Goal: Task Accomplishment & Management: Manage account settings

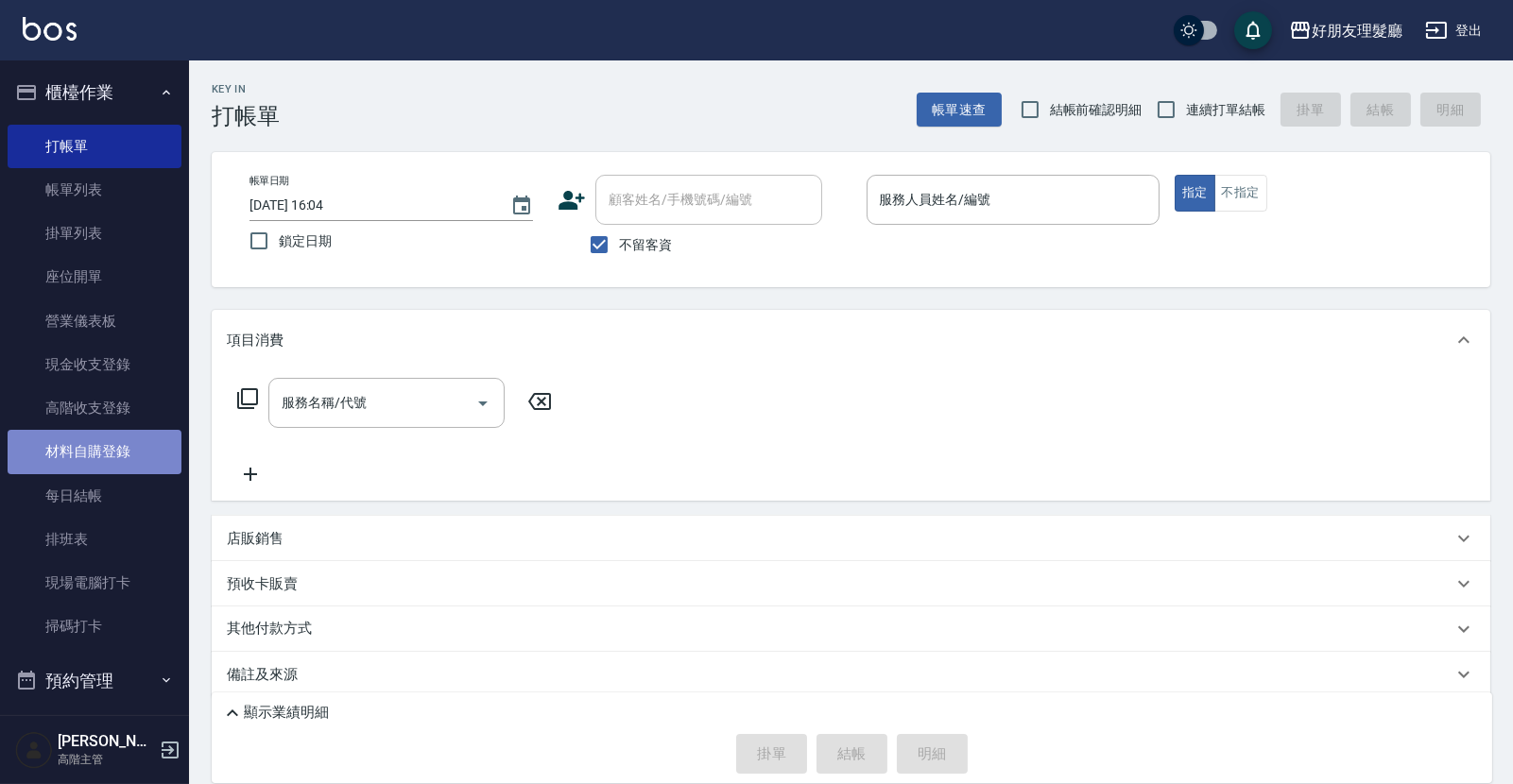
click at [109, 450] on link "材料自購登錄" at bounding box center [94, 452] width 174 height 43
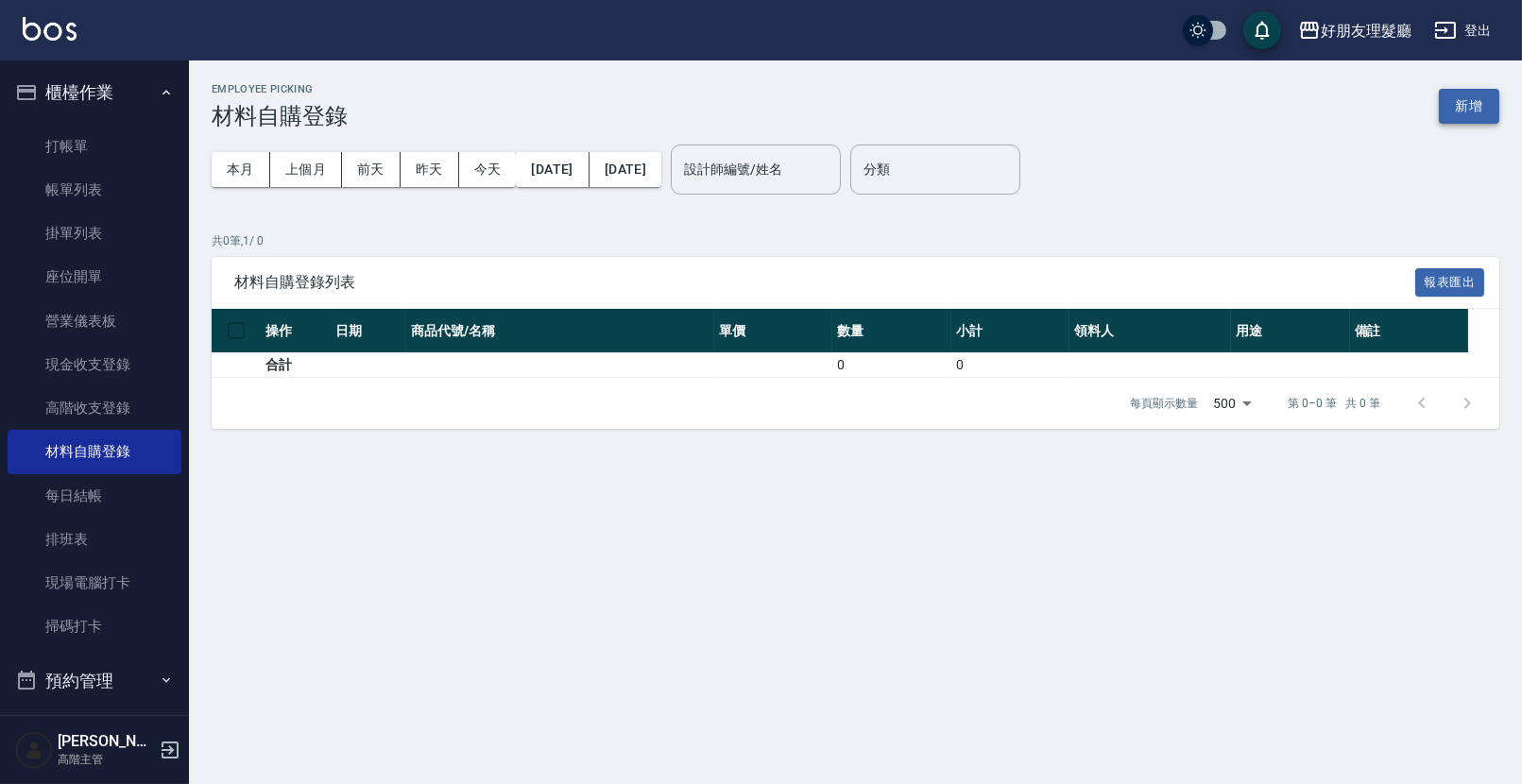
click at [1475, 111] on button "新增" at bounding box center [1469, 106] width 60 height 35
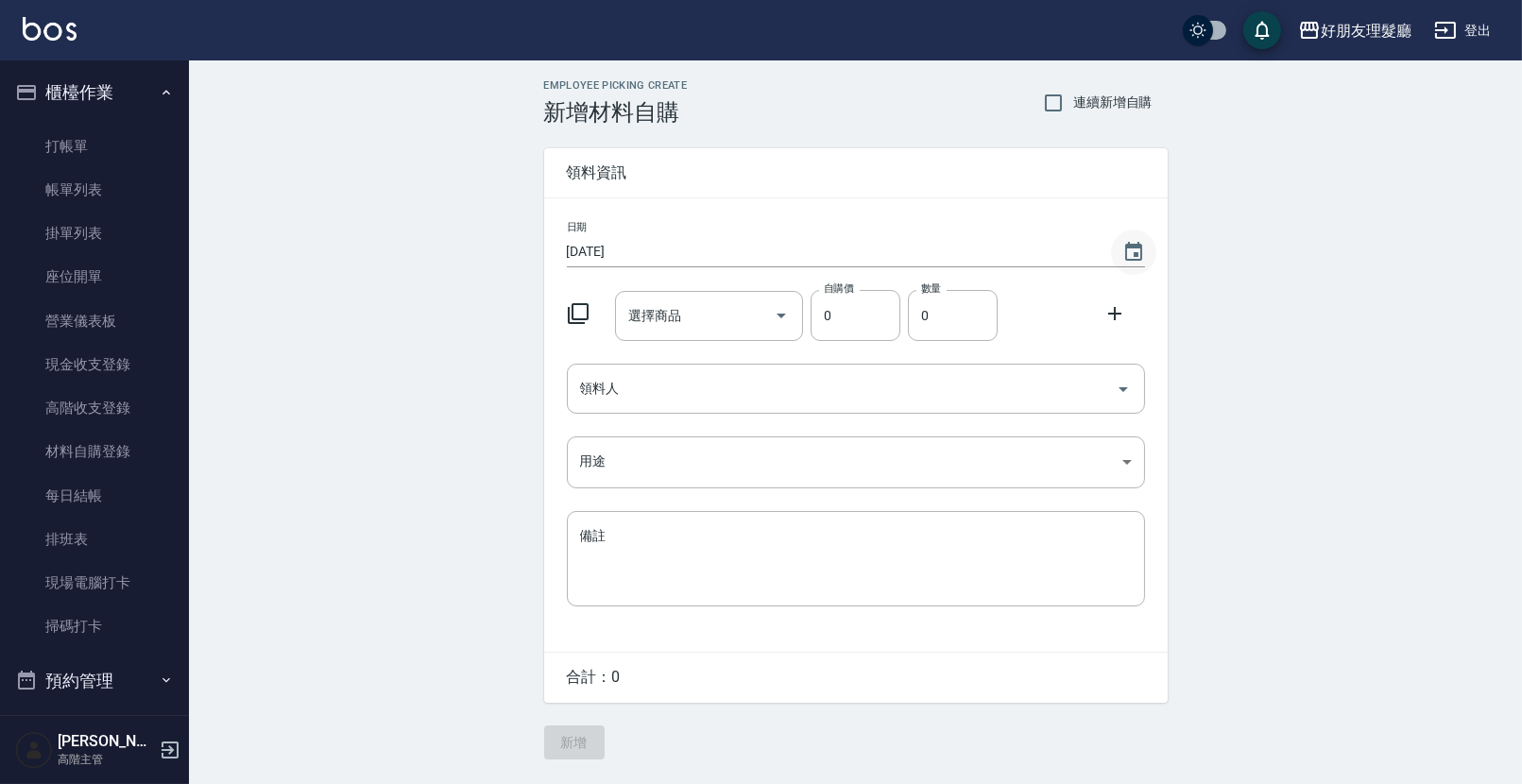
click at [1126, 256] on icon "Choose date, selected date is 2025-10-11" at bounding box center [1133, 251] width 17 height 19
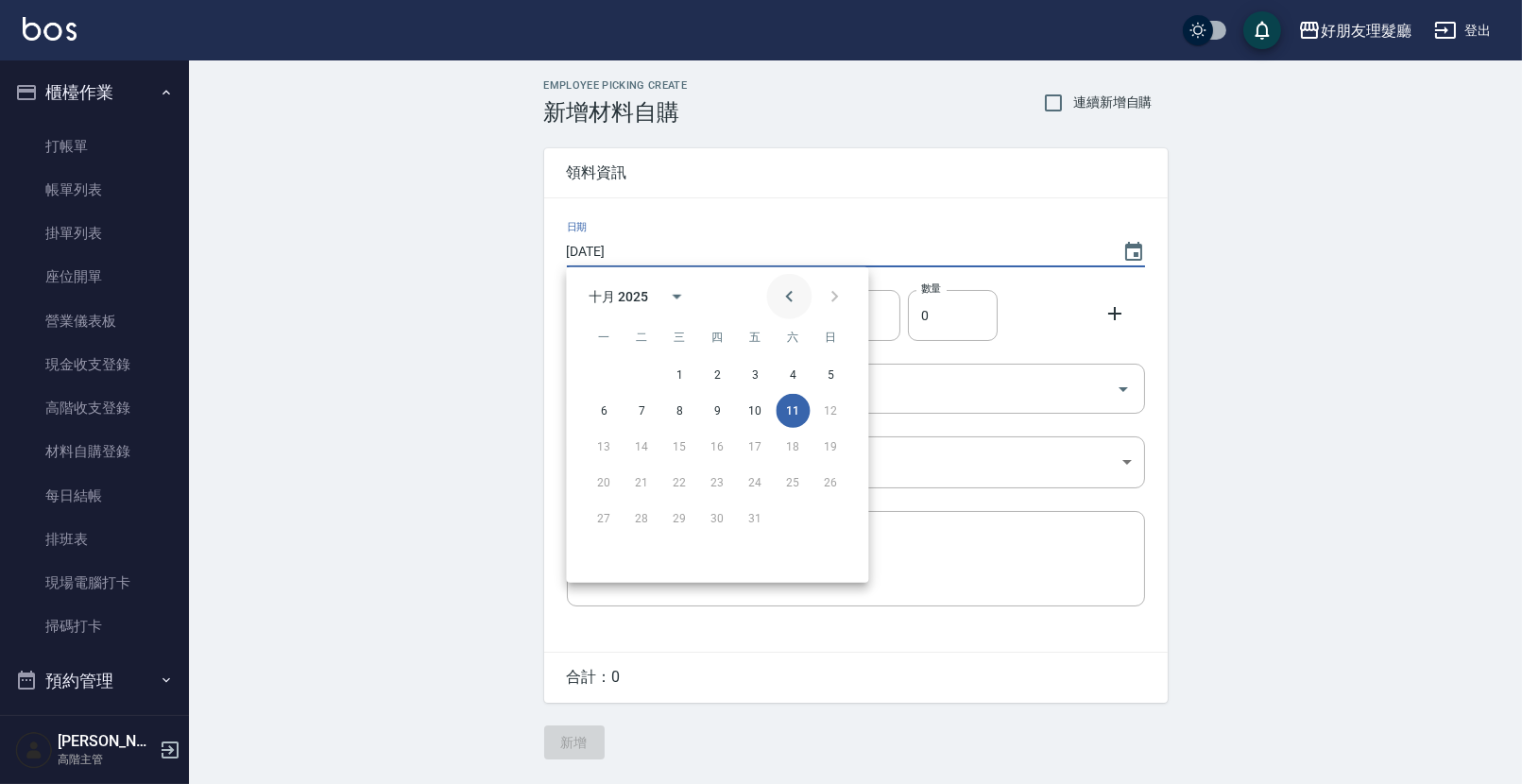
click at [780, 300] on icon "Previous month" at bounding box center [788, 296] width 23 height 23
click at [595, 381] on button "1" at bounding box center [603, 375] width 34 height 34
type input "[DATE]"
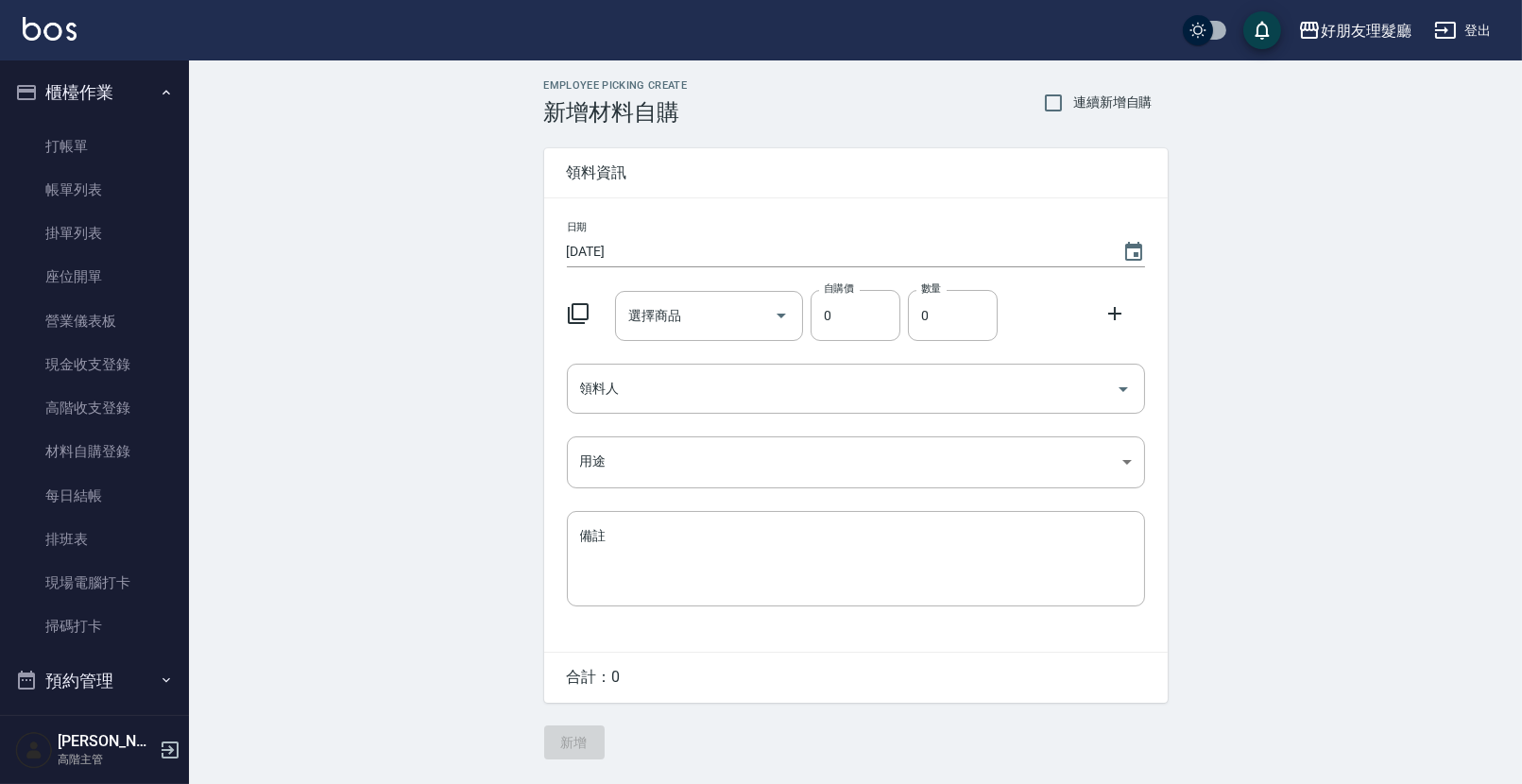
click at [1391, 317] on div "Employee Picking Create 新增材料自購 連續新增自購 領料資訊 日期 [DATE] 選擇商品 選擇商品 自購價 0 自購價 數量 0 數…" at bounding box center [855, 419] width 1333 height 718
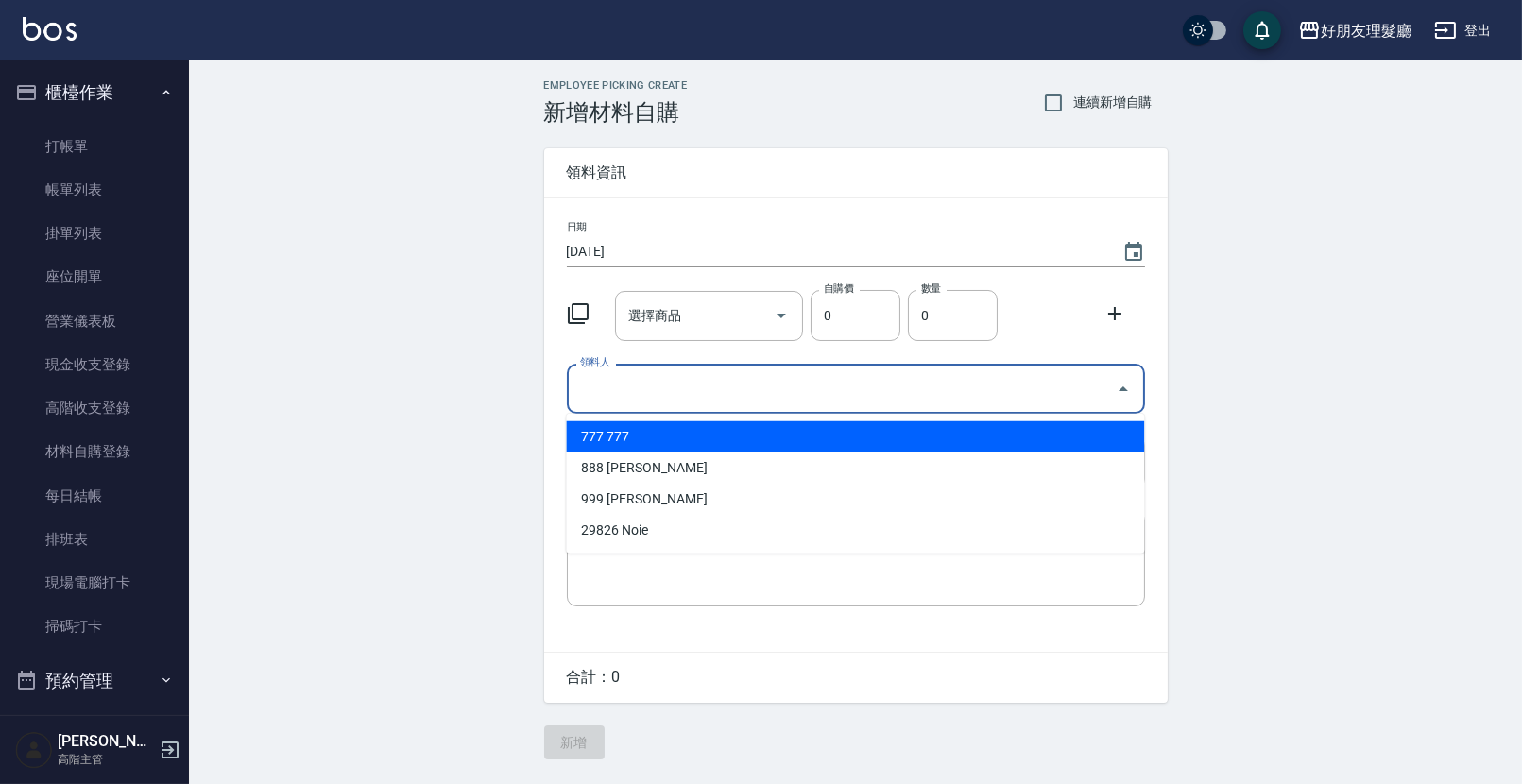
click at [672, 372] on input "領料人" at bounding box center [842, 389] width 533 height 33
click at [655, 439] on li "777 777" at bounding box center [855, 437] width 578 height 31
type input "777"
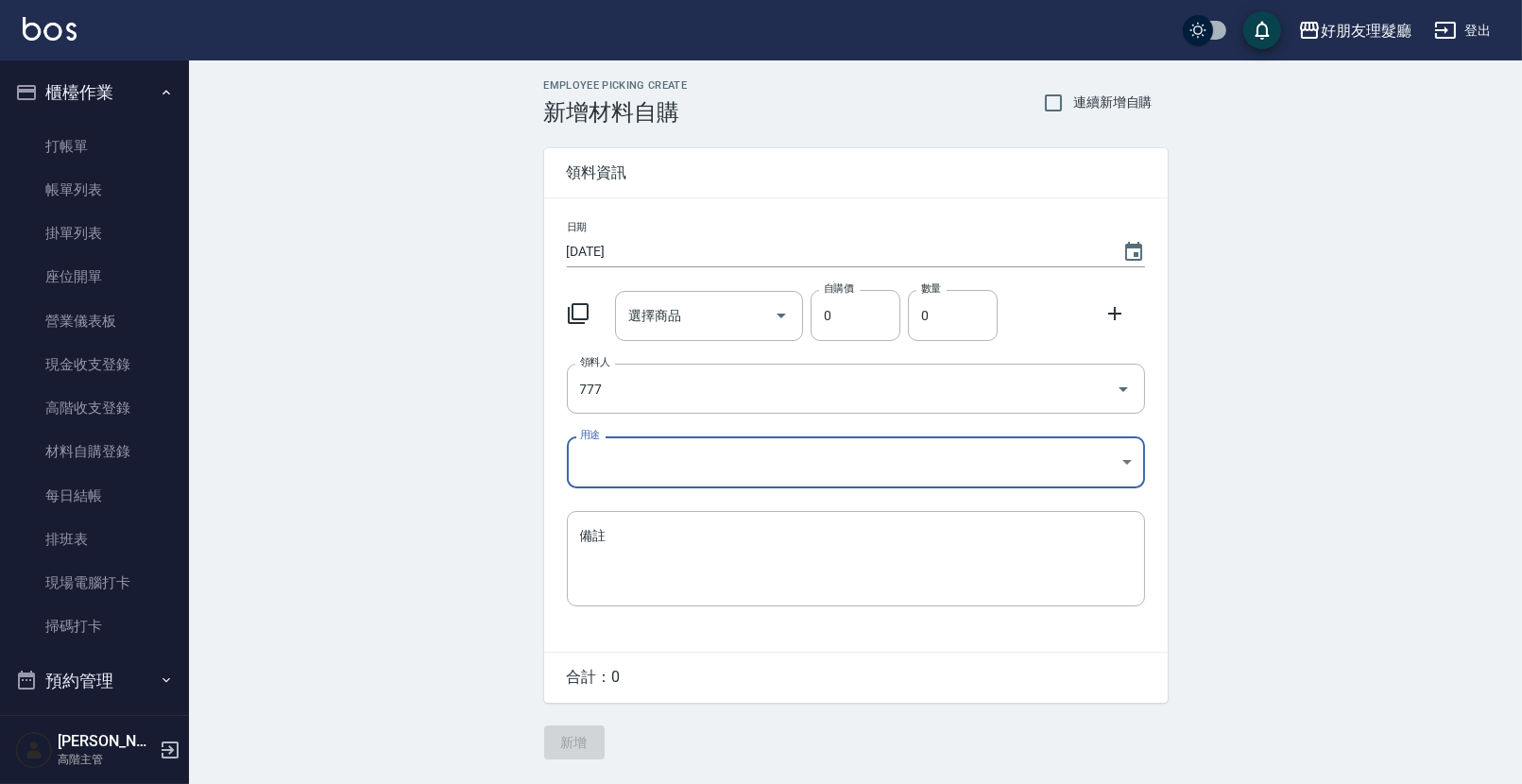
click at [656, 477] on body "好朋友理髮廳 登出 櫃檯作業 打帳單 帳單列表 掛單列表 座位開單 營業儀表板 現金收支登錄 高階收支登錄 材料自購登錄 每日結帳 排班表 現場電腦打卡 掃碼…" at bounding box center [761, 392] width 1522 height 784
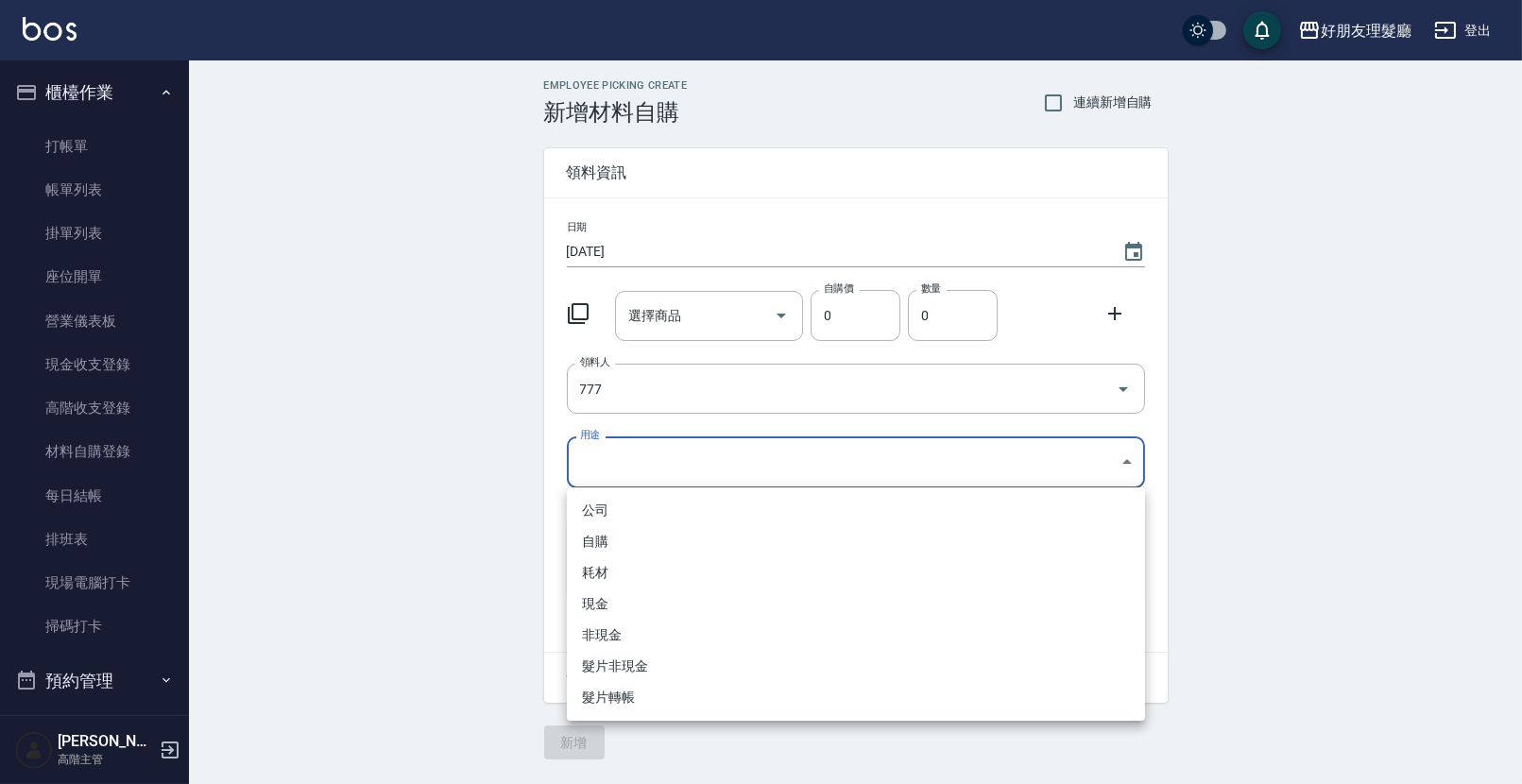
click at [632, 541] on li "自購" at bounding box center [856, 542] width 578 height 31
type input "自購"
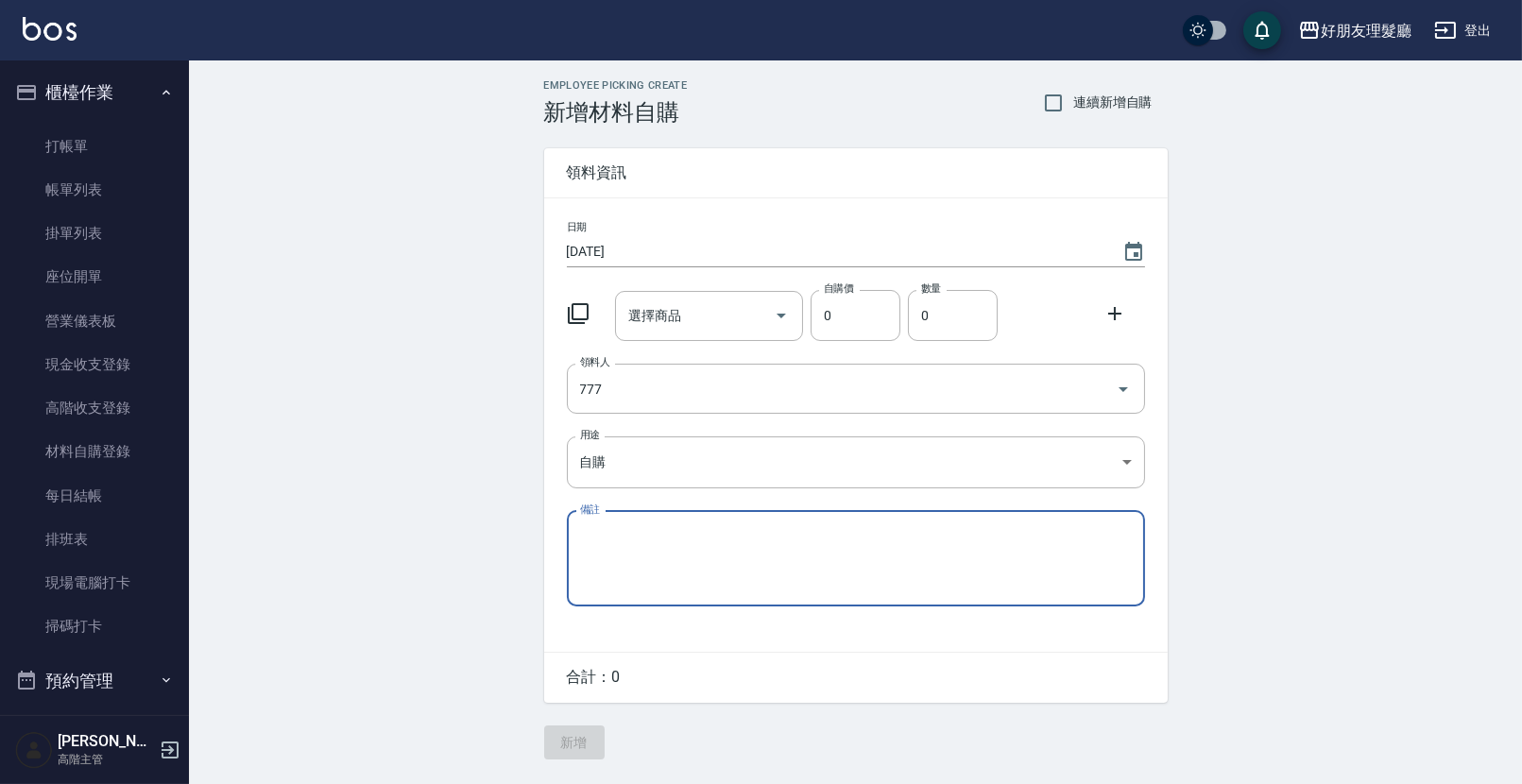
click at [673, 319] on input "選擇商品" at bounding box center [695, 316] width 143 height 33
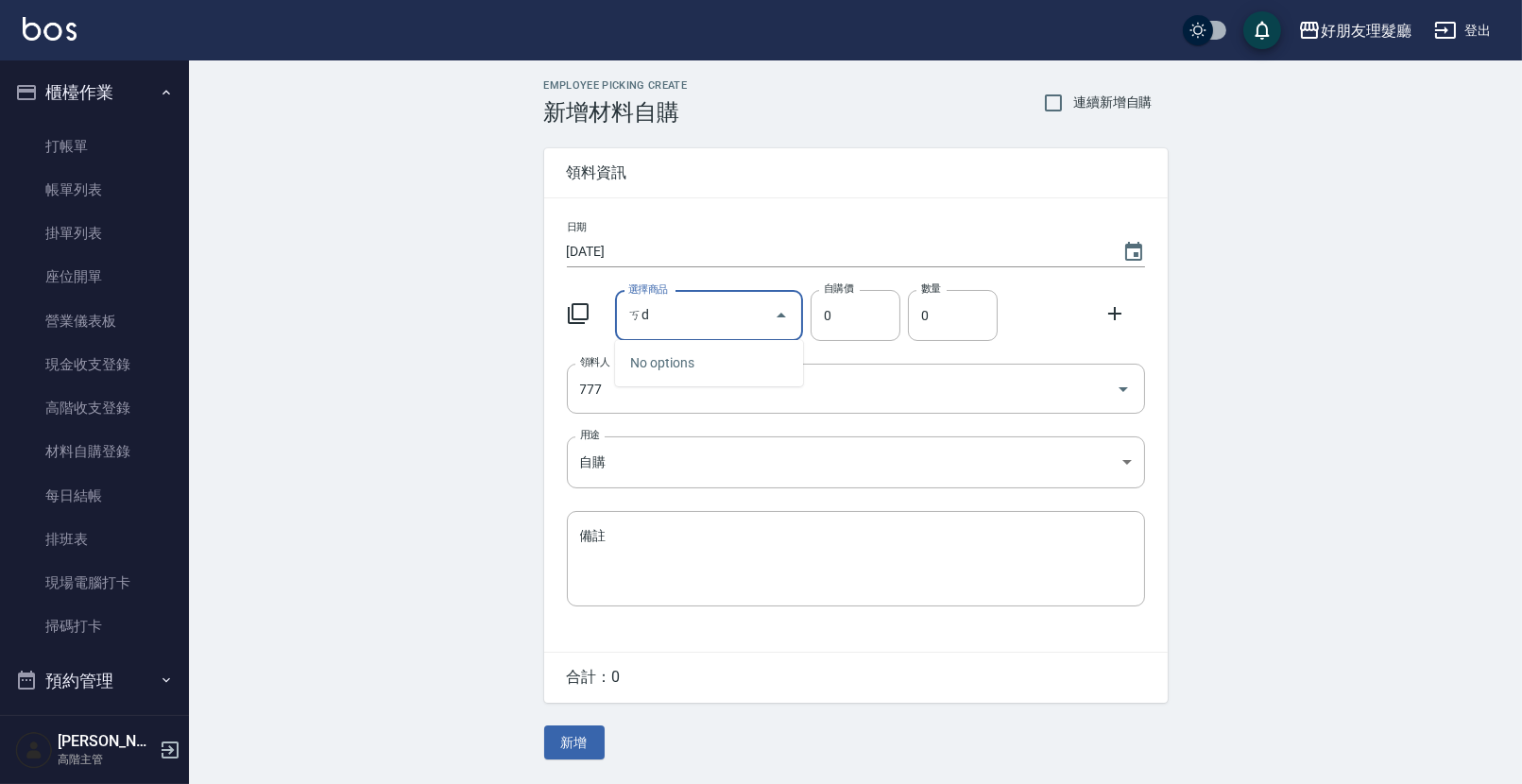
type input "ㄎ"
click at [711, 393] on li "DR2 DR2" at bounding box center [708, 394] width 188 height 31
type input "DR2"
type input "104"
type input "1"
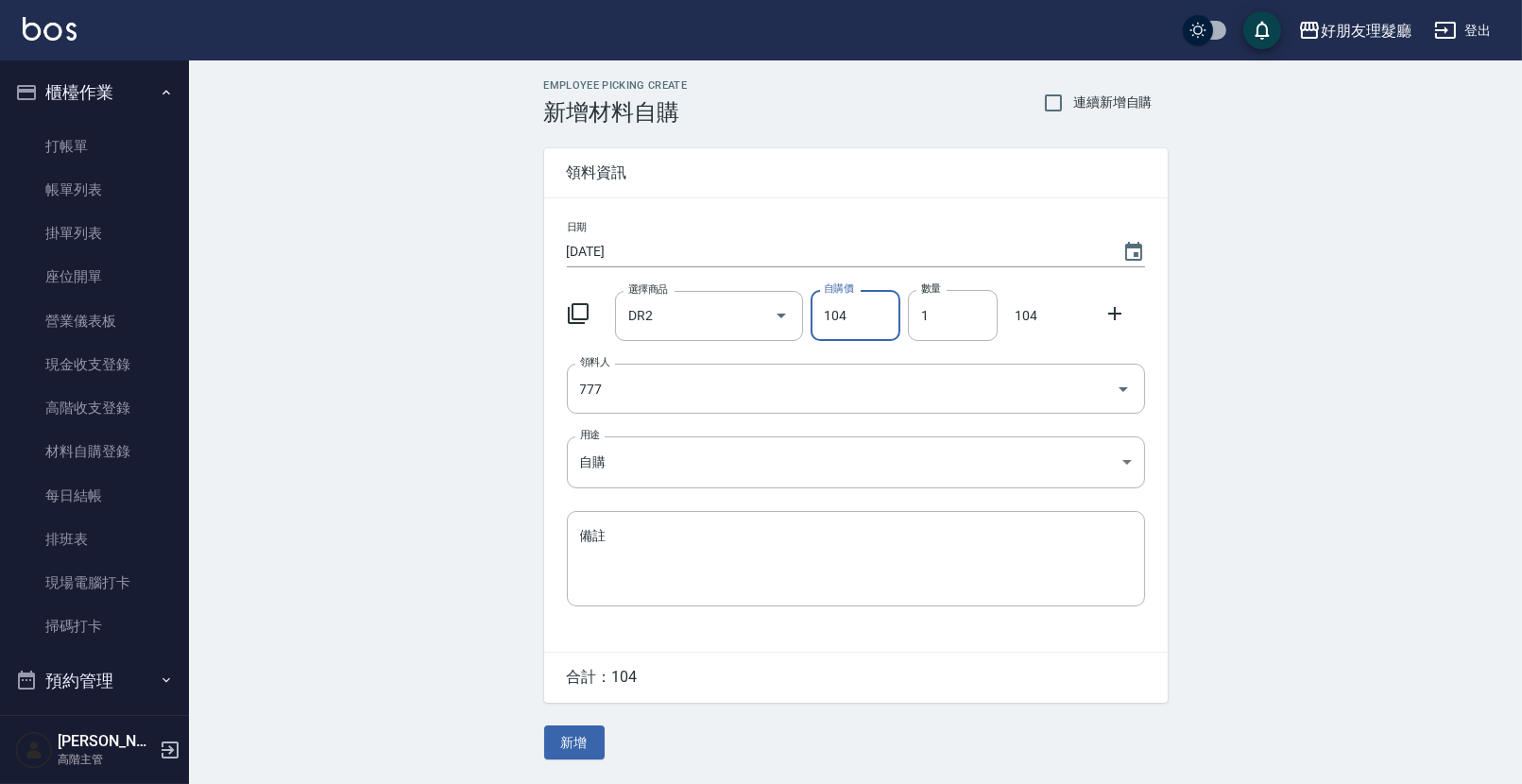
click at [1126, 322] on div at bounding box center [1121, 312] width 49 height 34
click at [1121, 322] on icon at bounding box center [1115, 313] width 23 height 23
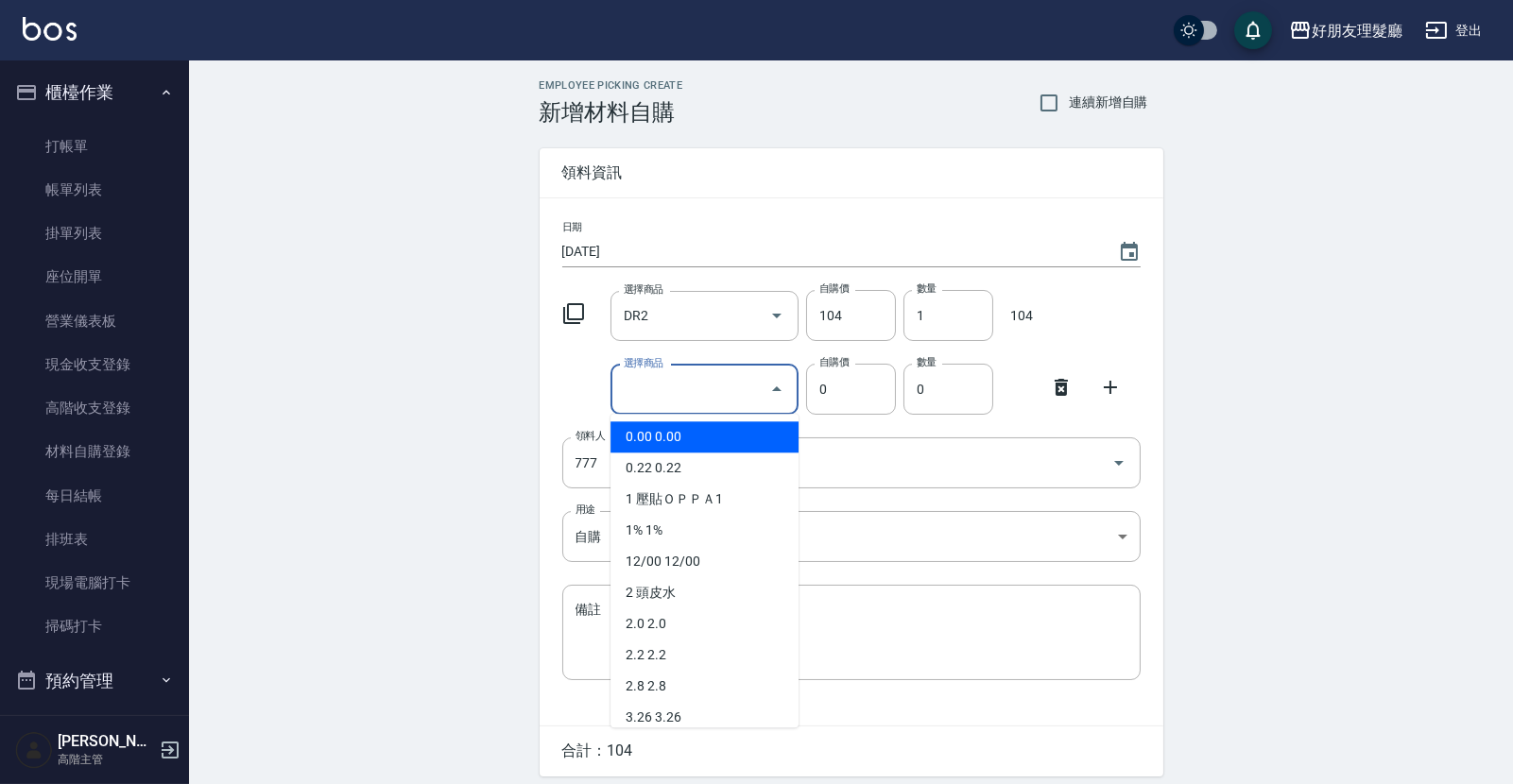
click at [729, 401] on input "選擇商品" at bounding box center [690, 390] width 143 height 33
type input "6.1"
click at [718, 440] on li "6.1 6.1" at bounding box center [703, 437] width 188 height 31
type input "70"
type input "1"
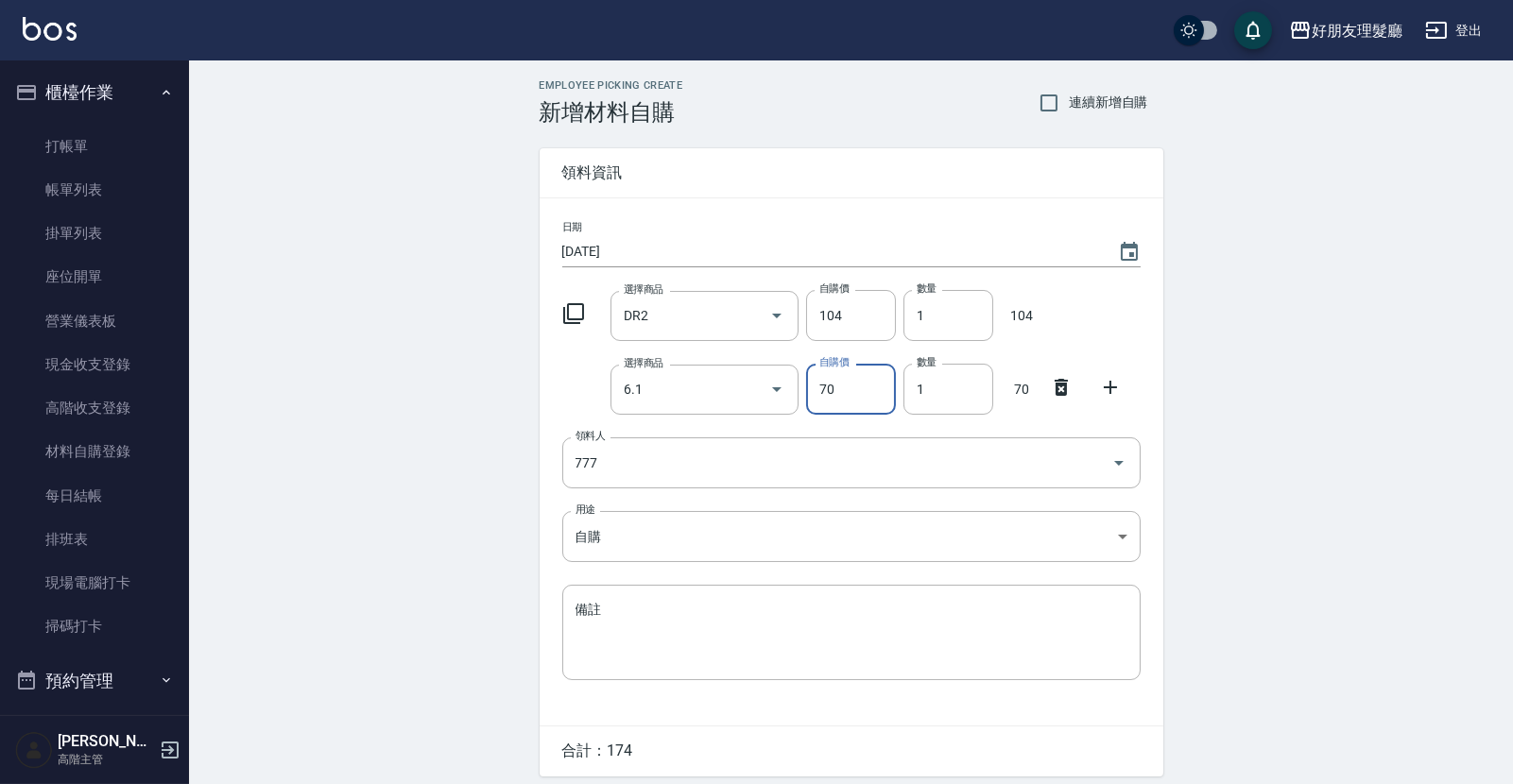
click at [1111, 393] on icon at bounding box center [1110, 387] width 23 height 23
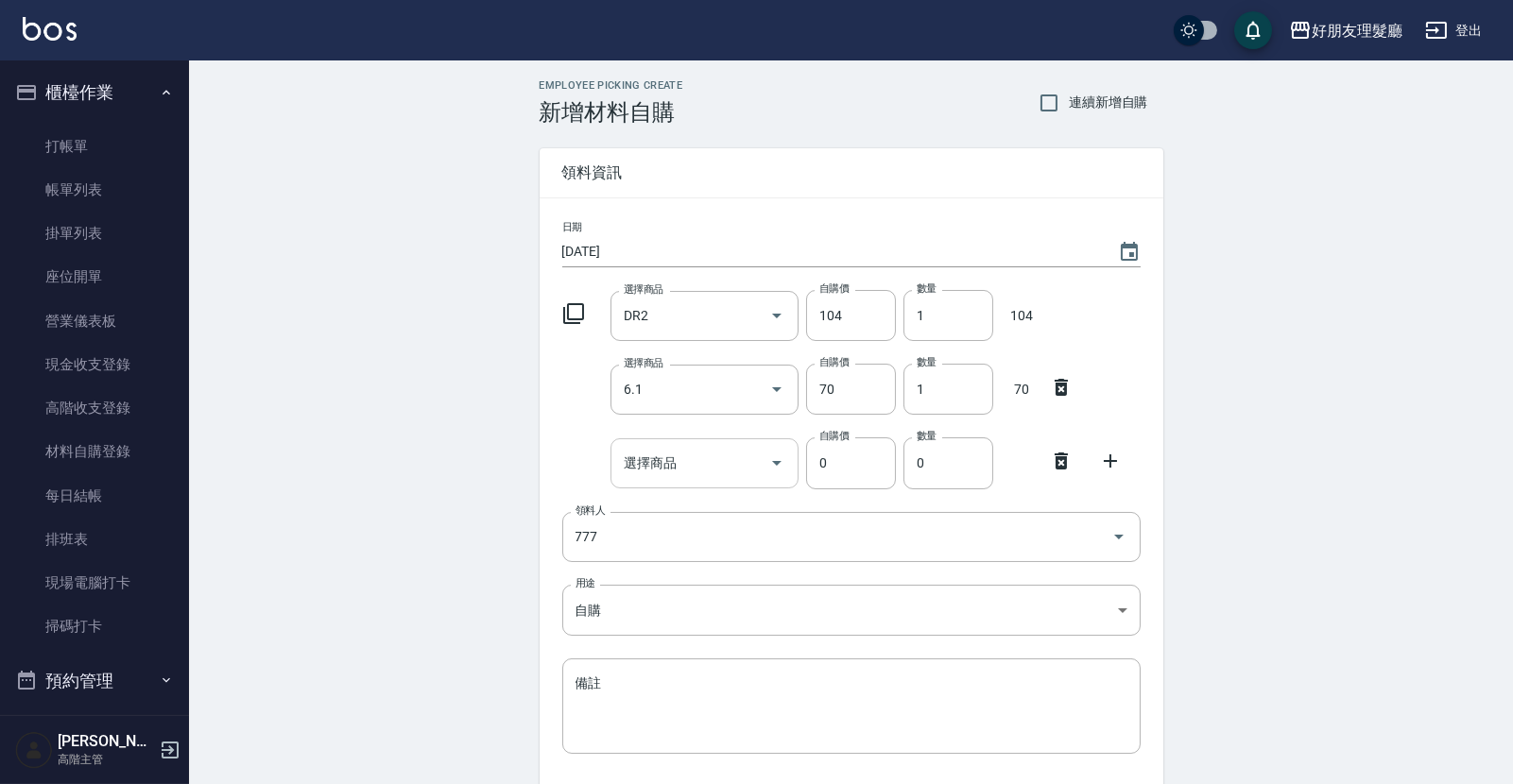
click at [701, 460] on input "選擇商品" at bounding box center [690, 463] width 143 height 33
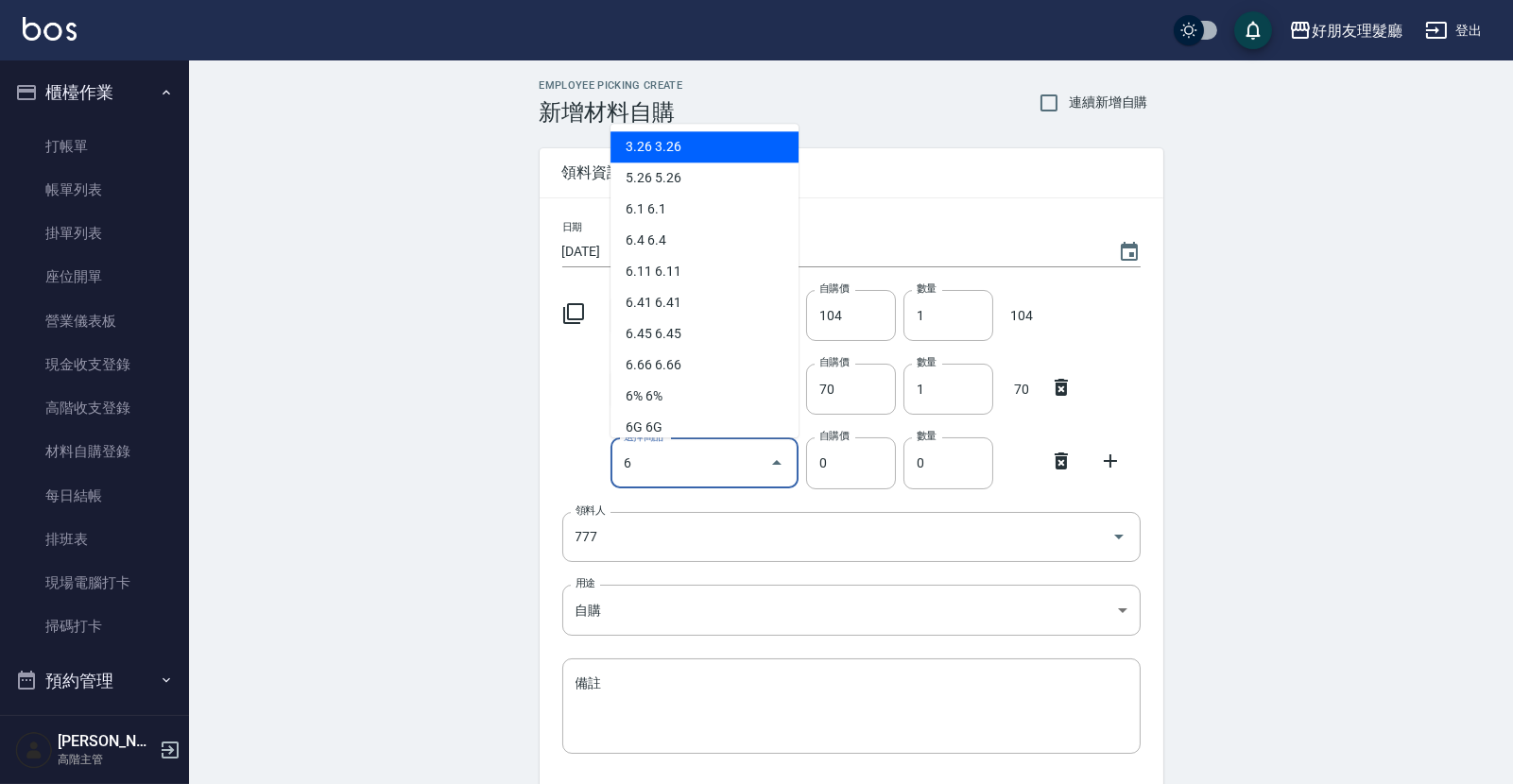
type input "6%"
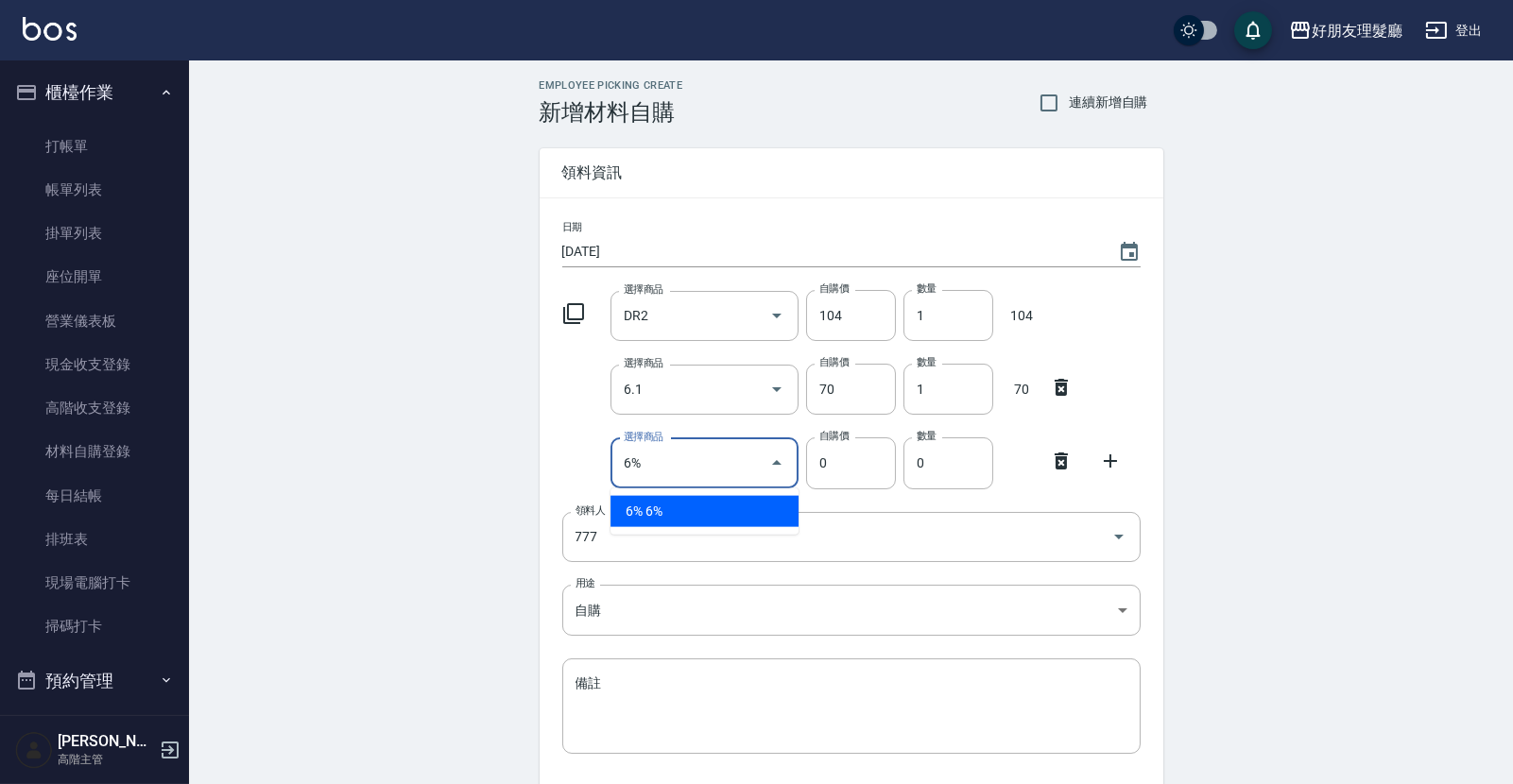
click at [1225, 390] on div "Employee Picking Create 新增材料自購 連續新增自購 領料資訊 日期 [DATE] 選擇商品 DR2 選擇商品 自購價 104 自購價 …" at bounding box center [851, 493] width 1324 height 866
click at [725, 463] on input "6%" at bounding box center [690, 463] width 143 height 33
click at [720, 513] on li "6% 6%" at bounding box center [703, 512] width 188 height 31
type input "130"
type input "1"
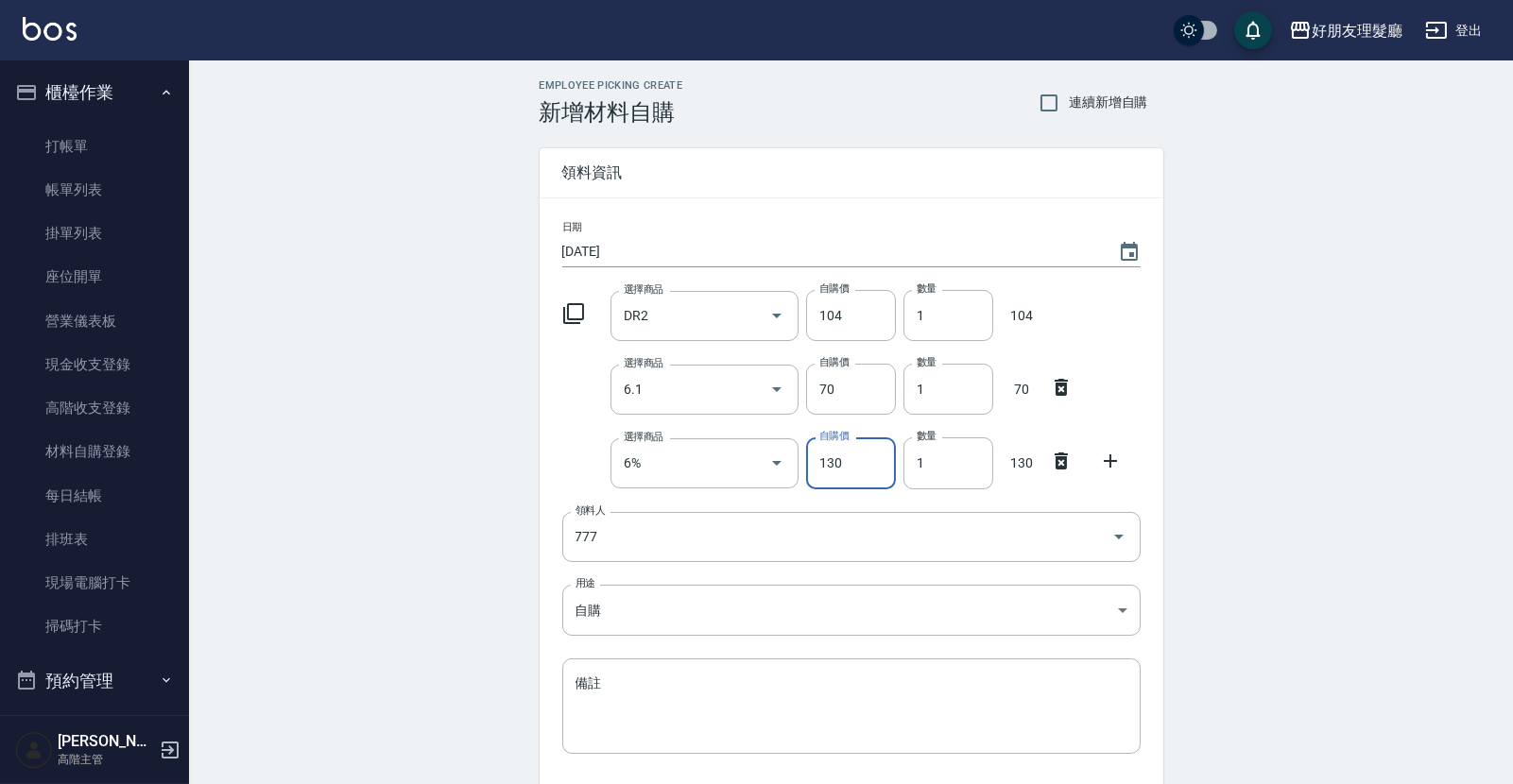
click at [1120, 456] on icon at bounding box center [1110, 460] width 23 height 23
click at [677, 529] on input "選擇商品" at bounding box center [690, 537] width 143 height 33
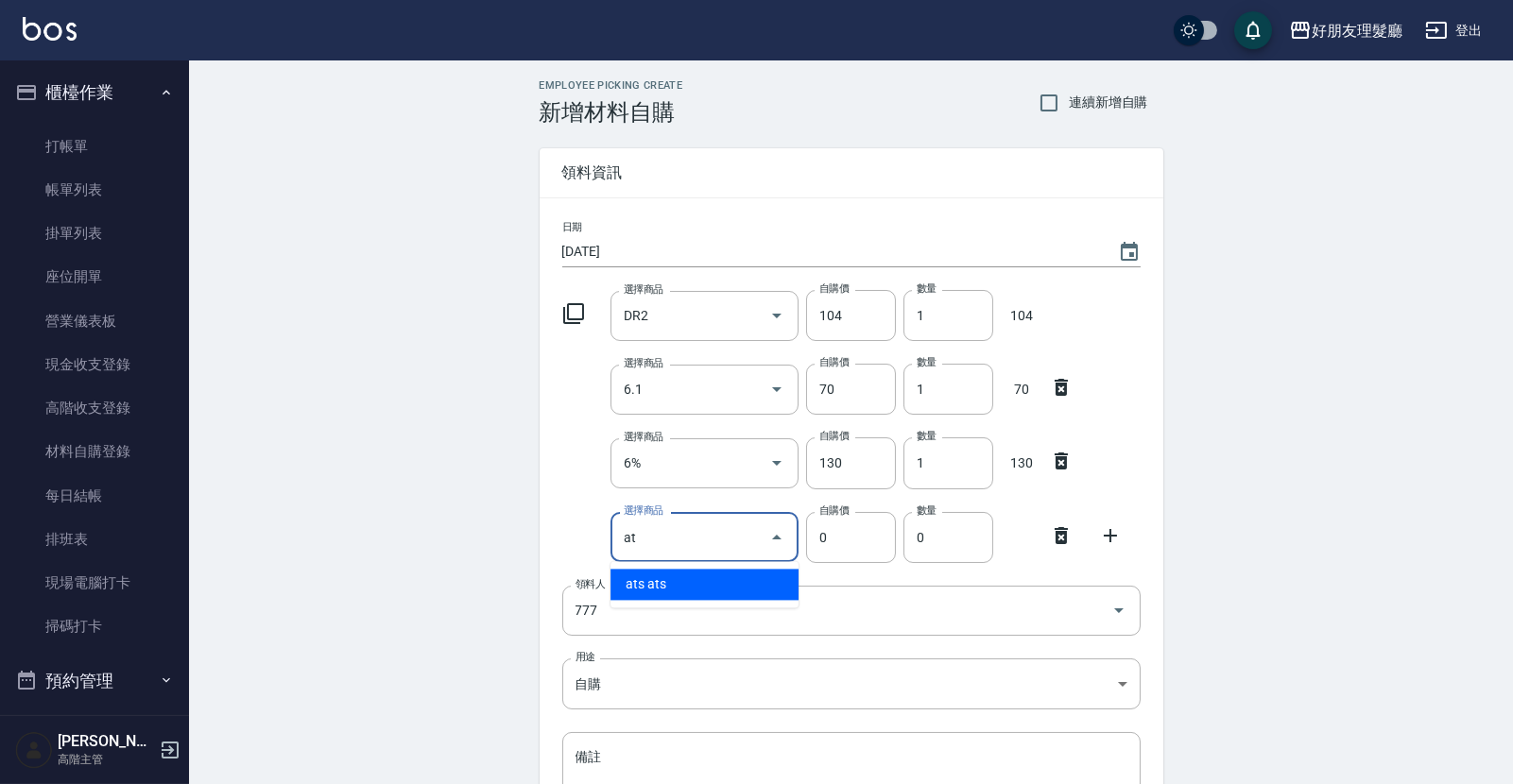
type input "ats"
click at [738, 587] on li "ats ats" at bounding box center [703, 584] width 188 height 31
type input "400"
type input "1"
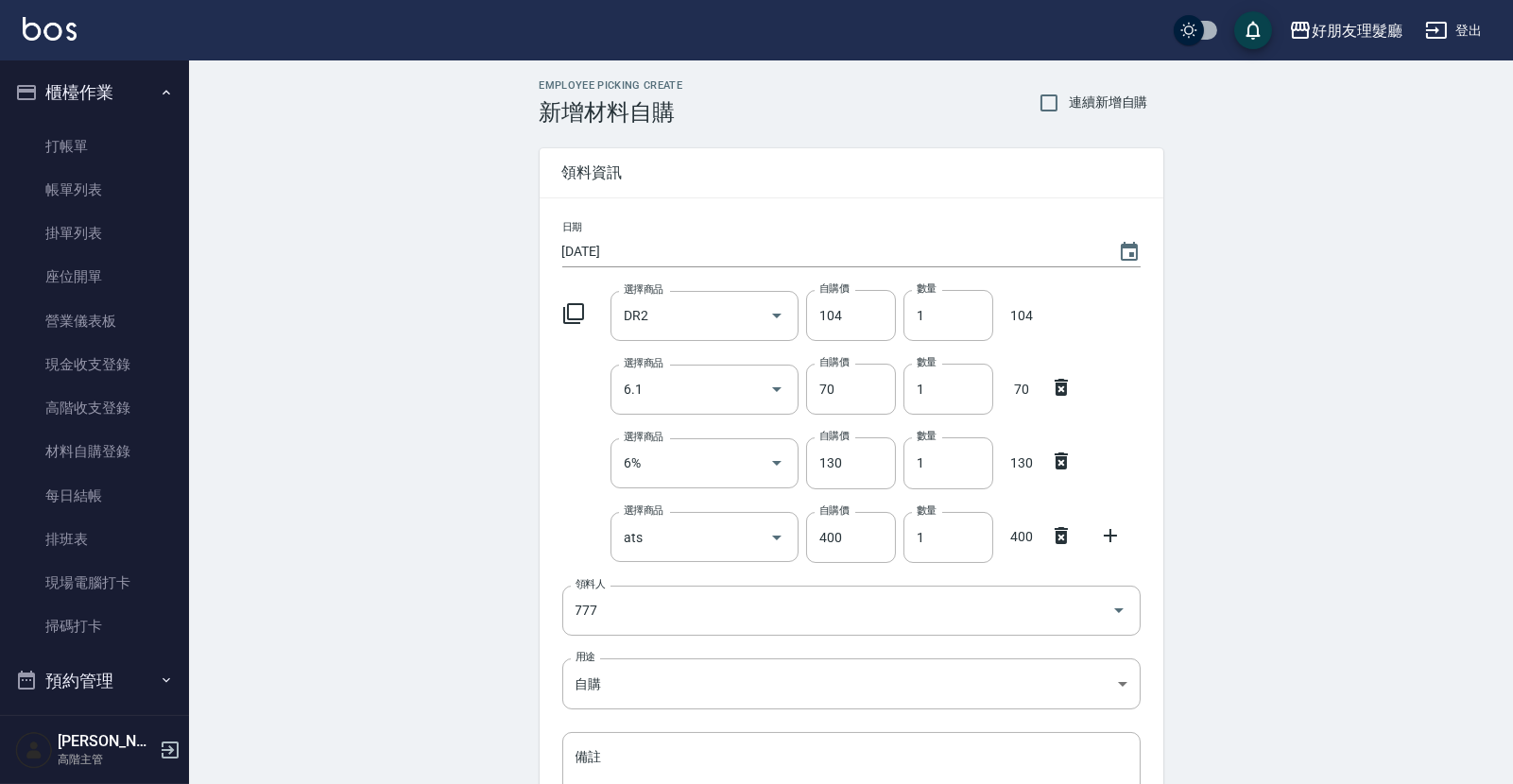
click at [1117, 541] on icon at bounding box center [1110, 535] width 23 height 23
click at [949, 467] on input "1" at bounding box center [947, 463] width 90 height 51
type input "2"
click at [1297, 328] on div "Employee Picking Create 新增材料自購 連續新增自購 領料資訊 日期 [DATE] 選擇商品 DR2 選擇商品 自購價 104 自購價 …" at bounding box center [851, 567] width 1324 height 1013
drag, startPoint x: 612, startPoint y: 624, endPoint x: 628, endPoint y: 625, distance: 16.0
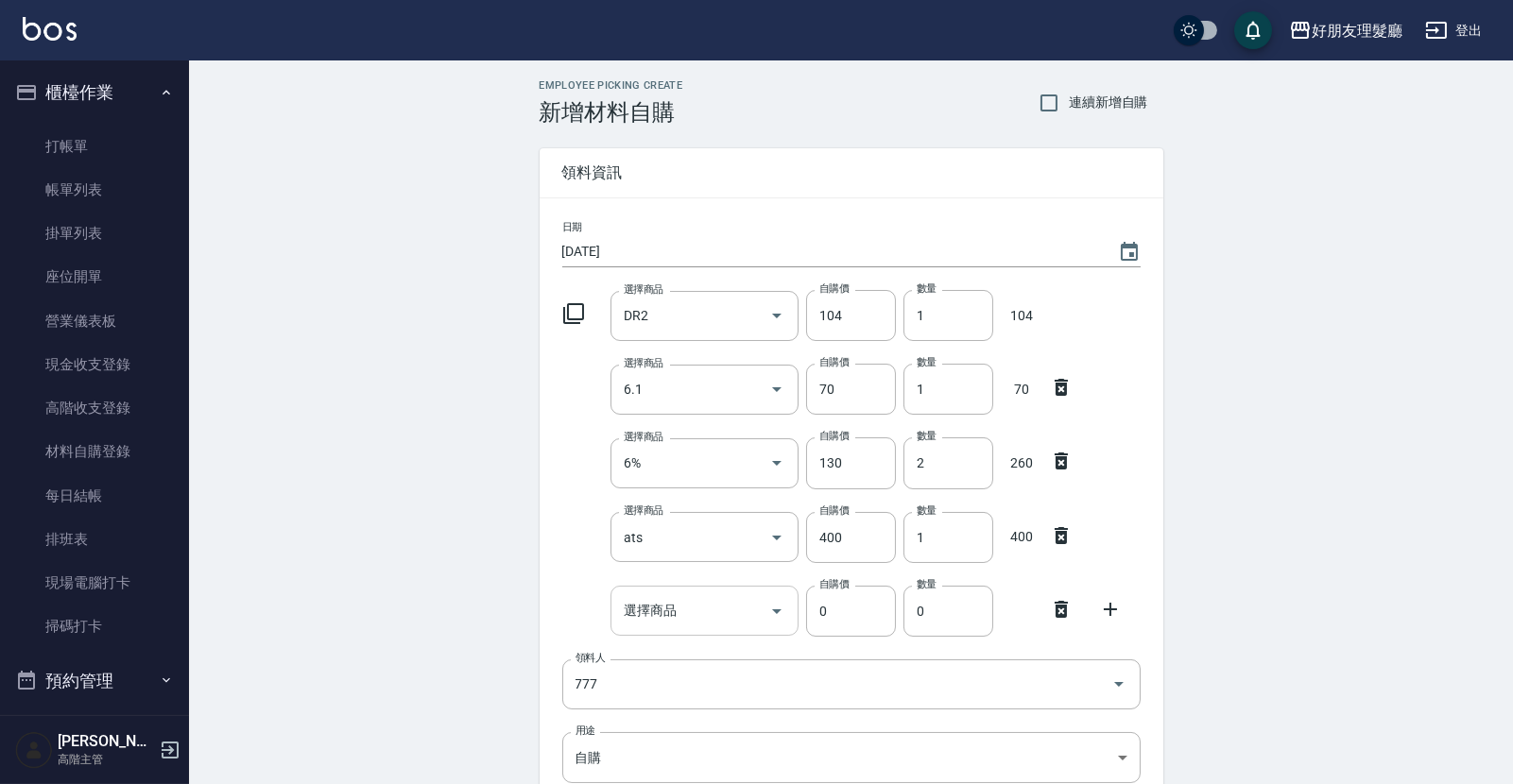
click at [612, 624] on div "選擇商品" at bounding box center [703, 610] width 188 height 50
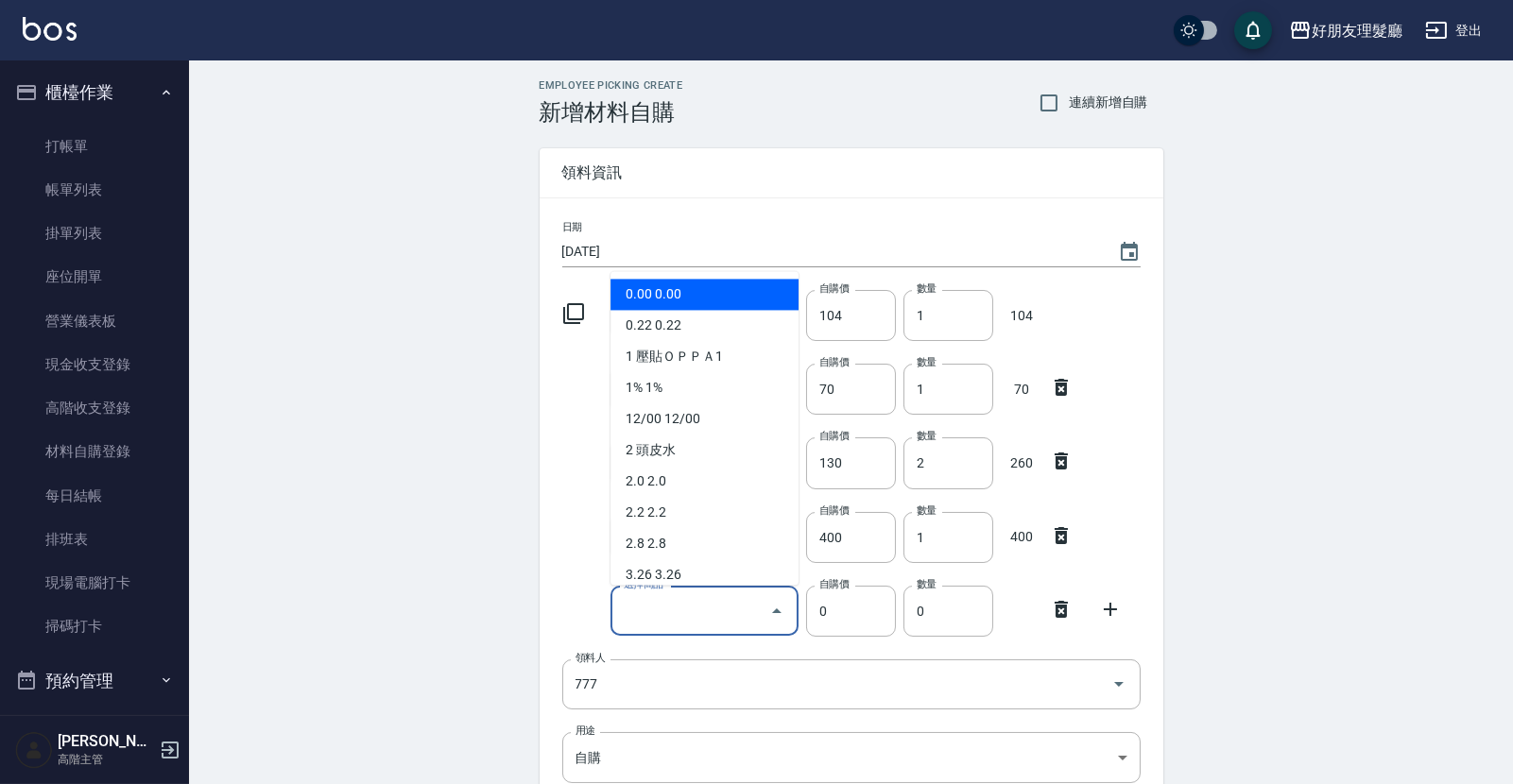
type input "d"
type input "ㄎ"
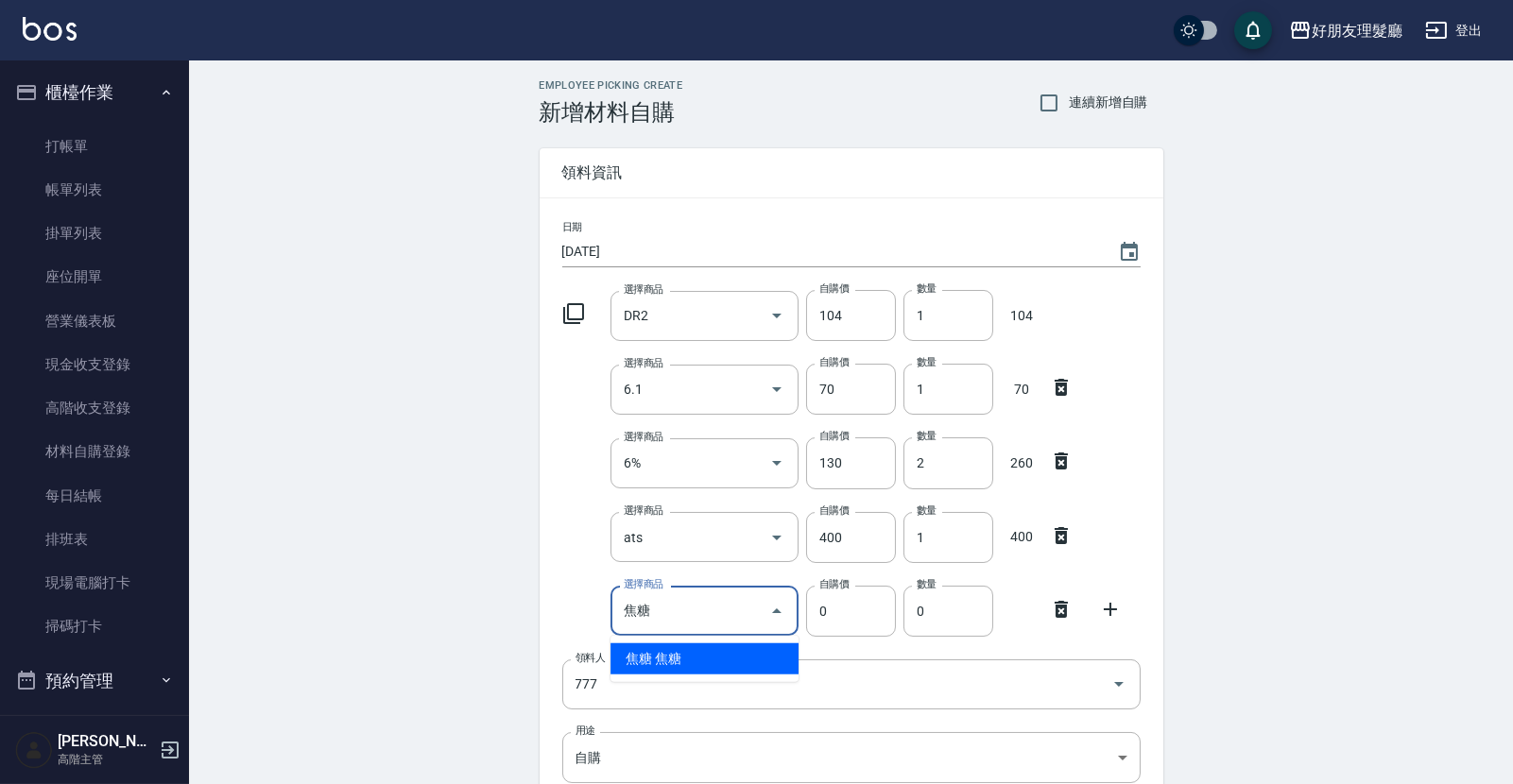
click at [678, 660] on li "焦糖 焦糖" at bounding box center [703, 659] width 188 height 31
type input "焦糖"
type input "130"
type input "1"
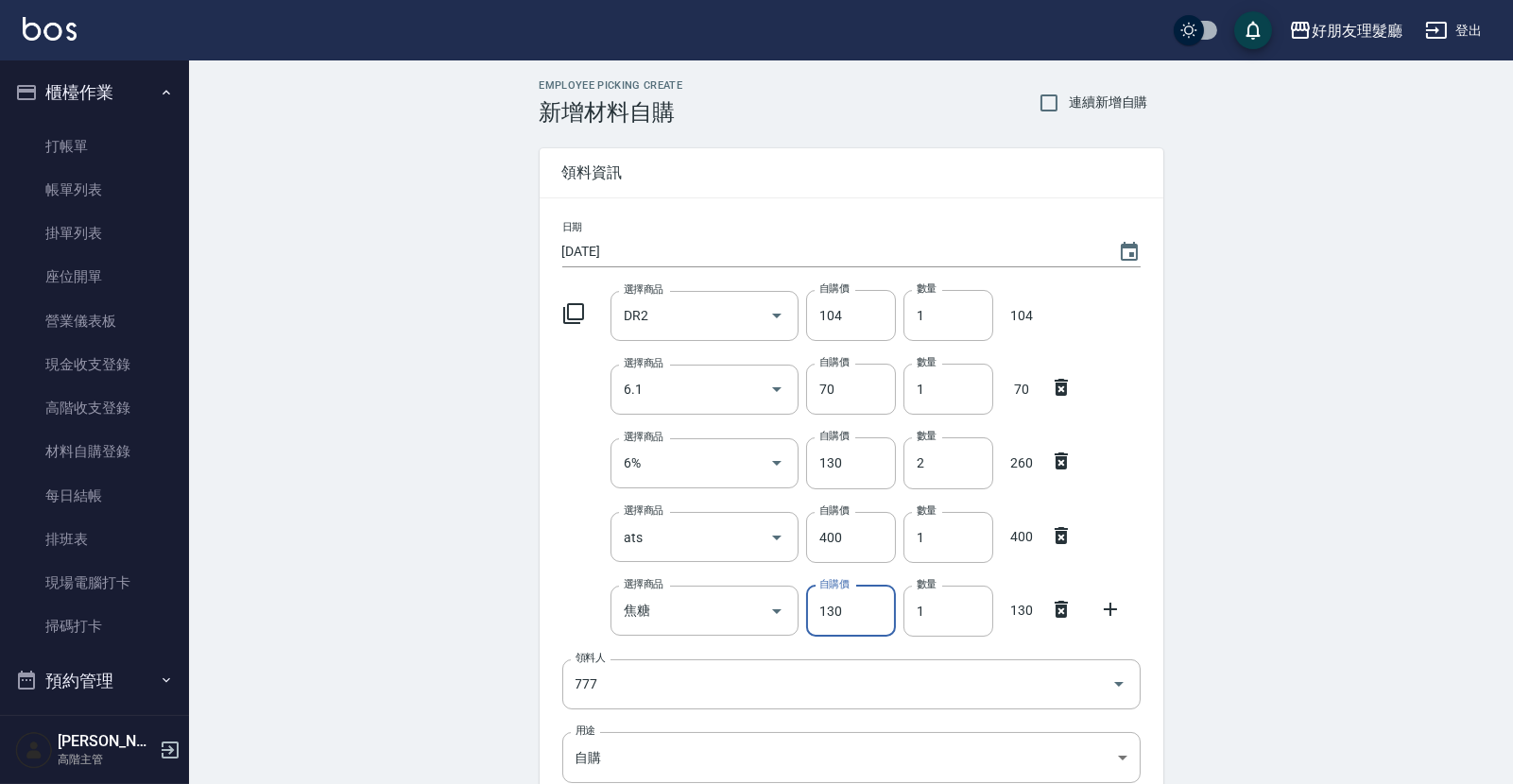
click at [1113, 598] on icon at bounding box center [1110, 609] width 23 height 23
click at [686, 691] on input "選擇商品" at bounding box center [690, 685] width 143 height 33
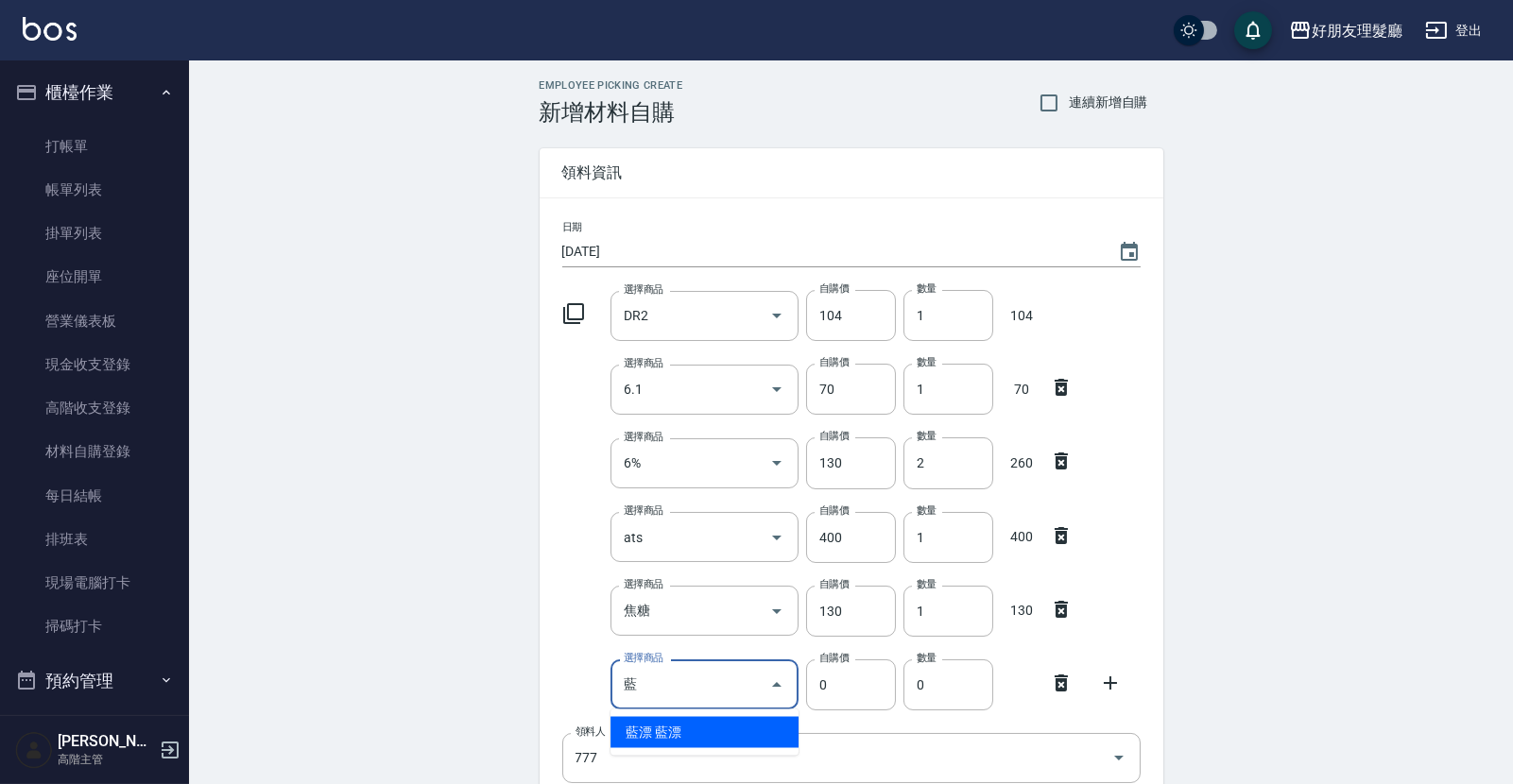
click at [671, 733] on li "藍漂 藍漂" at bounding box center [703, 733] width 188 height 31
type input "藍漂"
type input "350"
type input "1"
click at [1271, 513] on div "Employee Picking Create 新增材料自購 連續新增自購 領料資訊 日期 [DATE] 選擇商品 DR2 選擇商品 自購價 104 自購價 …" at bounding box center [851, 603] width 1324 height 1087
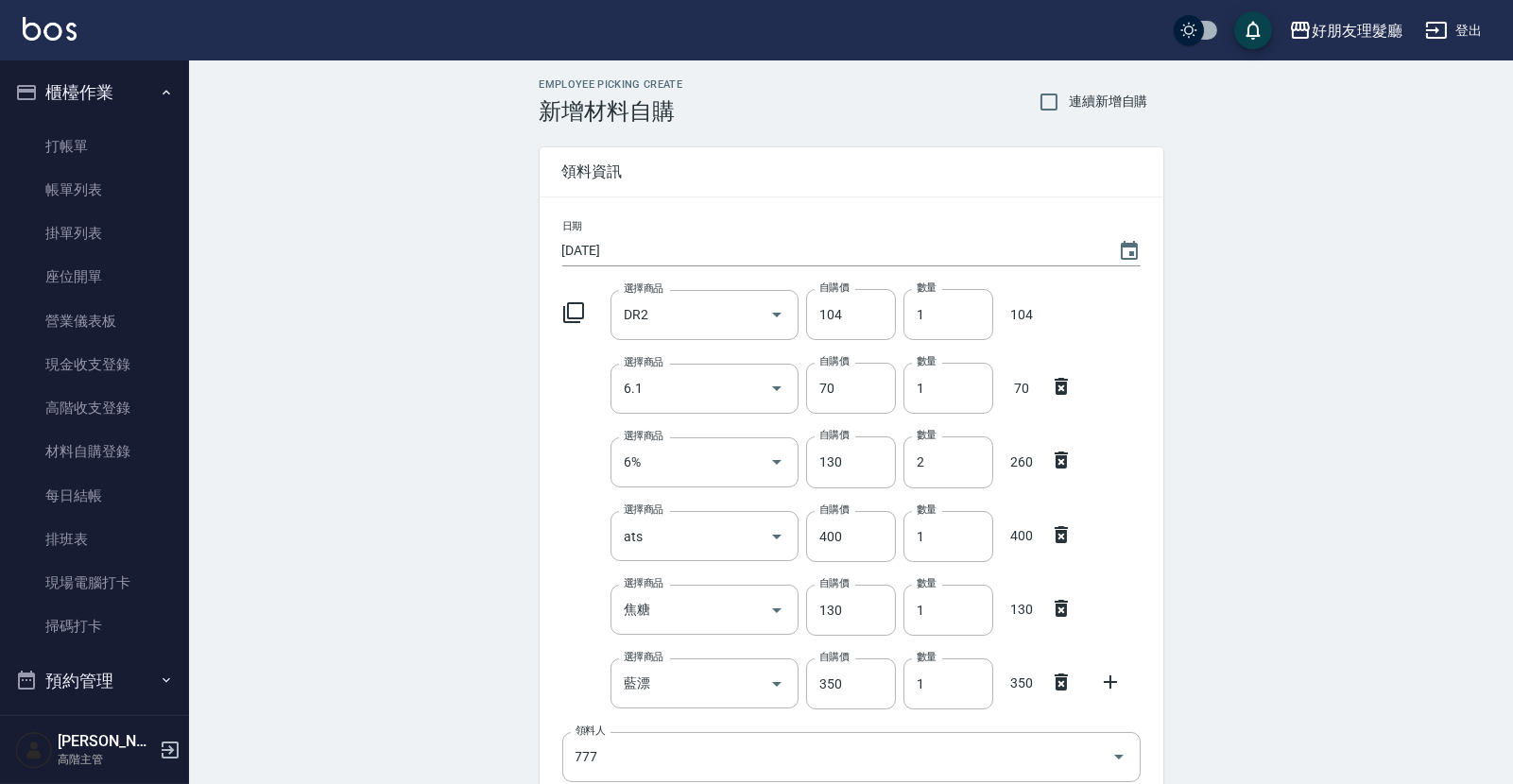
scroll to position [169, 0]
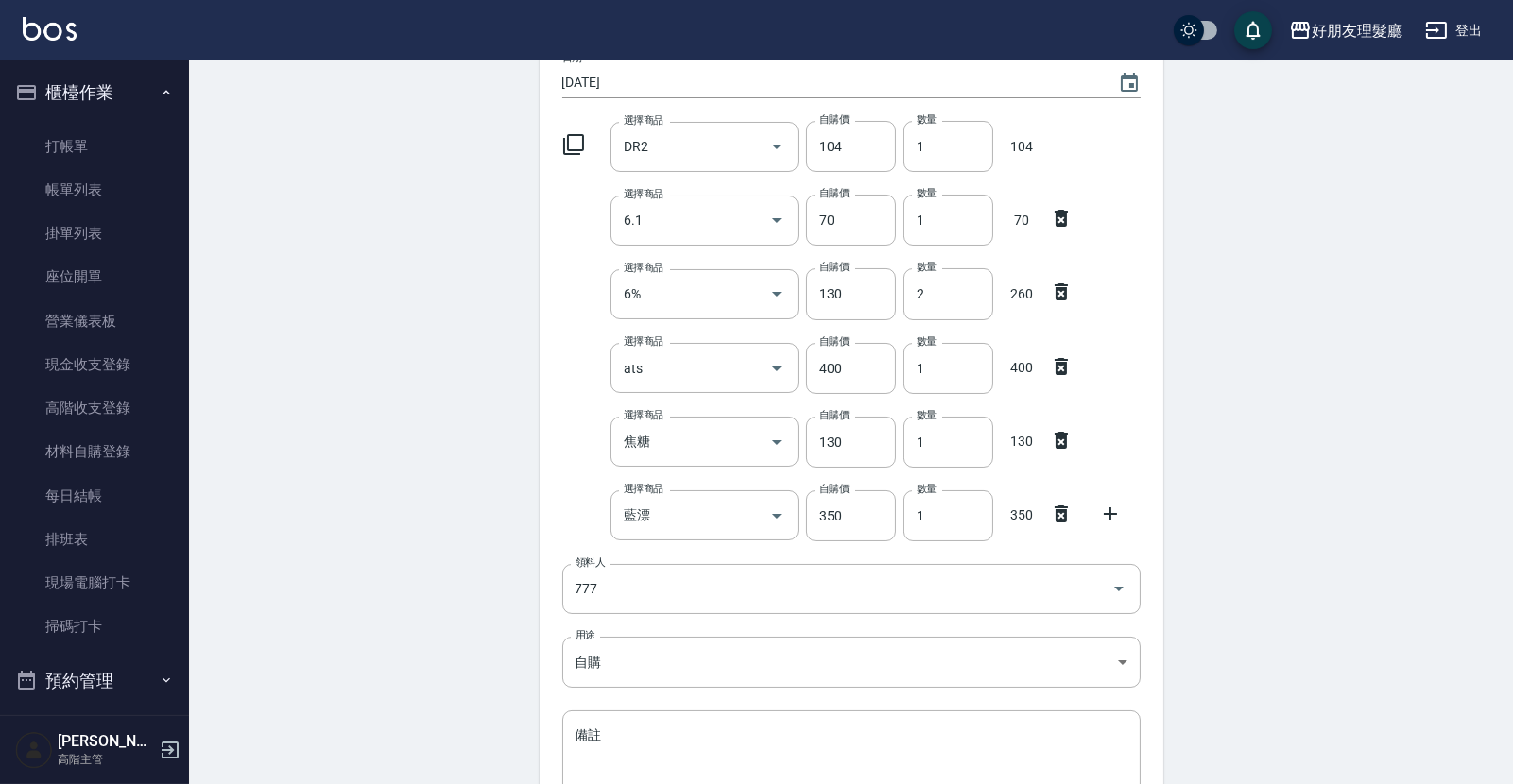
click at [1110, 511] on icon at bounding box center [1110, 513] width 13 height 13
click at [698, 581] on input "選擇商品" at bounding box center [690, 589] width 143 height 33
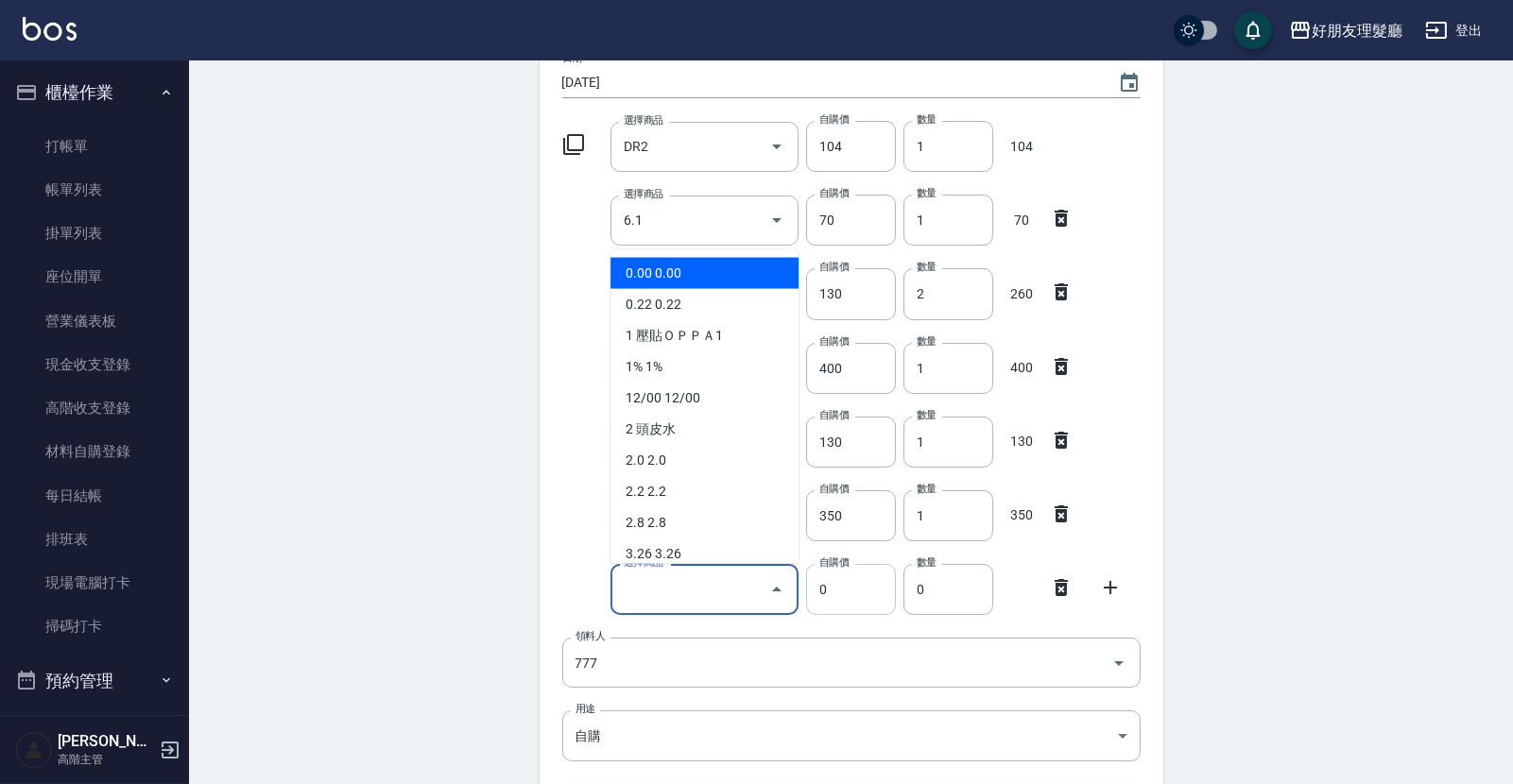
type input "ㄑ"
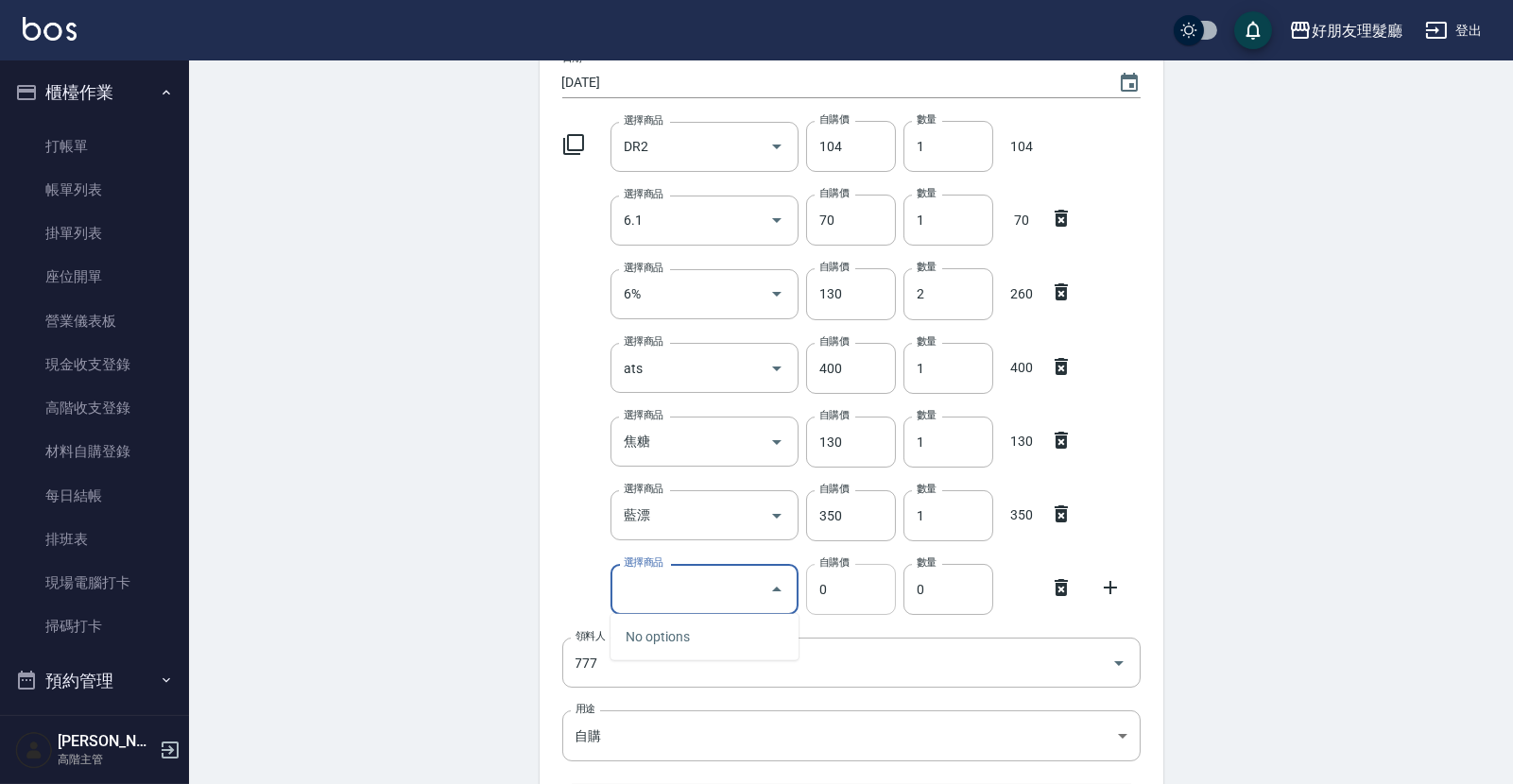
type input "ㄑ"
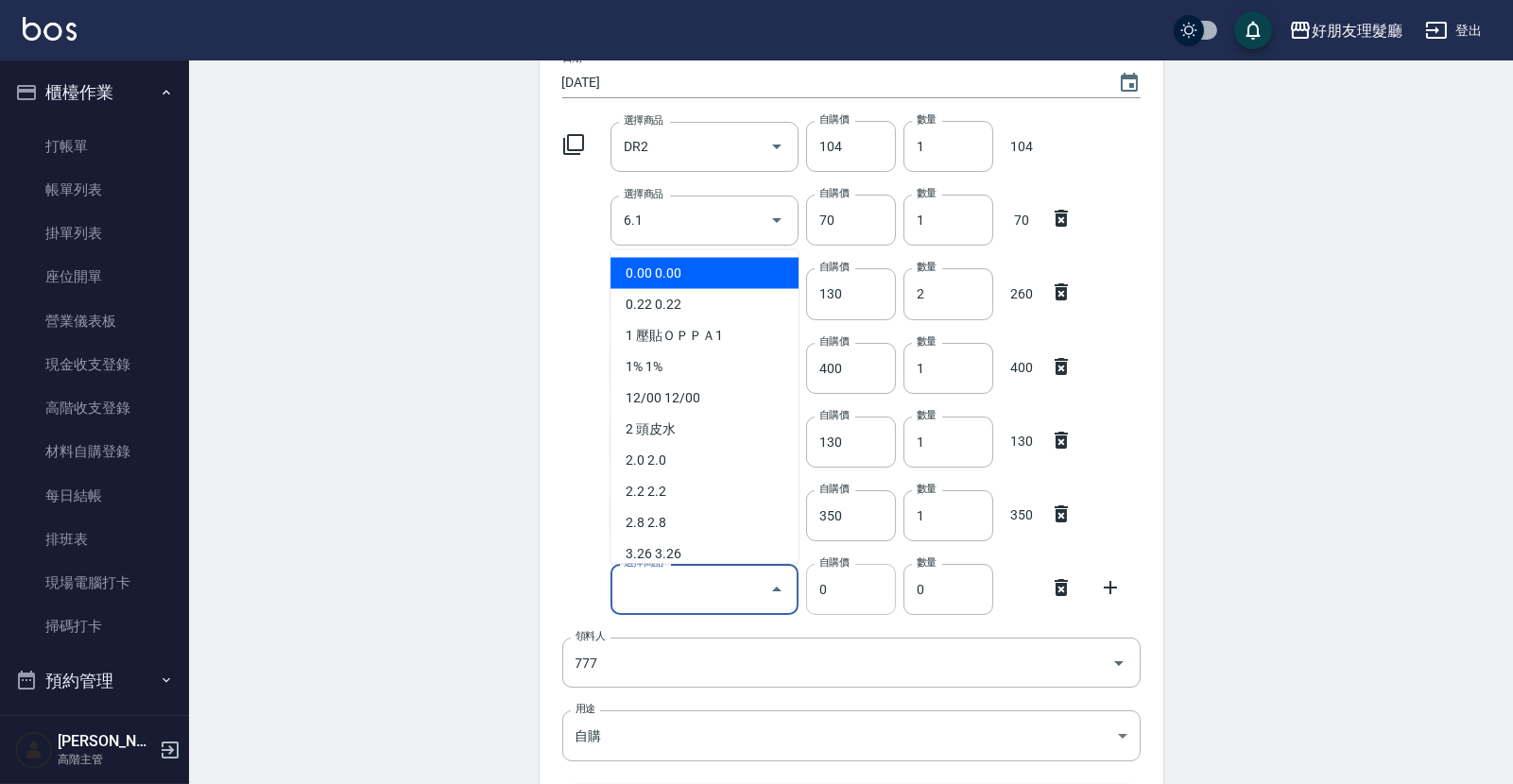
type input "ㄑ"
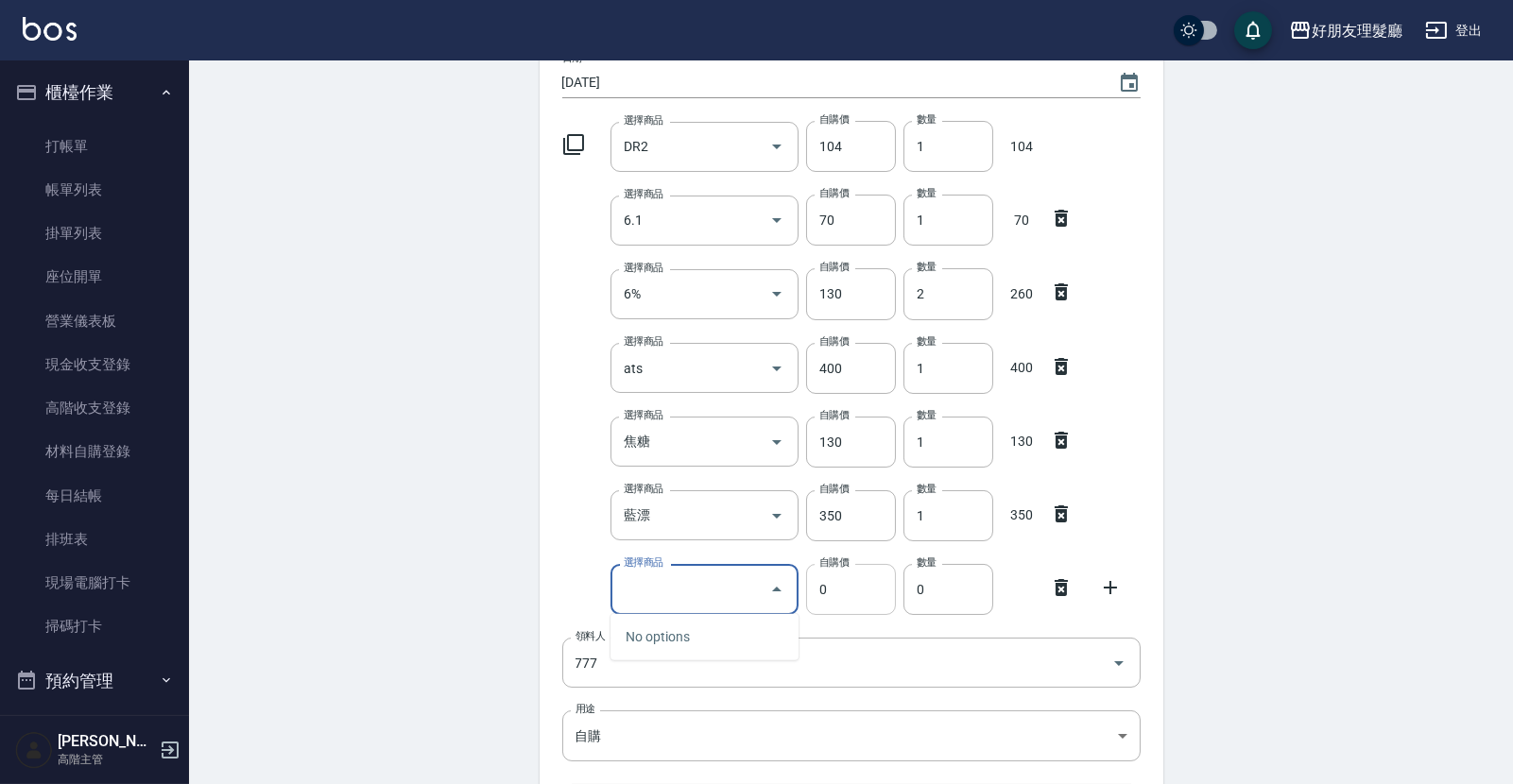
type input "ㄑ"
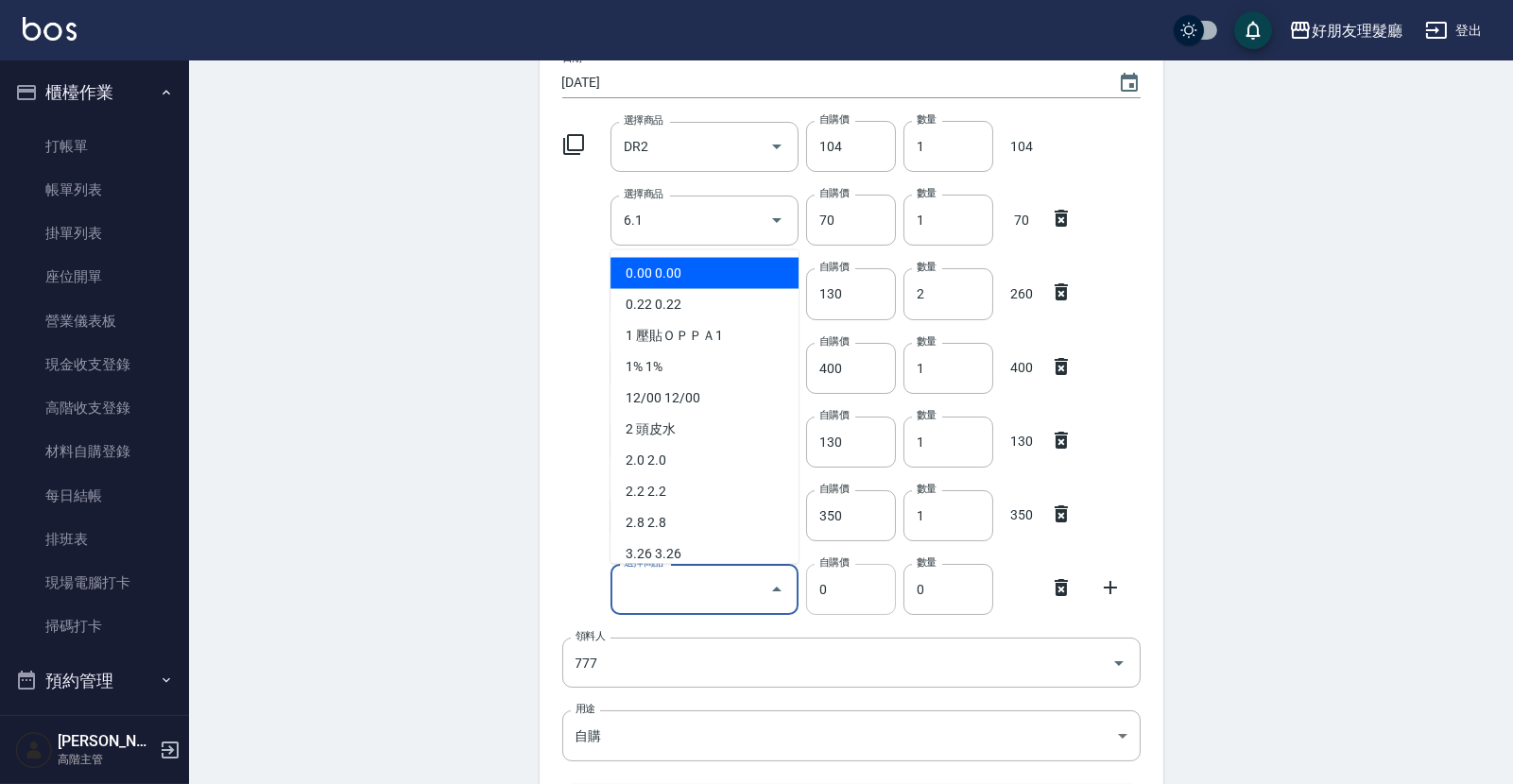
type input "f"
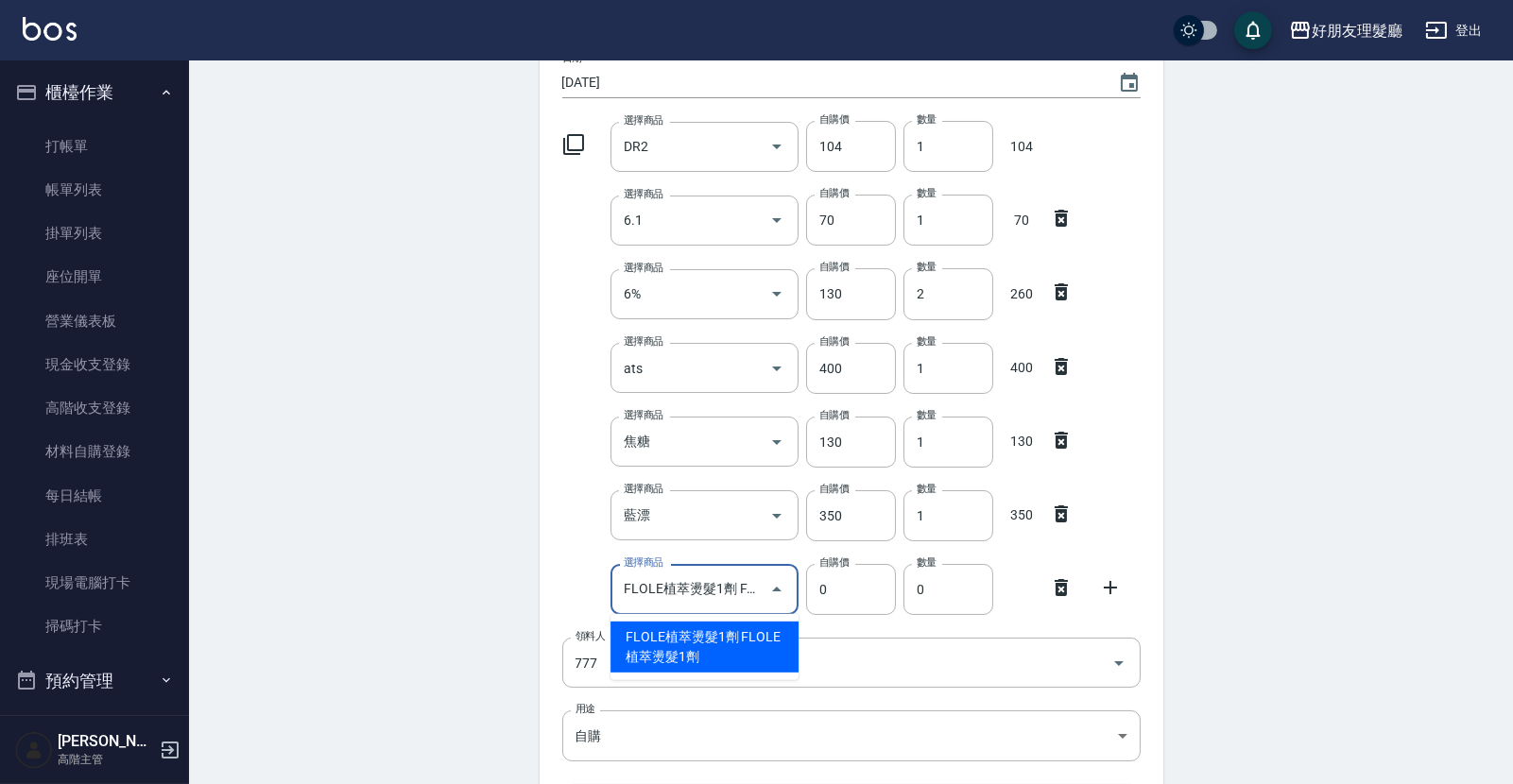
click at [767, 643] on li "FLOLE植萃燙髮1劑 FLOLE植萃燙髮1劑" at bounding box center [703, 647] width 188 height 51
type input "FLOLE植萃燙髮1劑"
type input "440"
type input "1"
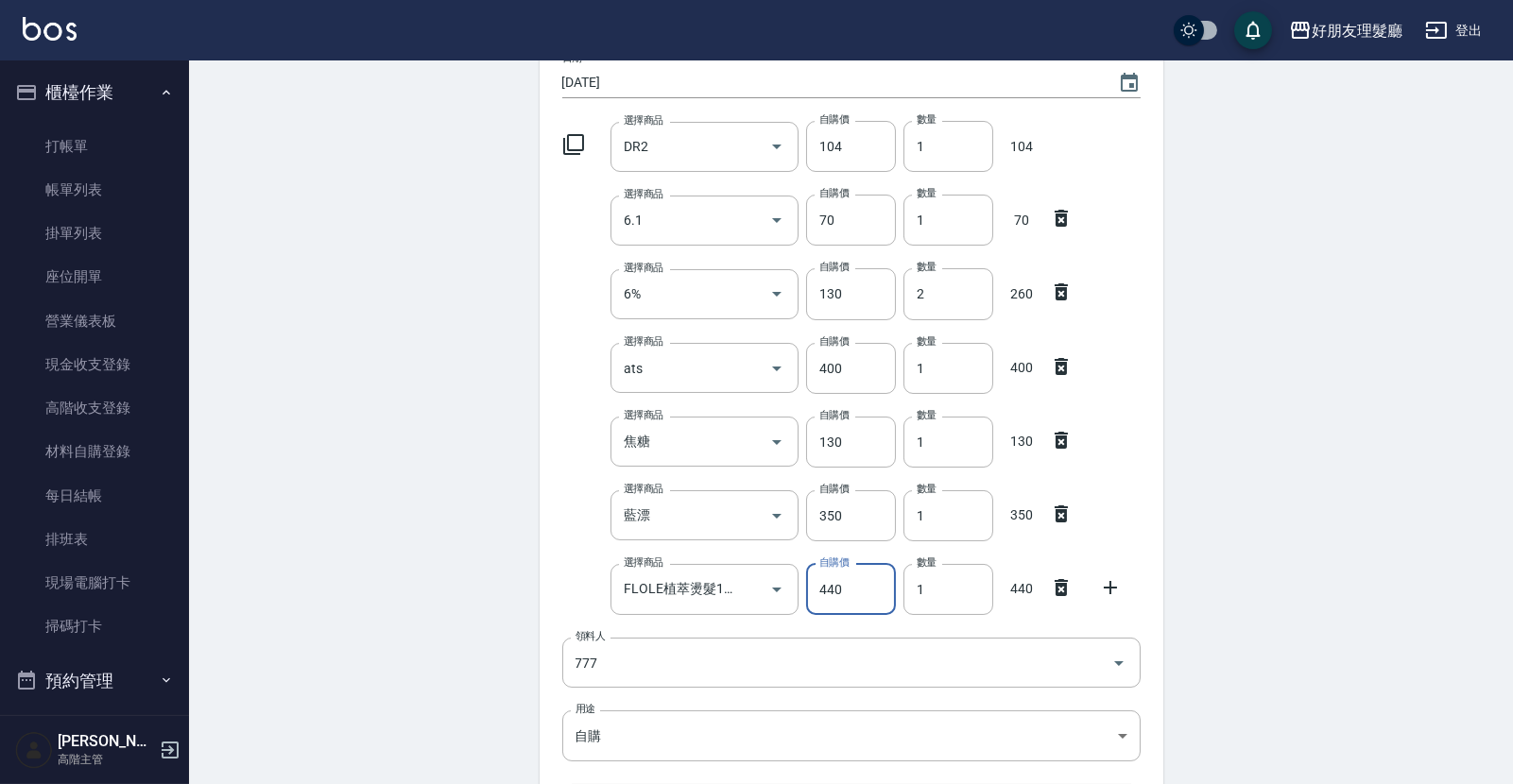
click at [1111, 584] on icon at bounding box center [1110, 587] width 23 height 23
click at [740, 668] on input "選擇商品" at bounding box center [690, 664] width 143 height 33
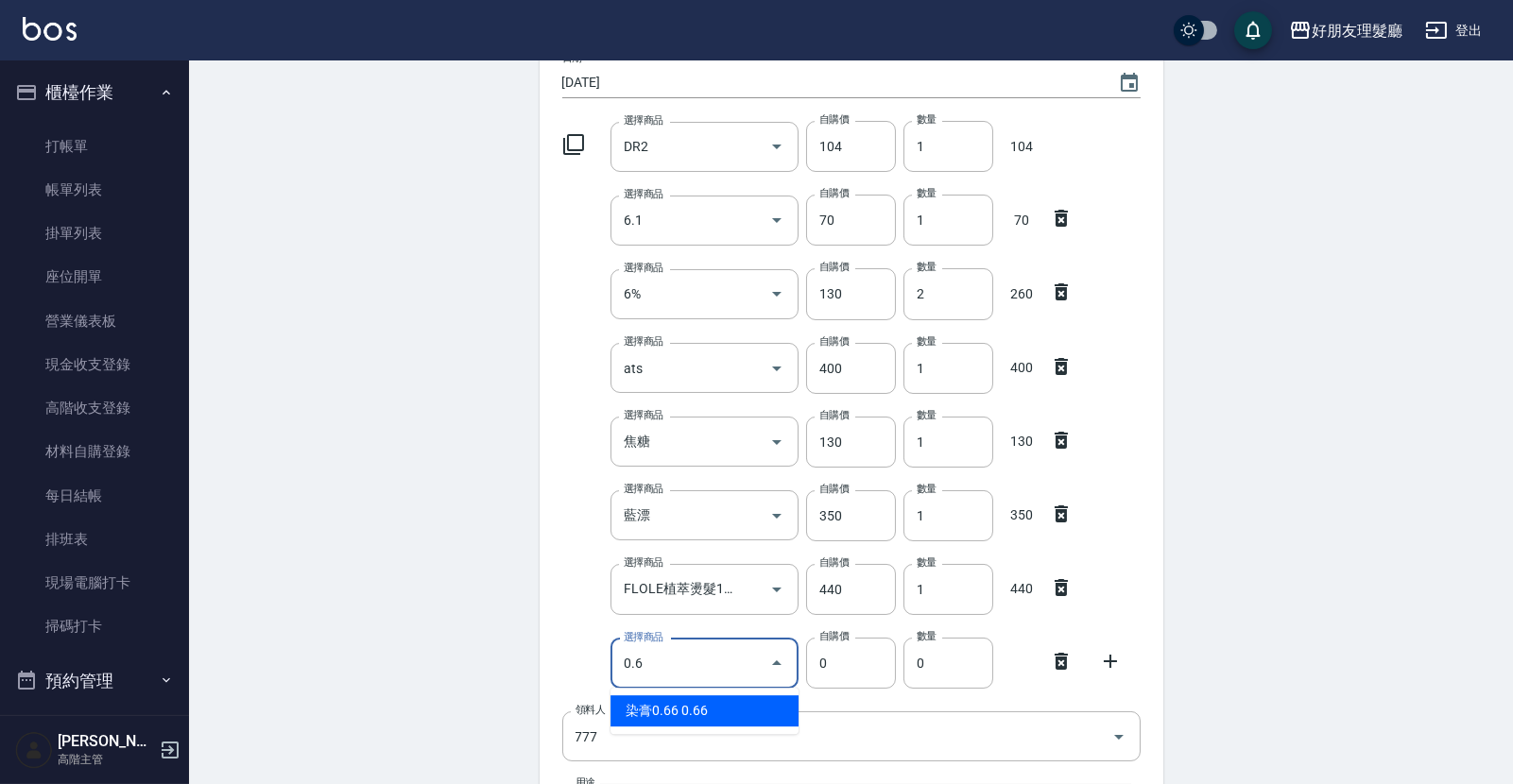
click at [707, 721] on li "染膏0.66 0.66" at bounding box center [703, 711] width 188 height 31
type input "0.66"
type input "70"
type input "1"
click at [1117, 669] on icon at bounding box center [1110, 661] width 23 height 23
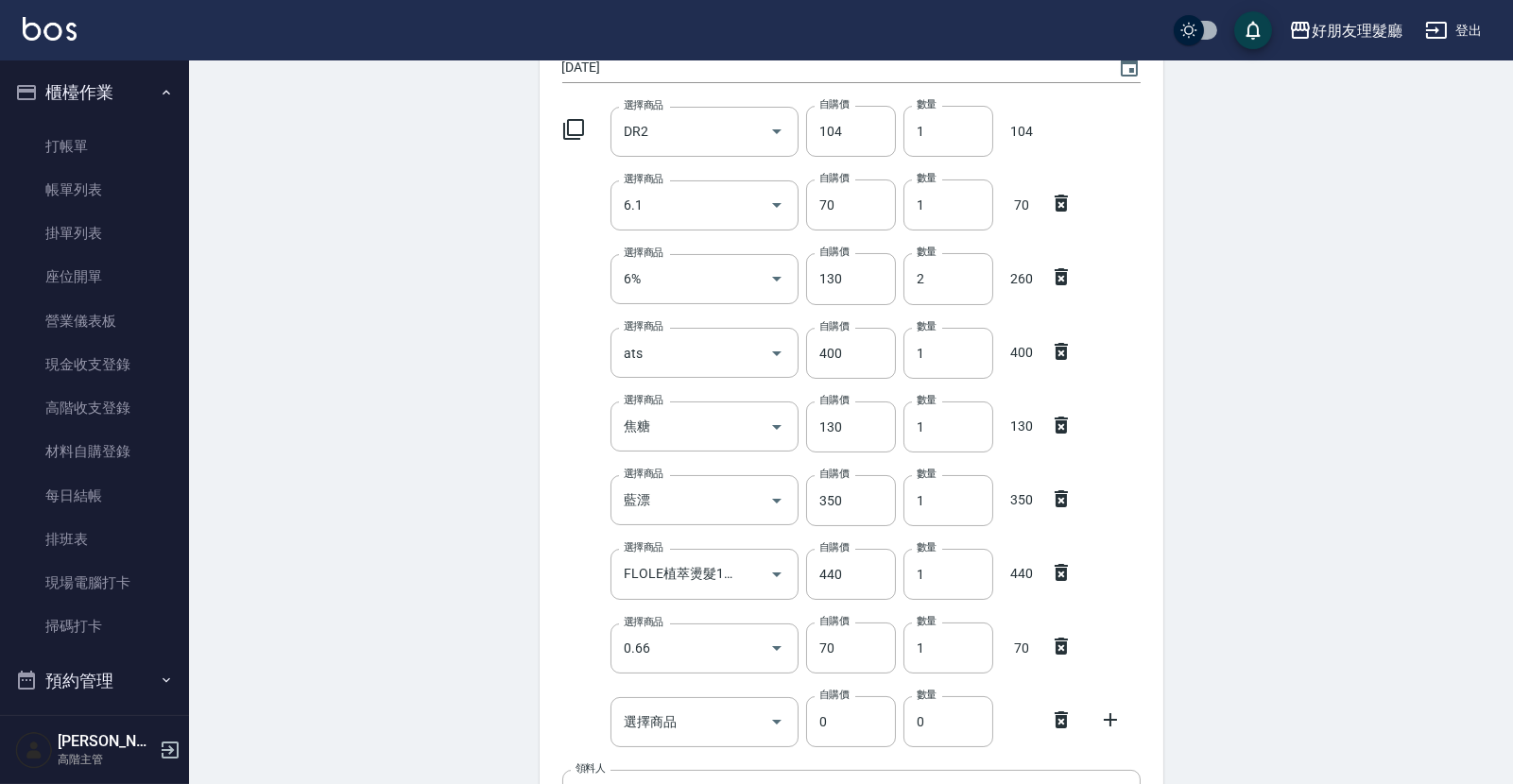
scroll to position [208, 0]
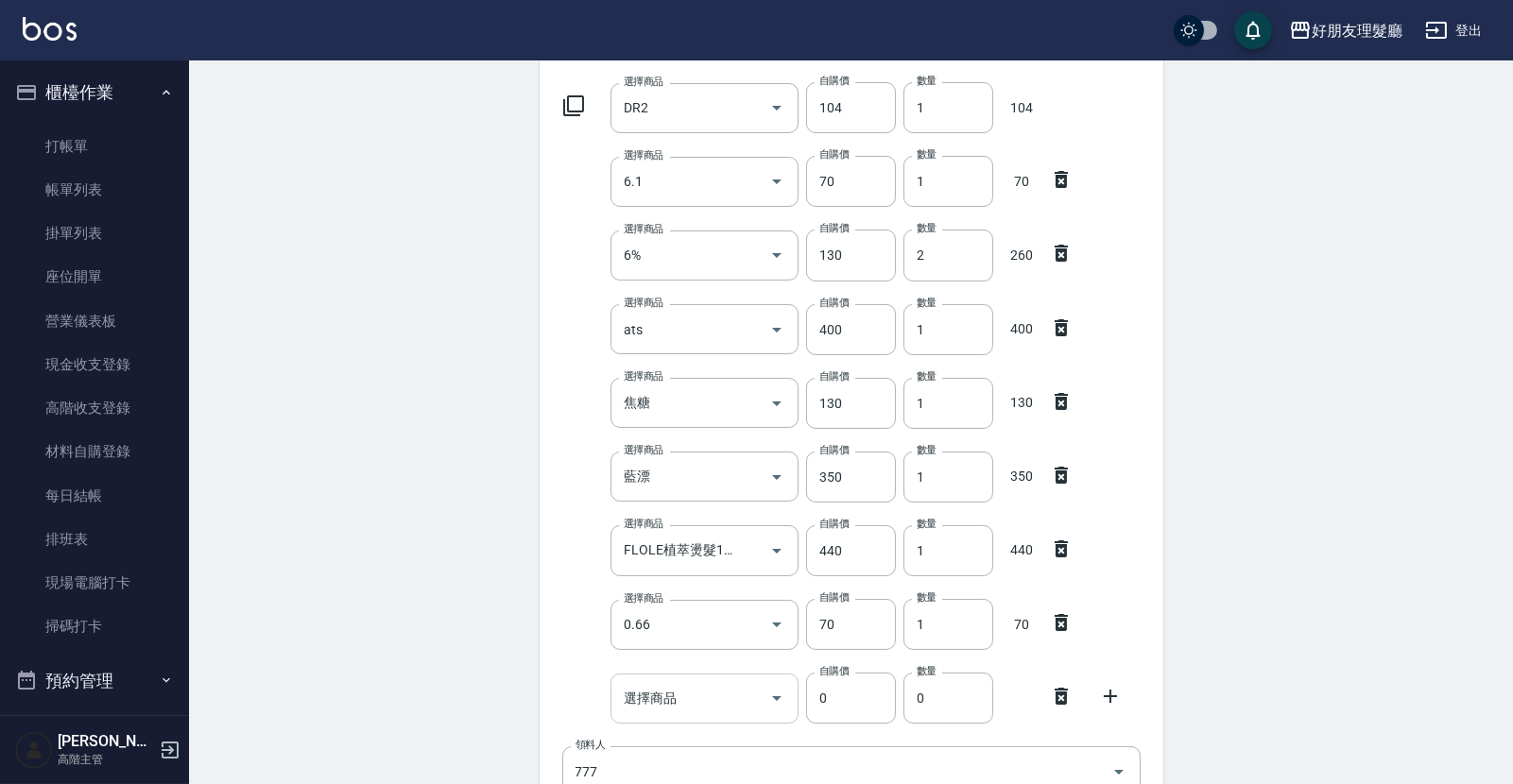
click at [738, 706] on input "選擇商品" at bounding box center [690, 698] width 143 height 33
click at [702, 738] on li "草莓 草莓" at bounding box center [703, 746] width 188 height 31
type input "草莓"
type input "130"
type input "1"
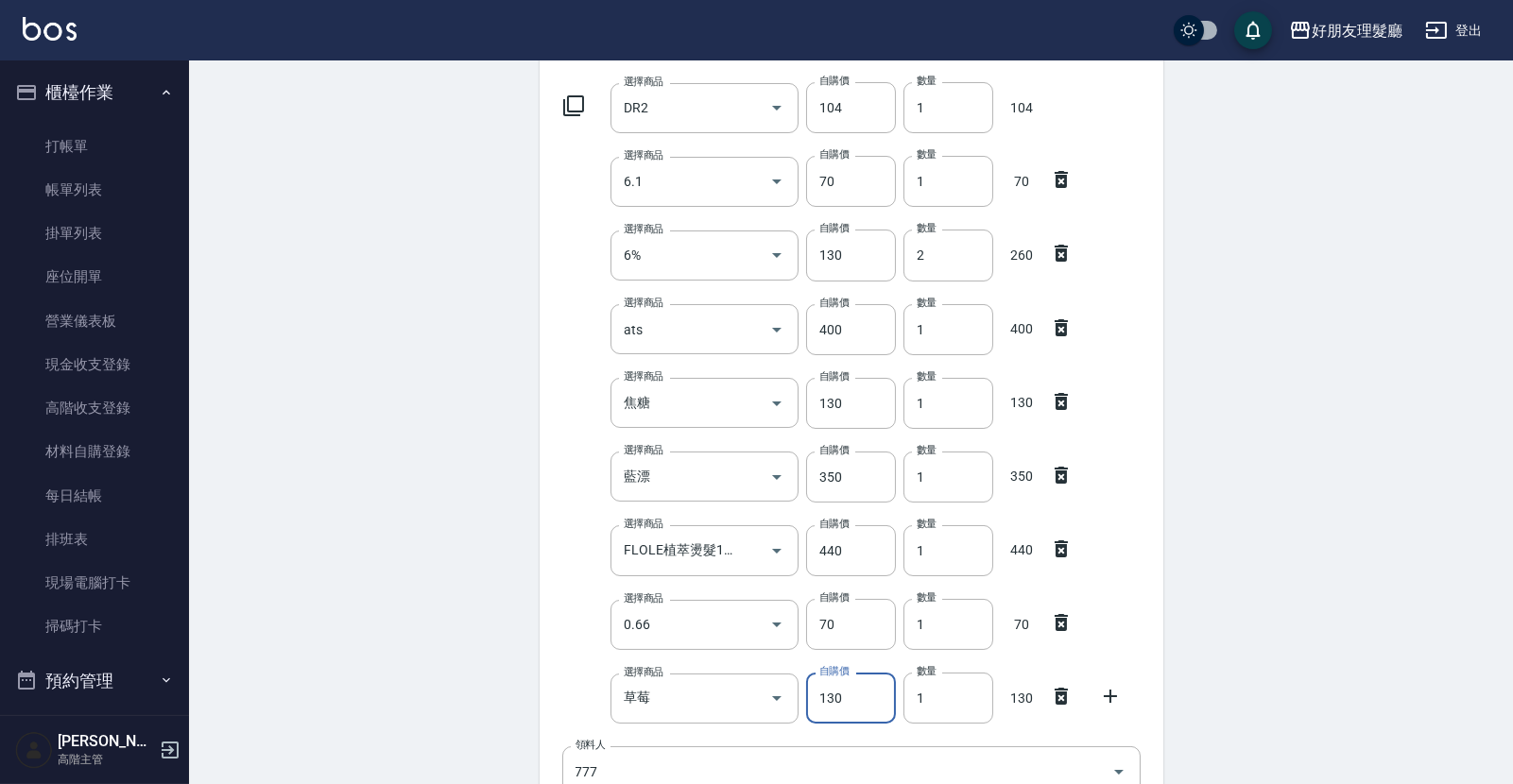
click at [1221, 656] on div "Employee Picking Create 新增材料自購 連續新增自購 領料資訊 日期 [DATE] 選擇商品 DR2 選擇商品 自購價 104 自購價 …" at bounding box center [851, 507] width 1324 height 1308
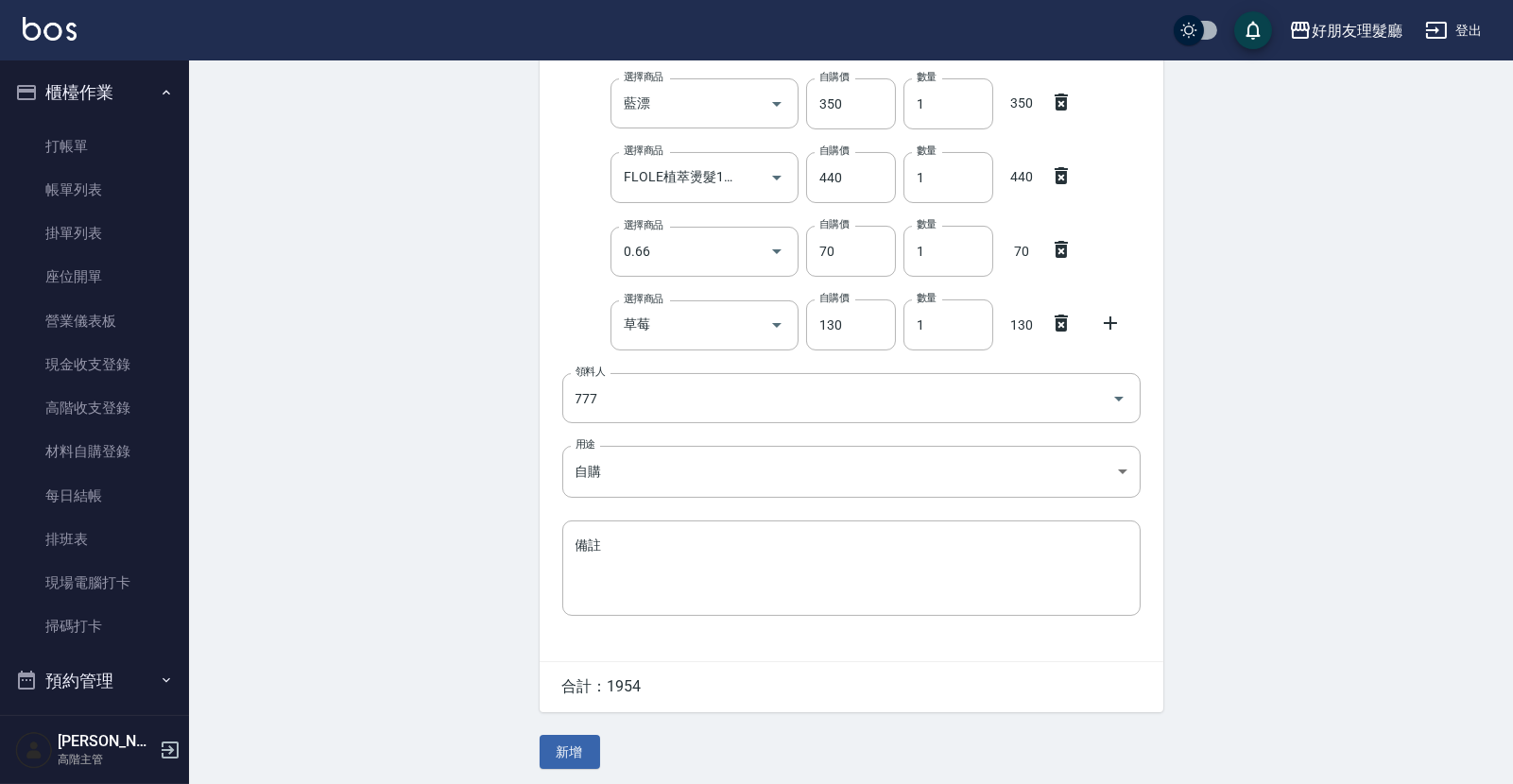
scroll to position [584, 0]
drag, startPoint x: 584, startPoint y: 733, endPoint x: 602, endPoint y: 729, distance: 18.4
click at [584, 733] on button "新增" at bounding box center [569, 749] width 60 height 35
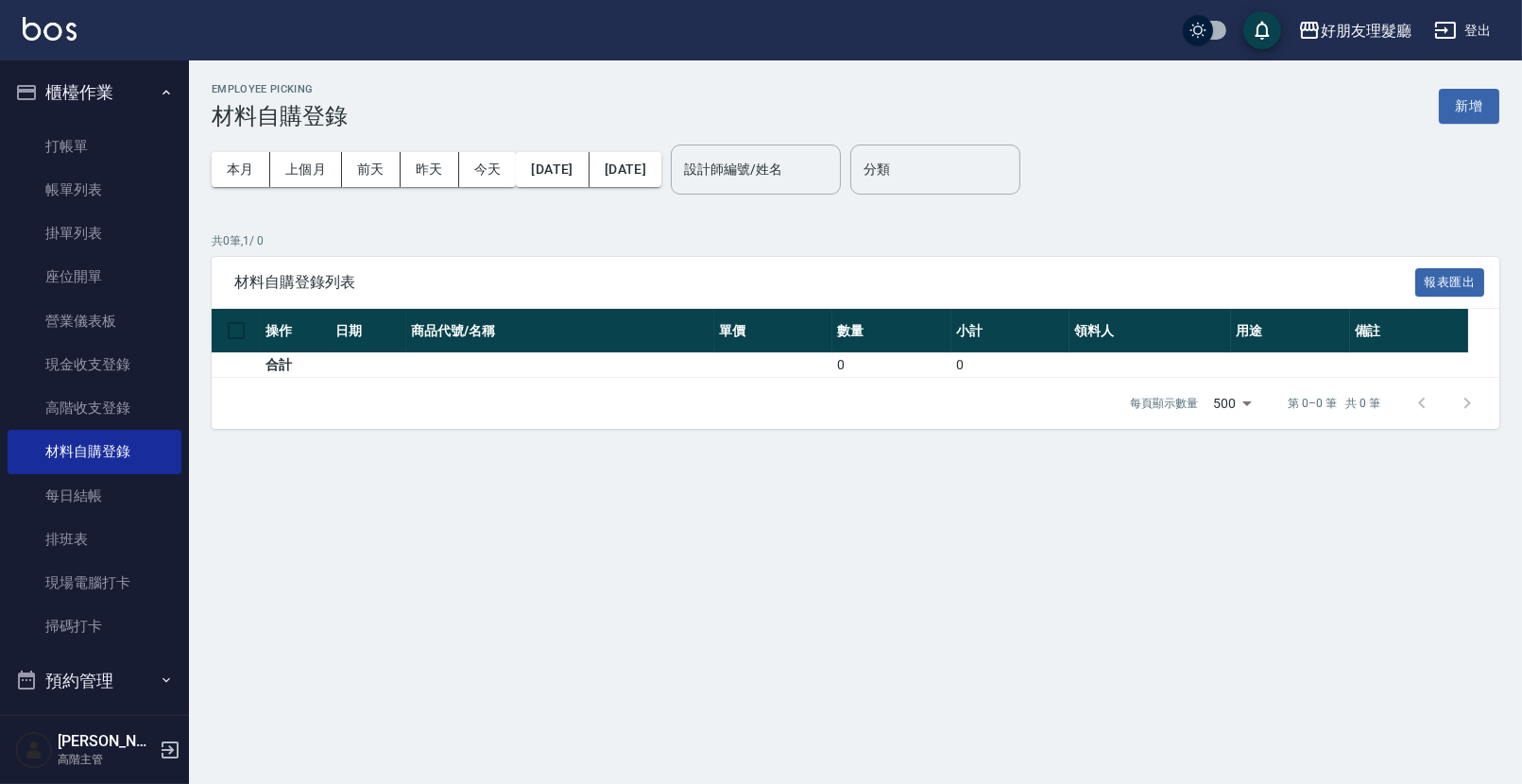
click at [925, 239] on p "共 0 筆, 1 / 0" at bounding box center [855, 240] width 1288 height 17
click at [298, 177] on button "上個月" at bounding box center [306, 170] width 72 height 35
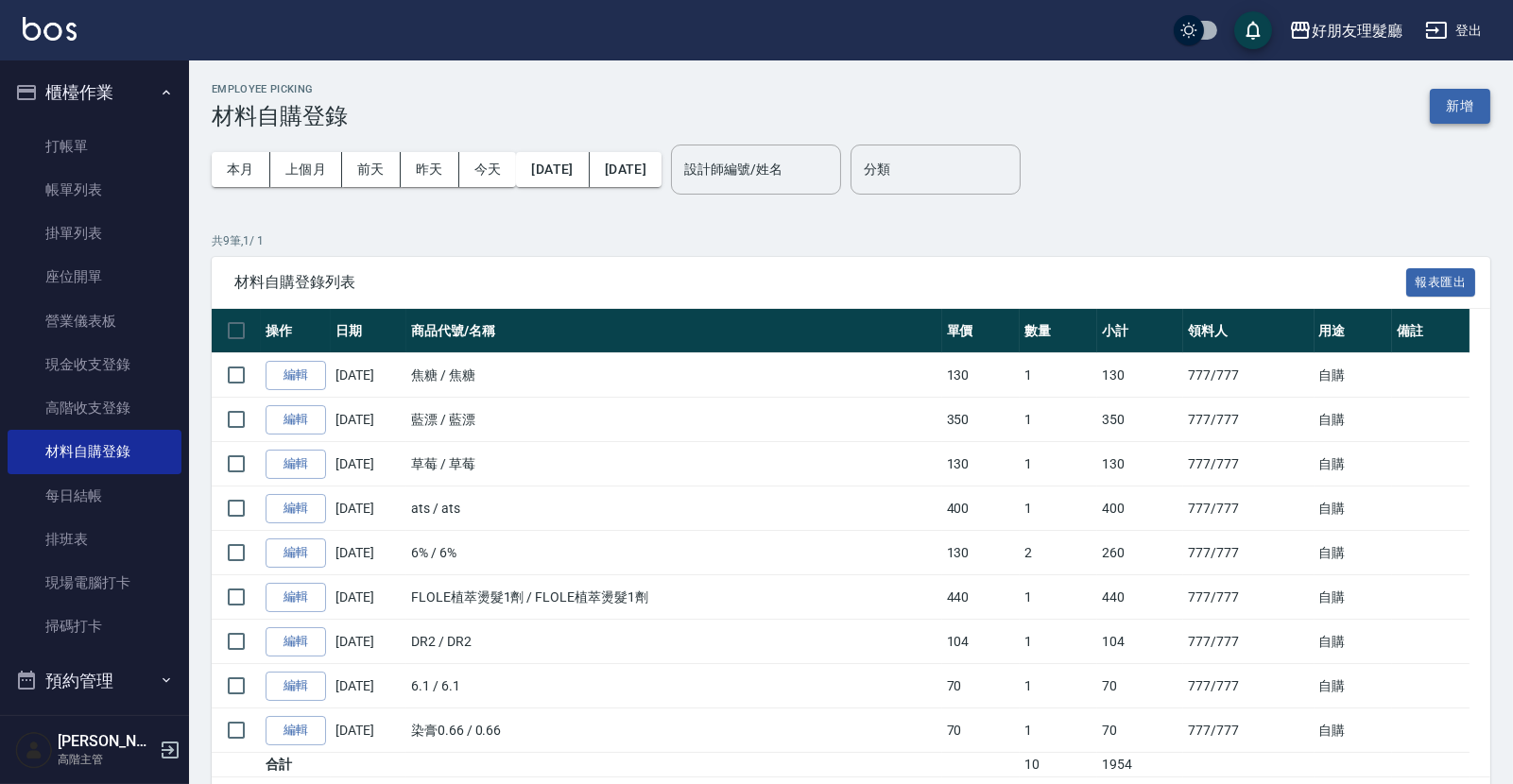
click at [1443, 106] on button "新增" at bounding box center [1459, 106] width 60 height 35
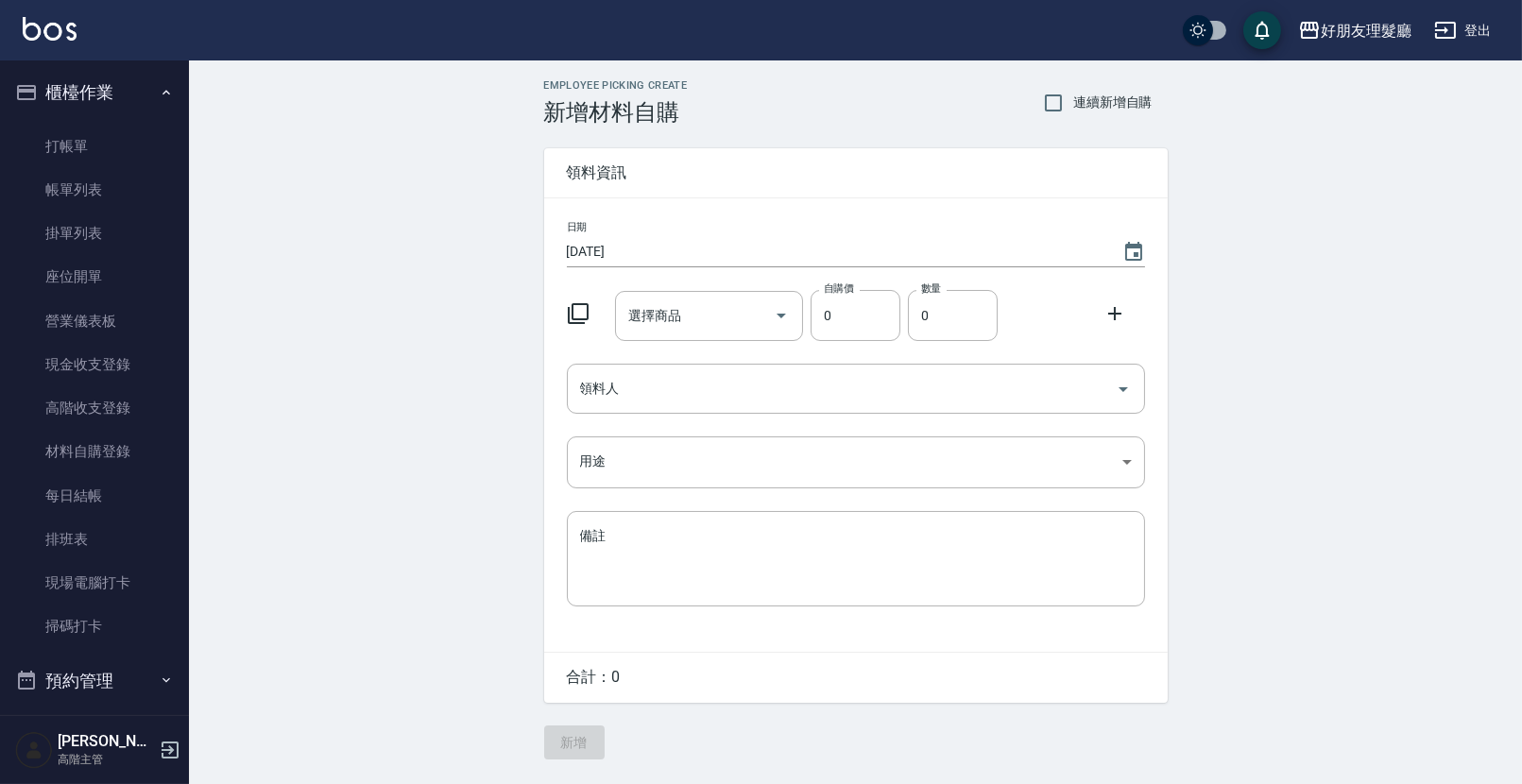
click at [752, 256] on input "[DATE]" at bounding box center [834, 252] width 536 height 31
click at [1123, 244] on icon "Choose date, selected date is 2025-10-11" at bounding box center [1133, 252] width 23 height 23
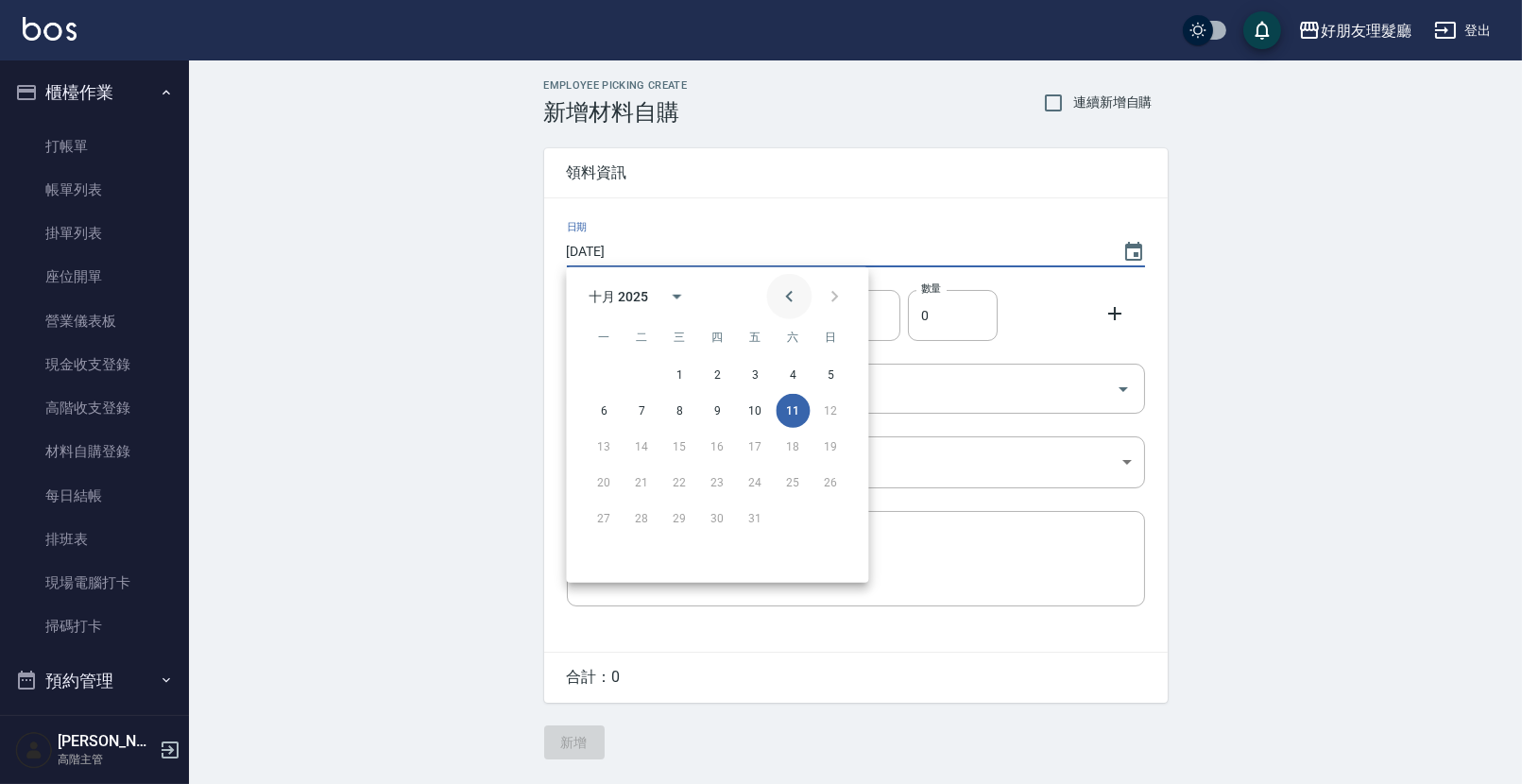
click at [785, 305] on icon "Previous month" at bounding box center [788, 296] width 23 height 23
click at [759, 430] on button "19" at bounding box center [755, 447] width 34 height 34
type input "[DATE]"
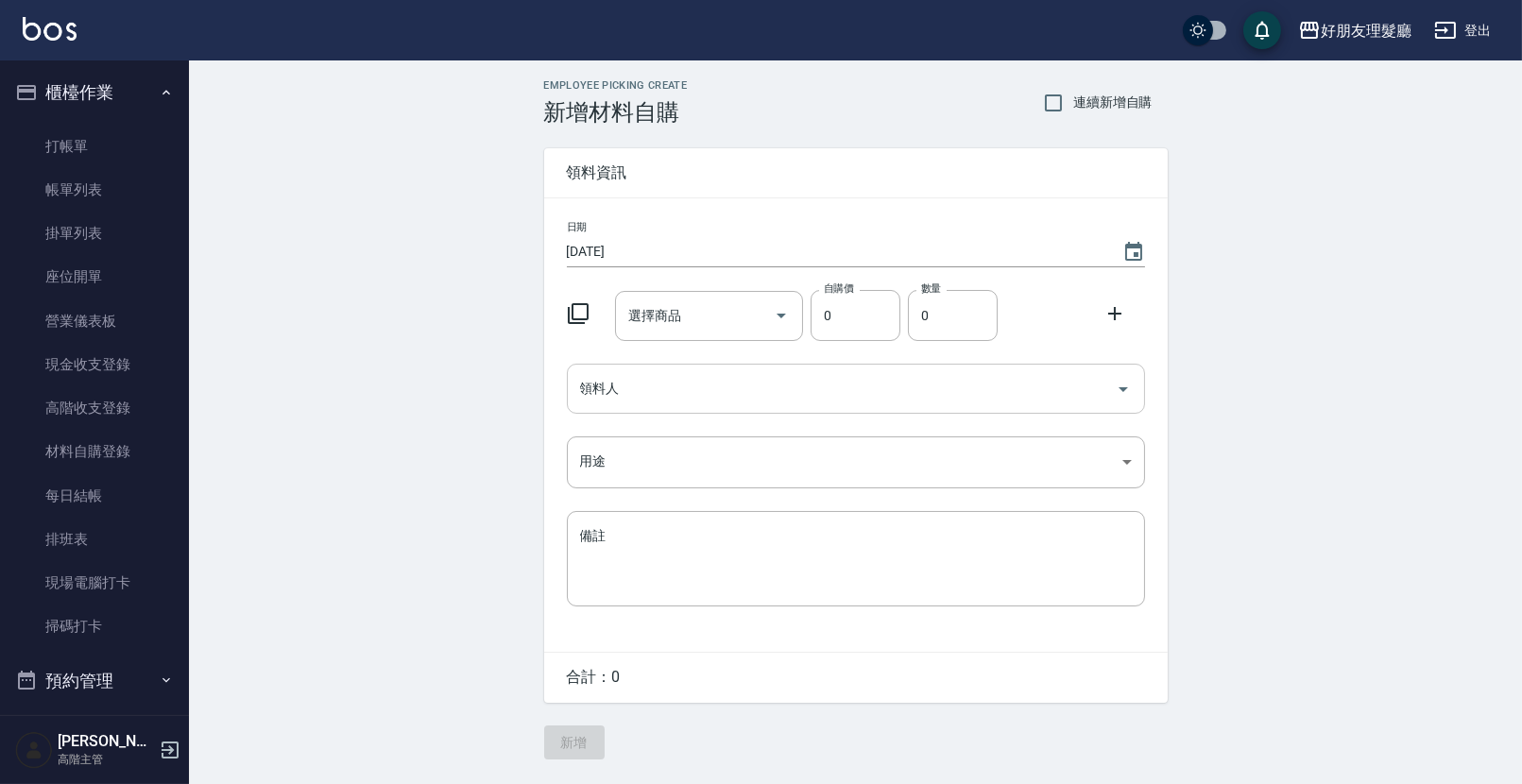
click at [661, 401] on input "領料人" at bounding box center [842, 389] width 533 height 33
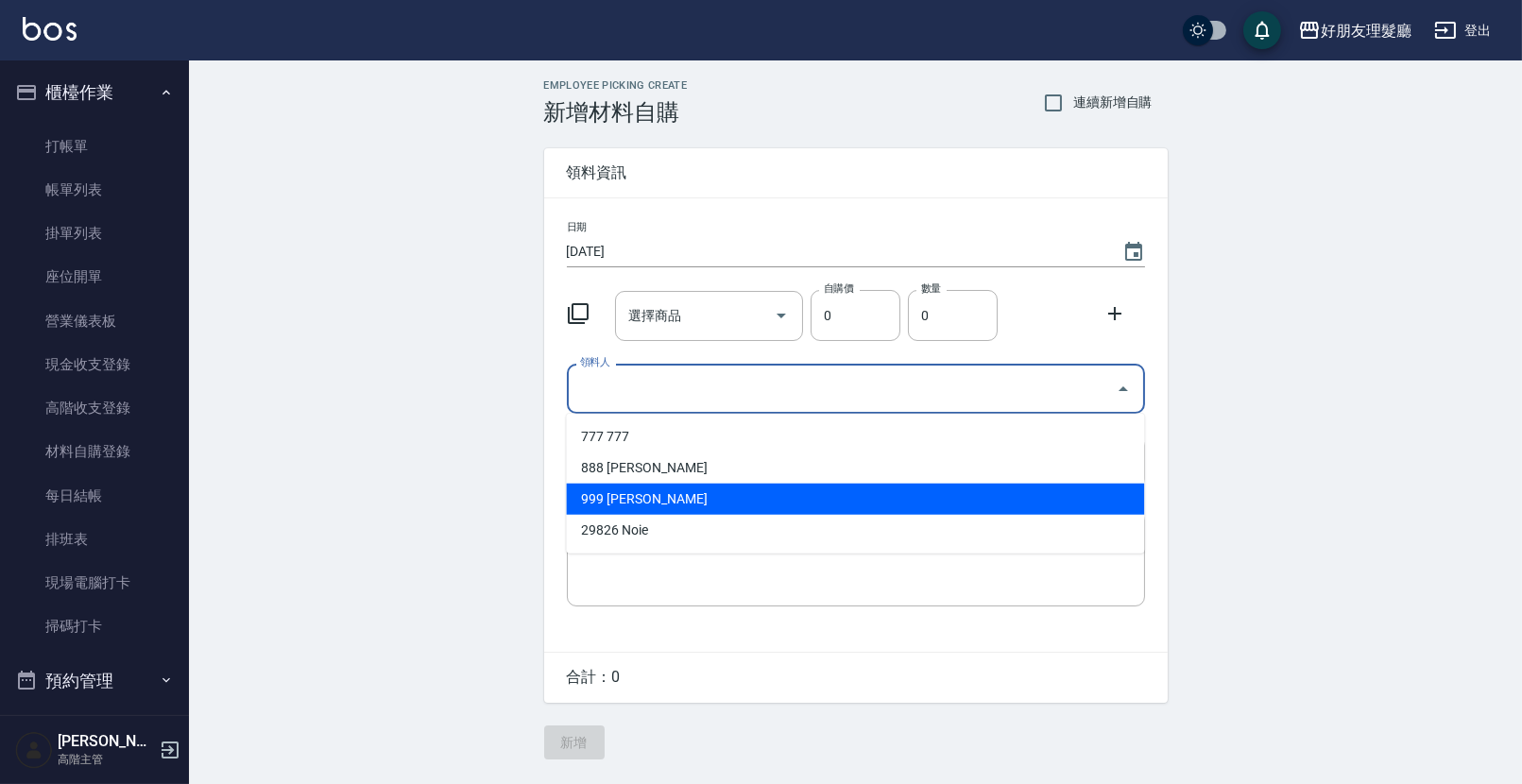
click at [643, 493] on li "999 [PERSON_NAME]" at bounding box center [855, 500] width 578 height 31
type input "[PERSON_NAME]"
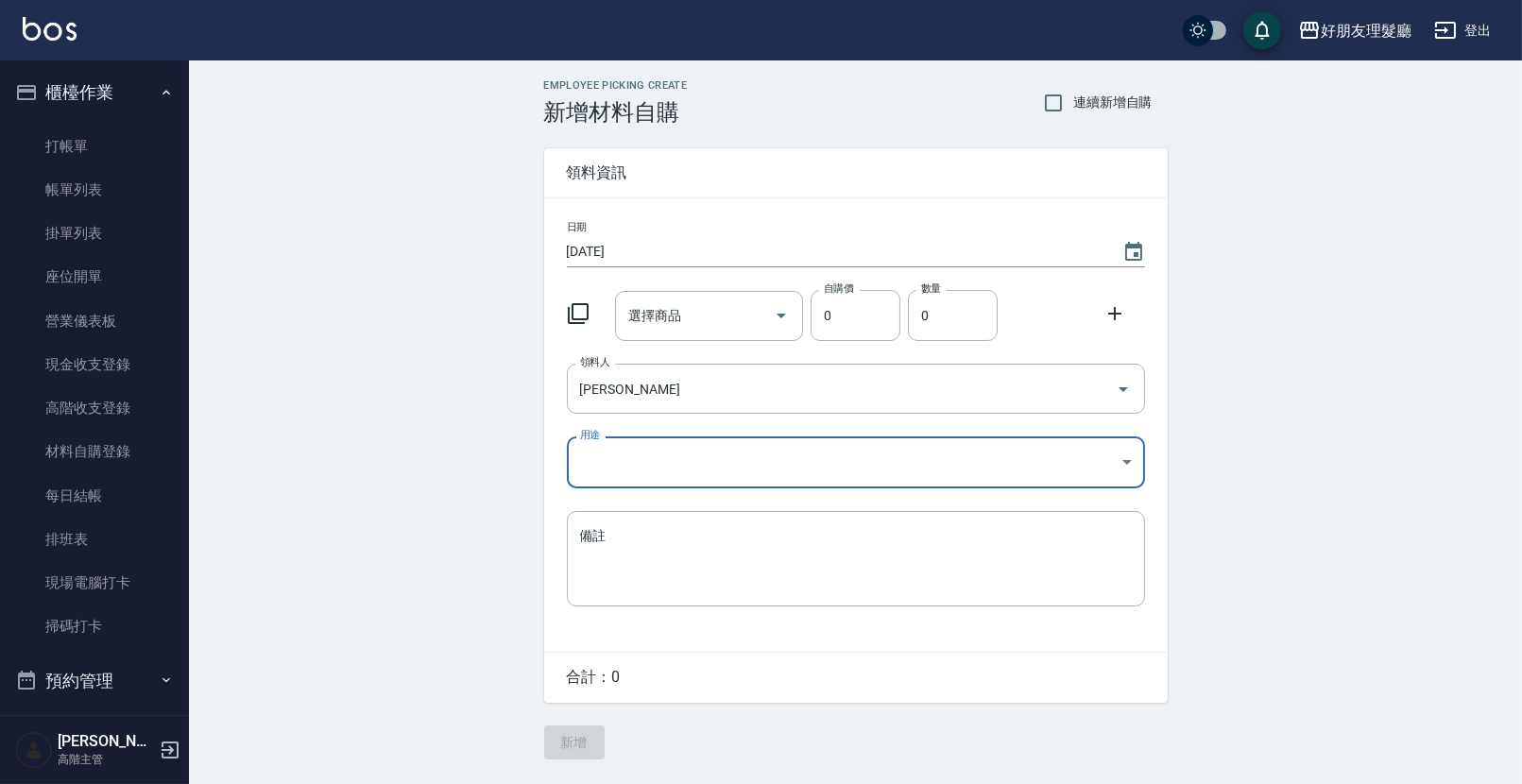
click at [699, 467] on body "好朋友理髮廳 登出 櫃檯作業 打帳單 帳單列表 掛單列表 座位開單 營業儀表板 現金收支登錄 高階收支登錄 材料自購登錄 每日結帳 排班表 現場電腦打卡 掃碼…" at bounding box center [761, 392] width 1522 height 784
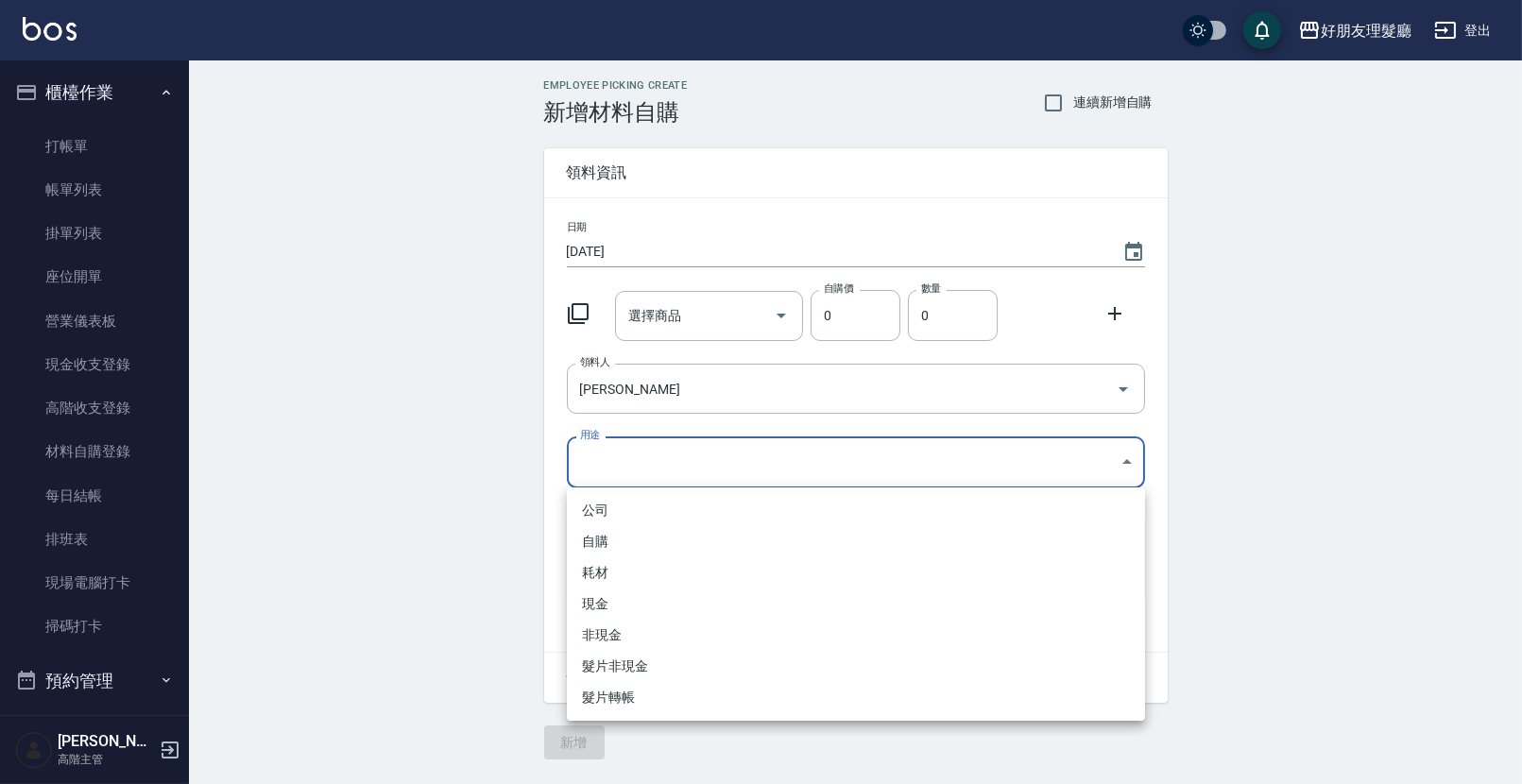
click at [653, 543] on li "自購" at bounding box center [856, 542] width 578 height 31
type input "自購"
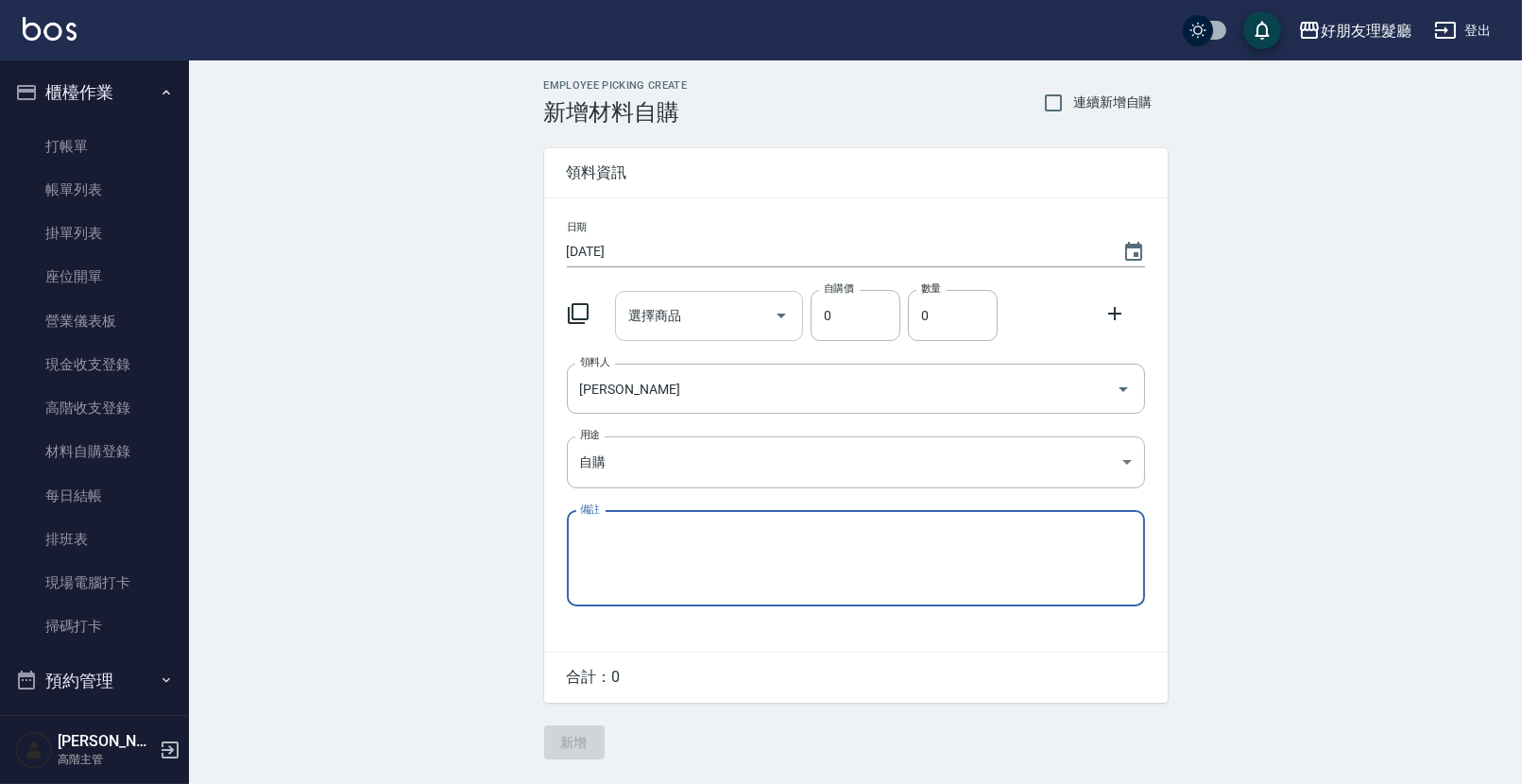
click at [666, 326] on input "選擇商品" at bounding box center [695, 316] width 143 height 33
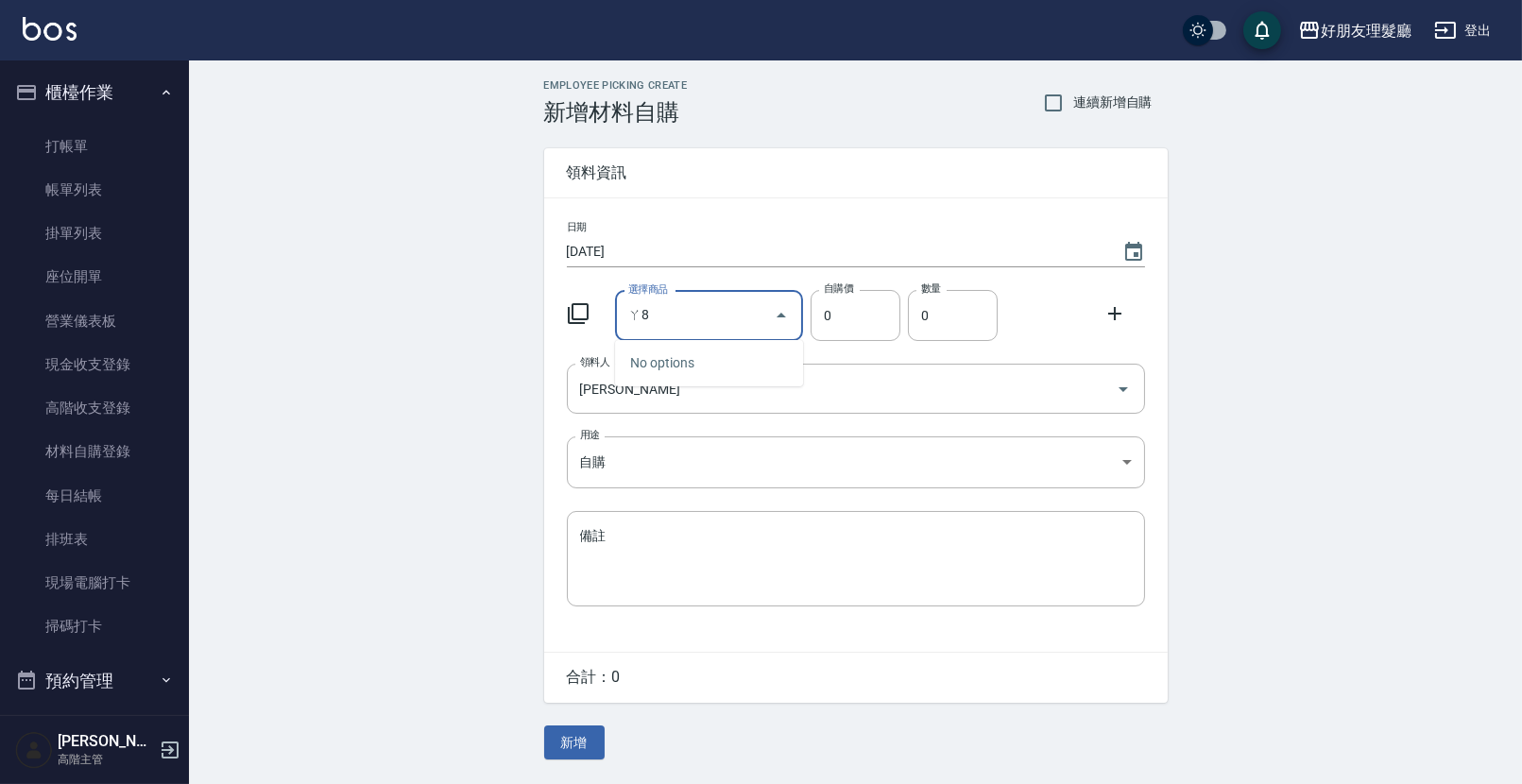
type input "ㄚ"
type input "8.1"
click at [742, 366] on li "8.1 8.1" at bounding box center [708, 363] width 188 height 31
type input "70"
type input "1"
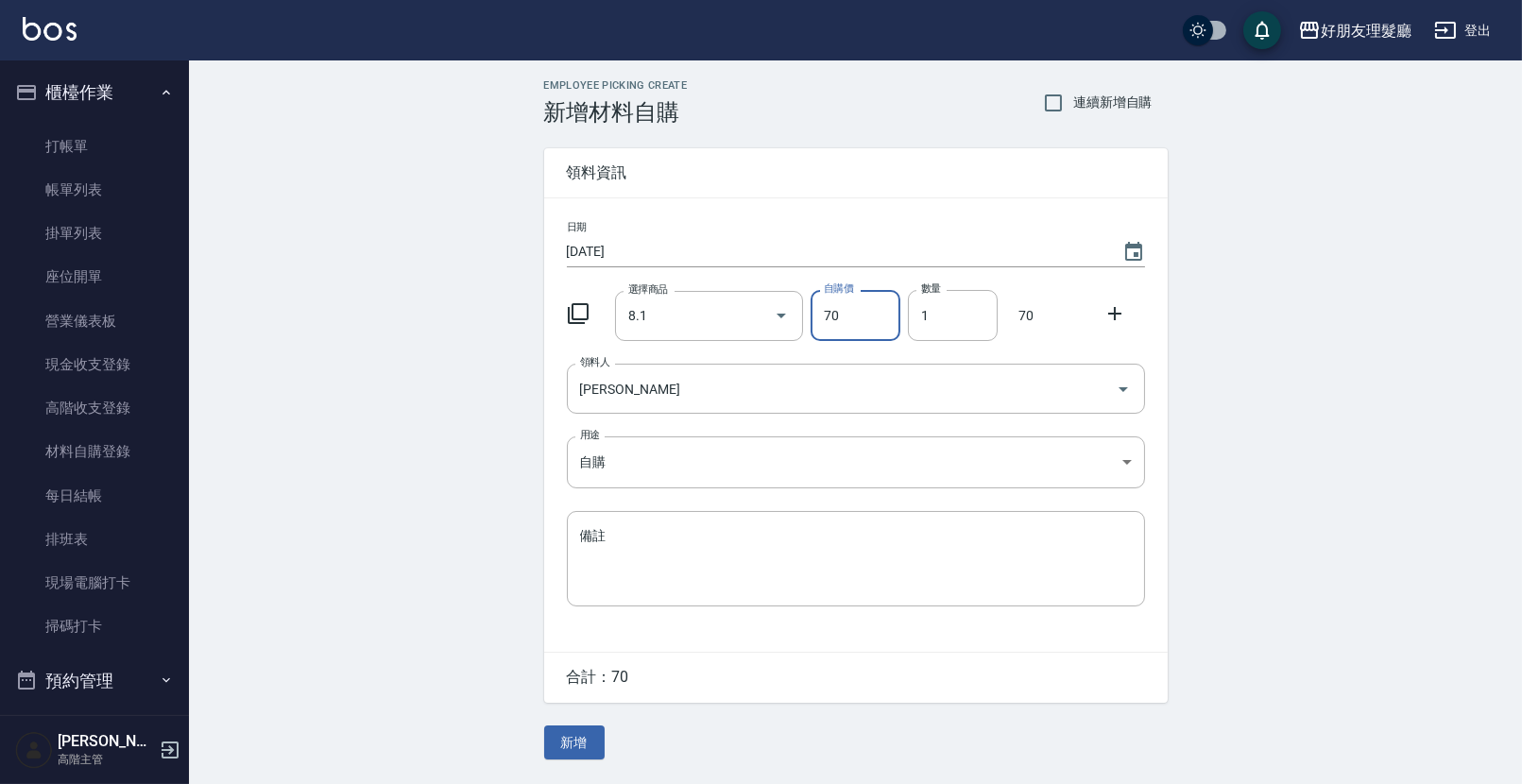
click at [1110, 309] on icon at bounding box center [1115, 313] width 23 height 23
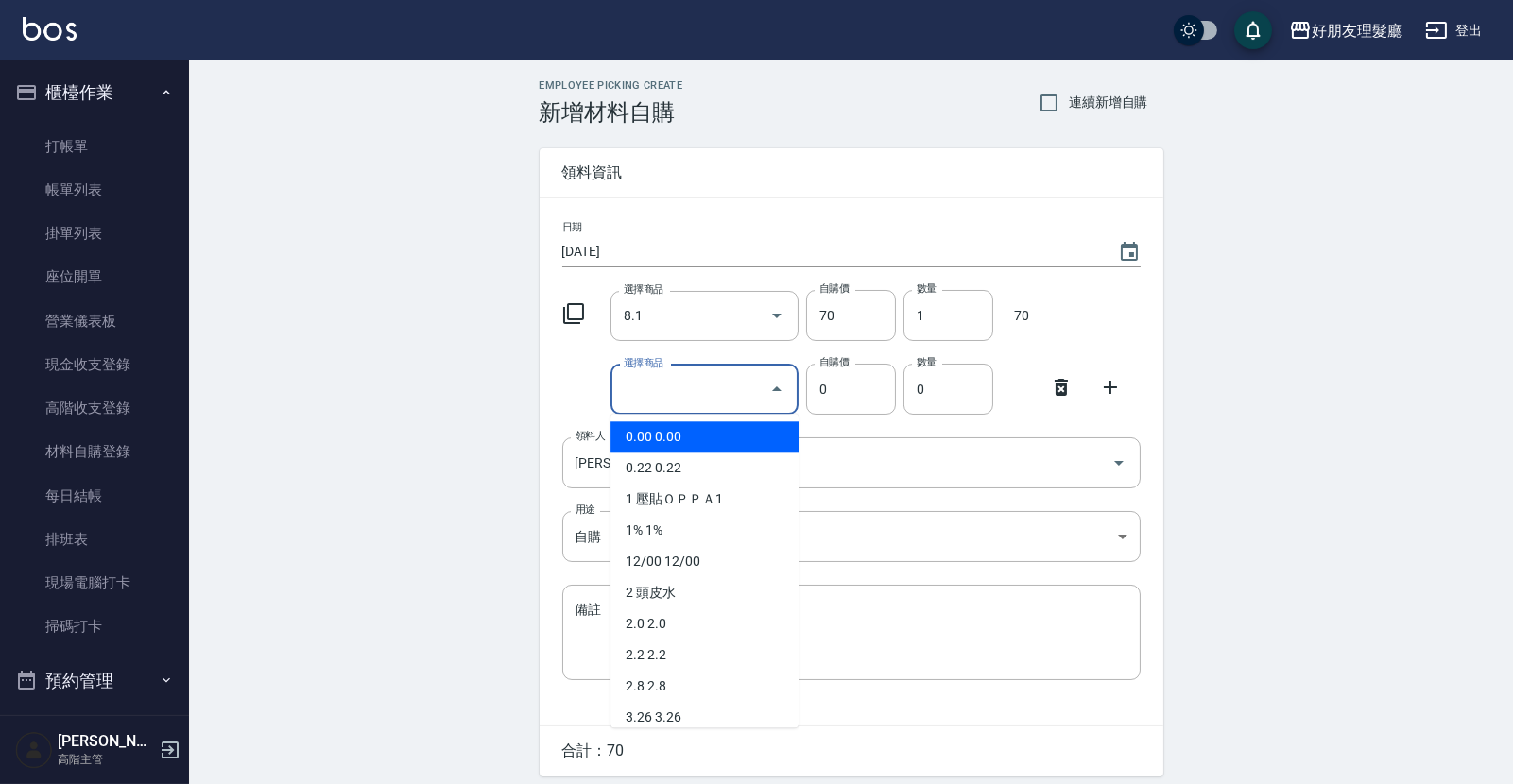
click at [712, 380] on input "選擇商品" at bounding box center [690, 390] width 143 height 33
type input "6.1"
click at [719, 429] on li "6.1 6.1" at bounding box center [703, 437] width 188 height 31
type input "70"
type input "1"
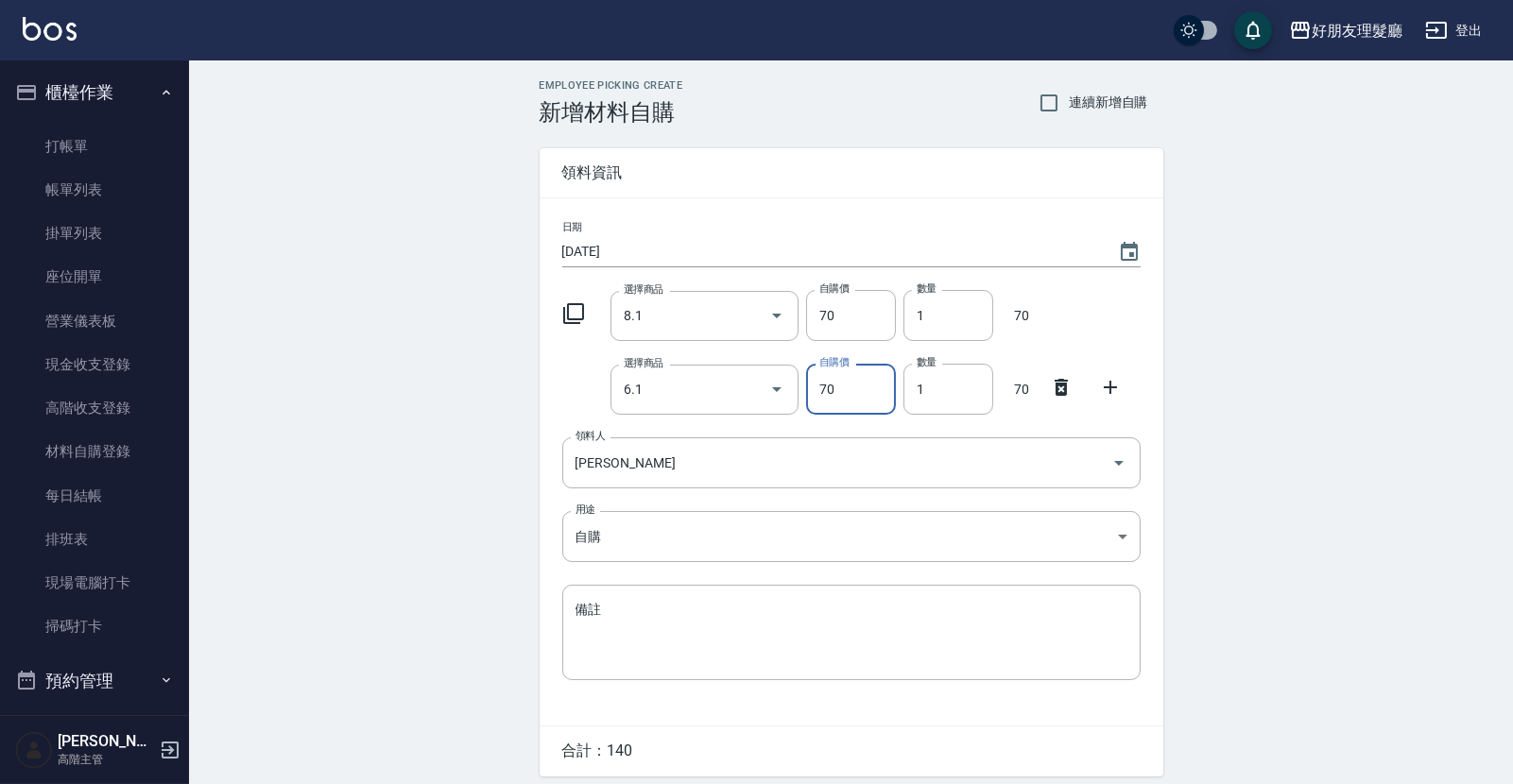
click at [1112, 397] on icon at bounding box center [1110, 387] width 23 height 23
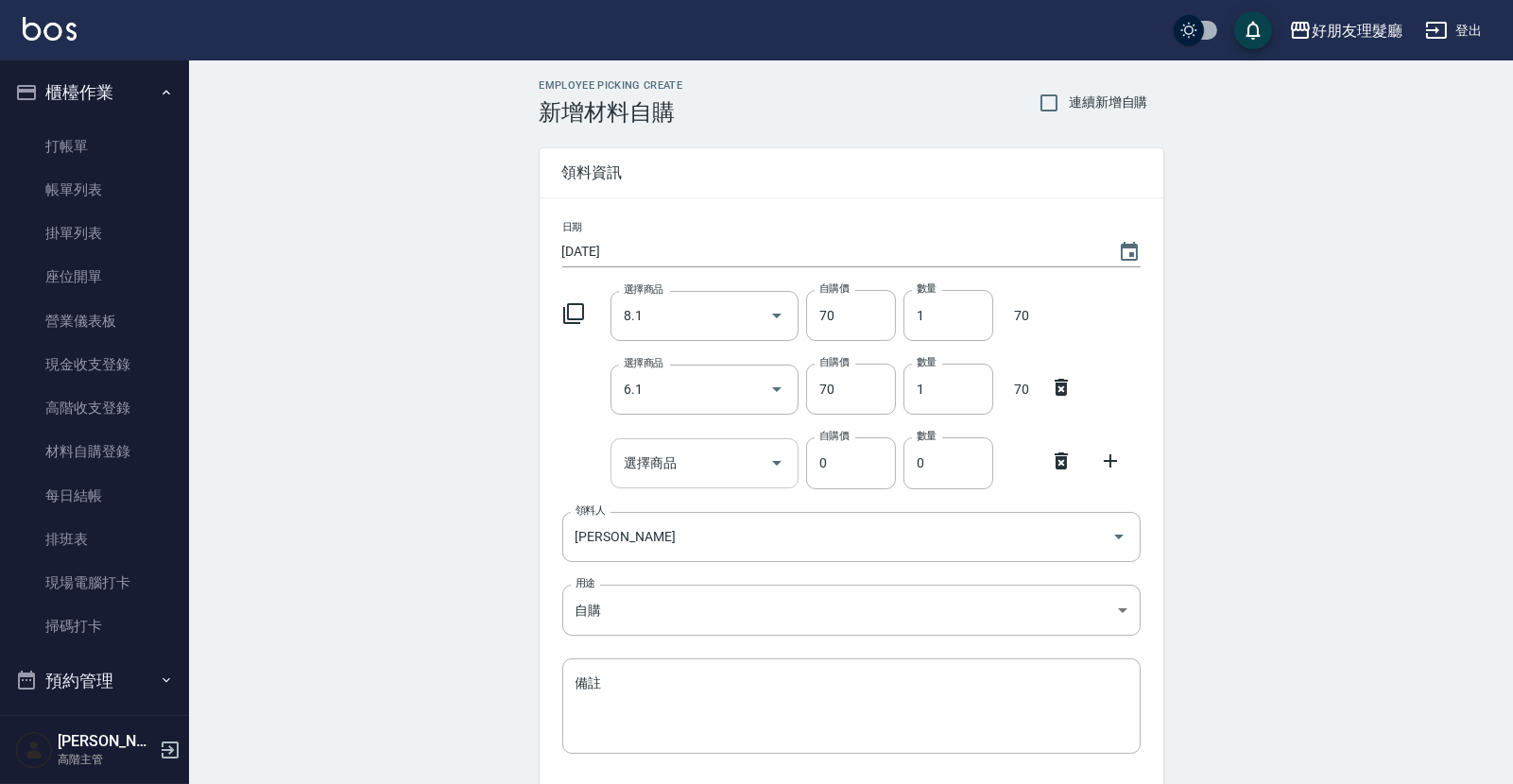
click at [761, 460] on div at bounding box center [775, 463] width 29 height 50
click at [729, 513] on li "6.11 6.11" at bounding box center [703, 512] width 188 height 31
type input "6.11"
type input "70"
type input "1"
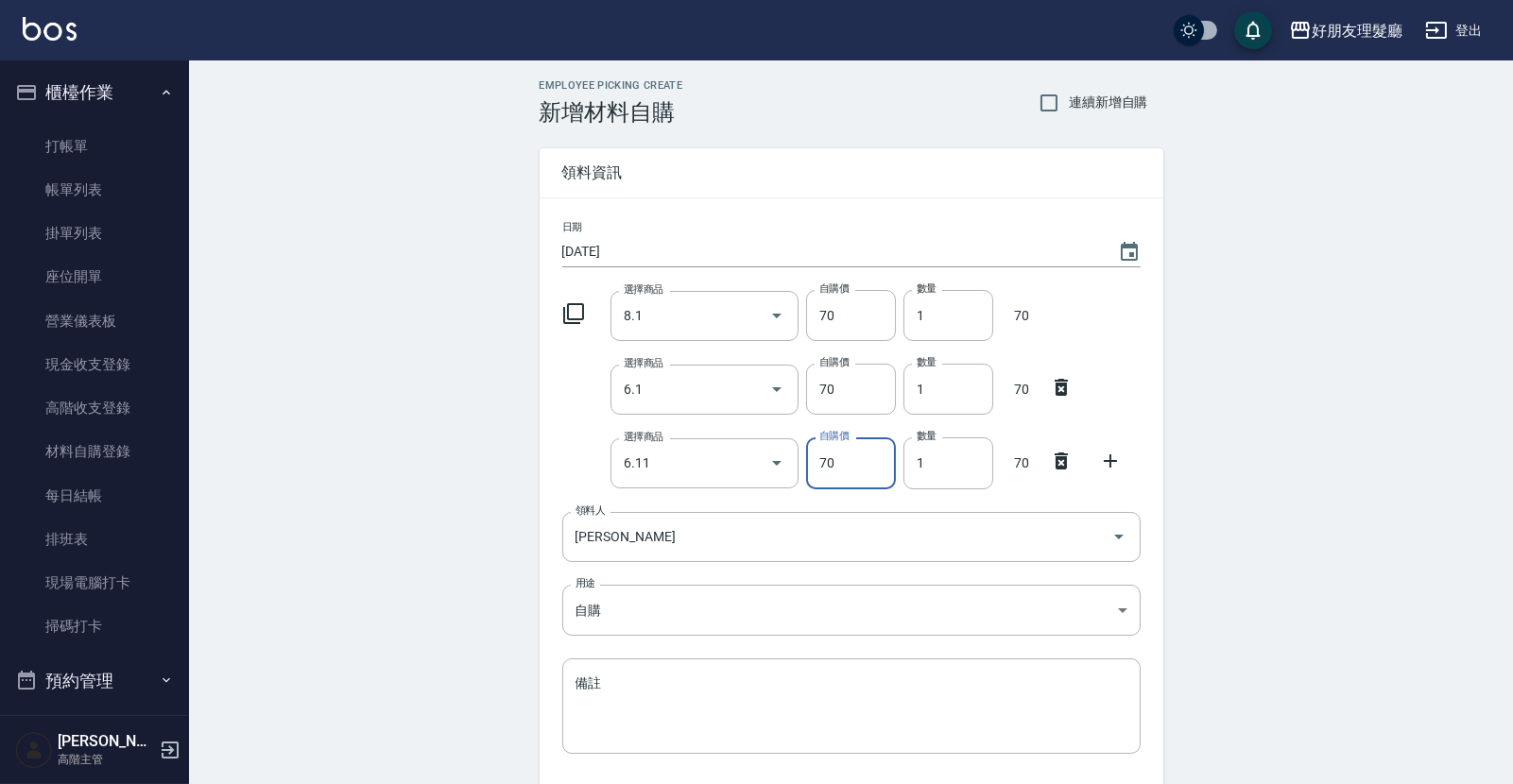
click at [1104, 459] on icon at bounding box center [1110, 460] width 23 height 23
click at [696, 535] on input "選擇商品" at bounding box center [690, 537] width 143 height 33
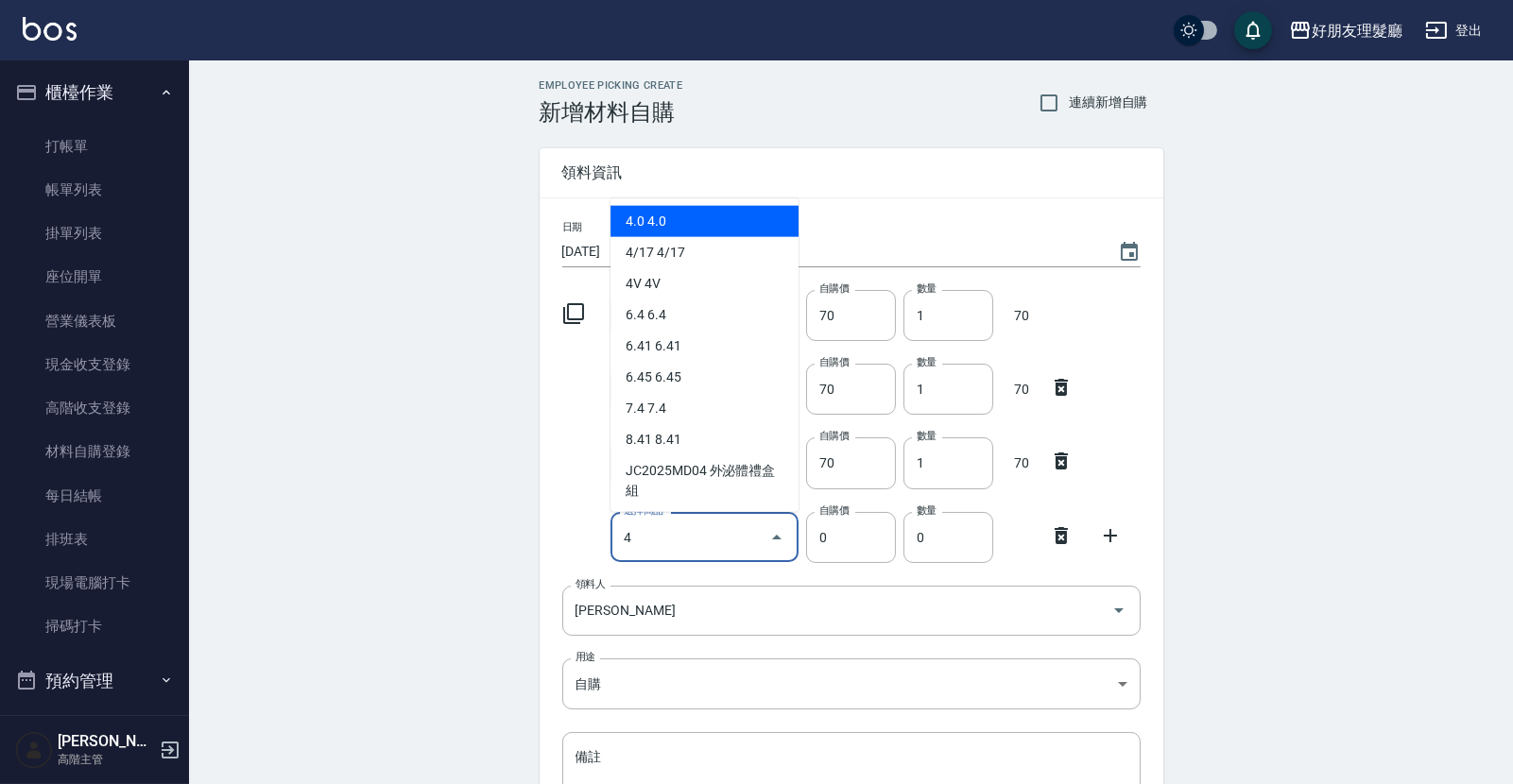
type input "4.0"
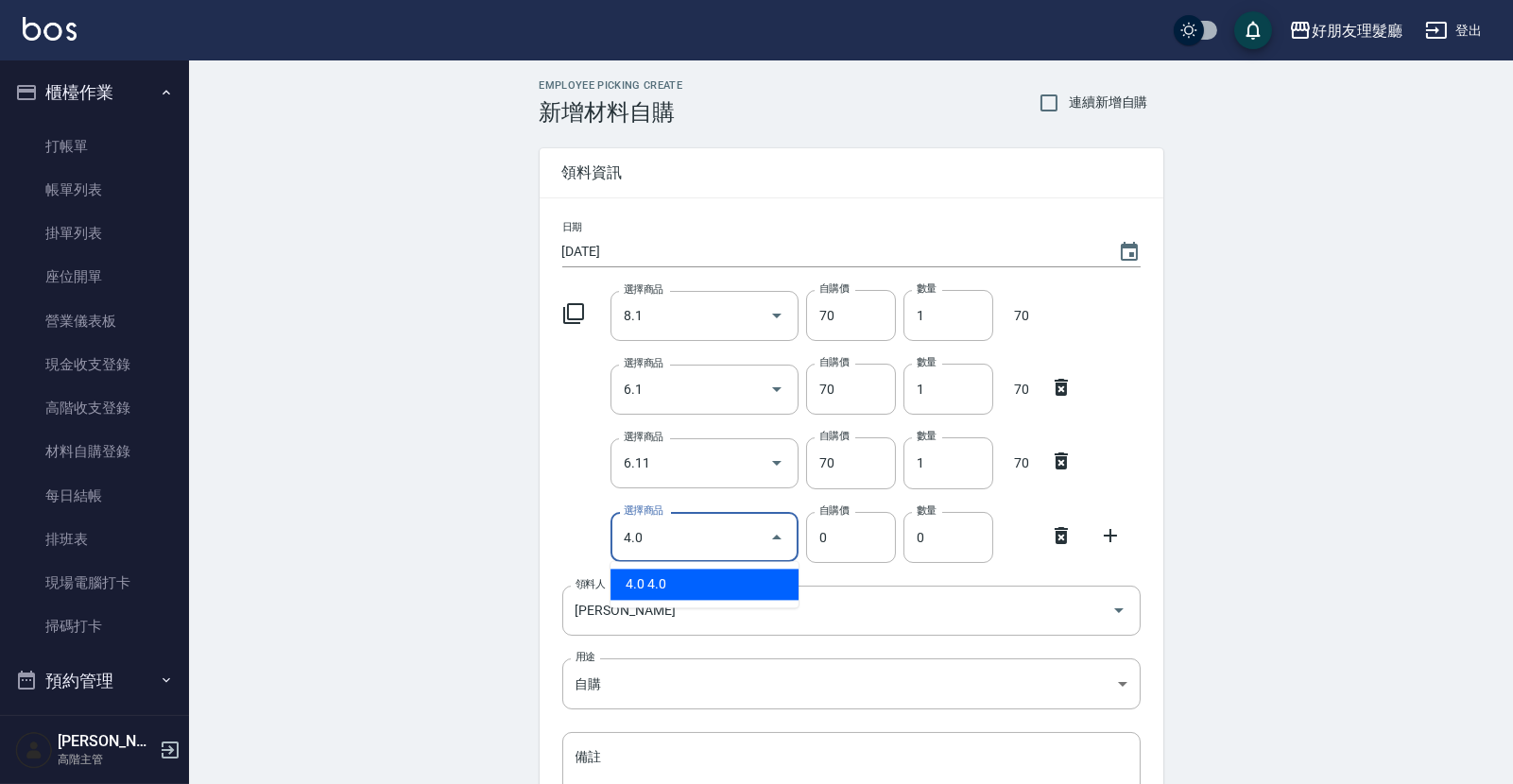
click at [707, 585] on li "4.0 4.0" at bounding box center [703, 584] width 188 height 31
type input "70"
type input "1"
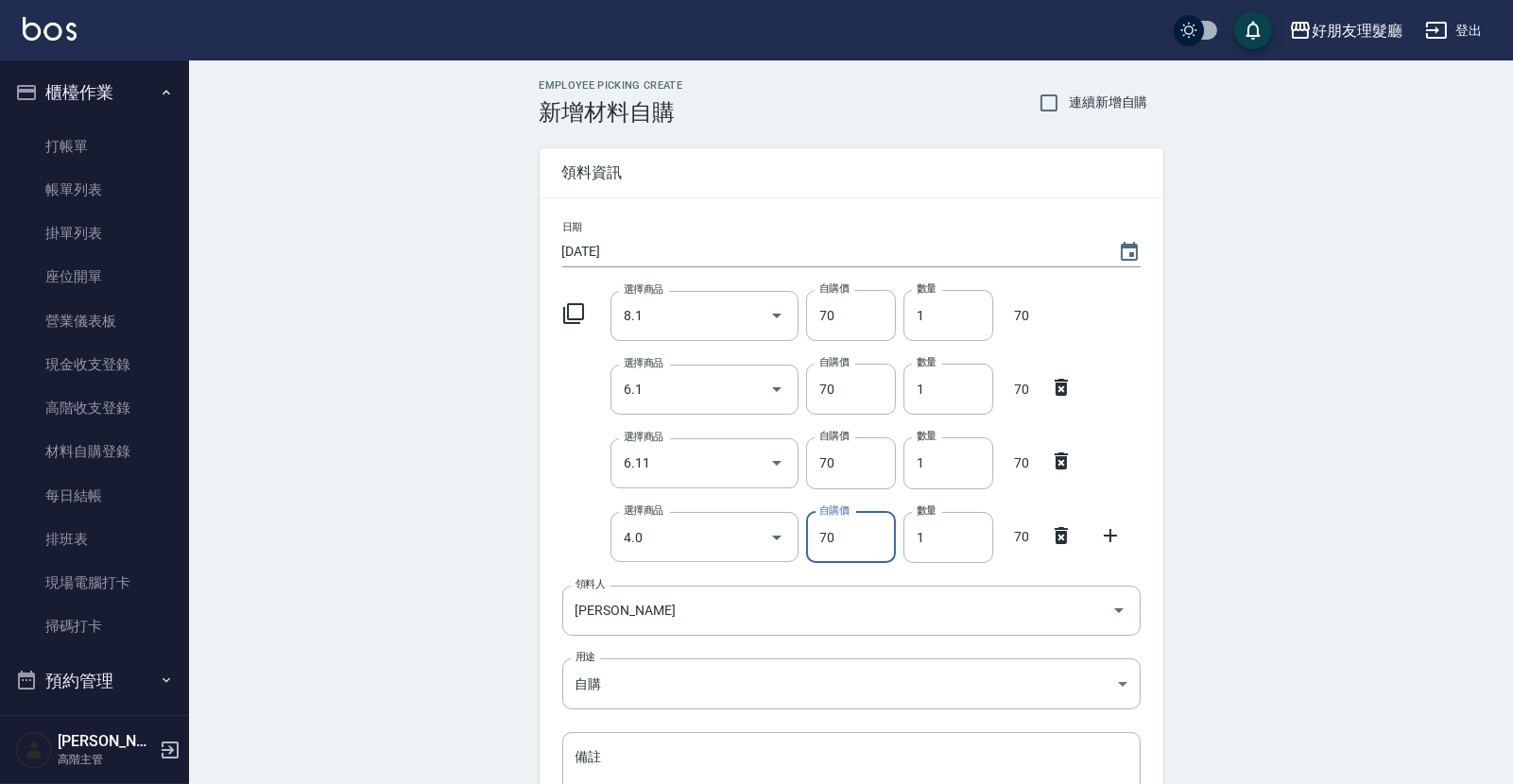
click at [1122, 535] on div at bounding box center [1116, 533] width 49 height 34
click at [1116, 536] on icon at bounding box center [1110, 535] width 23 height 23
click at [703, 586] on div "選擇商品" at bounding box center [703, 610] width 188 height 50
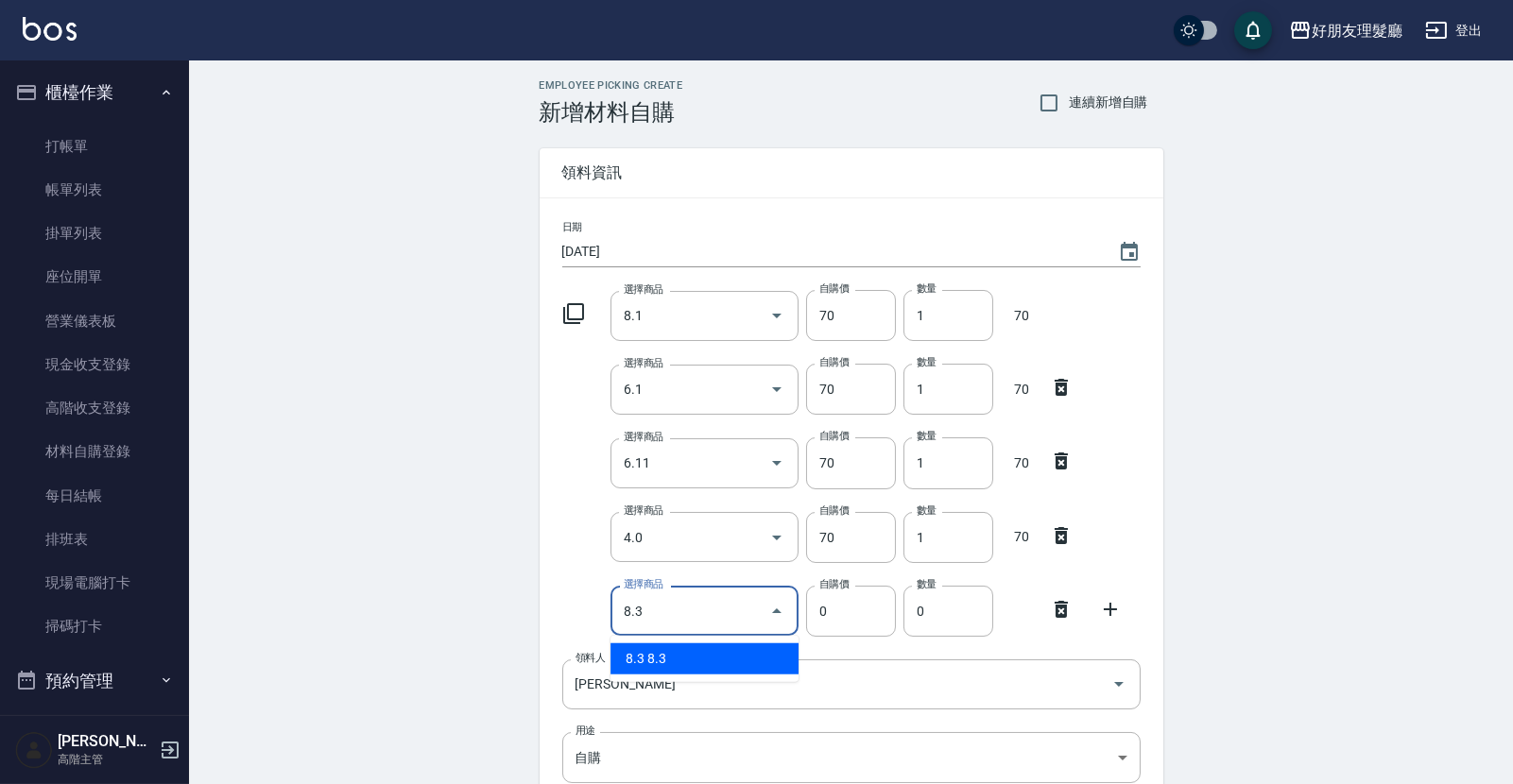
click at [684, 655] on li "8.3 8.3" at bounding box center [703, 659] width 188 height 31
type input "8.3"
type input "70"
type input "1"
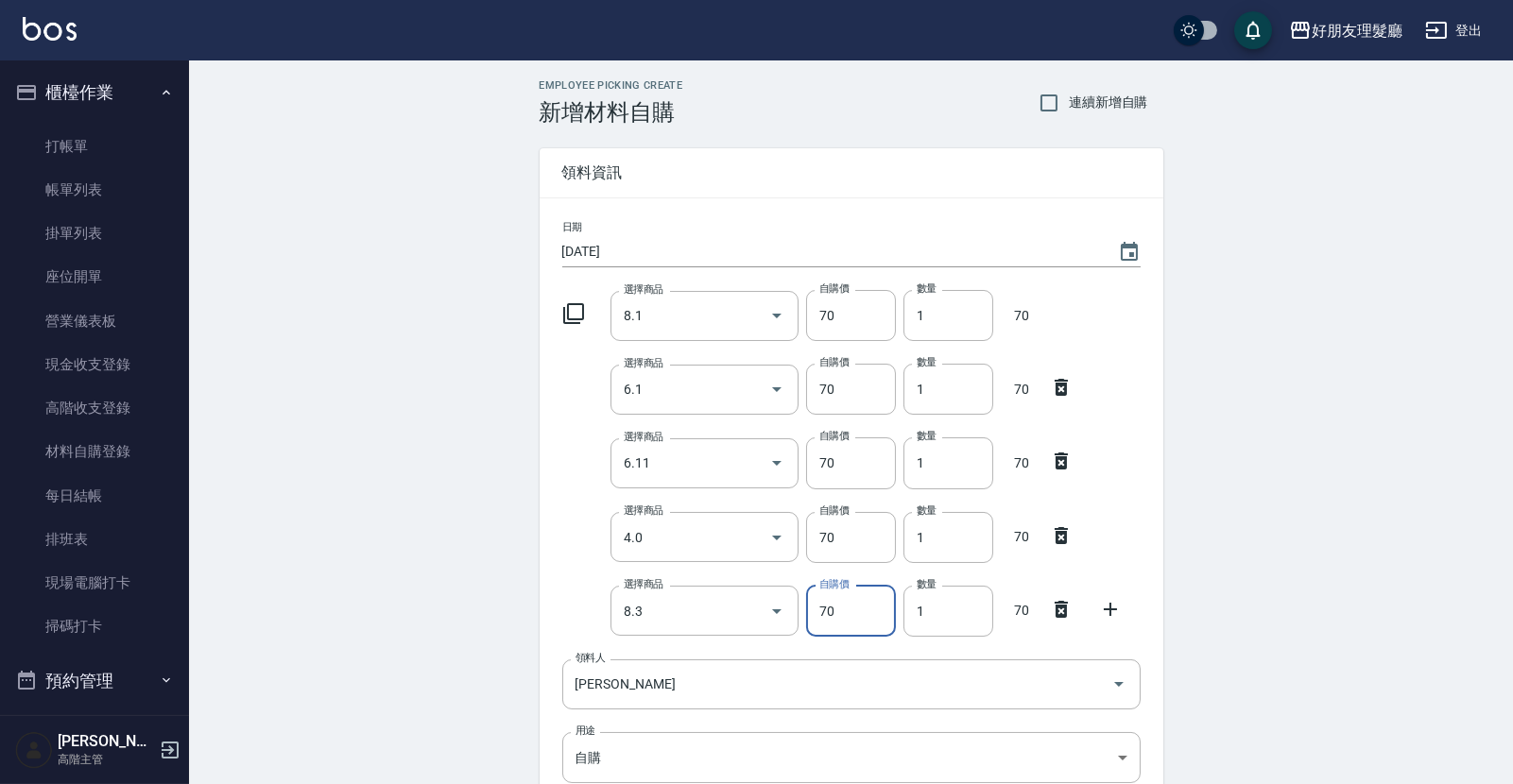
click at [1122, 617] on div at bounding box center [1116, 607] width 49 height 34
click at [1106, 602] on icon at bounding box center [1110, 609] width 23 height 23
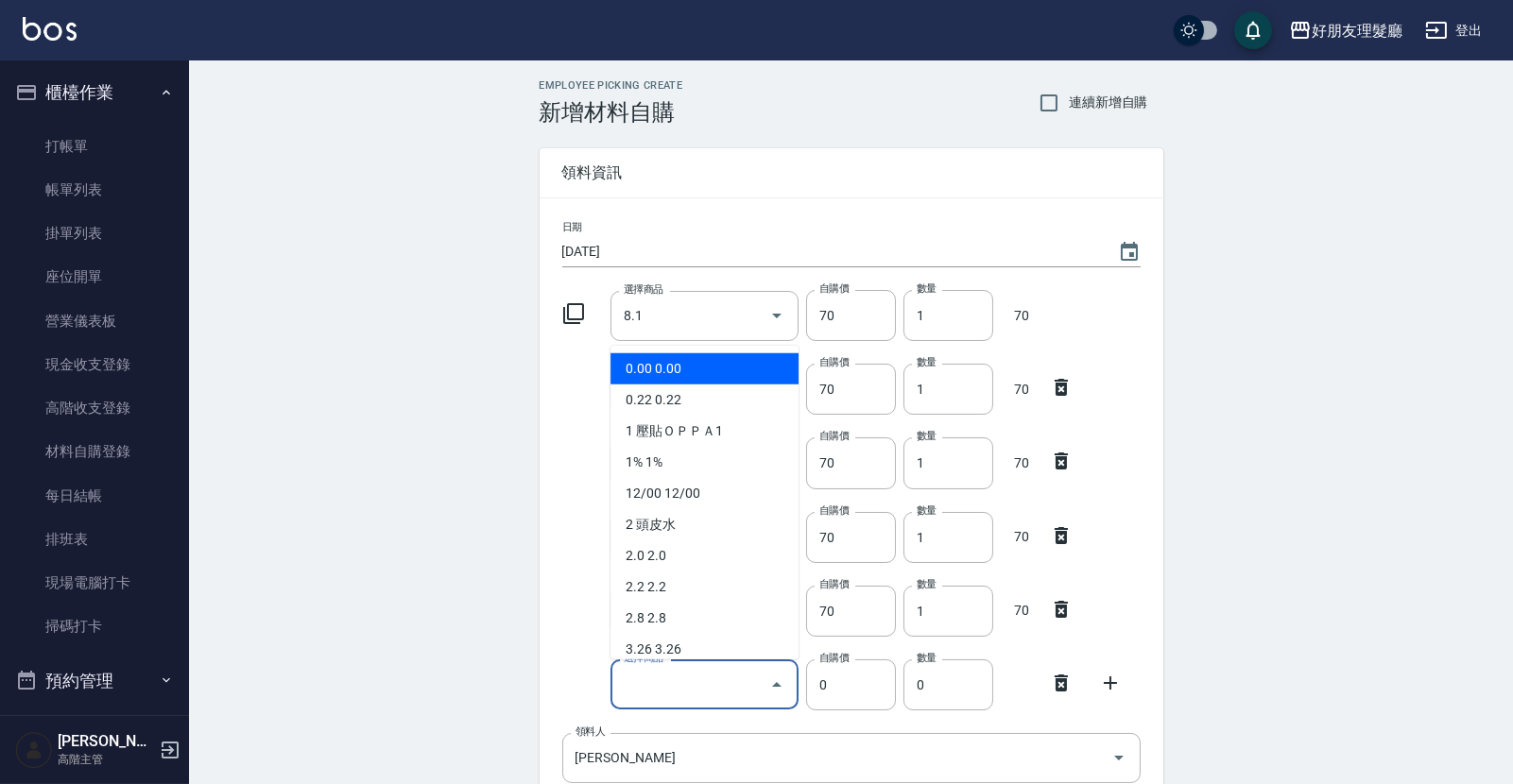
click at [664, 678] on div "選擇商品 選擇商品" at bounding box center [703, 684] width 188 height 50
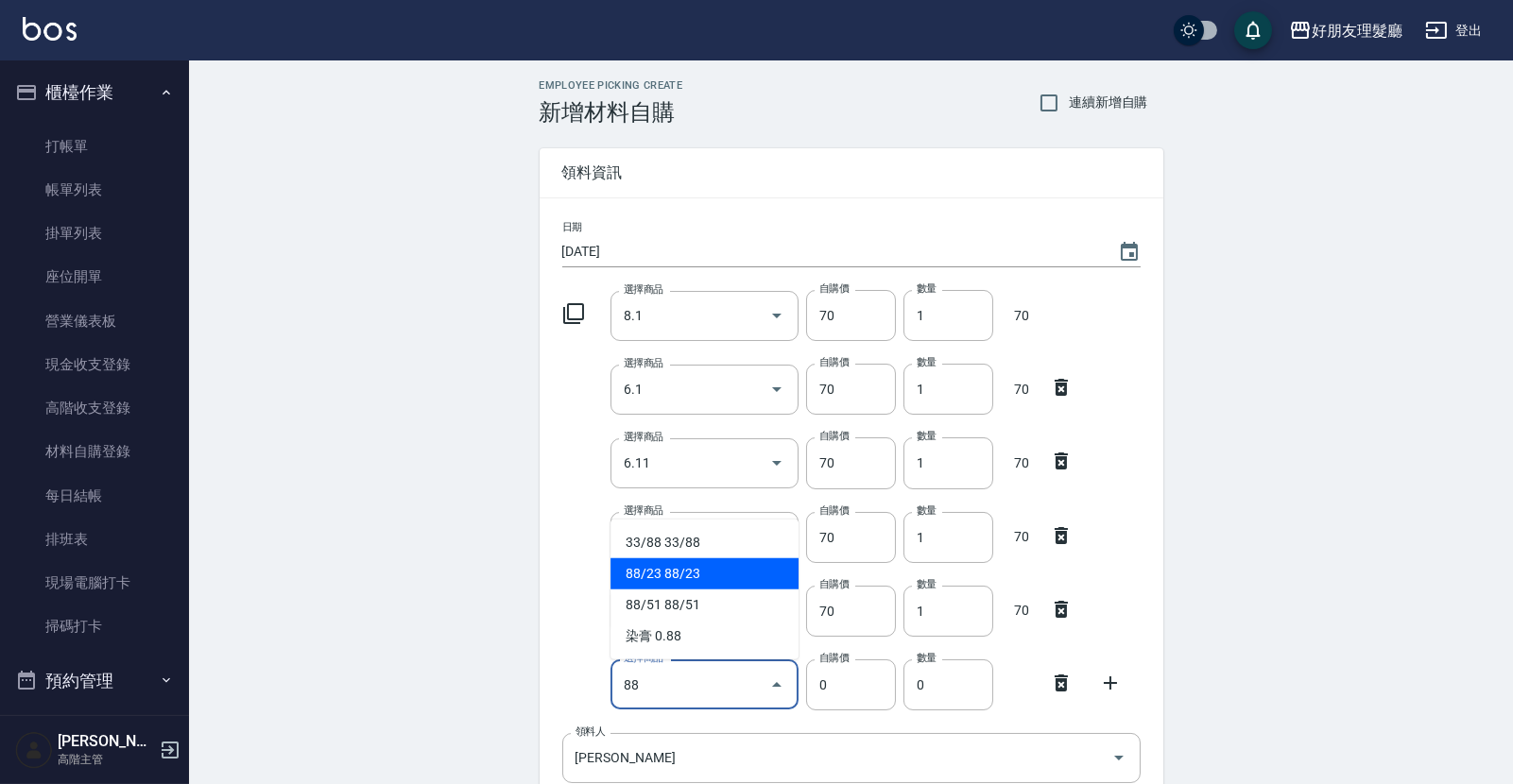
click at [695, 575] on li "88/23 88/23" at bounding box center [703, 574] width 188 height 31
type input "88/23"
type input "133"
type input "1"
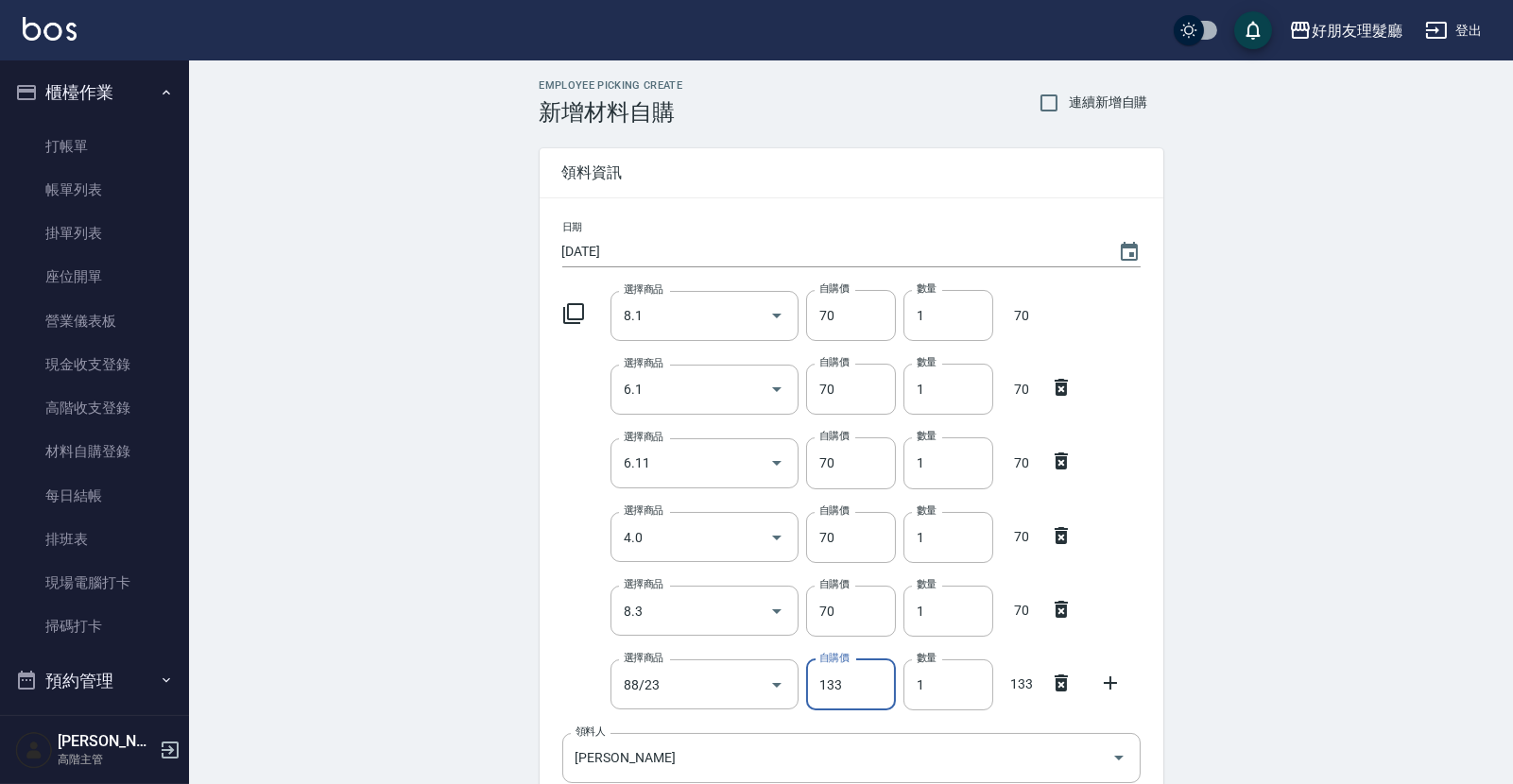
click at [1164, 625] on div "Employee Picking Create 新增材料自購 連續新增自購 領料資訊 日期 [DATE] 選擇商品 8.1 選擇商品 自購價 70 自購價 數…" at bounding box center [851, 603] width 661 height 1087
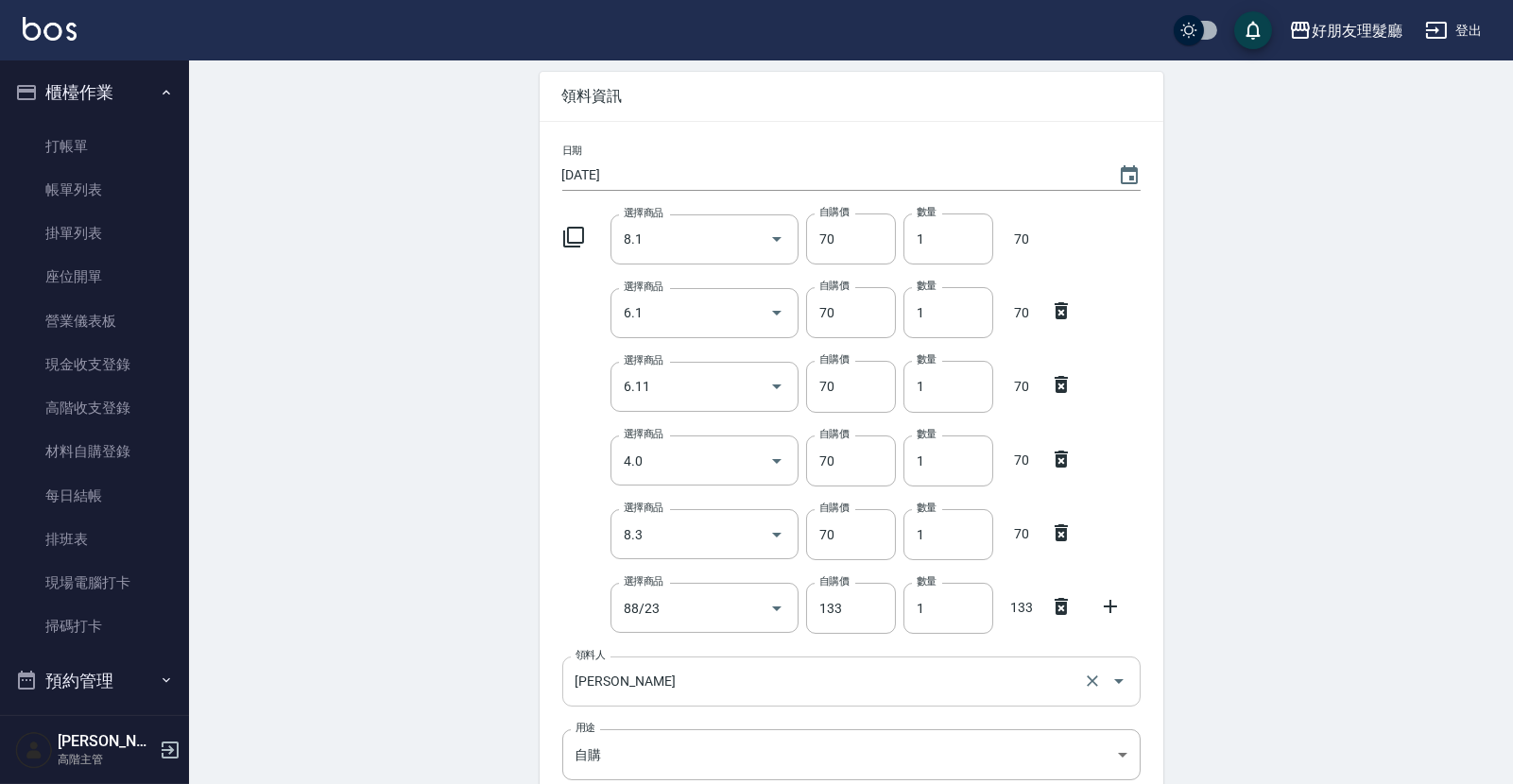
scroll to position [114, 0]
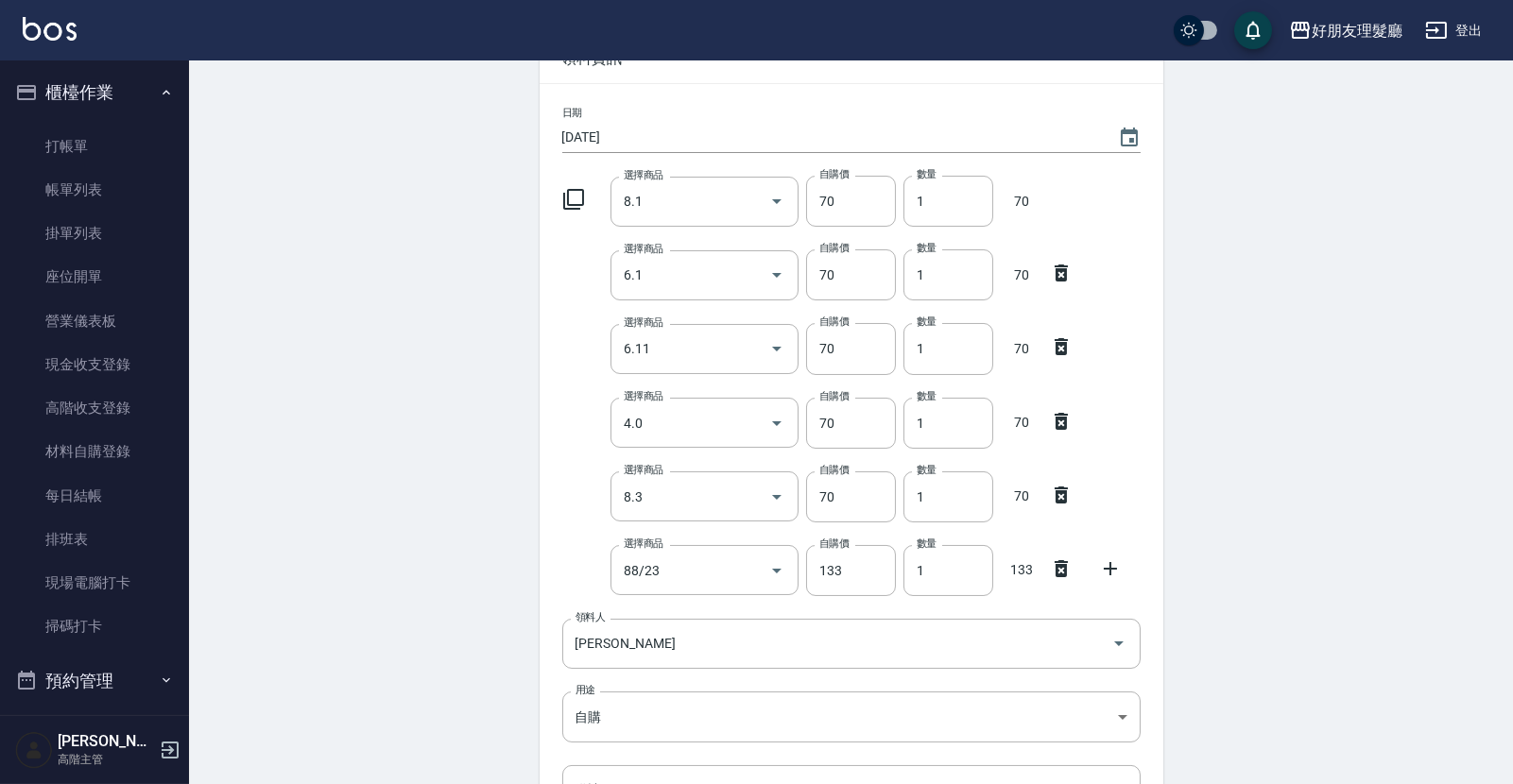
click at [1112, 568] on icon at bounding box center [1110, 568] width 13 height 13
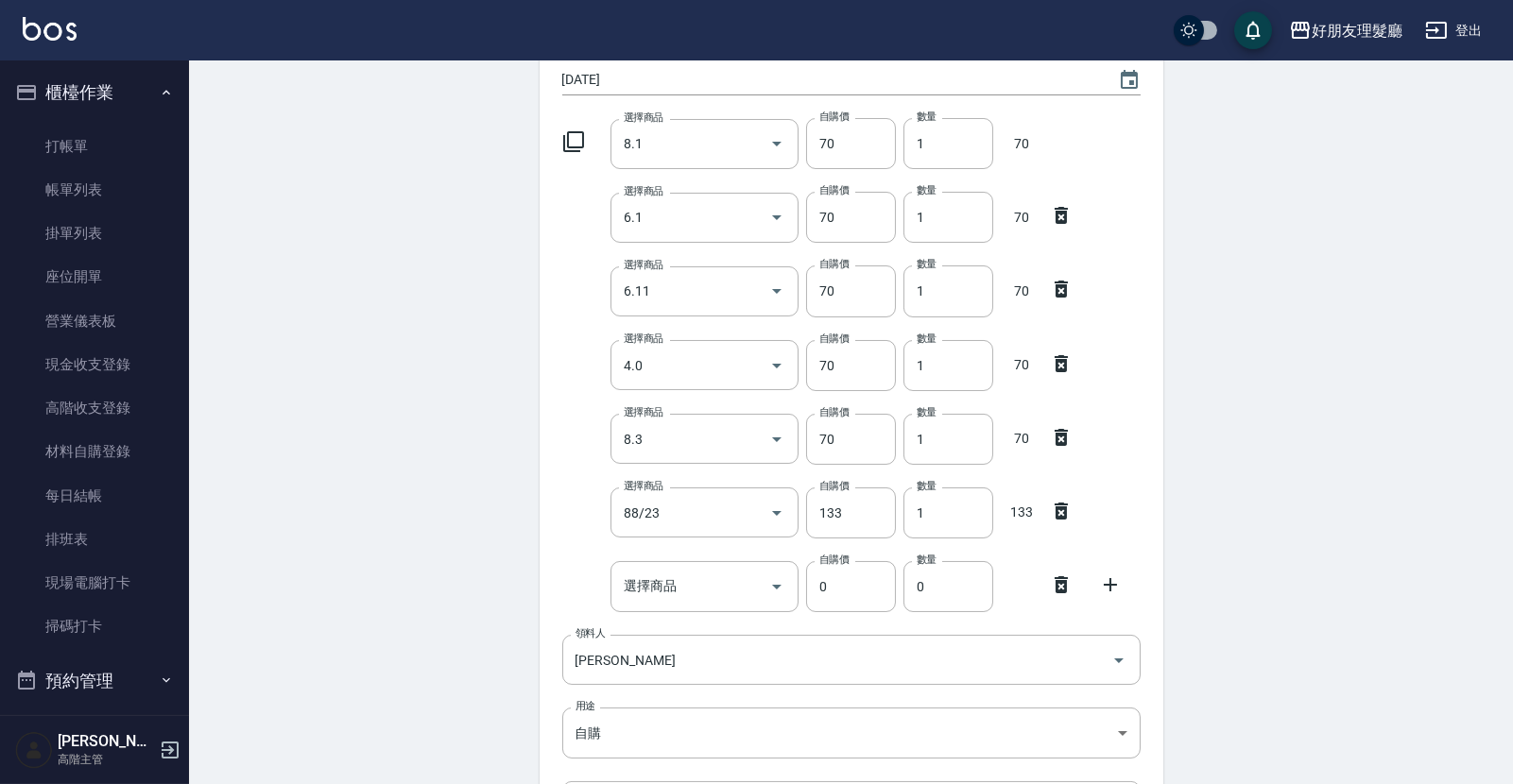
scroll to position [299, 0]
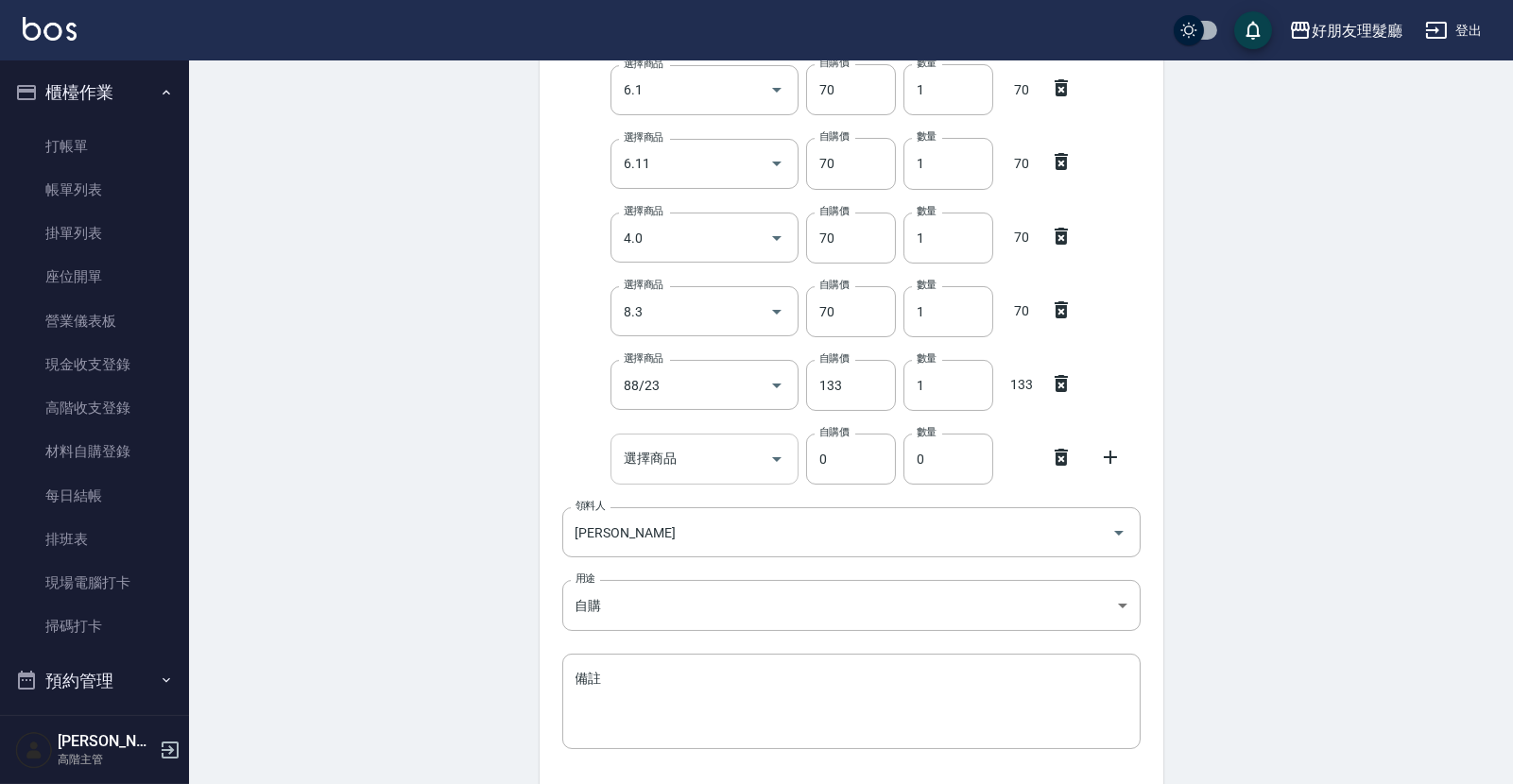
click at [743, 470] on input "選擇商品" at bounding box center [690, 458] width 143 height 33
type input "˙"
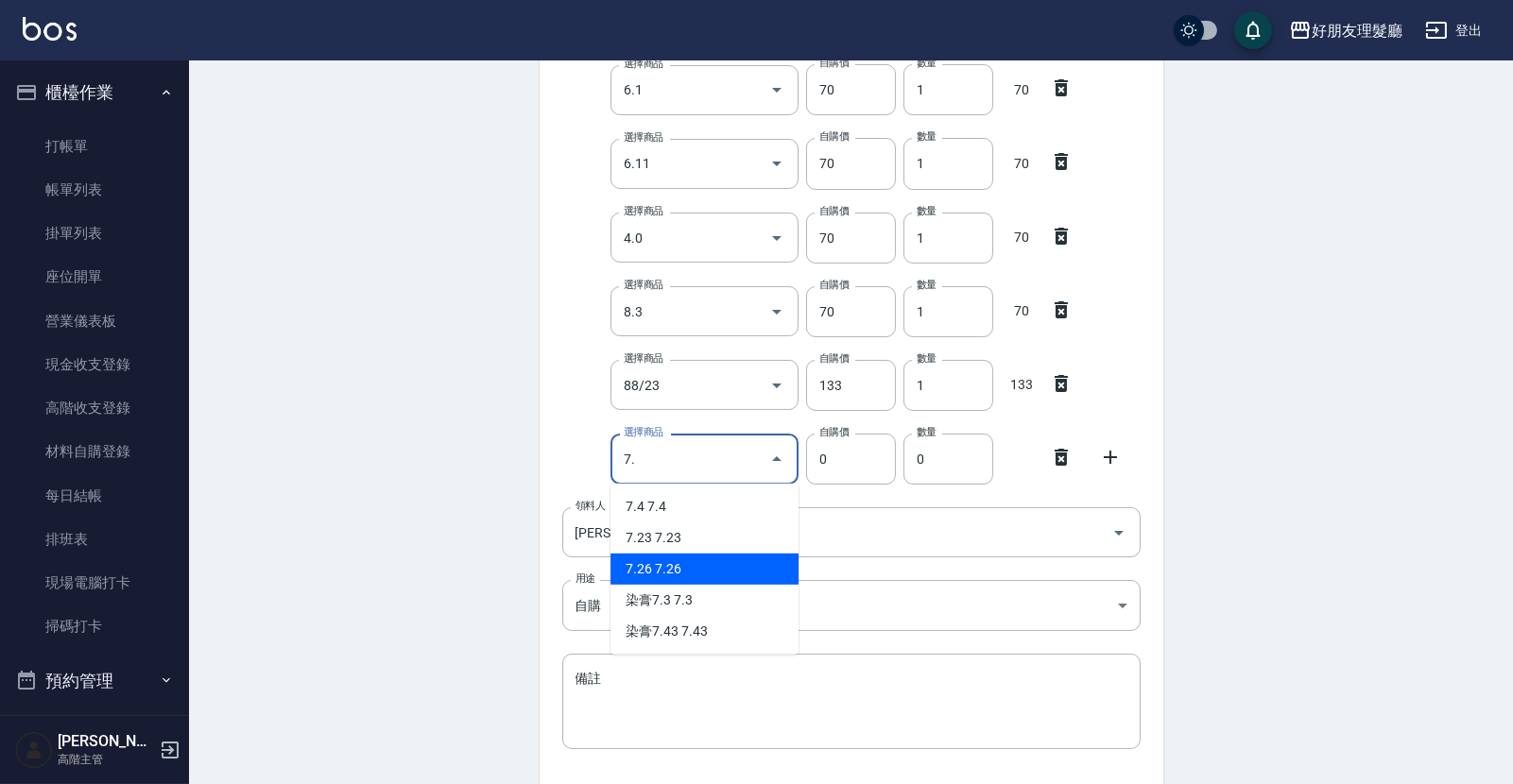
click at [640, 573] on li "7.26 7.26" at bounding box center [703, 570] width 188 height 31
type input "7.26"
type input "70"
type input "1"
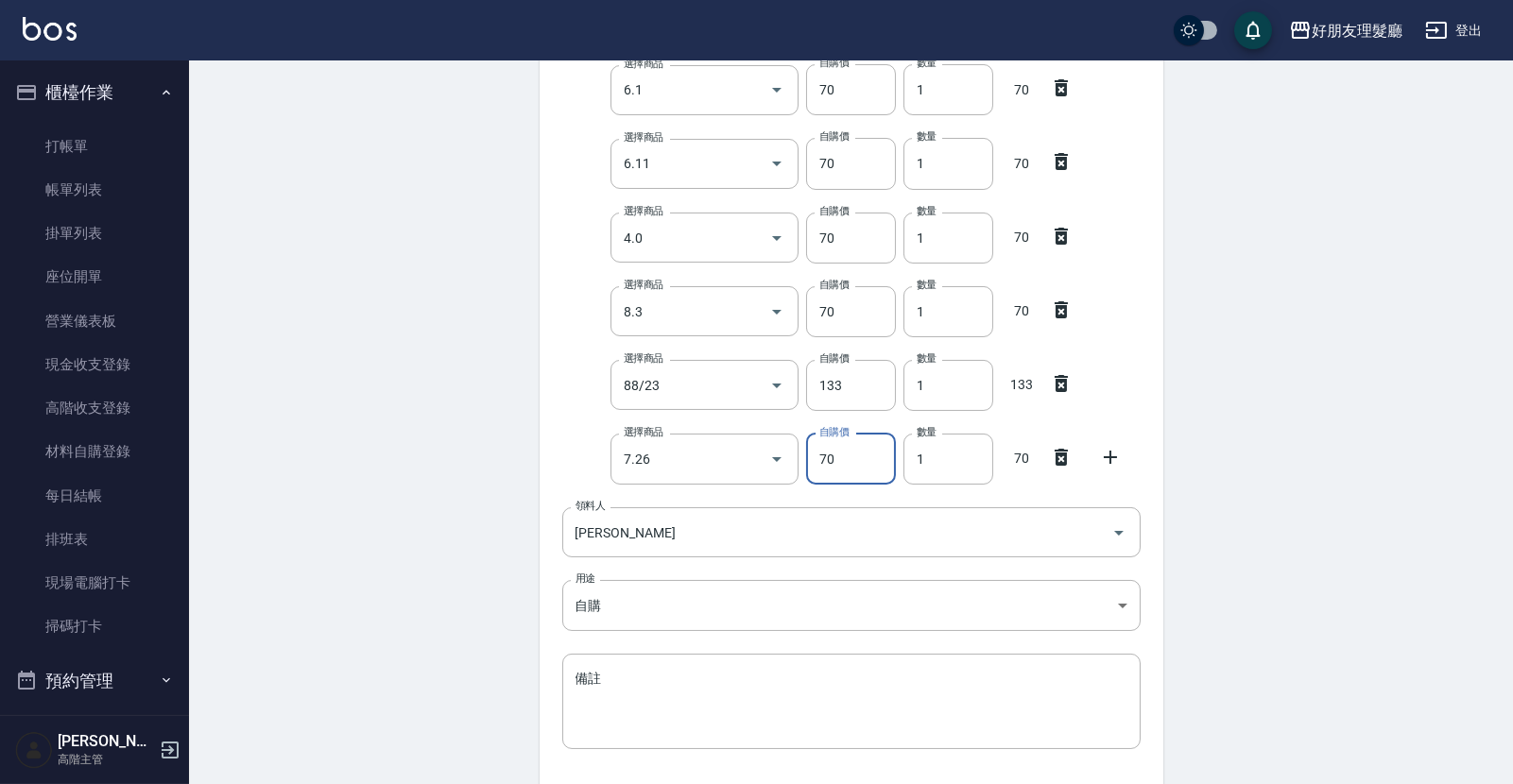
click at [1114, 458] on icon at bounding box center [1110, 456] width 23 height 23
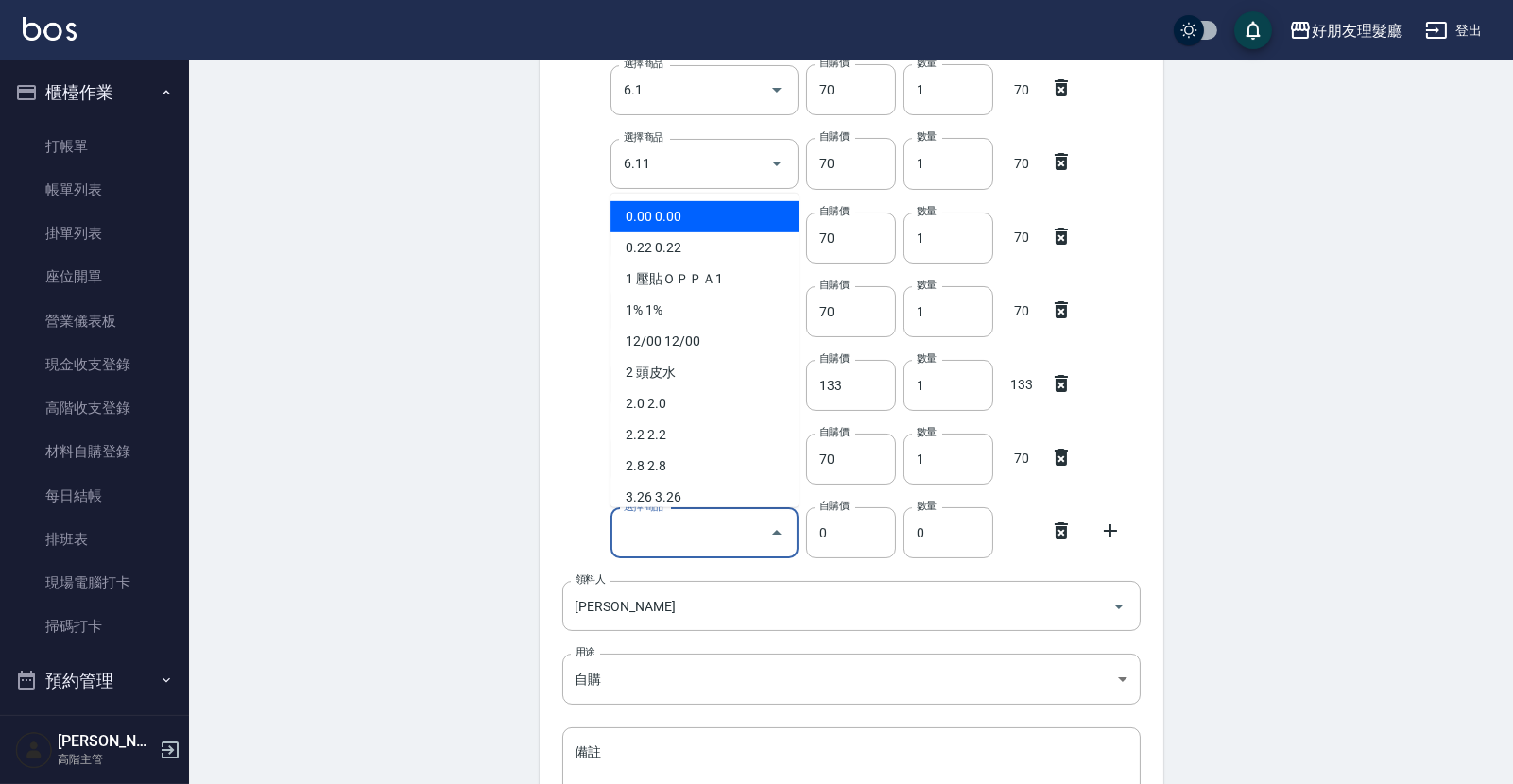
click at [738, 528] on input "選擇商品" at bounding box center [690, 533] width 143 height 33
type input "d"
type input "ㄎ"
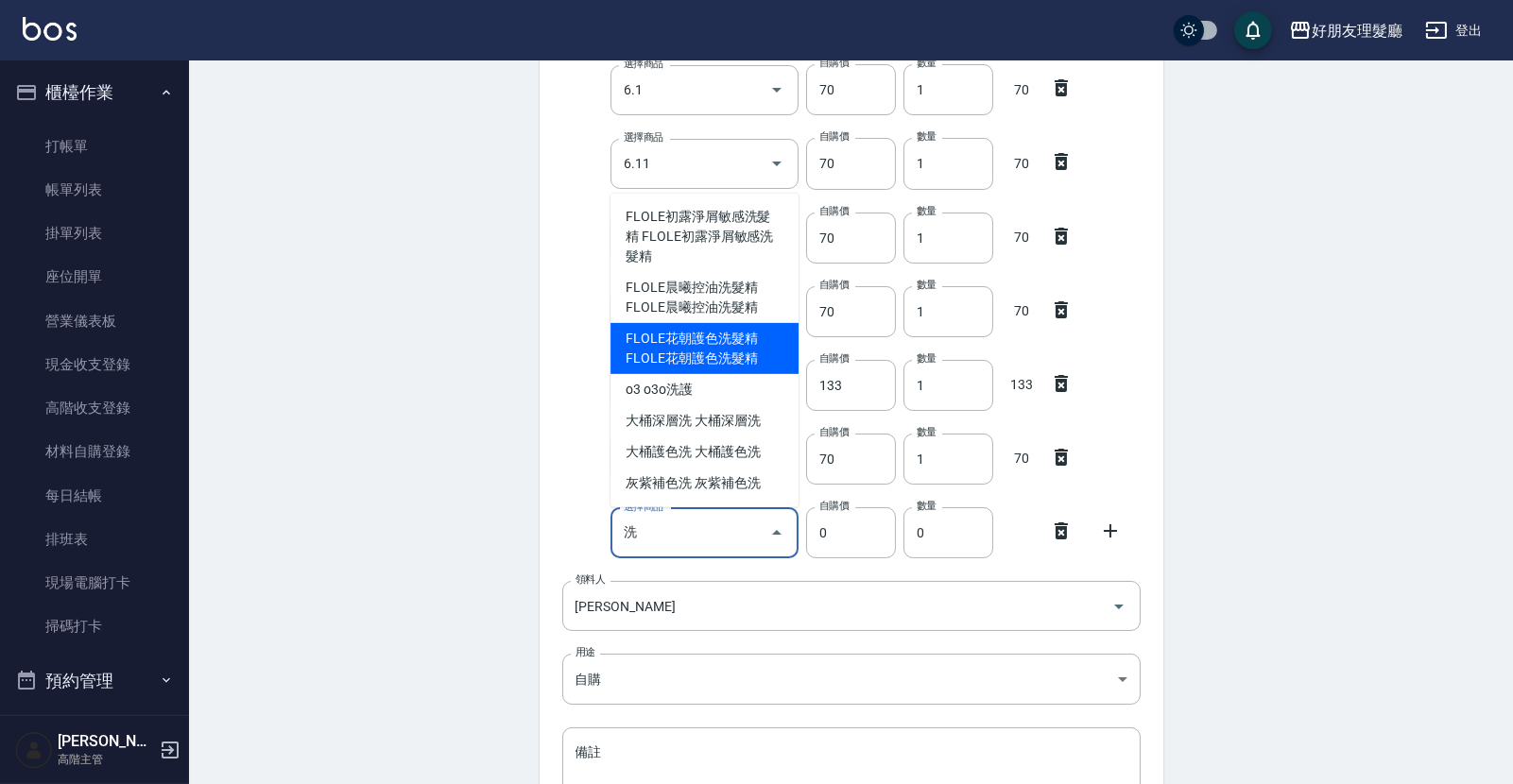
click at [736, 334] on li "FLOLE花朝護色洗髮精 FLOLE花朝護色洗髮精" at bounding box center [703, 348] width 188 height 51
type input "FLOLE花朝護色洗髮精"
type input "387"
type input "1"
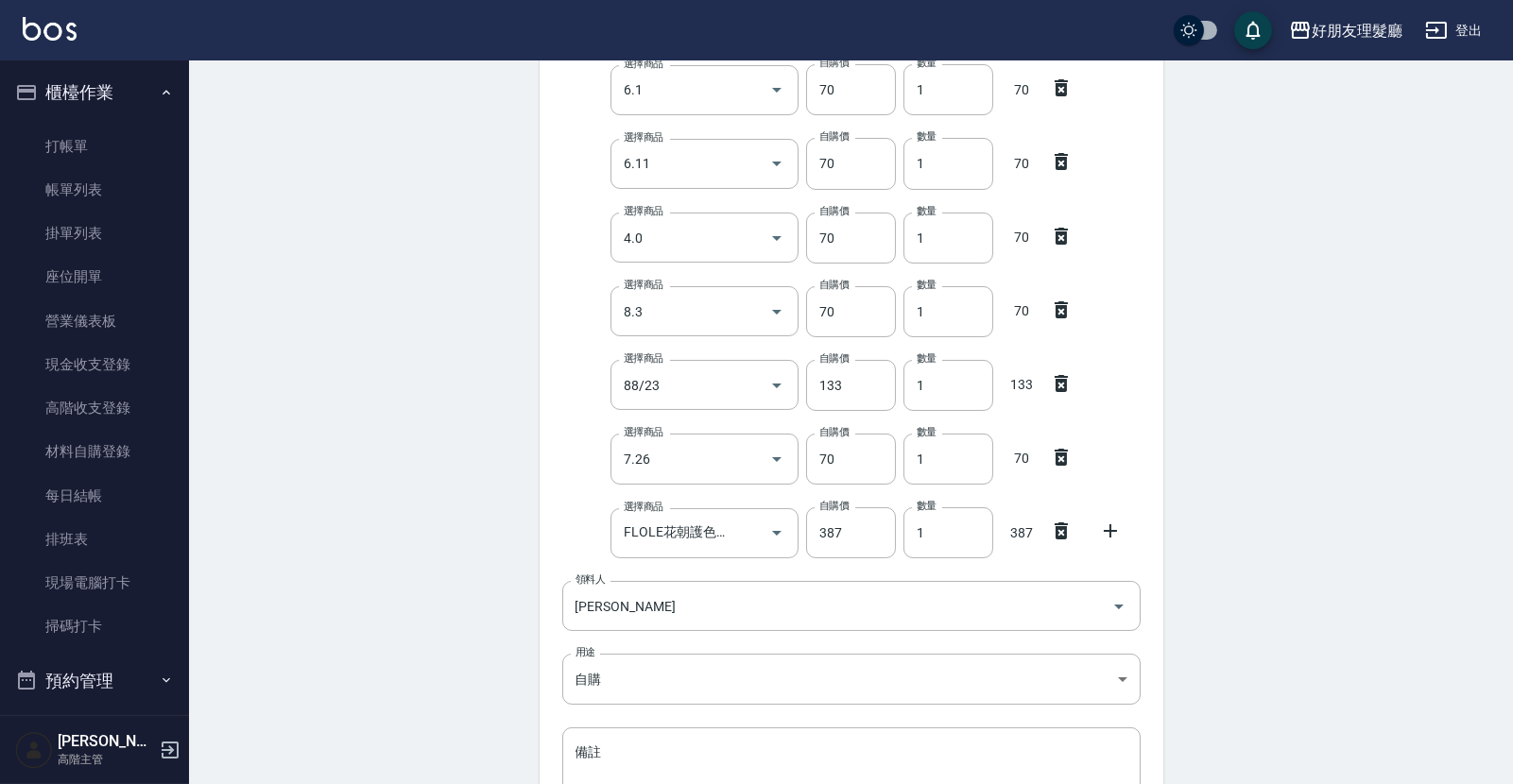
click at [1109, 533] on icon at bounding box center [1110, 530] width 23 height 23
click at [713, 612] on input "選擇商品" at bounding box center [690, 607] width 143 height 33
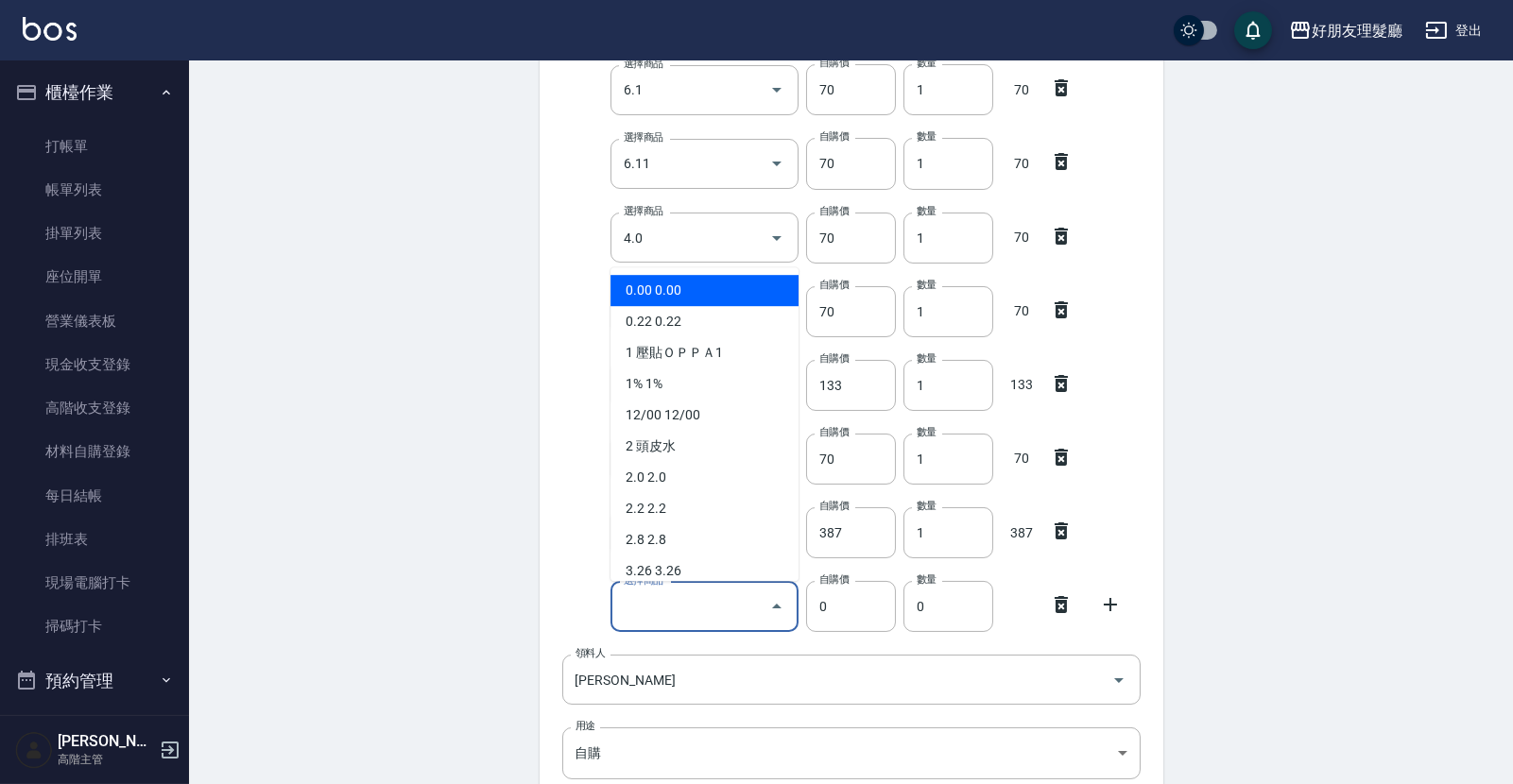
type input "ㄎ"
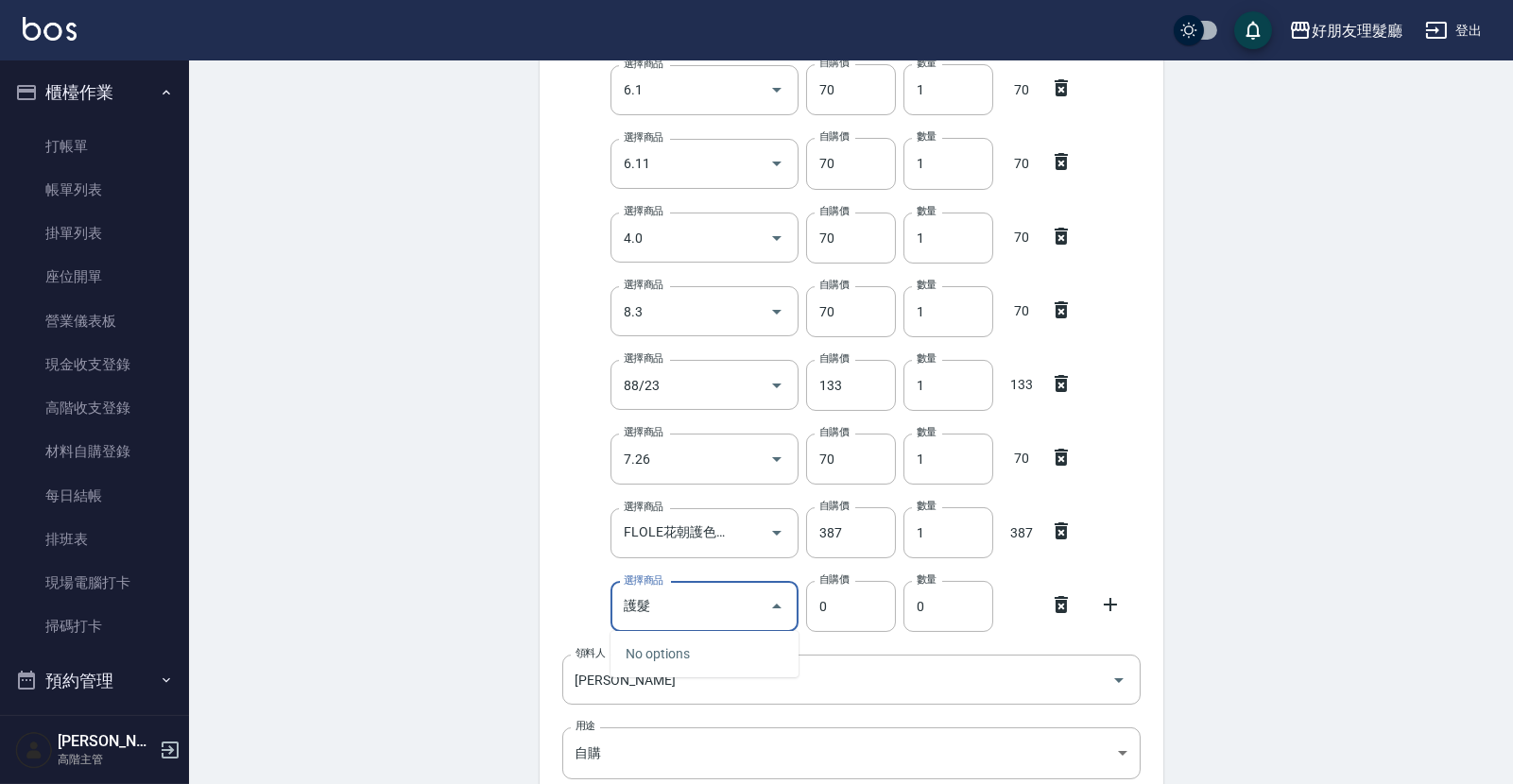
type input "護髮"
click at [732, 615] on input "護髮" at bounding box center [690, 607] width 143 height 33
type input "激"
click at [744, 615] on input "極光" at bounding box center [690, 607] width 143 height 33
click at [752, 676] on li "JC2025MD02 極致修護組（全效）" at bounding box center [703, 664] width 188 height 51
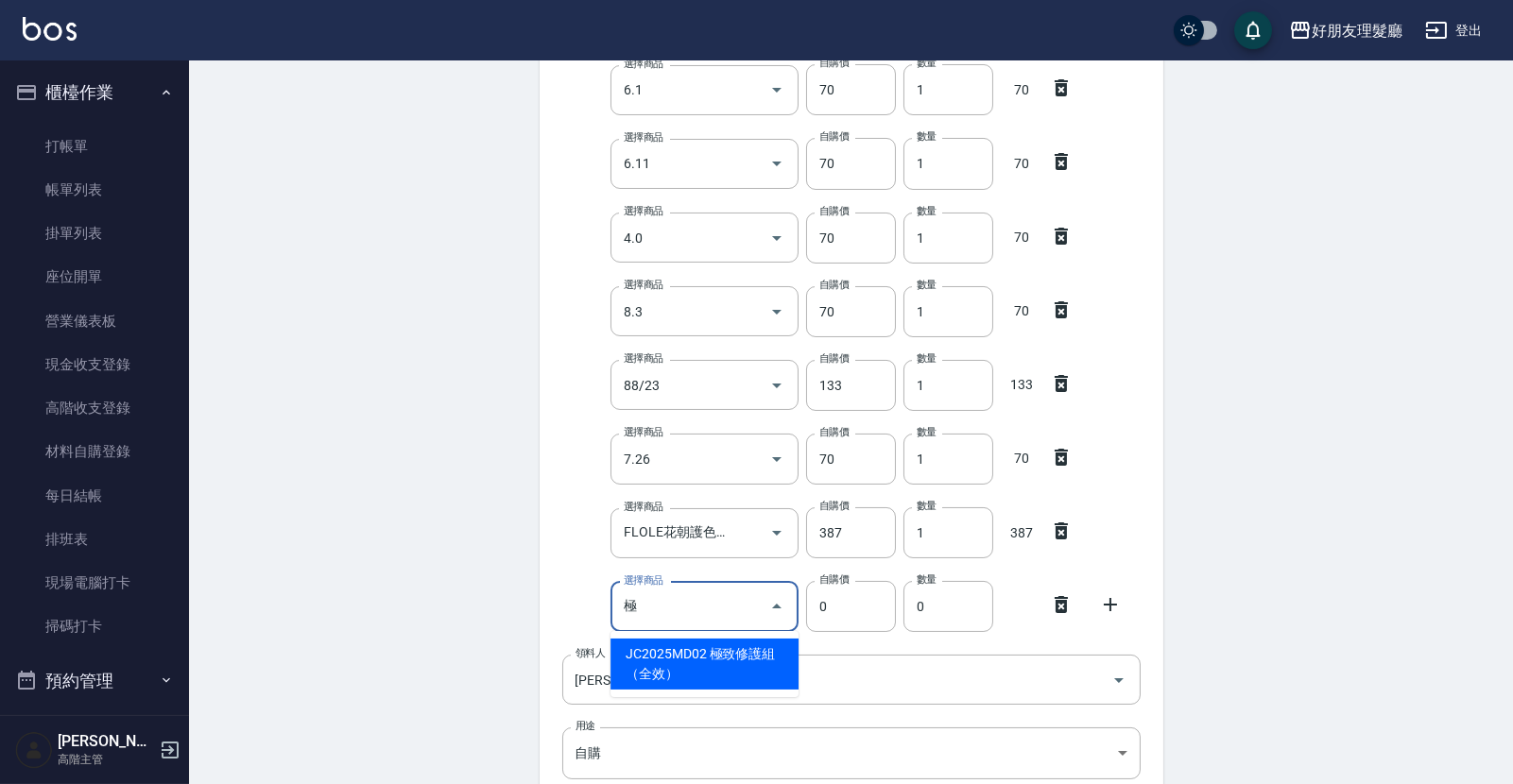
type input "極致修護組（全效）"
type input "1600"
type input "1"
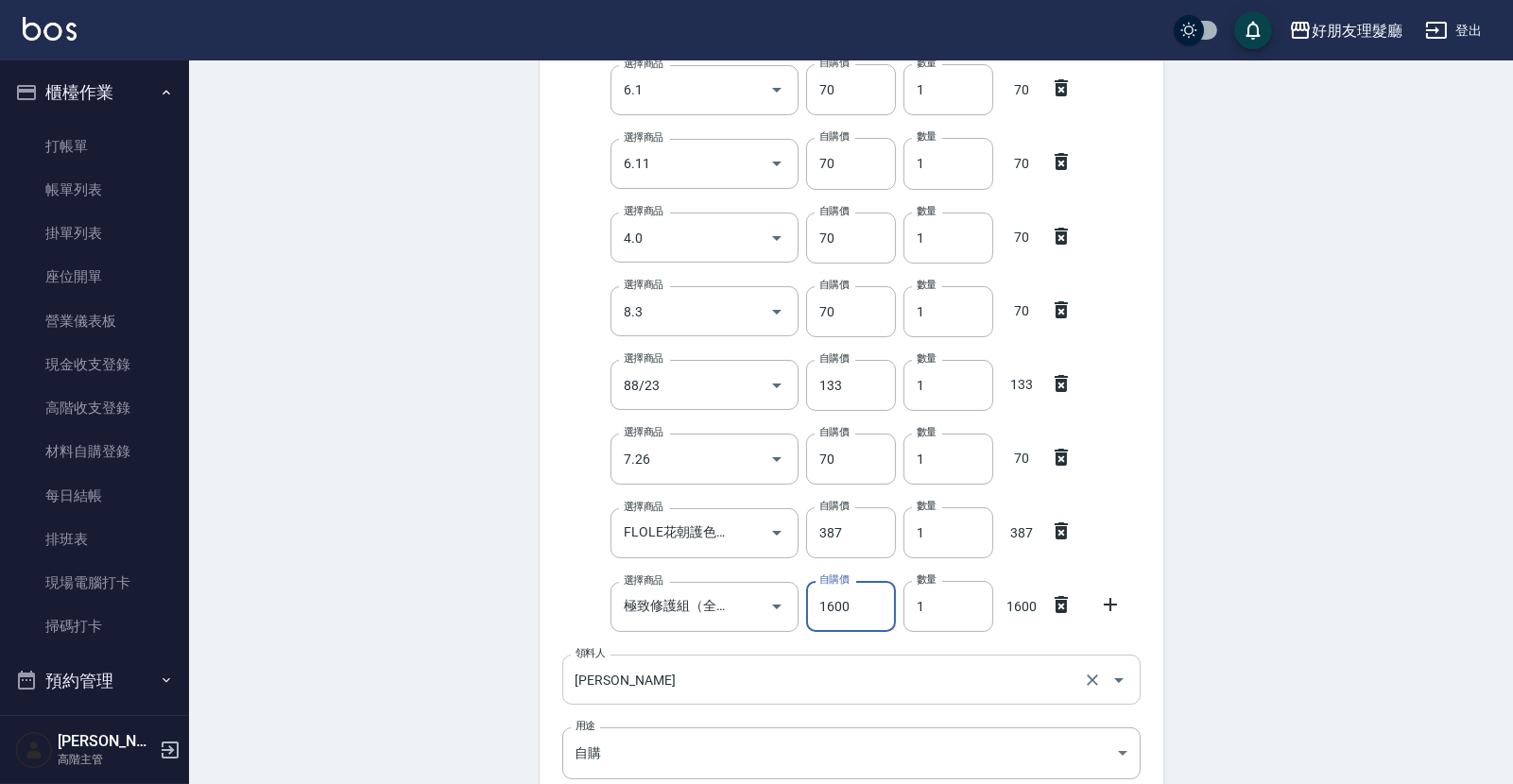
click at [1064, 607] on icon at bounding box center [1060, 604] width 13 height 17
click at [1101, 522] on icon at bounding box center [1110, 530] width 23 height 23
click at [653, 612] on input "選擇商品" at bounding box center [690, 607] width 143 height 33
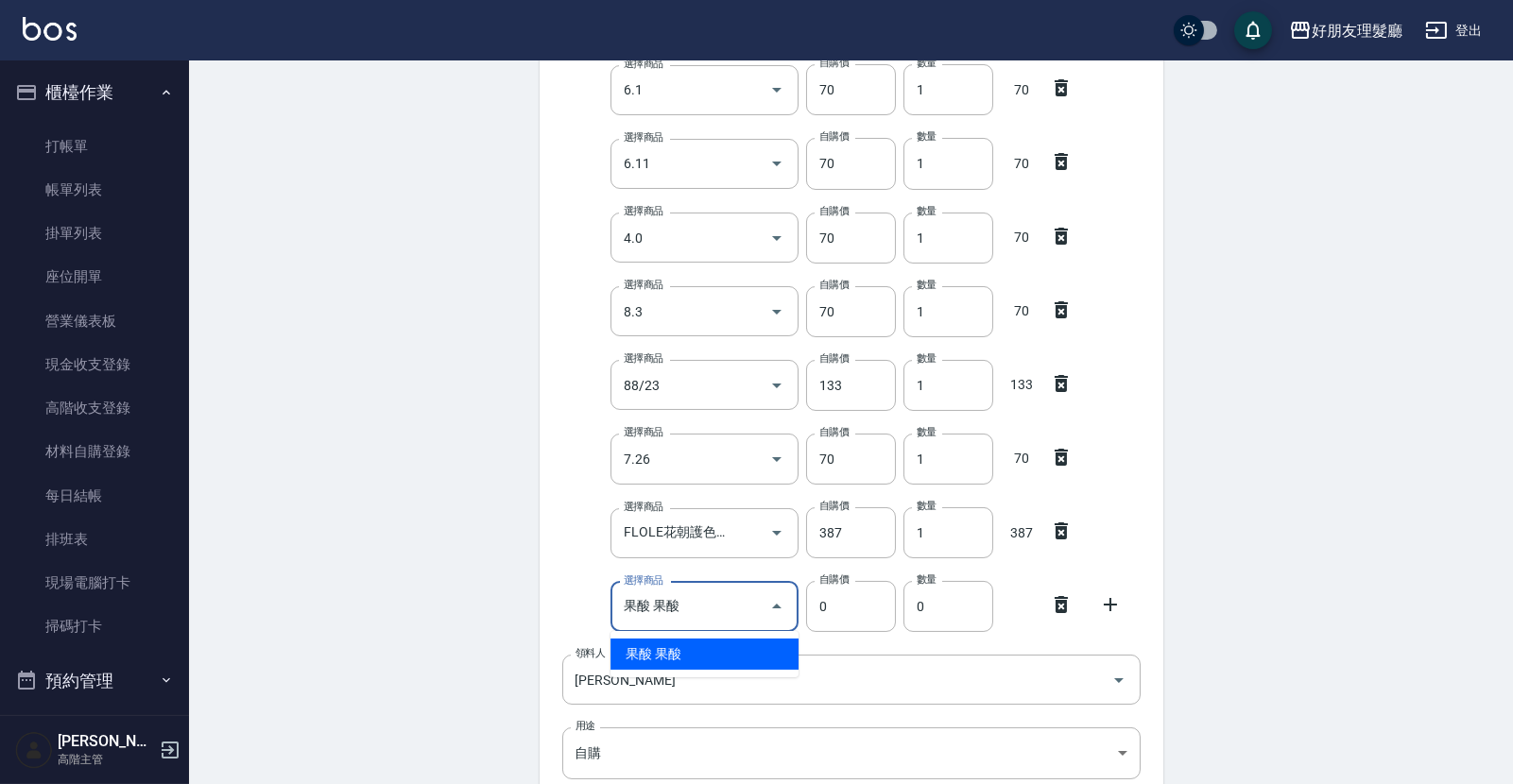
click at [764, 642] on li "果酸 果酸" at bounding box center [703, 654] width 188 height 31
type input "果酸"
type input "200"
type input "1"
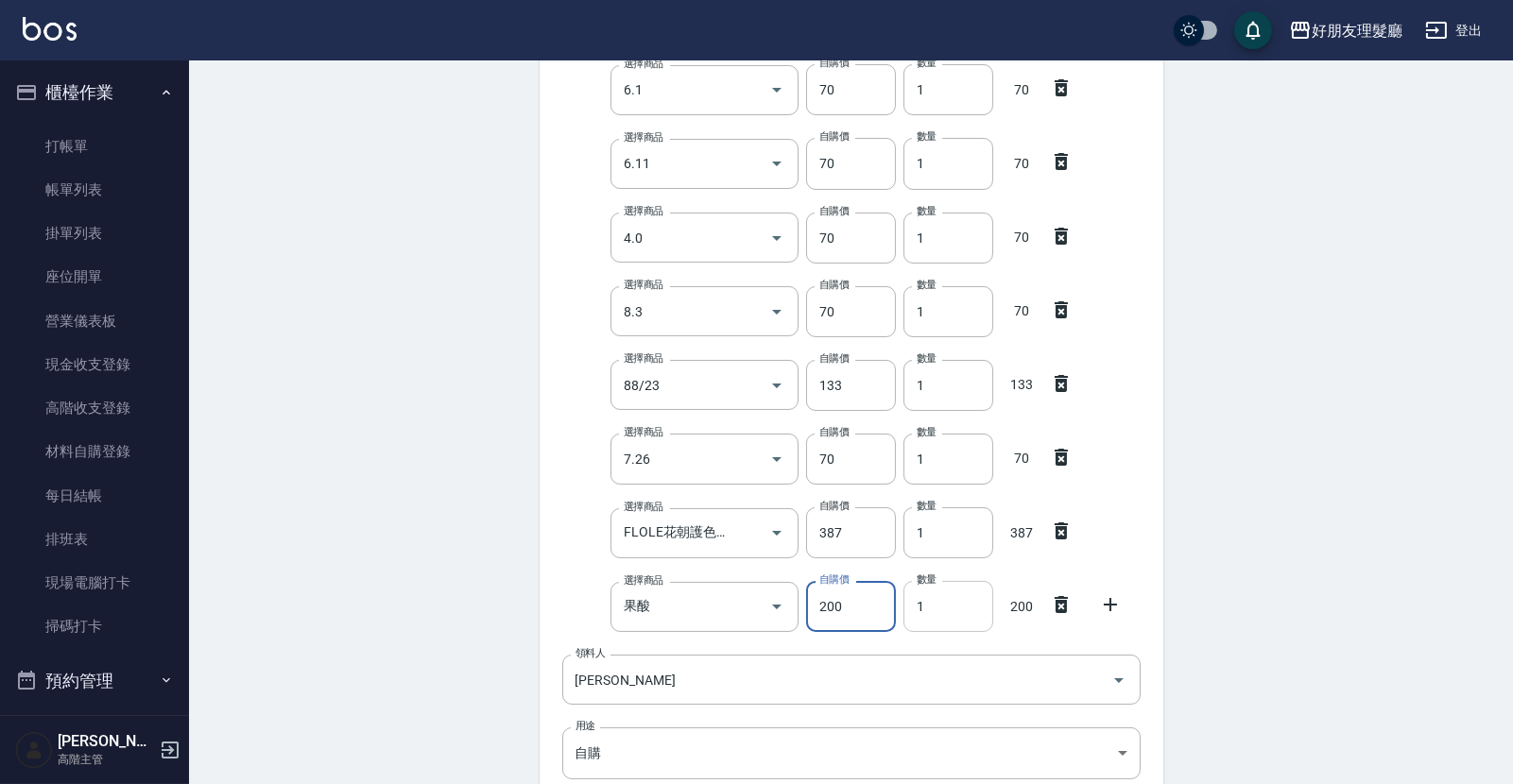
click at [957, 605] on input "1" at bounding box center [947, 607] width 90 height 51
click at [1099, 603] on icon at bounding box center [1110, 604] width 23 height 23
click at [725, 664] on input "選擇商品" at bounding box center [690, 681] width 143 height 33
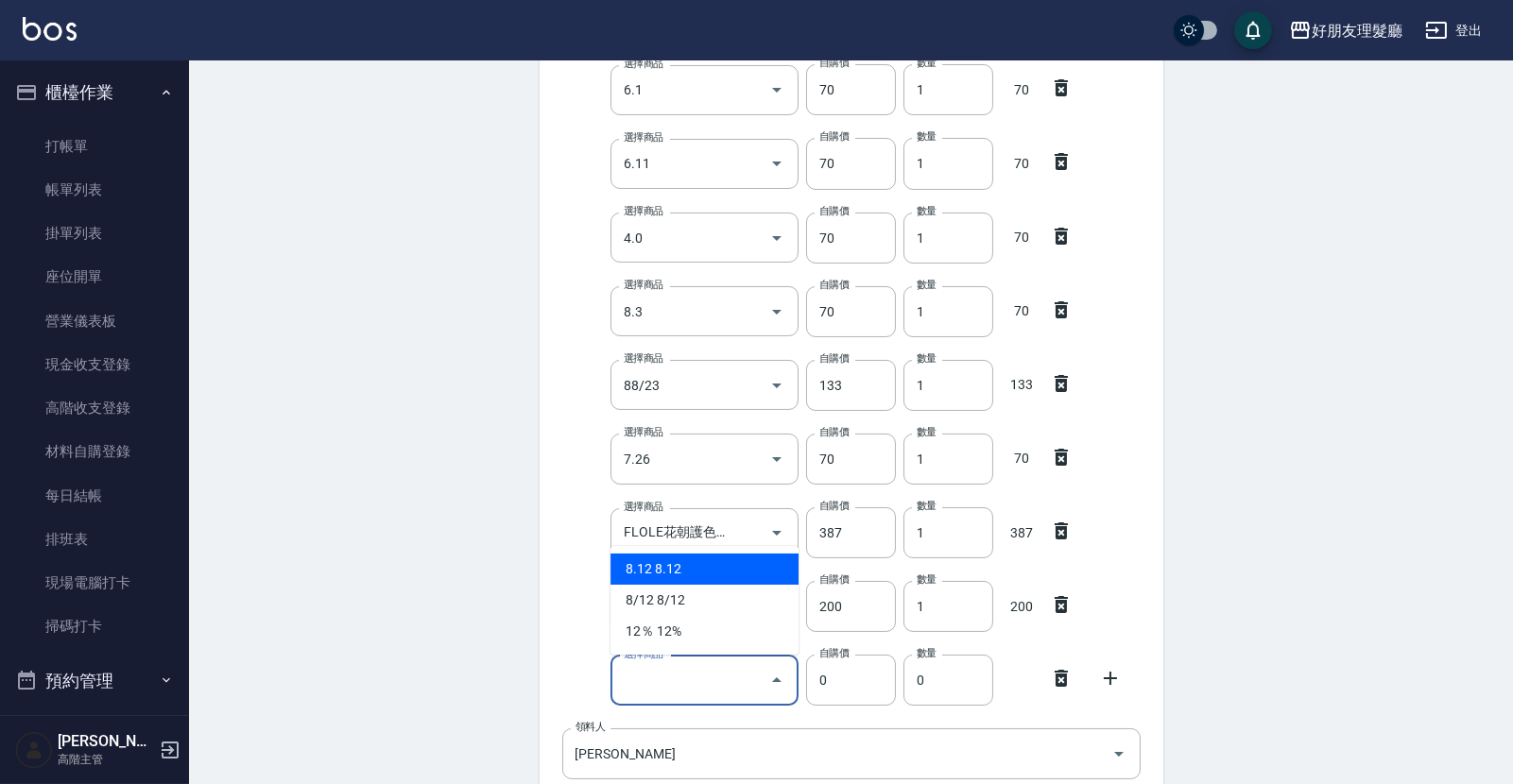
drag, startPoint x: 725, startPoint y: 671, endPoint x: 705, endPoint y: 635, distance: 41.2
click at [705, 635] on li "‍‍12％ 12%" at bounding box center [703, 632] width 188 height 31
type input "12%"
type input "130"
type input "1"
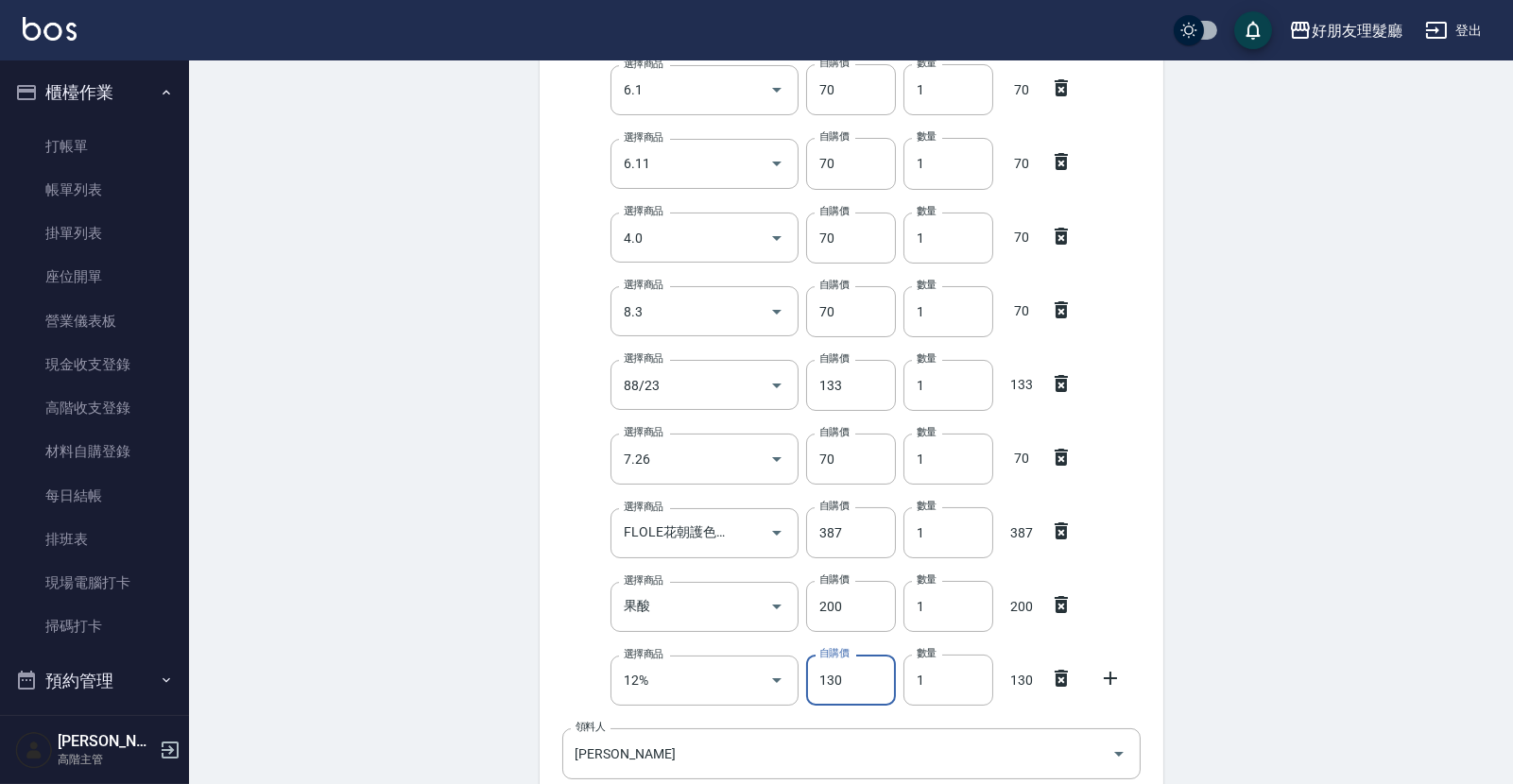
click at [1100, 669] on icon at bounding box center [1110, 678] width 23 height 23
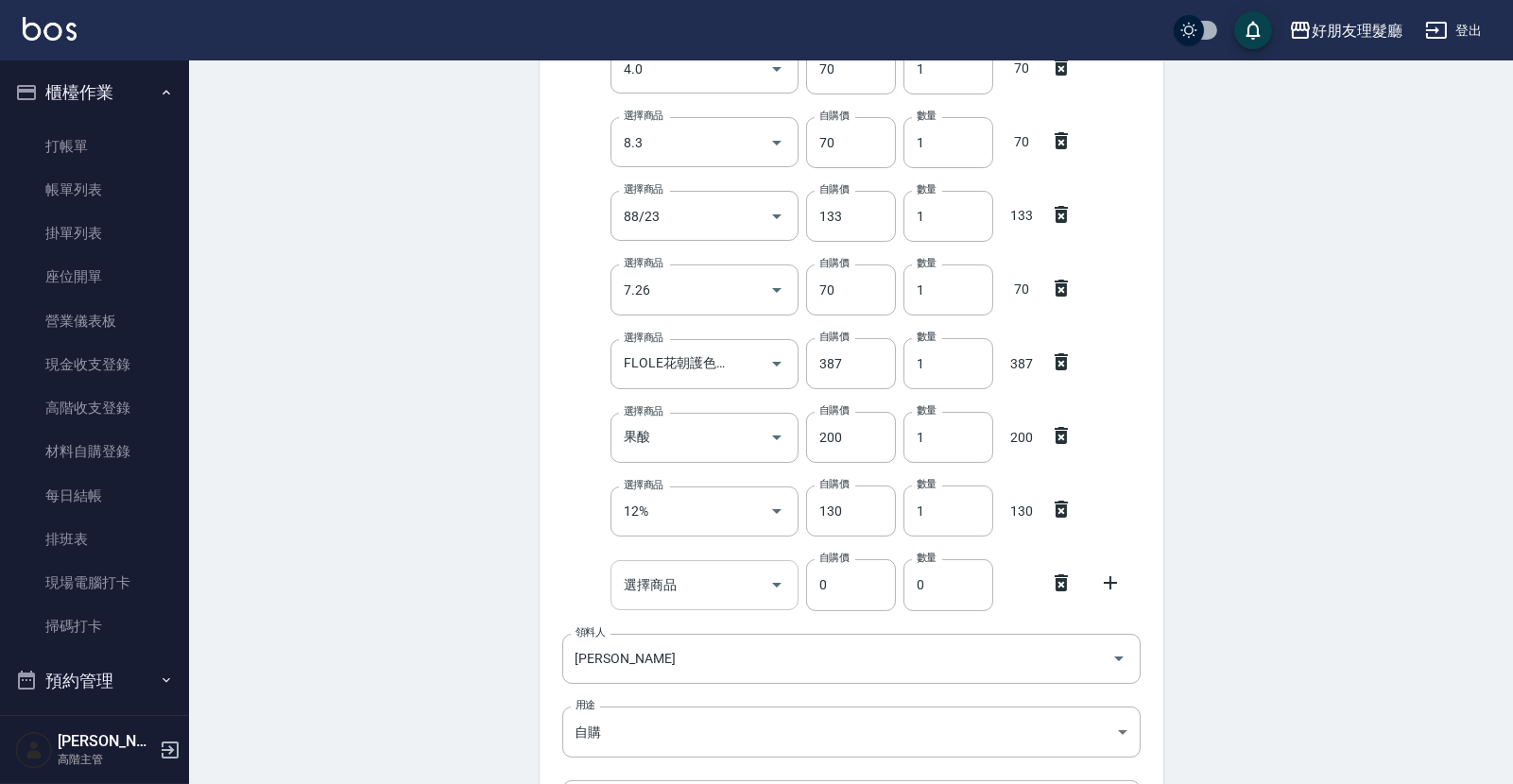
click at [704, 594] on input "選擇商品" at bounding box center [690, 585] width 143 height 33
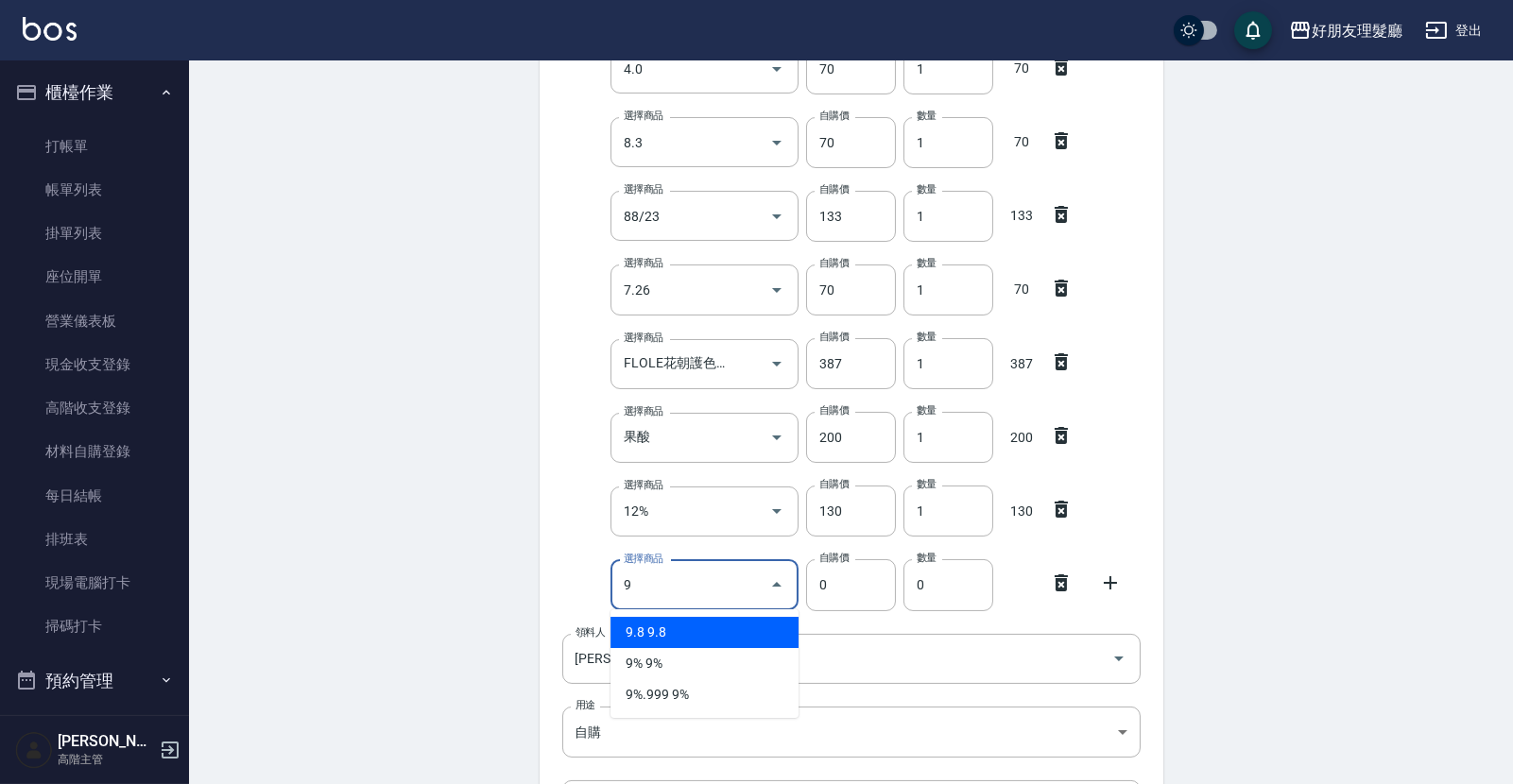
type input "9%"
click at [702, 632] on li "9% 9%" at bounding box center [703, 633] width 188 height 31
type input "130"
type input "1"
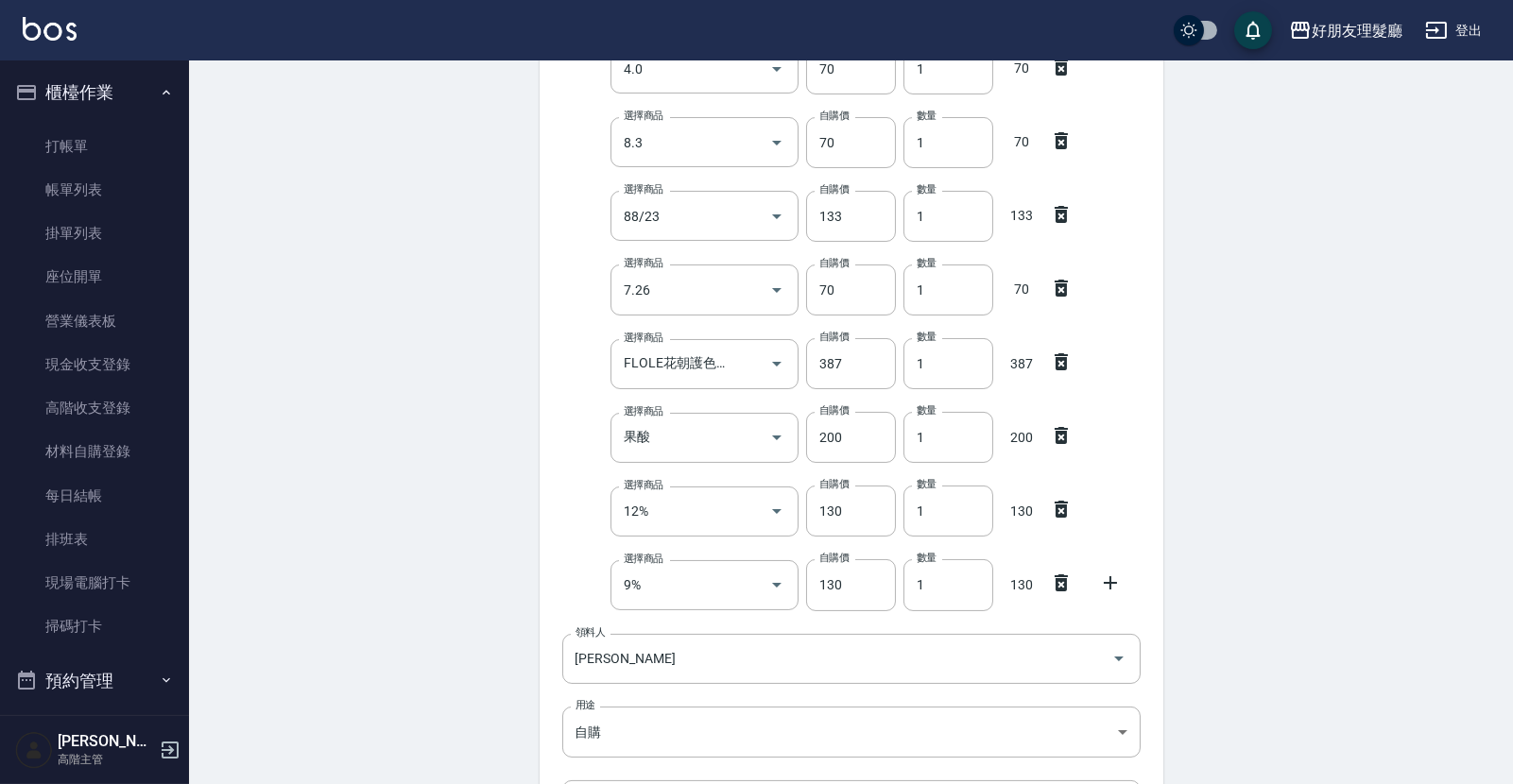
click at [1115, 586] on icon at bounding box center [1110, 582] width 23 height 23
click at [713, 673] on input "選擇商品" at bounding box center [690, 659] width 143 height 33
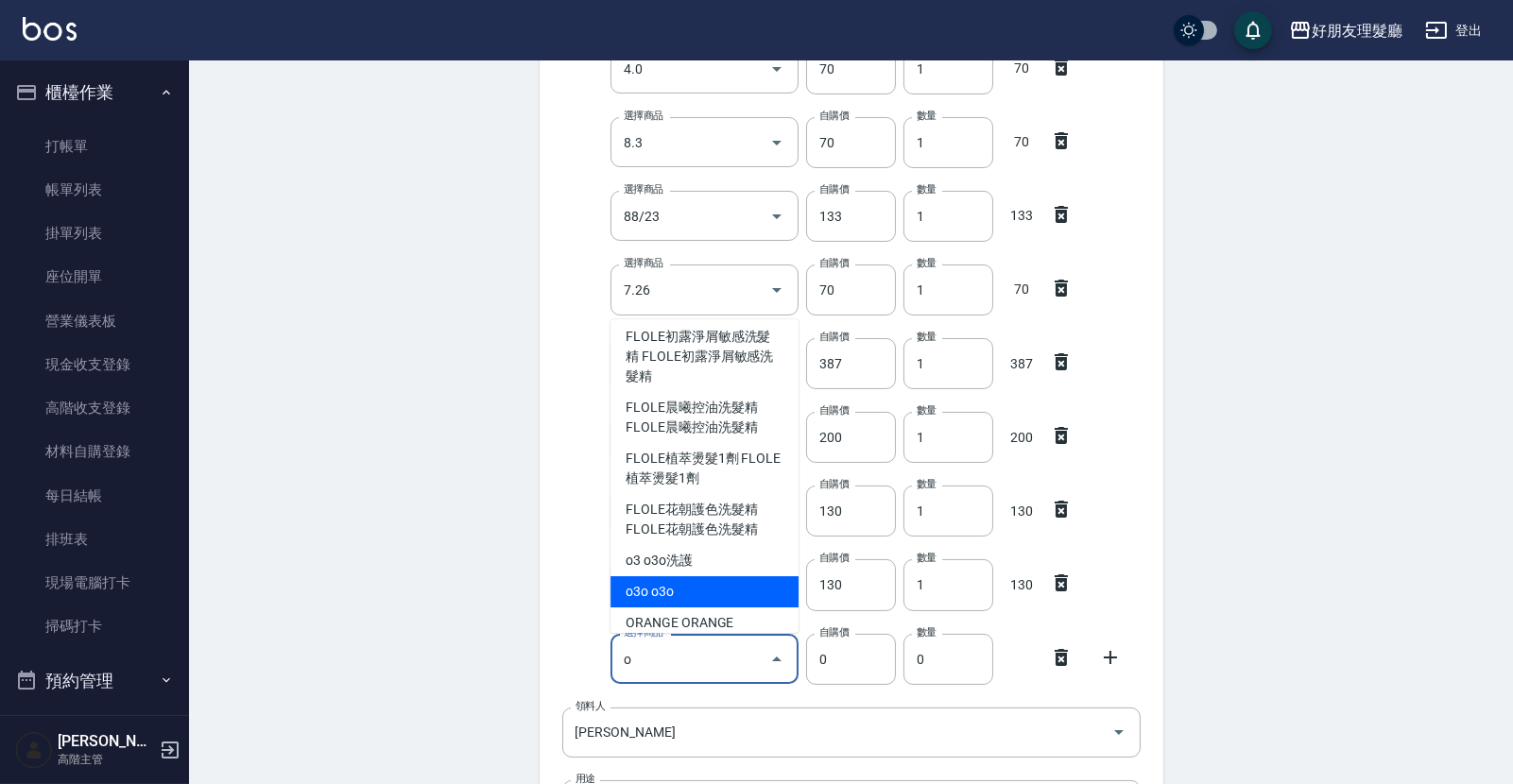
scroll to position [0, 0]
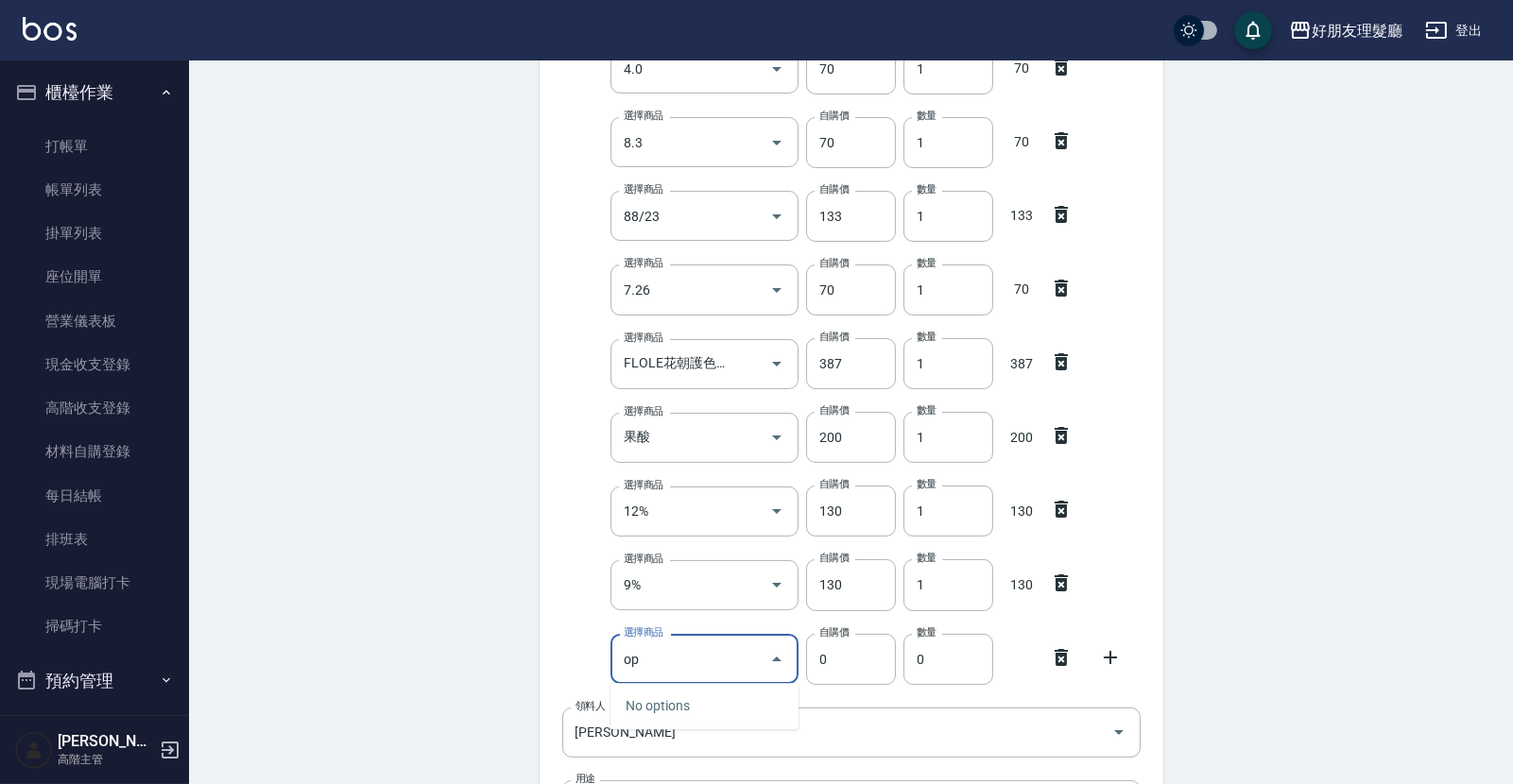
type input "o"
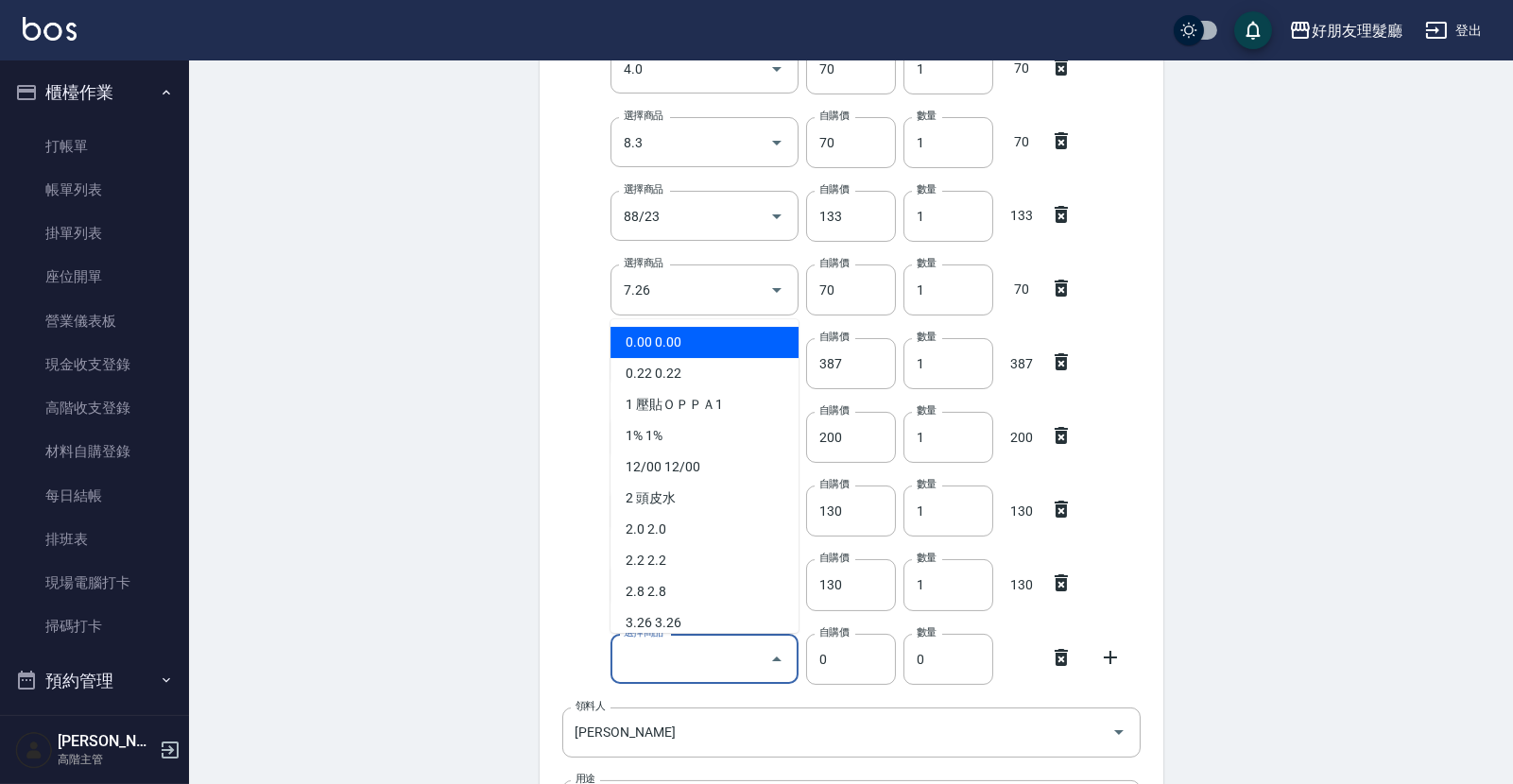
type input "p"
type input "ㄐ"
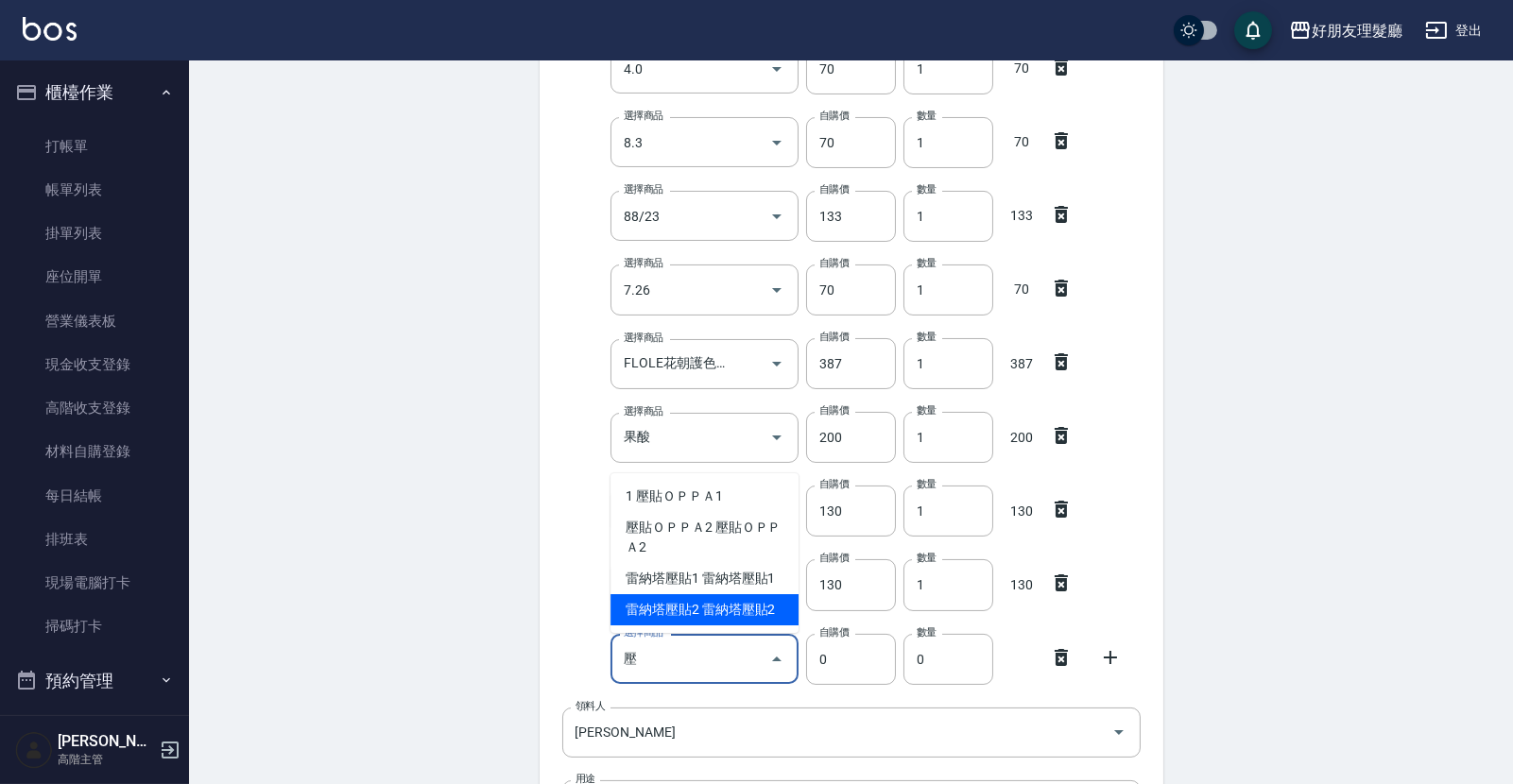
type input "壓貼ＯＰＰＡ1"
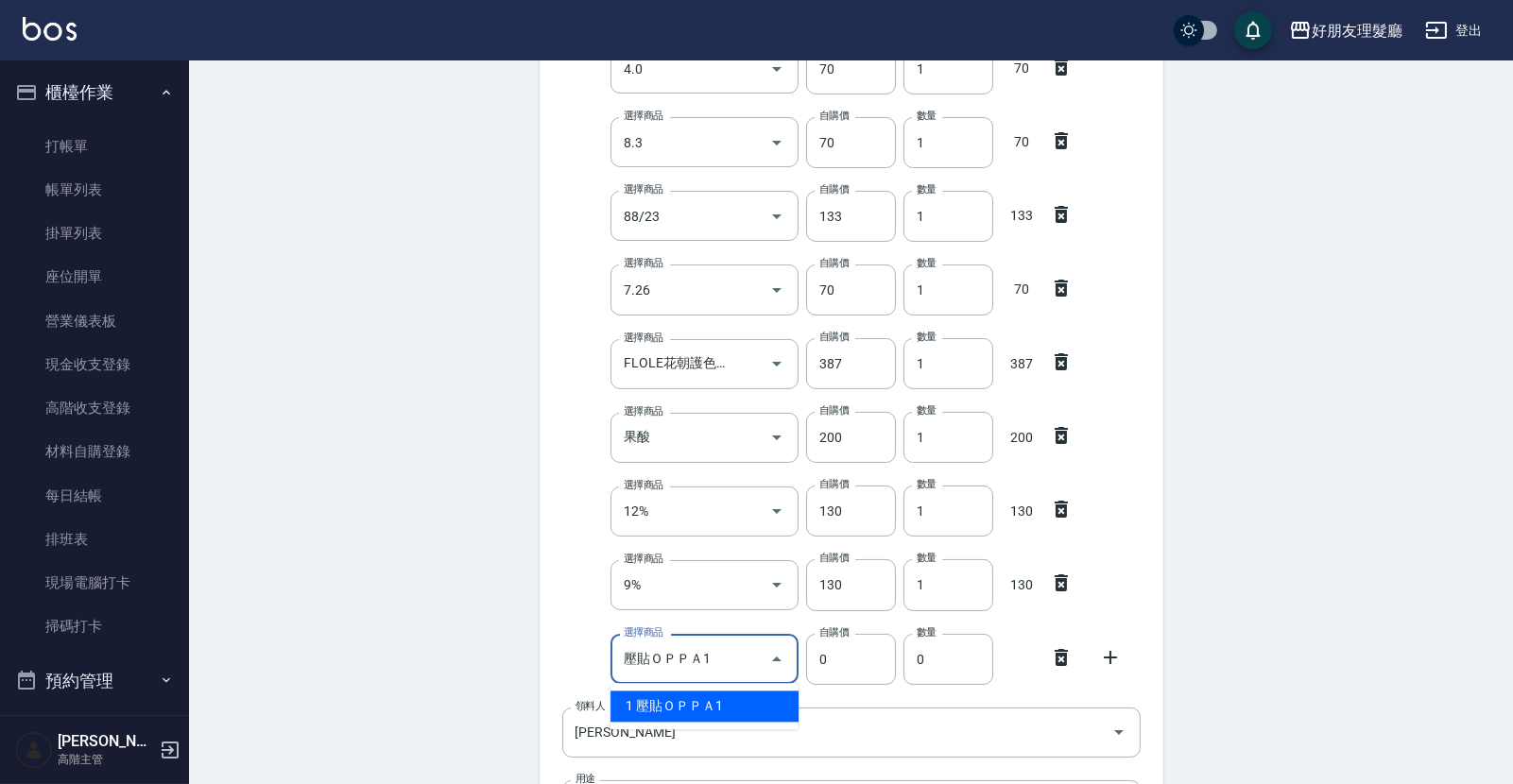
click at [758, 698] on li "1 壓貼ＯＰＰＡ1" at bounding box center [703, 706] width 188 height 31
type input "340"
type input "1"
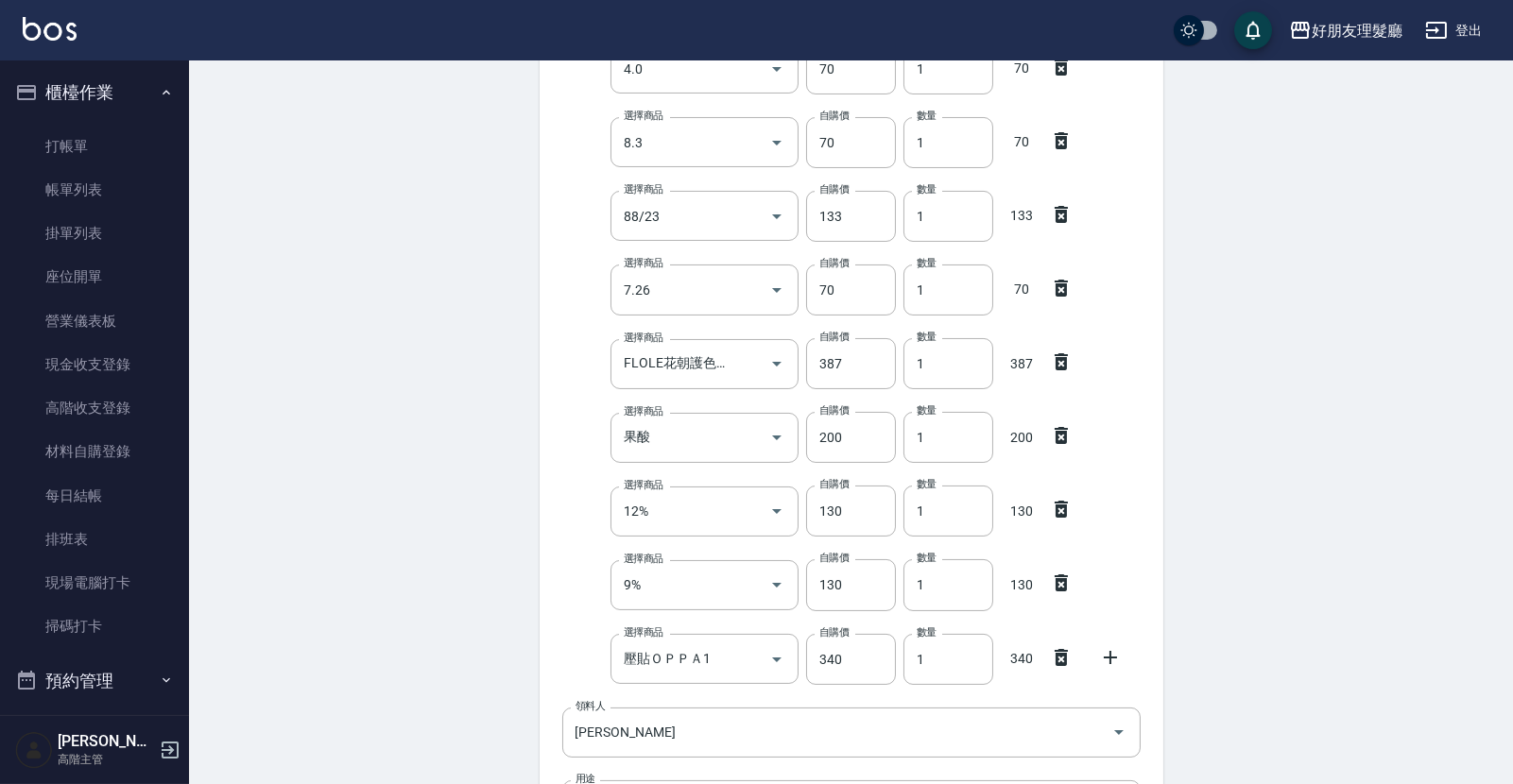
click at [1109, 648] on icon at bounding box center [1110, 657] width 23 height 23
click at [725, 745] on input "選擇商品" at bounding box center [690, 733] width 143 height 33
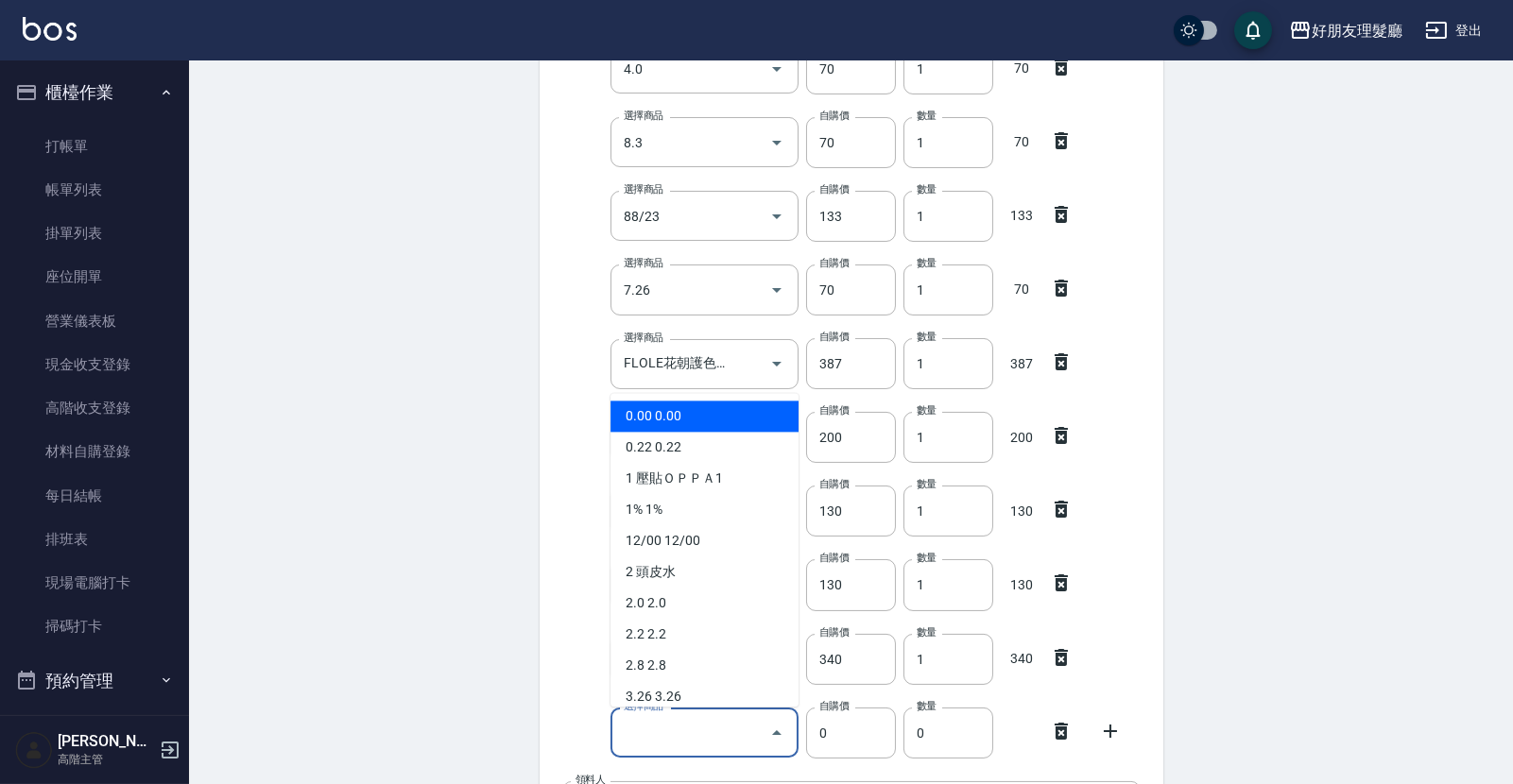
type input "ㄑ"
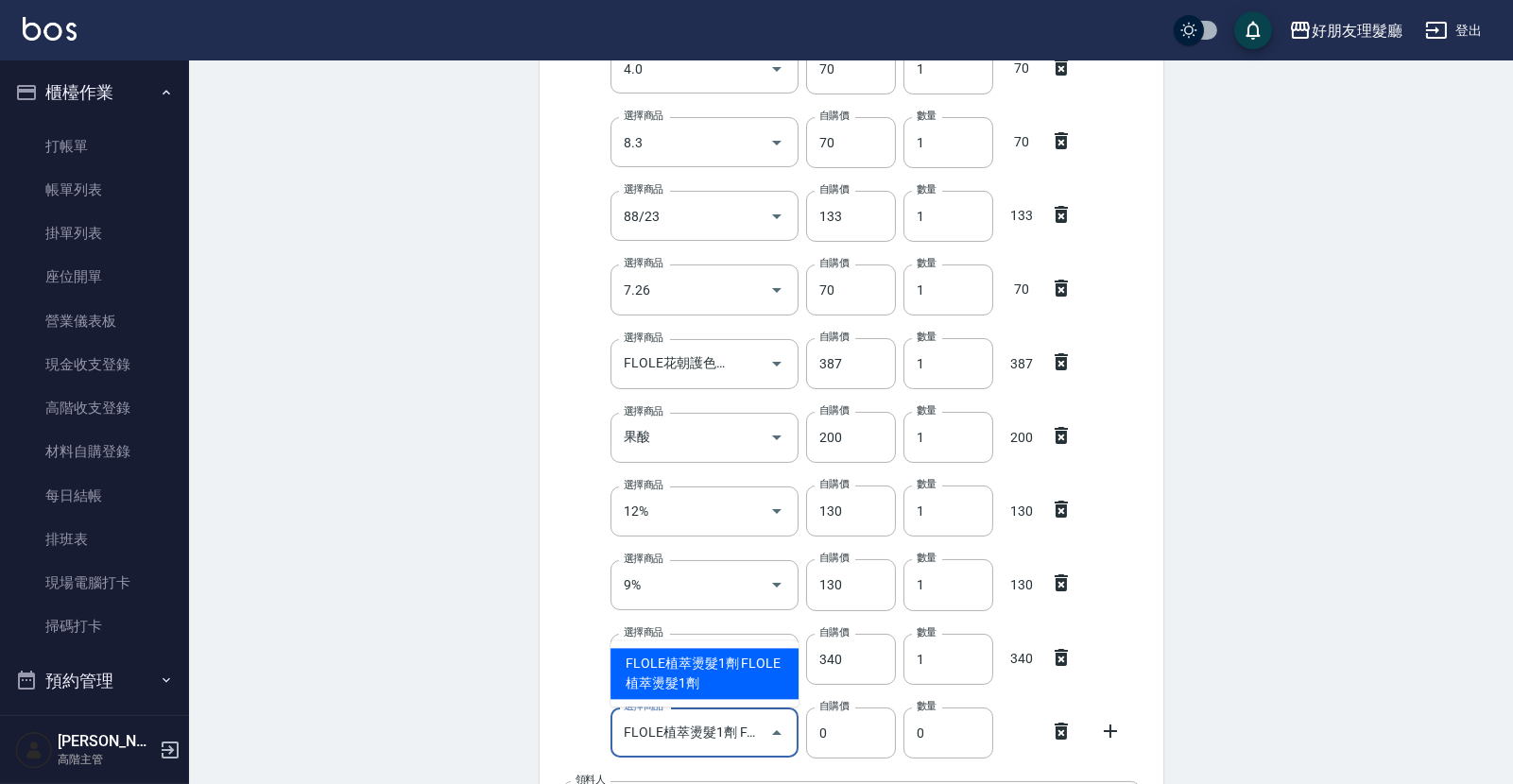
click at [690, 672] on li "FLOLE植萃燙髮1劑 FLOLE植萃燙髮1劑" at bounding box center [703, 674] width 188 height 51
type input "FLOLE植萃燙髮1劑"
type input "440"
type input "1"
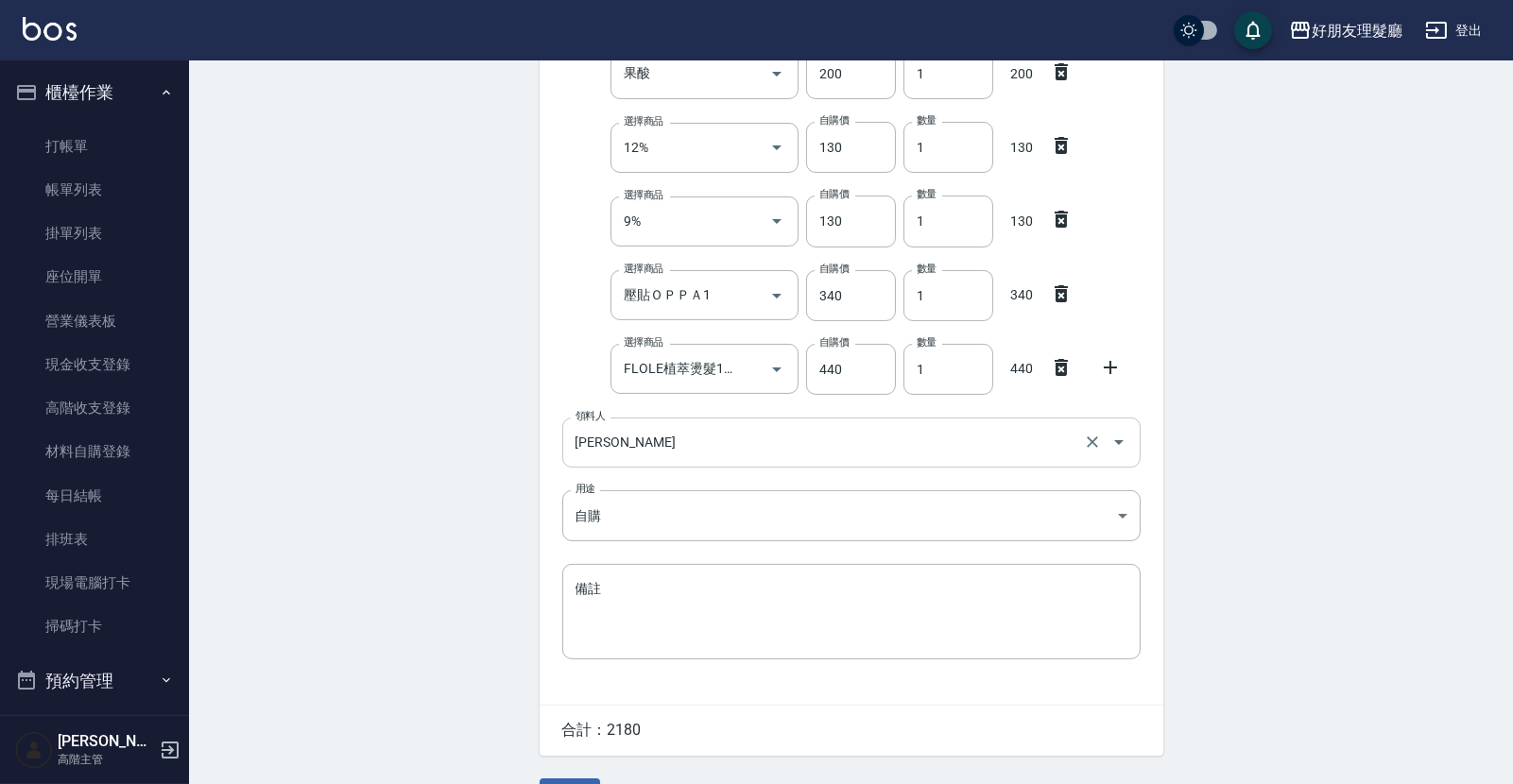
scroll to position [83, 0]
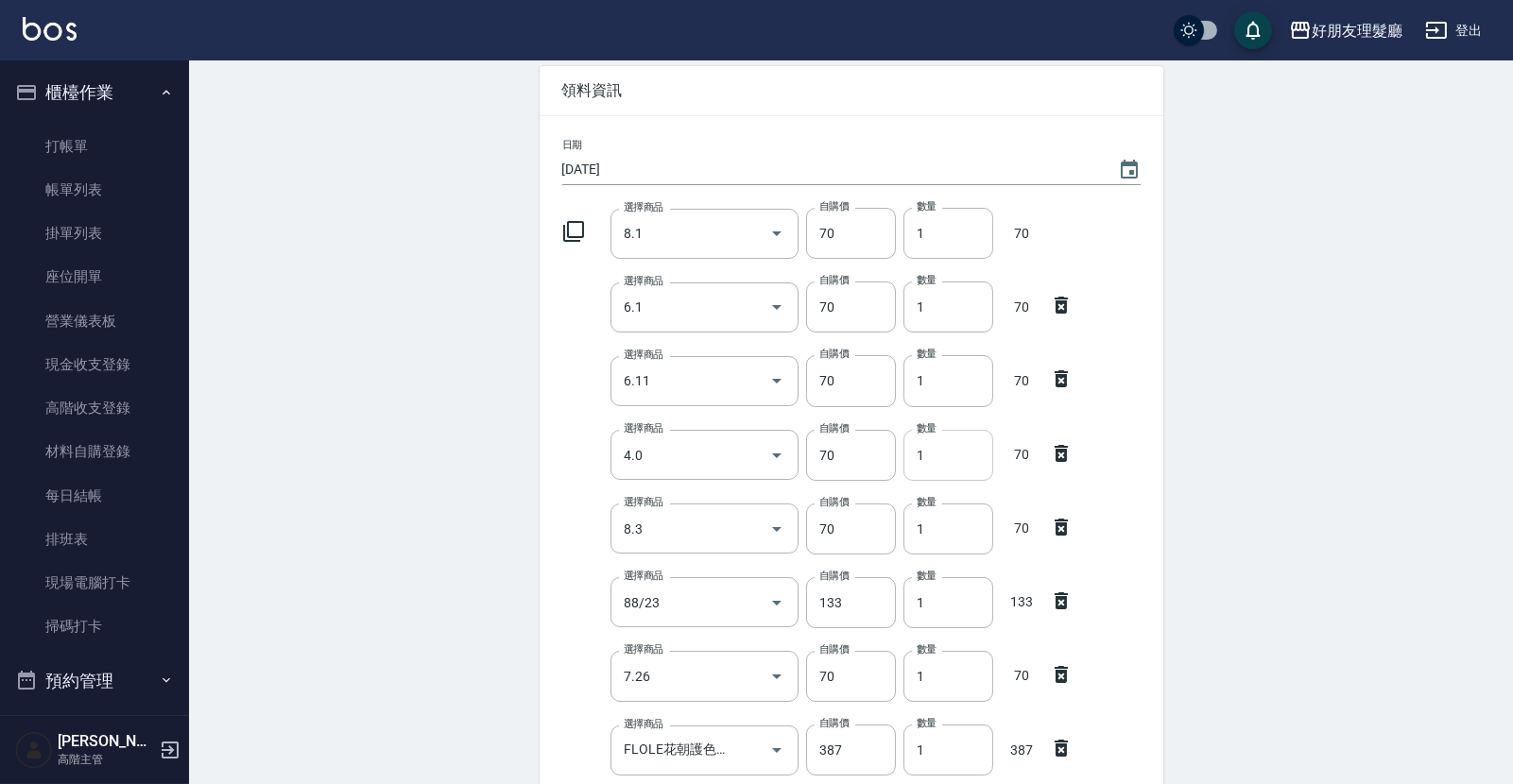
click at [949, 462] on input "1" at bounding box center [947, 455] width 90 height 51
type input "02"
click at [1377, 236] on div "Employee Picking Create 新增材料自購 連續新增自購 領料資訊 日期 [DATE] 選擇商品 8.1 選擇商品 自購價 70 自購價 數…" at bounding box center [851, 780] width 1324 height 1604
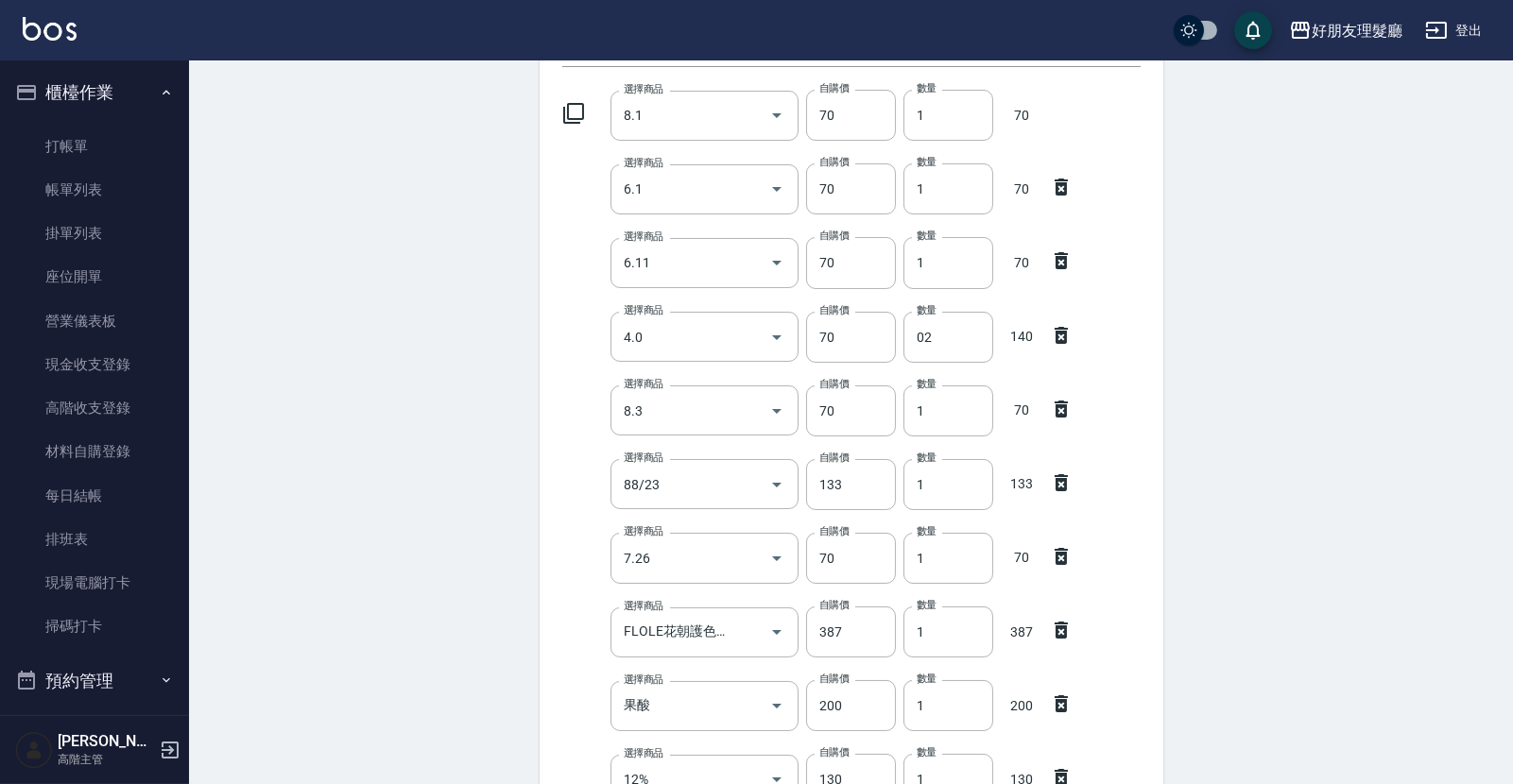
scroll to position [257, 0]
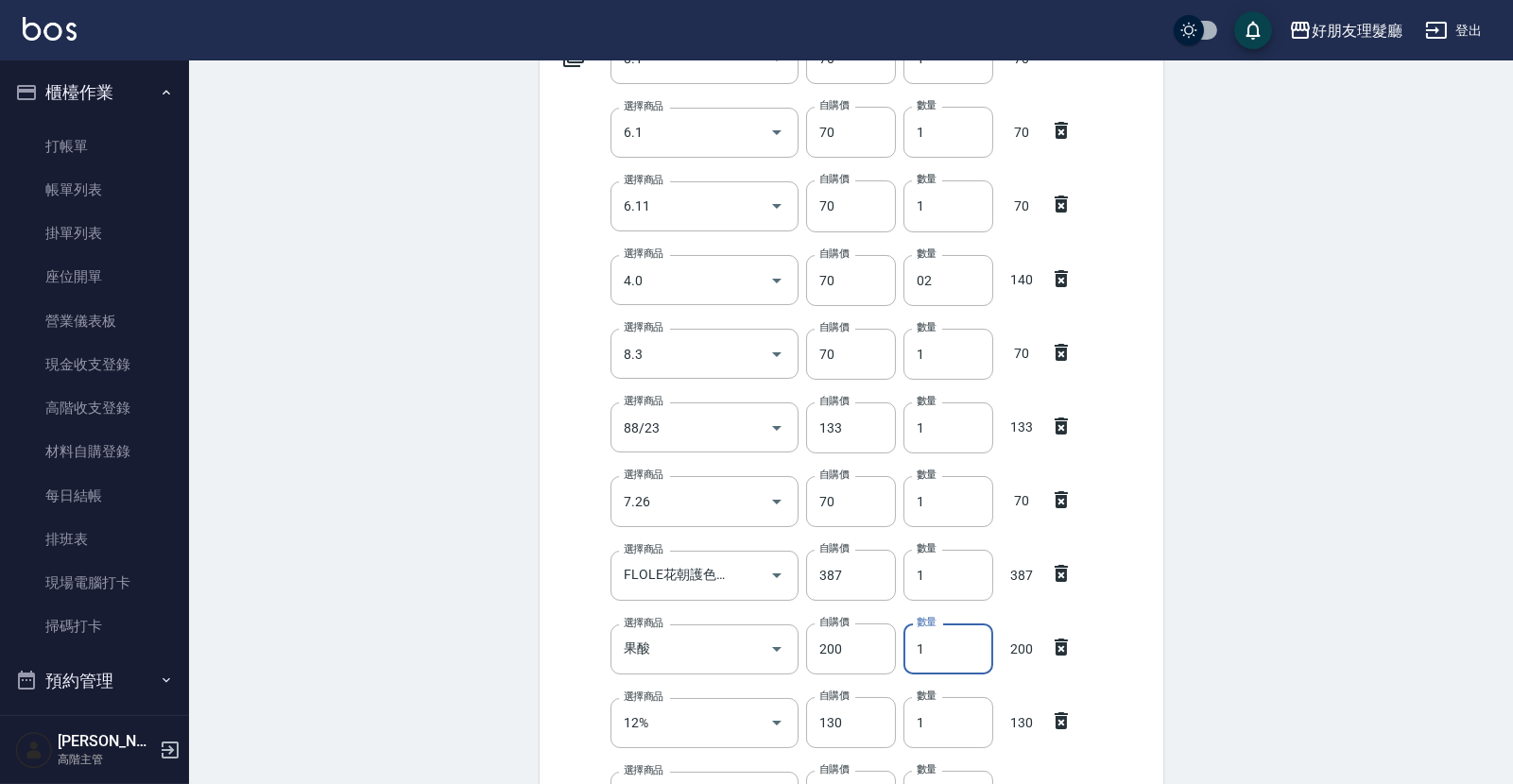
click at [937, 640] on input "1" at bounding box center [947, 649] width 90 height 51
type input "2"
click at [1206, 556] on div "Employee Picking Create 新增材料自購 連續新增自購 領料資訊 日期 [DATE] 選擇商品 8.1 選擇商品 自購價 70 自購價 數…" at bounding box center [851, 605] width 1324 height 1604
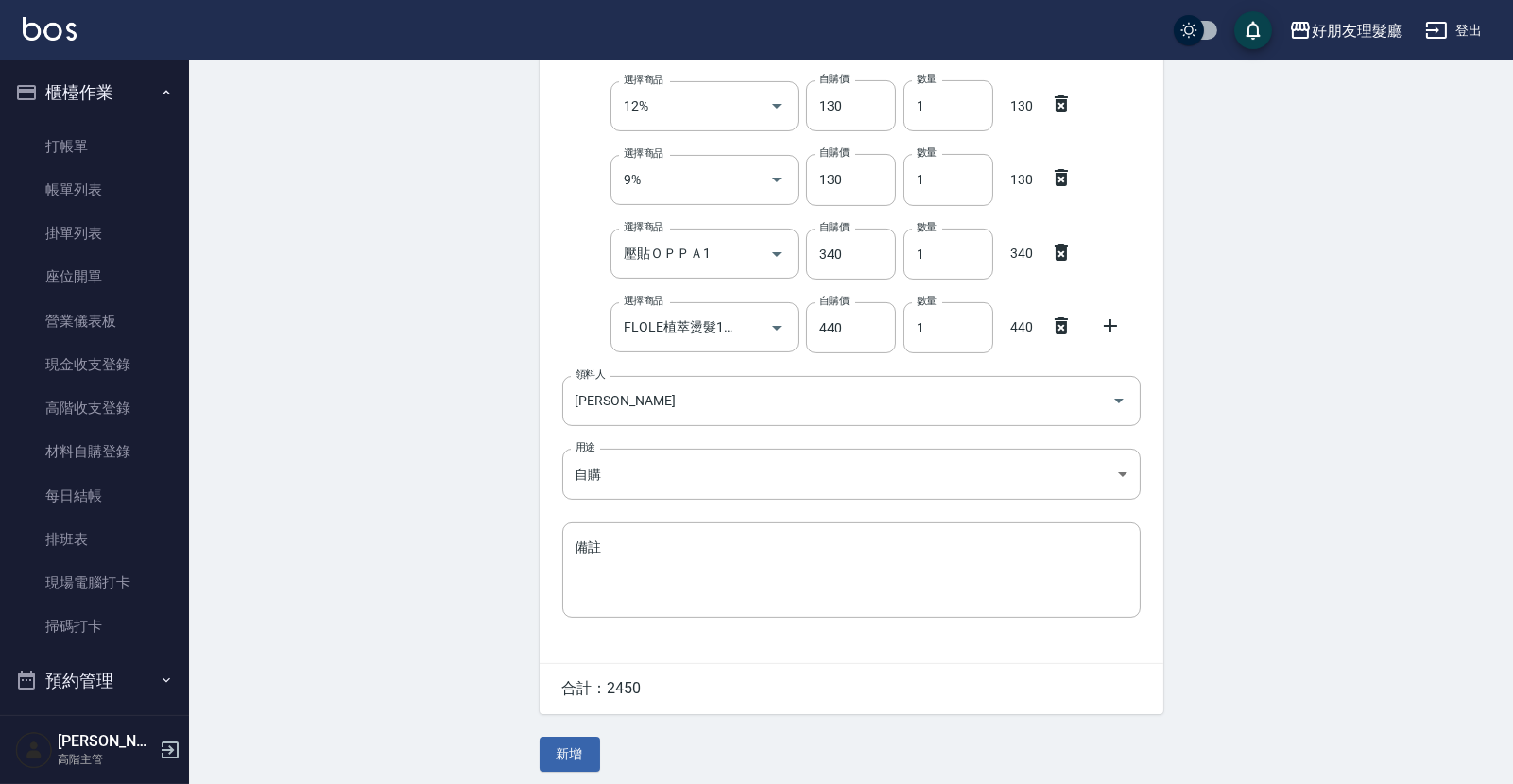
scroll to position [872, 0]
click at [934, 262] on input "1" at bounding box center [947, 256] width 90 height 51
type input "02"
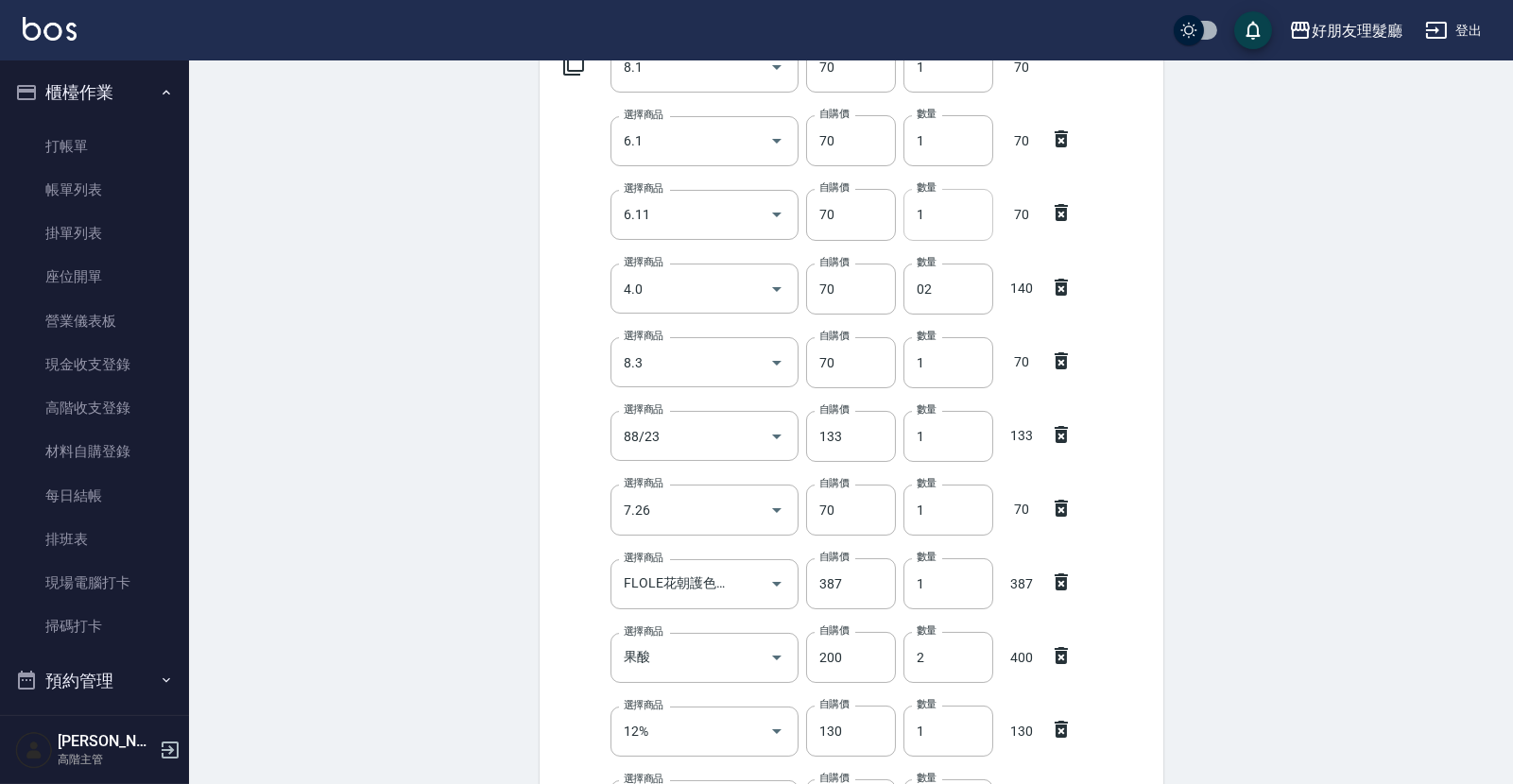
scroll to position [208, 0]
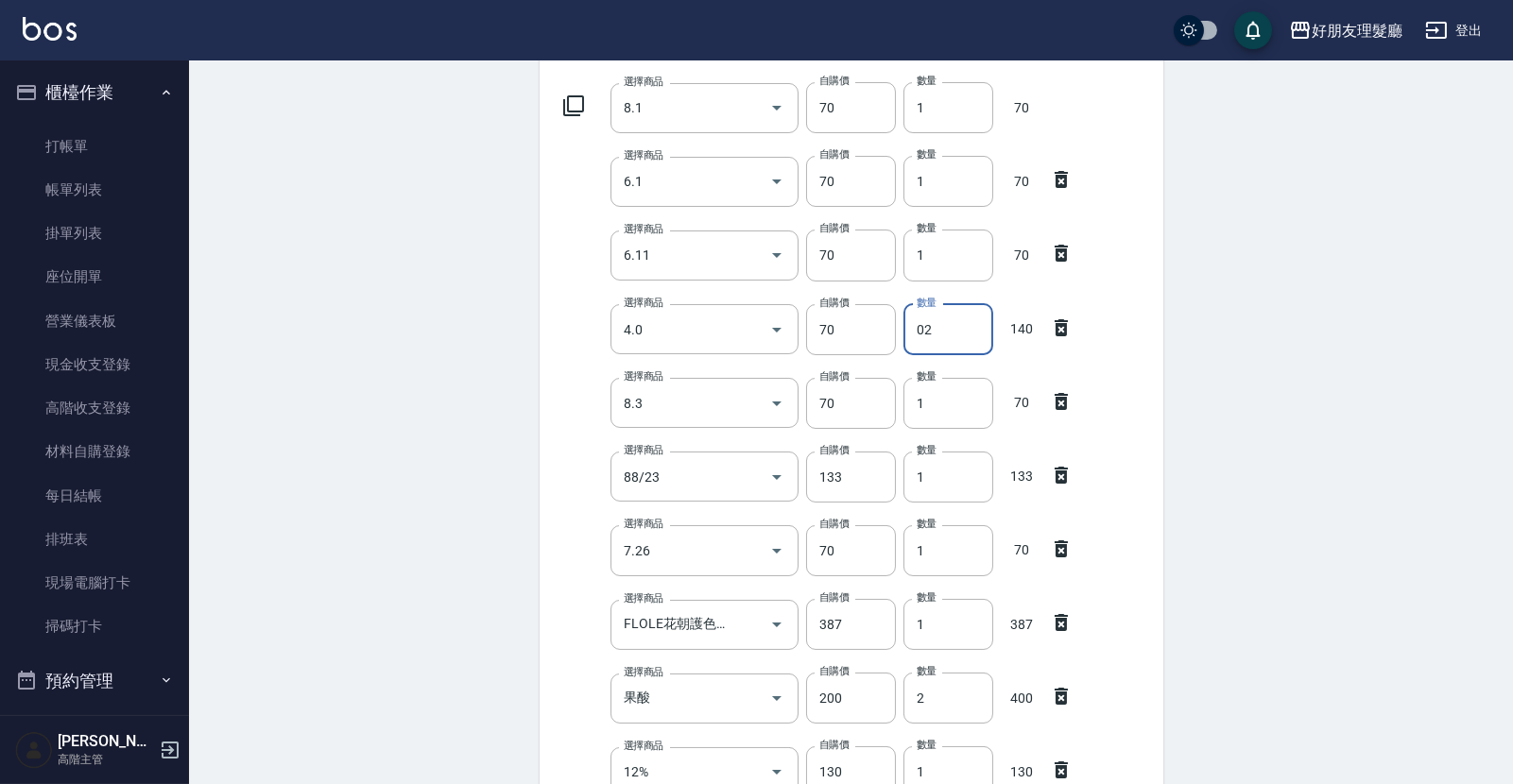
drag, startPoint x: 939, startPoint y: 334, endPoint x: 916, endPoint y: 335, distance: 23.0
click at [916, 335] on input "02" at bounding box center [947, 330] width 90 height 51
type input "3"
click at [1219, 302] on div "Employee Picking Create 新增材料自購 連續新增自購 領料資訊 日期 [DATE] 選擇商品 8.1 選擇商品 自購價 70 自購價 數…" at bounding box center [851, 654] width 1324 height 1604
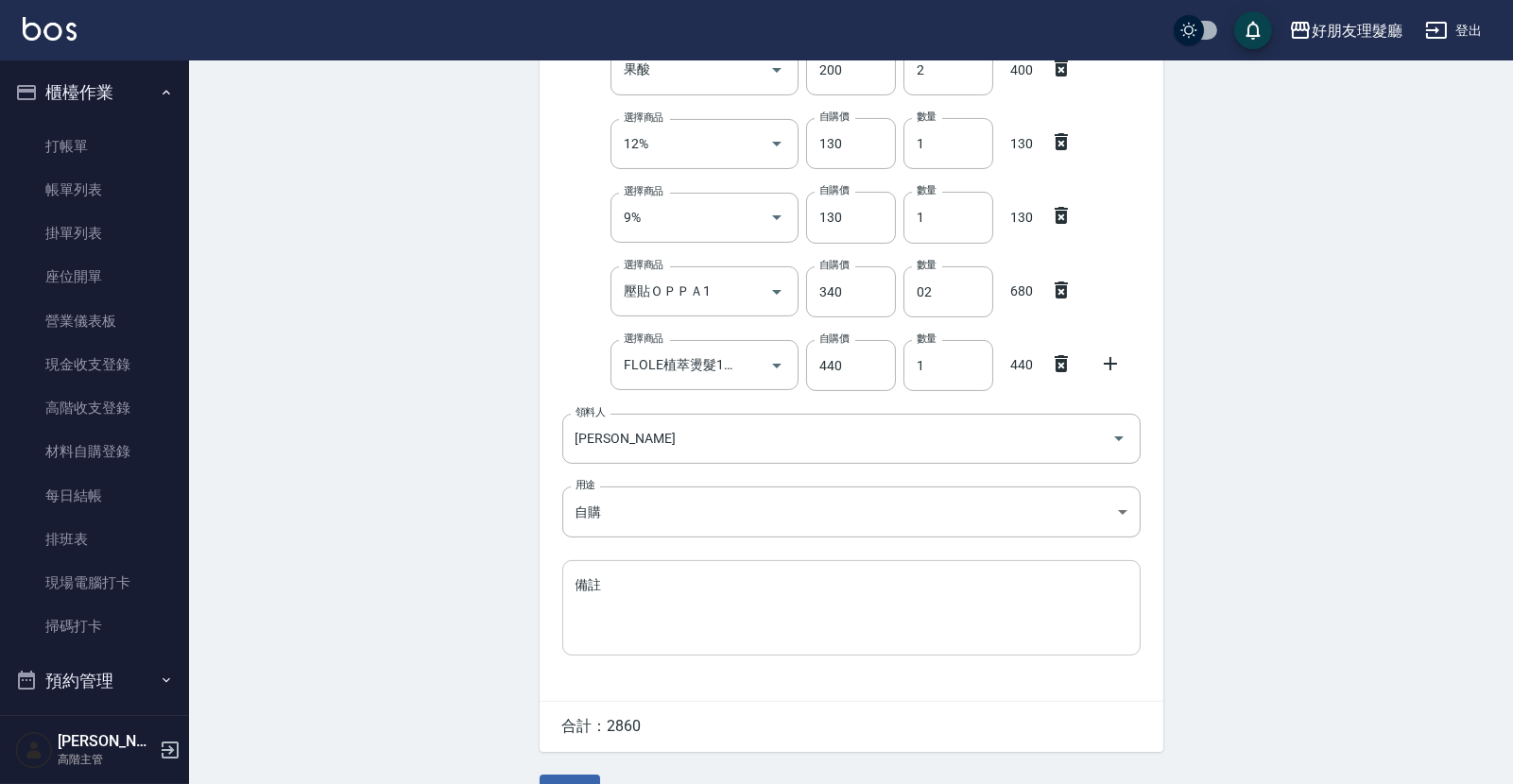
scroll to position [880, 0]
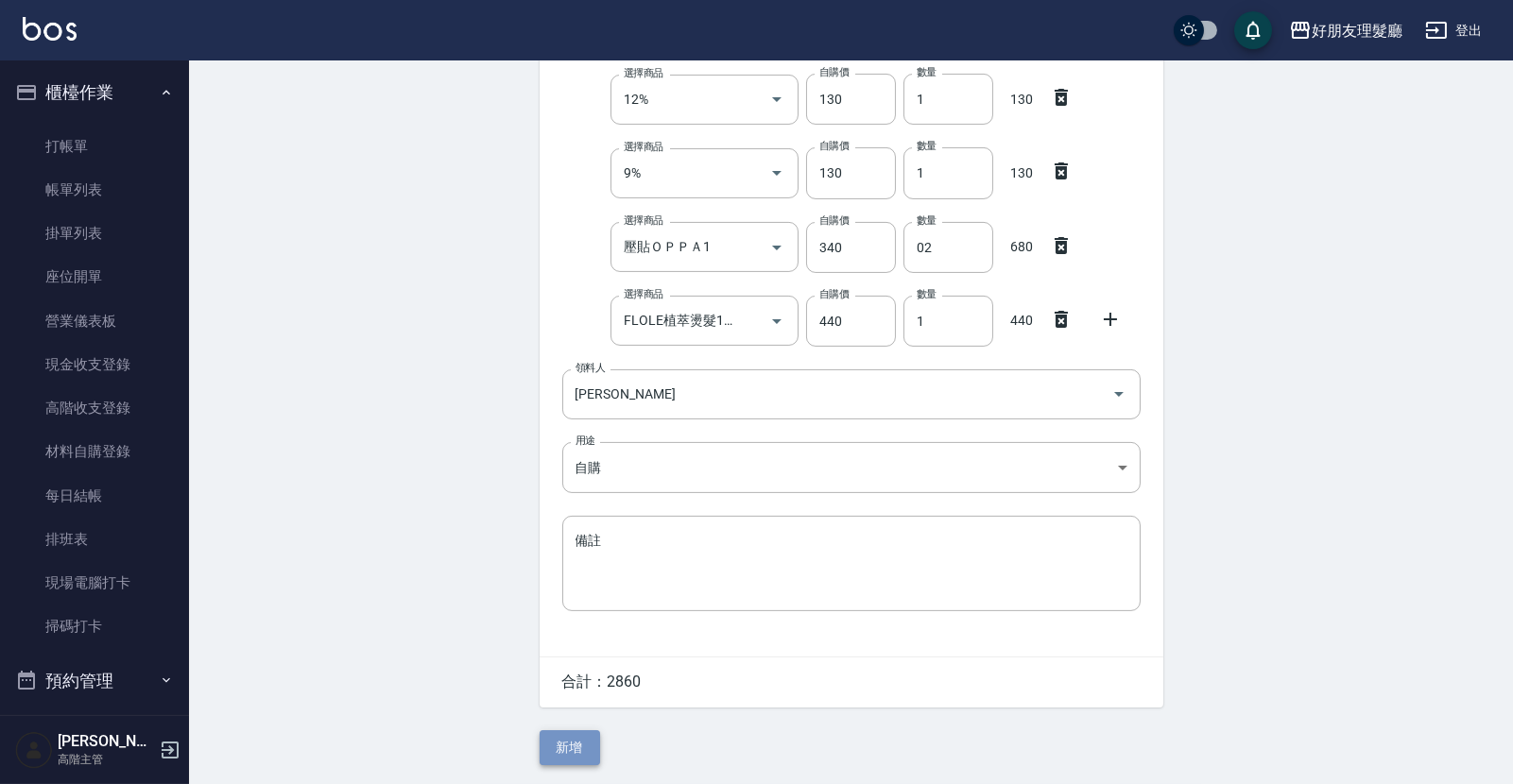
click at [581, 737] on button "新增" at bounding box center [569, 748] width 60 height 35
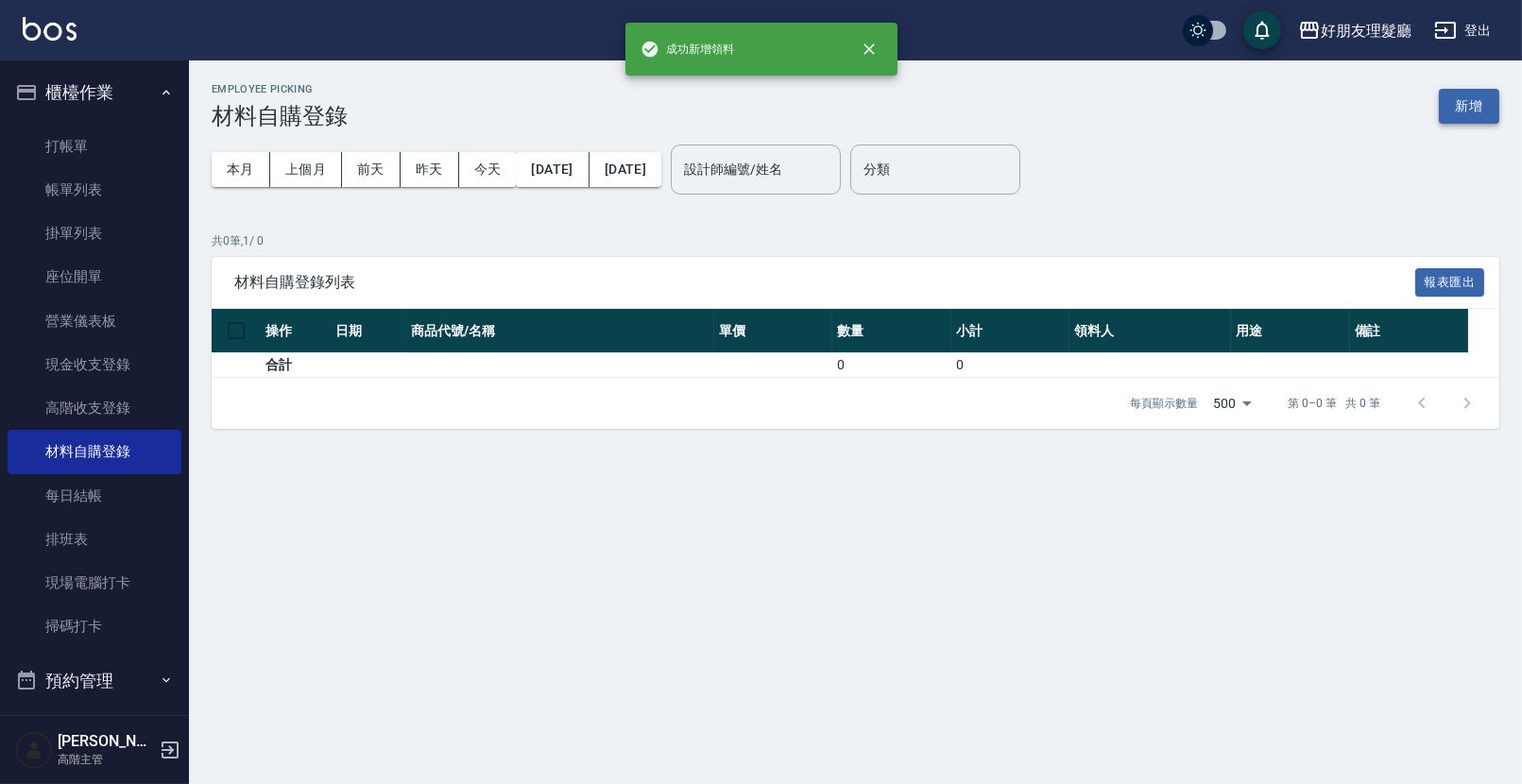
click at [1485, 106] on button "新增" at bounding box center [1469, 106] width 60 height 35
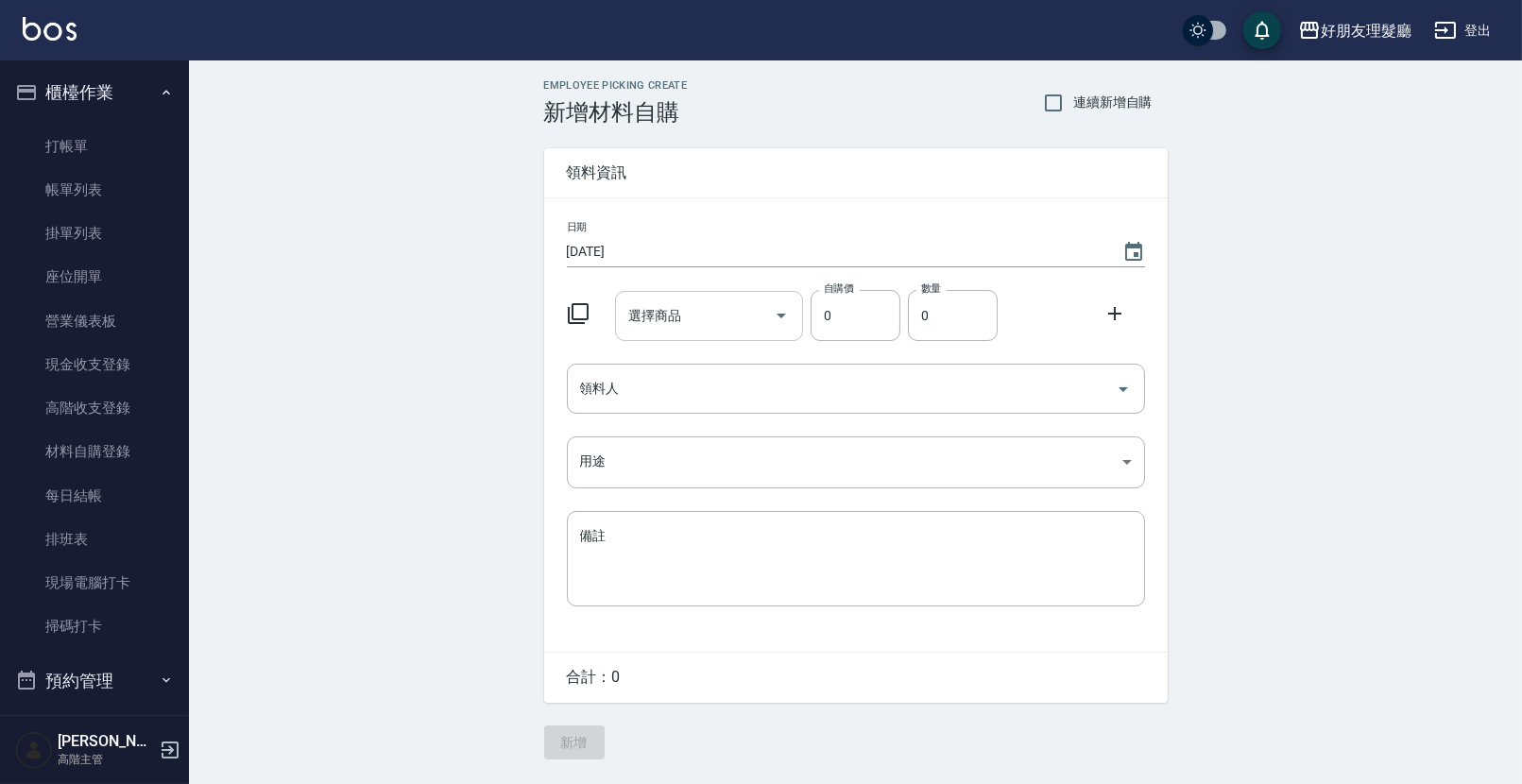
click at [783, 322] on icon "Open" at bounding box center [781, 315] width 23 height 23
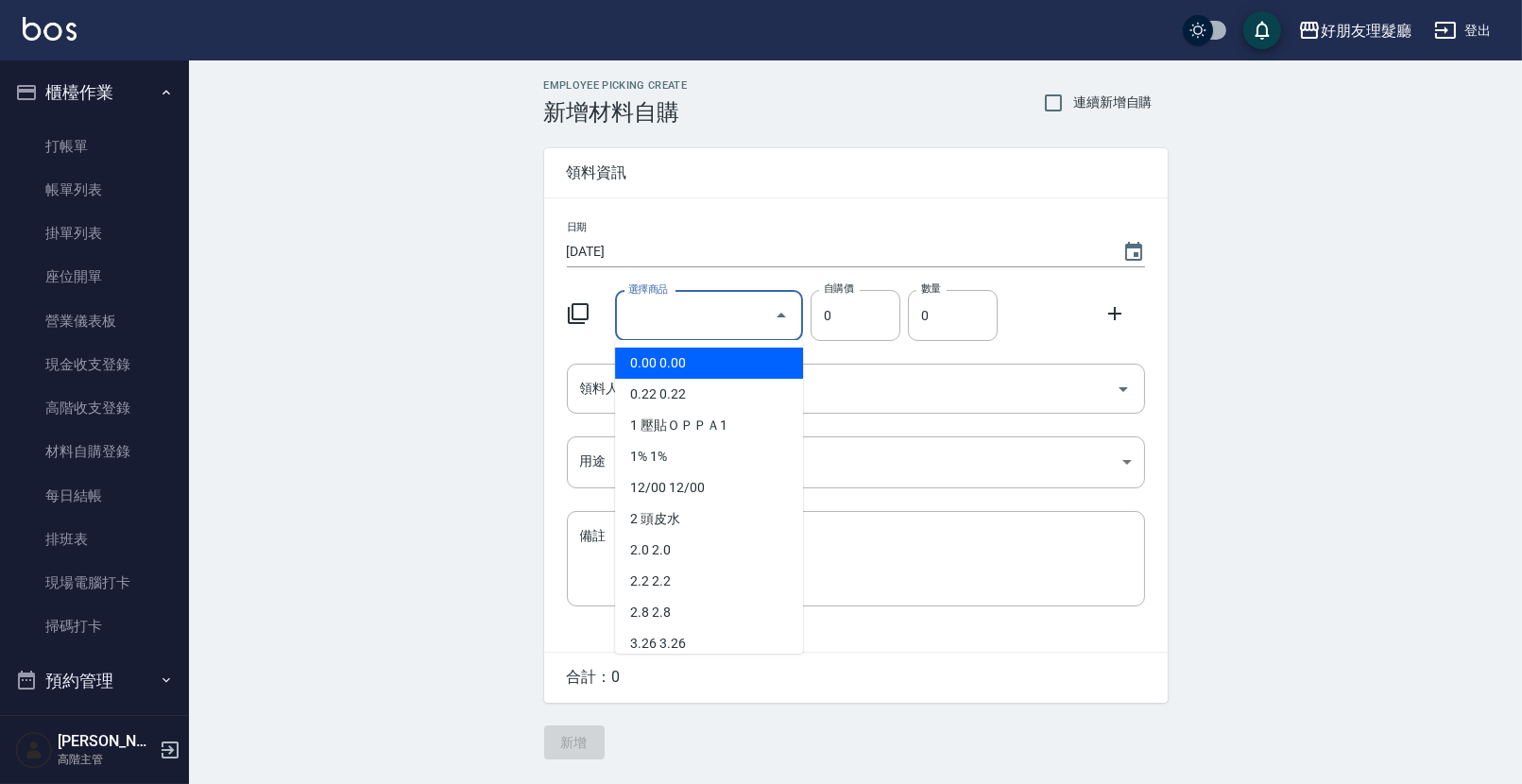
type input "d"
type input "ㄎ"
click at [749, 356] on li "硬派髮蠟 硬派髮蠟" at bounding box center [708, 363] width 188 height 31
type input "硬派髮蠟"
type input "390"
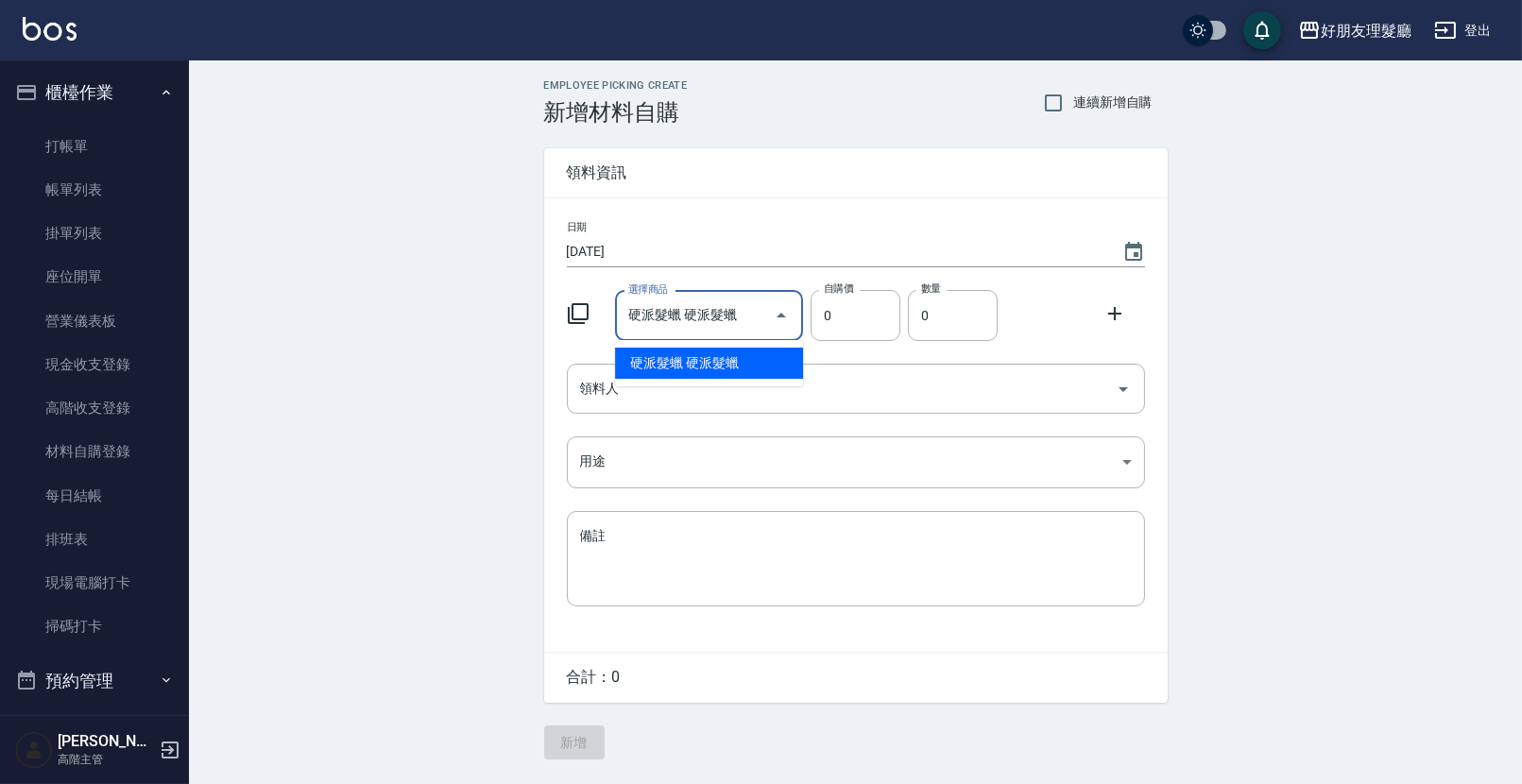
type input "1"
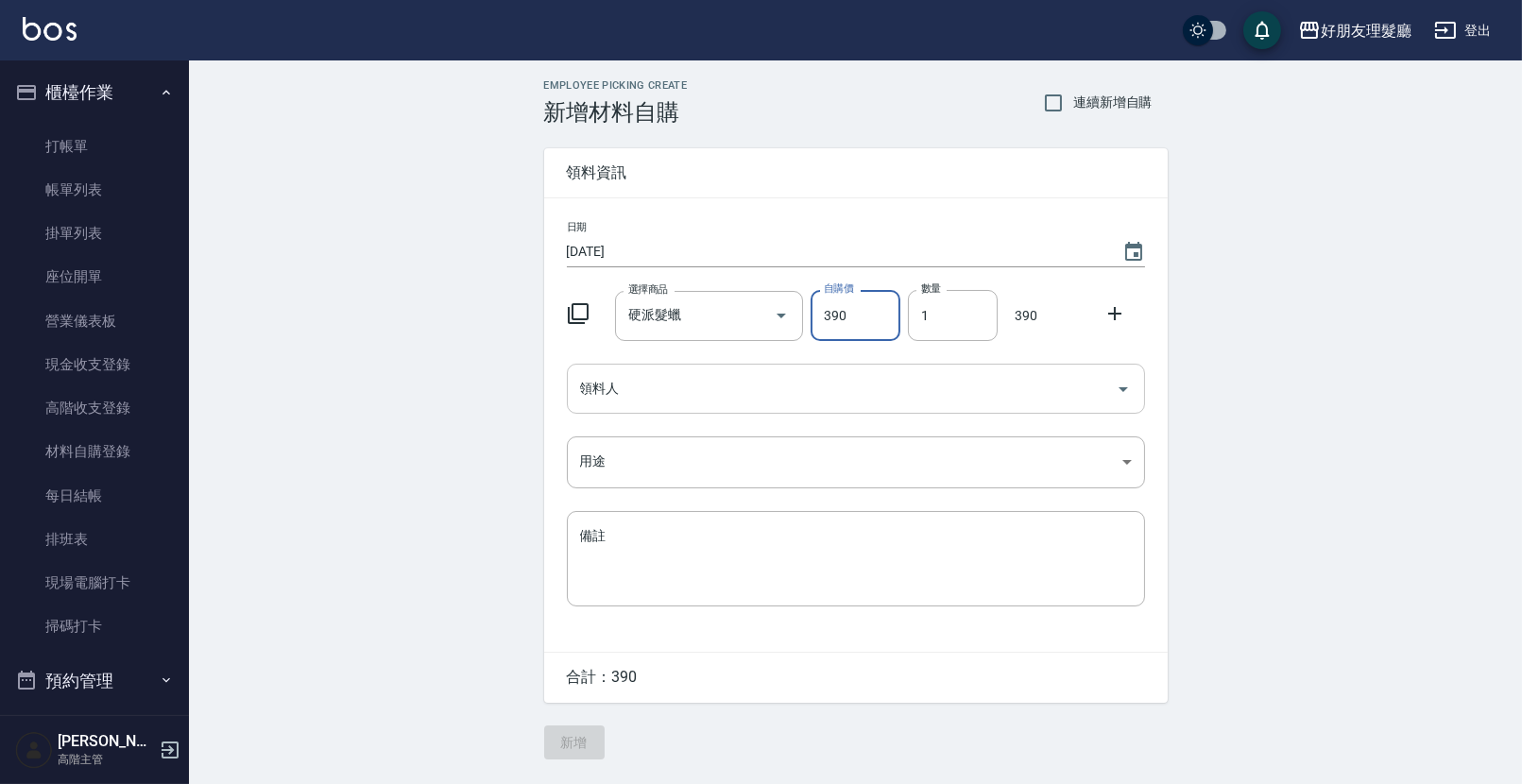
click at [723, 397] on input "領料人" at bounding box center [842, 389] width 533 height 33
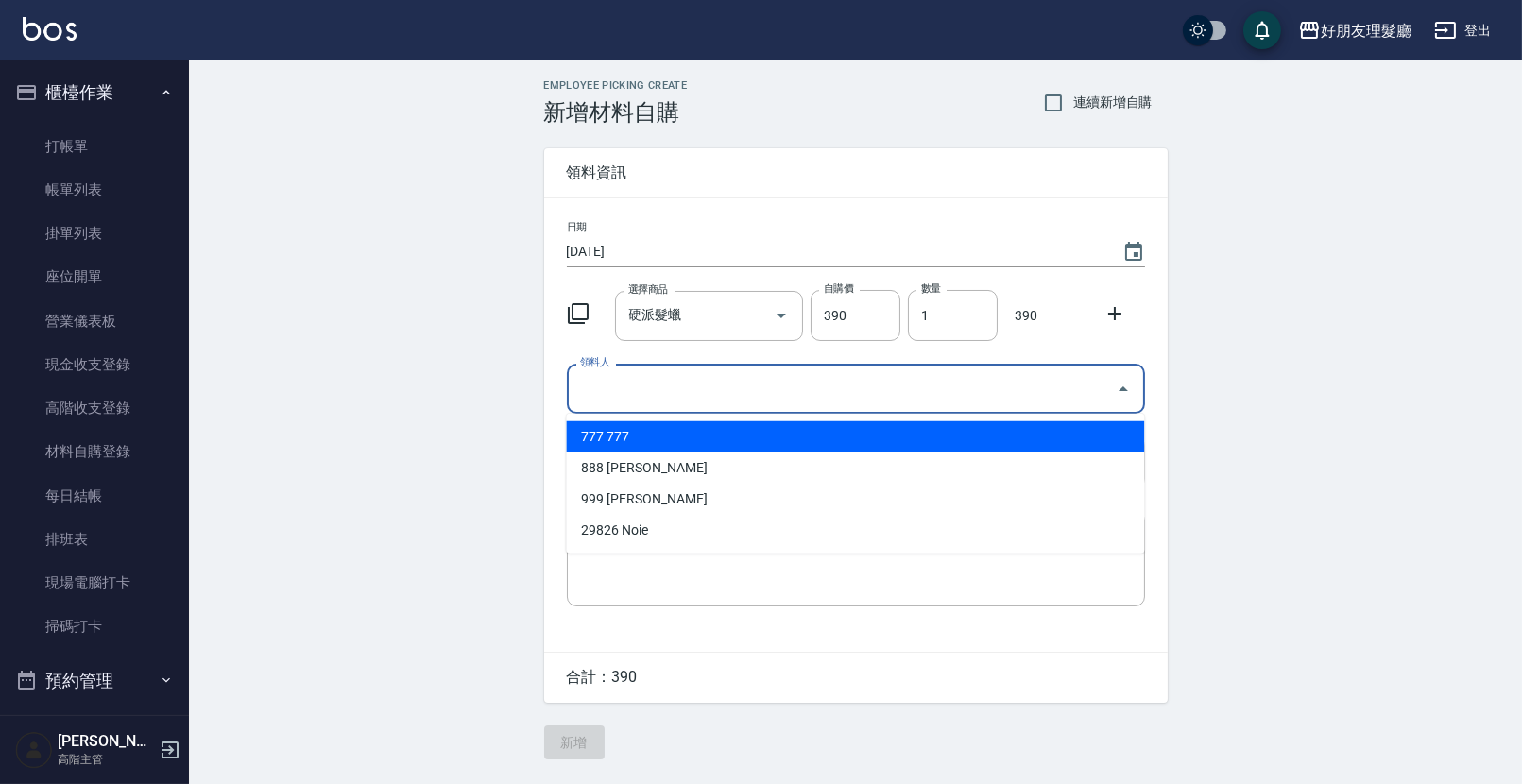
click at [674, 442] on li "777 777" at bounding box center [855, 437] width 578 height 31
type input "777"
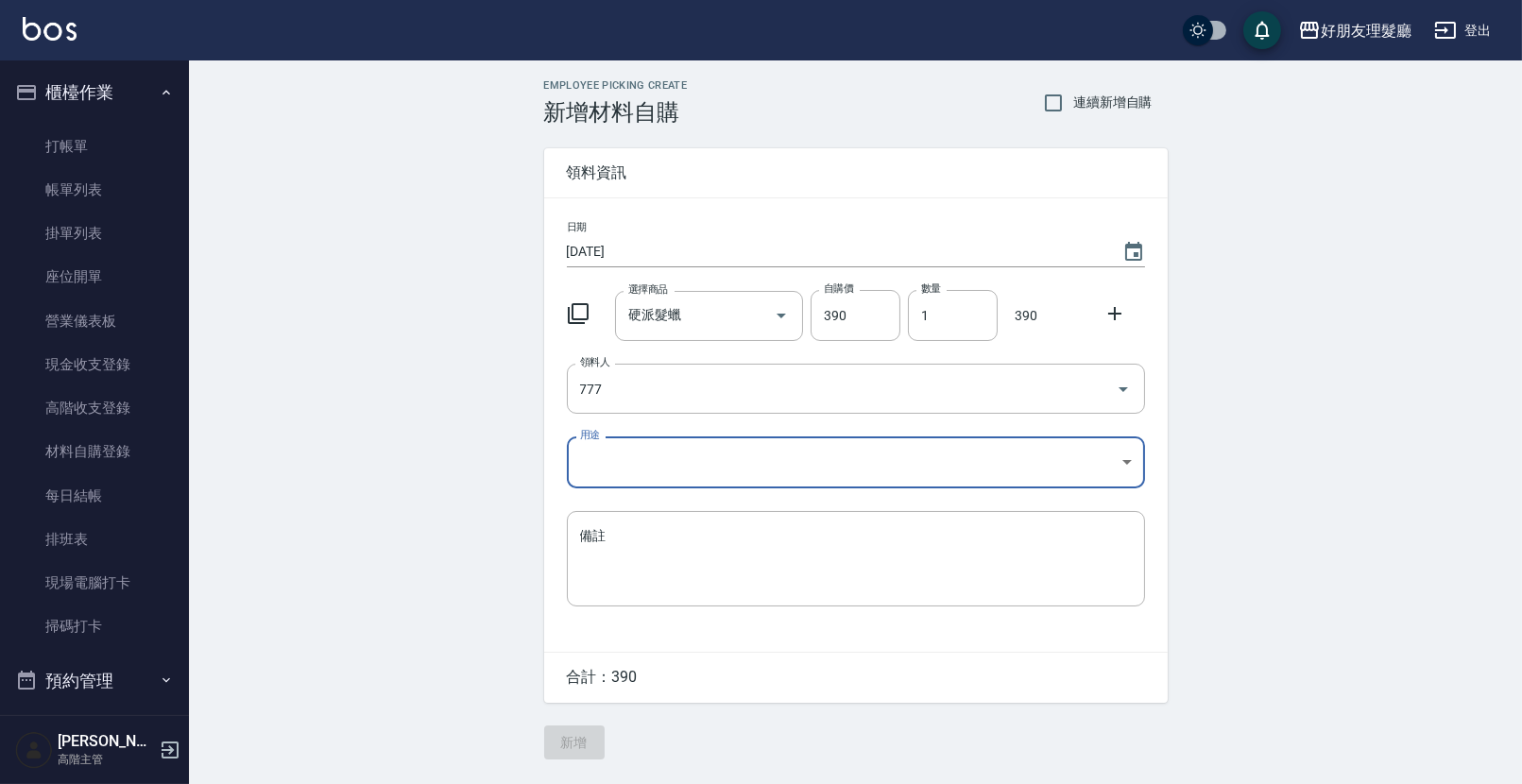
click at [672, 442] on body "好朋友理髮廳 登出 櫃檯作業 打帳單 帳單列表 掛單列表 座位開單 營業儀表板 現金收支登錄 高階收支登錄 材料自購登錄 每日結帳 排班表 現場電腦打卡 掃碼…" at bounding box center [761, 392] width 1522 height 784
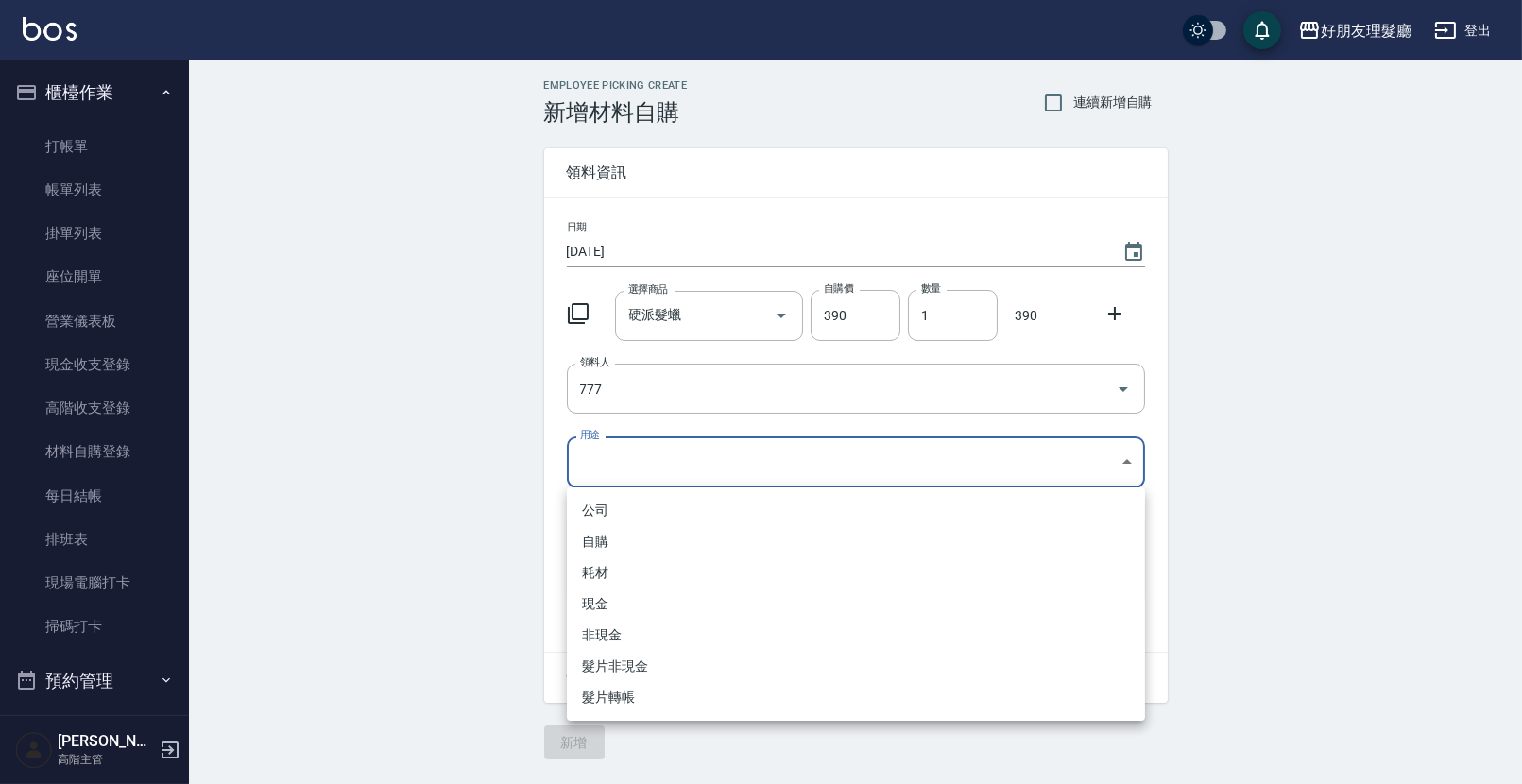
click at [646, 565] on li "耗材" at bounding box center [856, 573] width 578 height 31
type input "耗材"
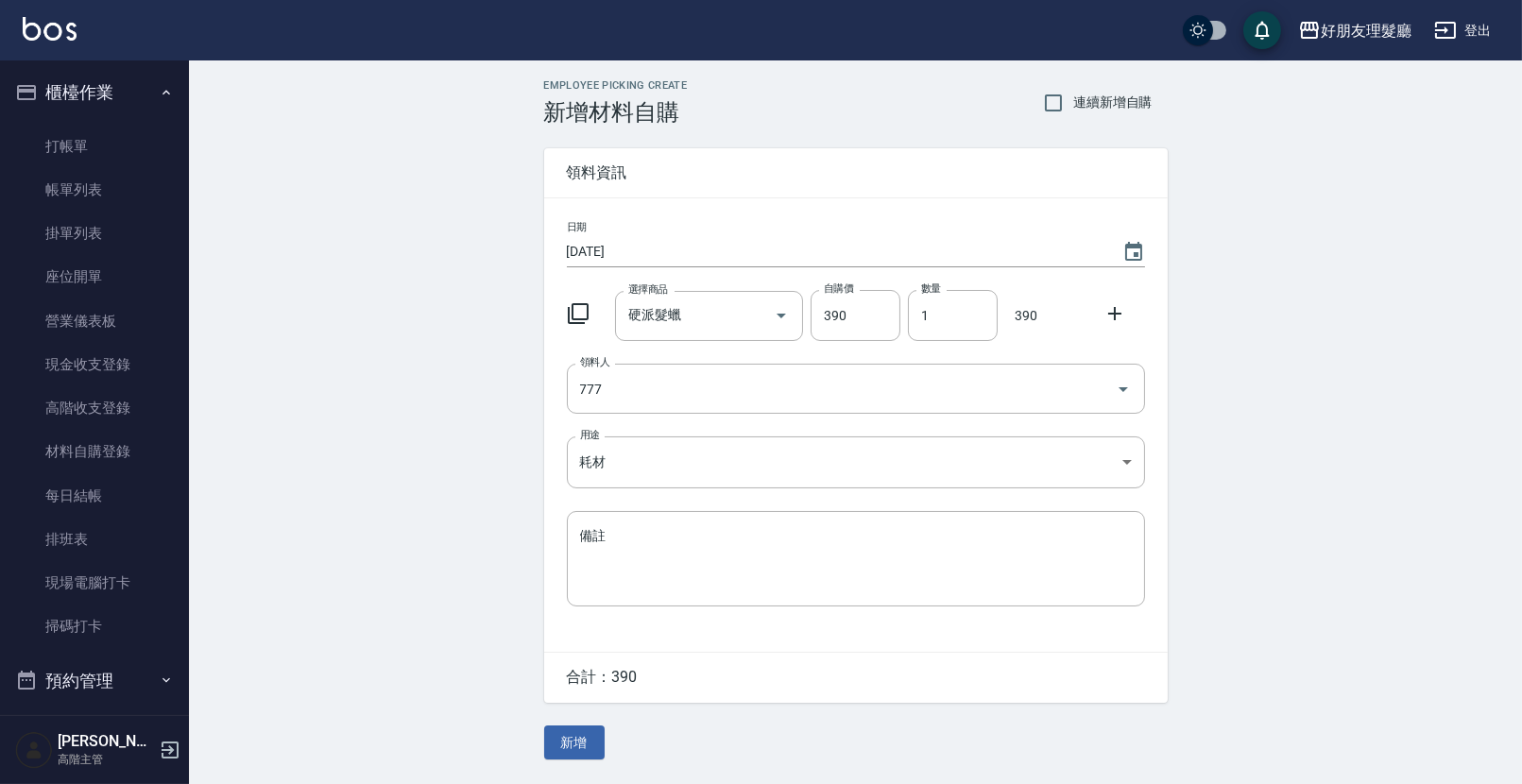
click at [1117, 319] on icon at bounding box center [1115, 313] width 23 height 23
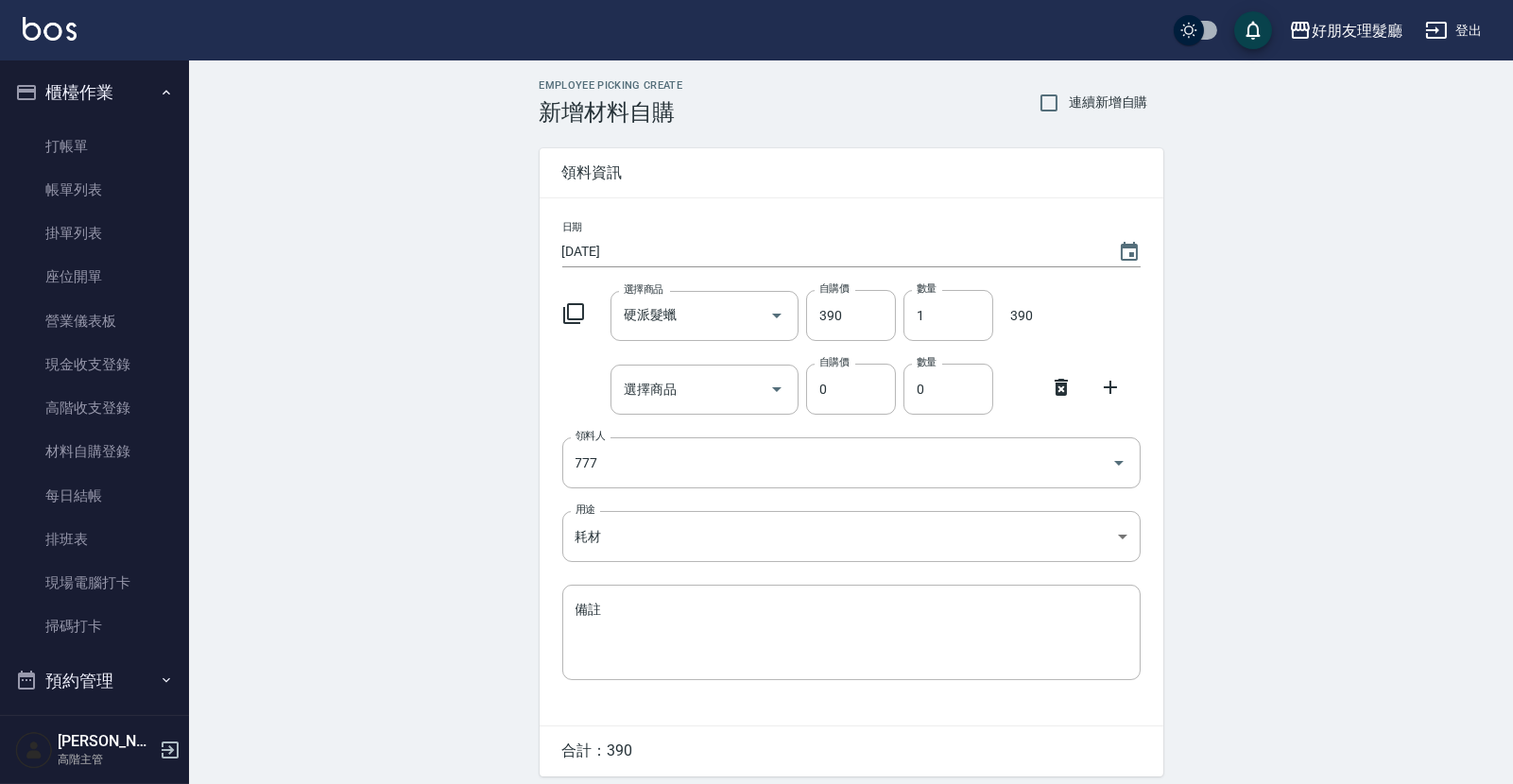
click at [1070, 386] on icon at bounding box center [1060, 387] width 23 height 23
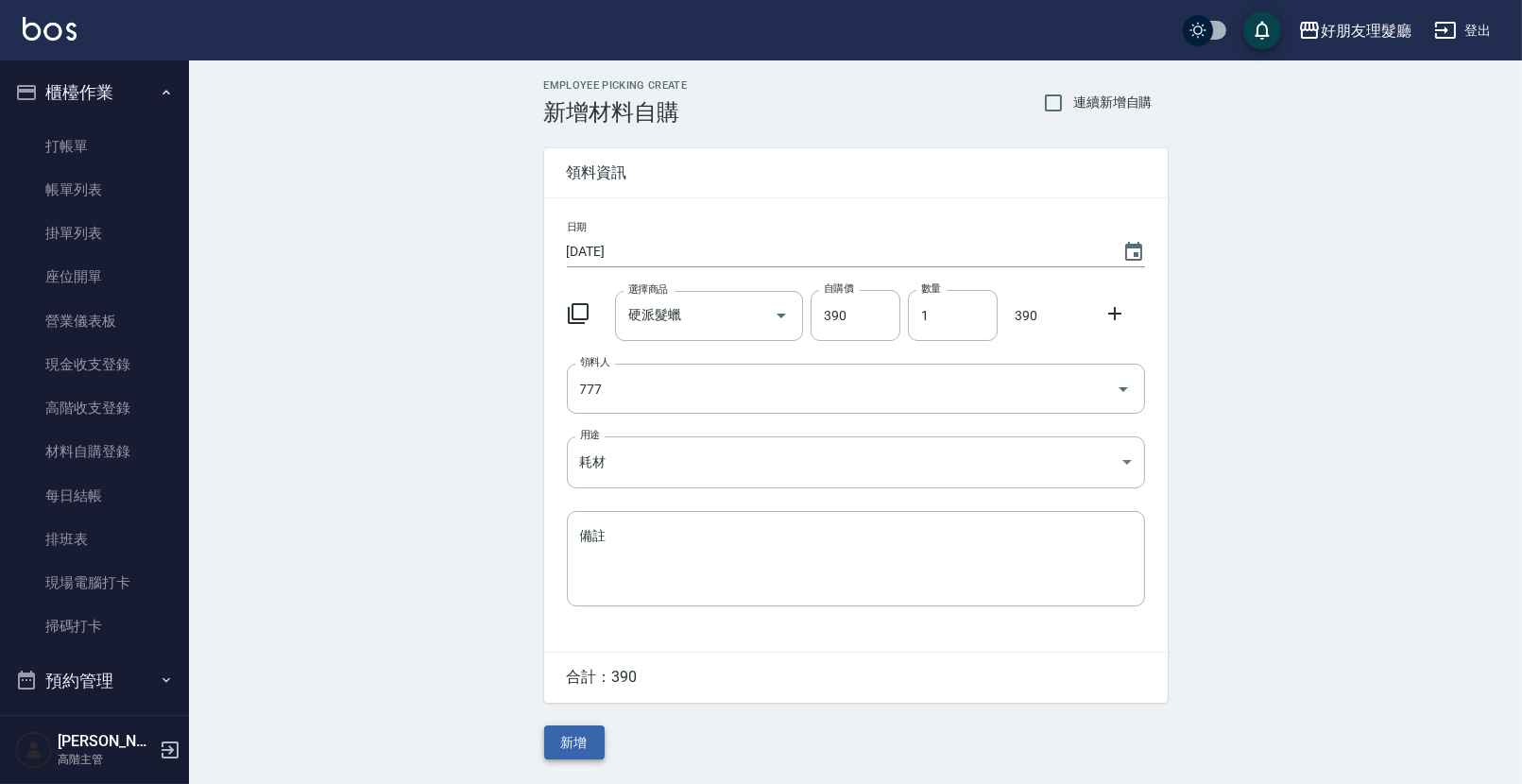
click at [594, 745] on button "新增" at bounding box center [574, 744] width 60 height 35
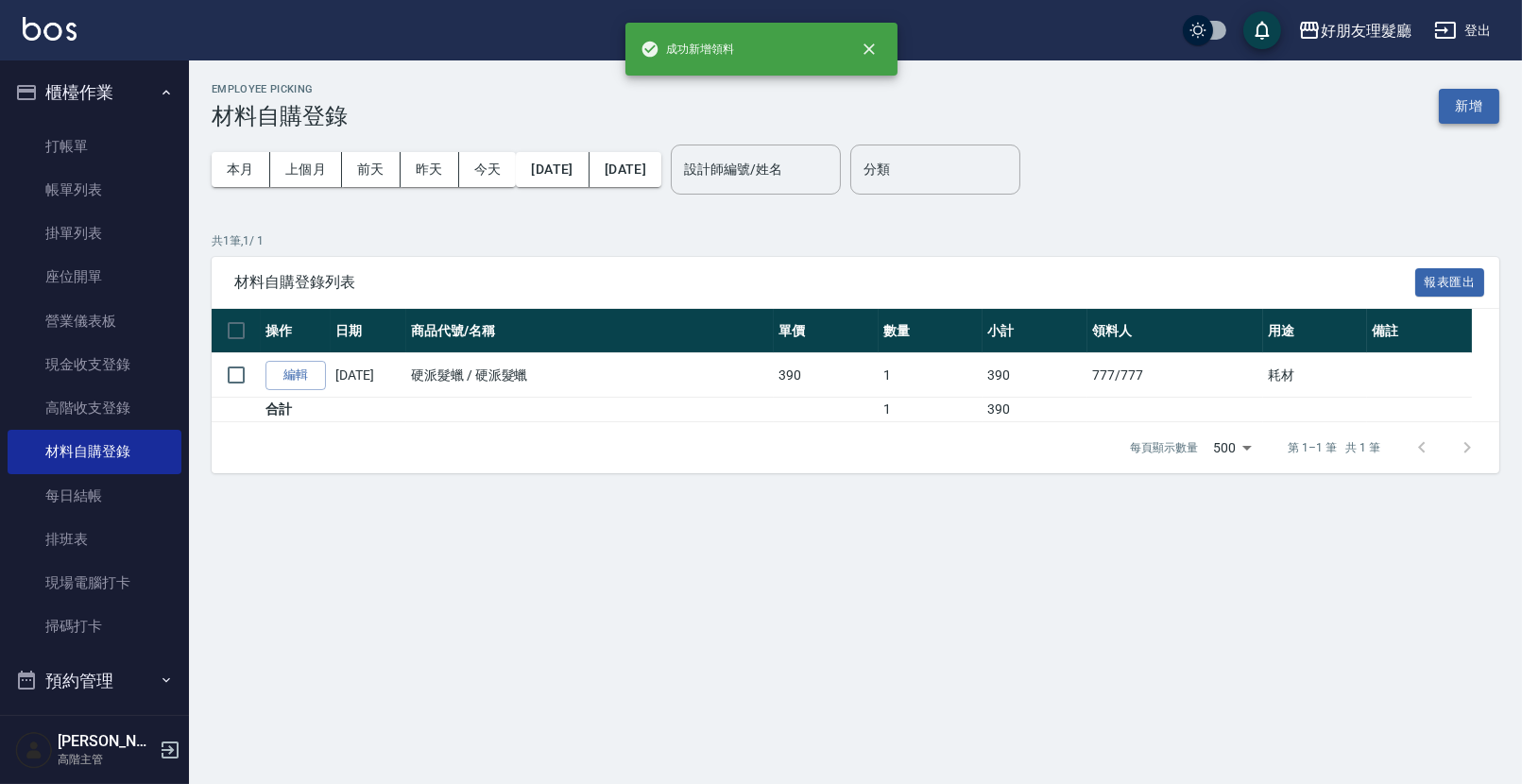
click at [1487, 104] on button "新增" at bounding box center [1469, 106] width 60 height 35
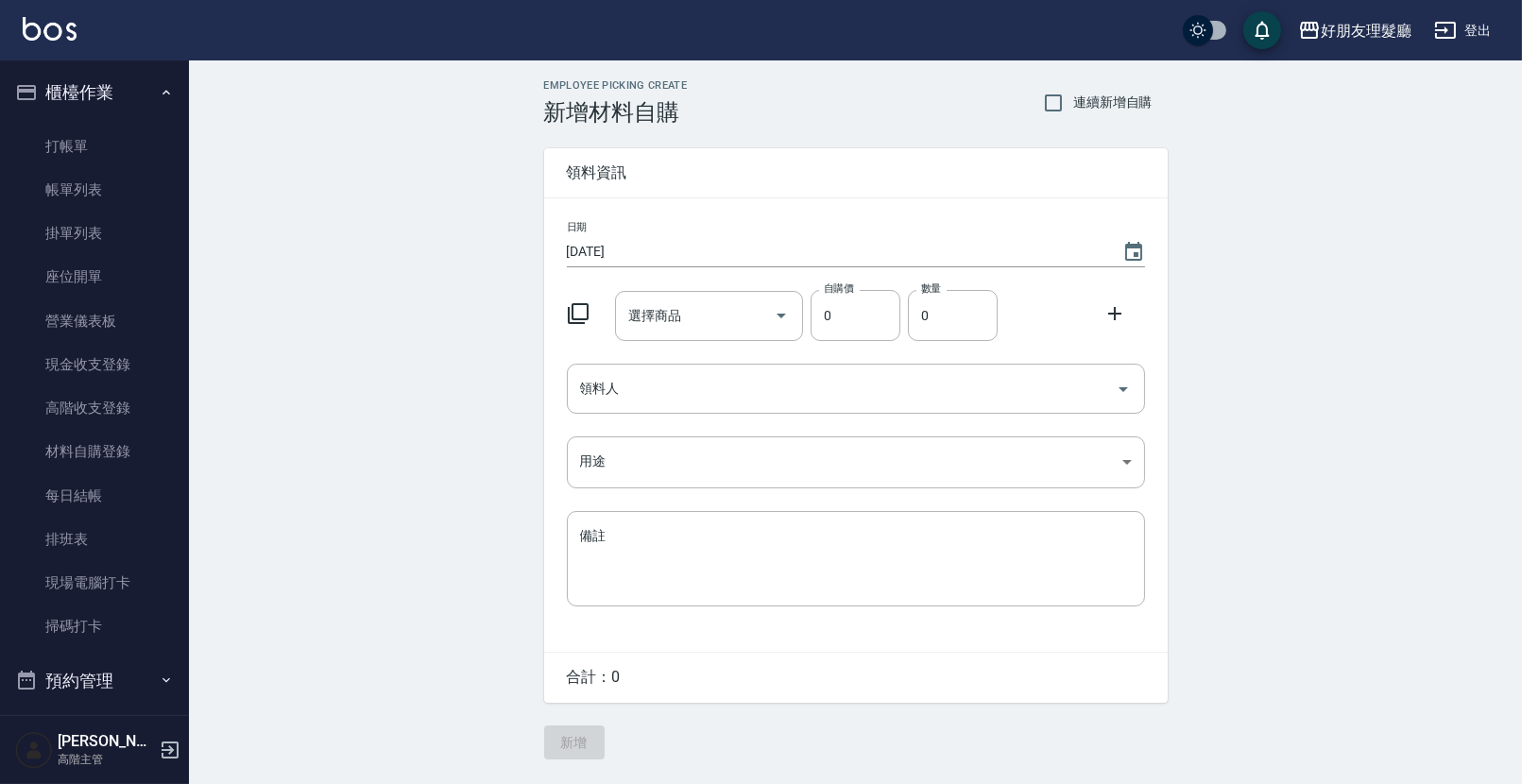
click at [741, 262] on input "[DATE]" at bounding box center [834, 252] width 536 height 31
click at [1118, 241] on button "Choose date, selected date is 2025-10-11" at bounding box center [1133, 252] width 45 height 45
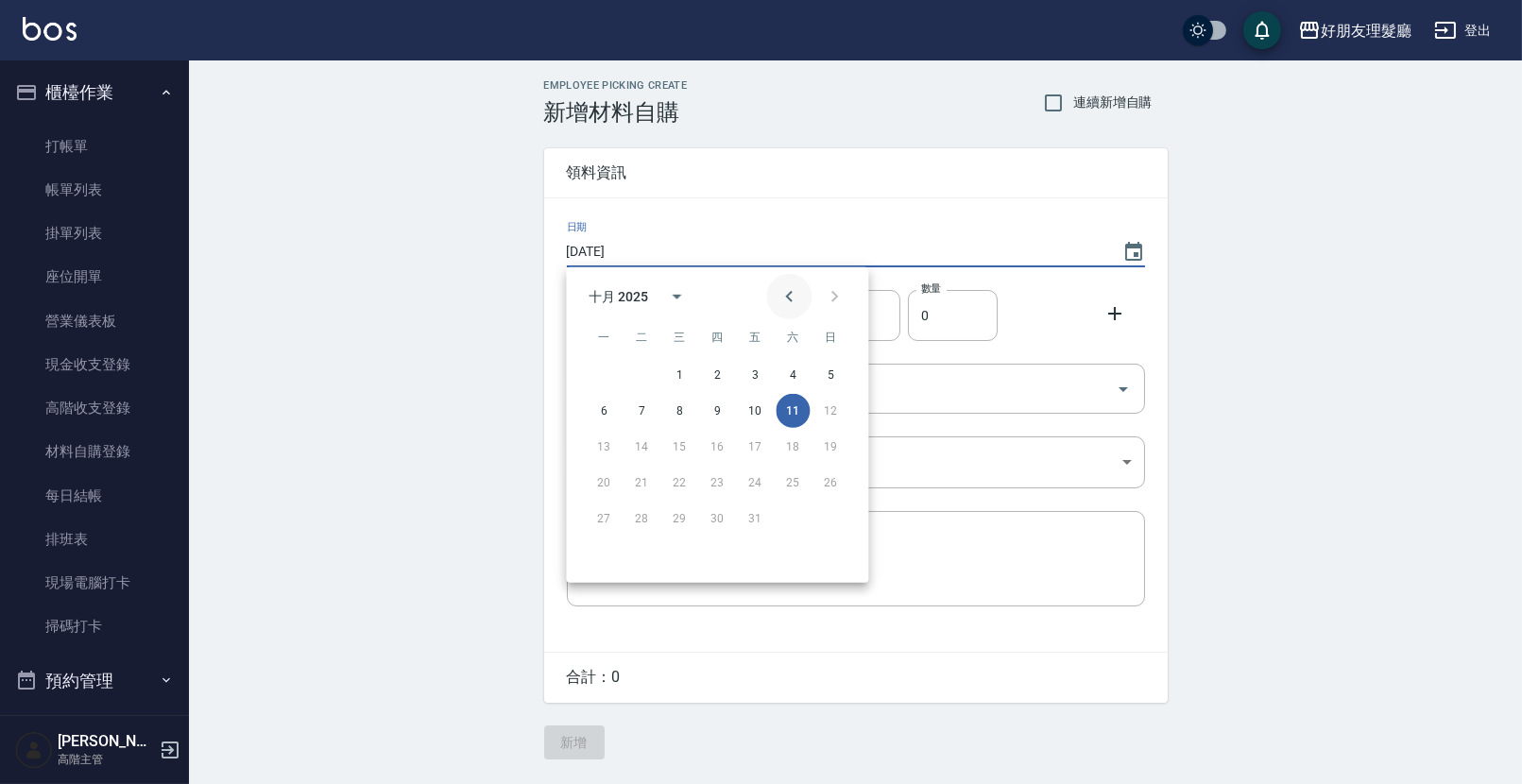
drag, startPoint x: 781, startPoint y: 292, endPoint x: 776, endPoint y: 301, distance: 10.3
click at [781, 292] on icon "Previous month" at bounding box center [788, 296] width 23 height 23
click at [742, 446] on button "19" at bounding box center [755, 447] width 34 height 34
type input "[DATE]"
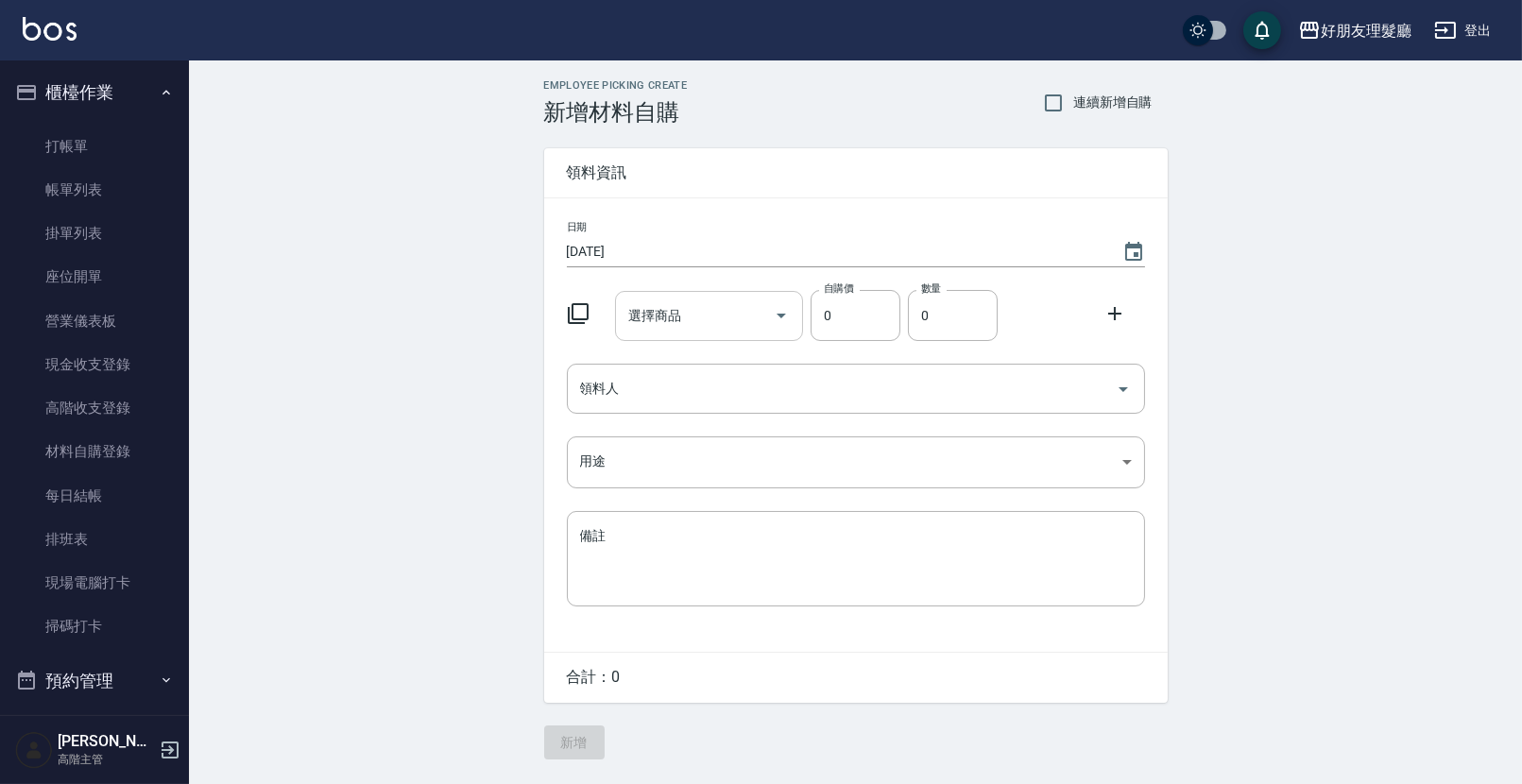
click at [728, 321] on input "選擇商品" at bounding box center [695, 316] width 143 height 33
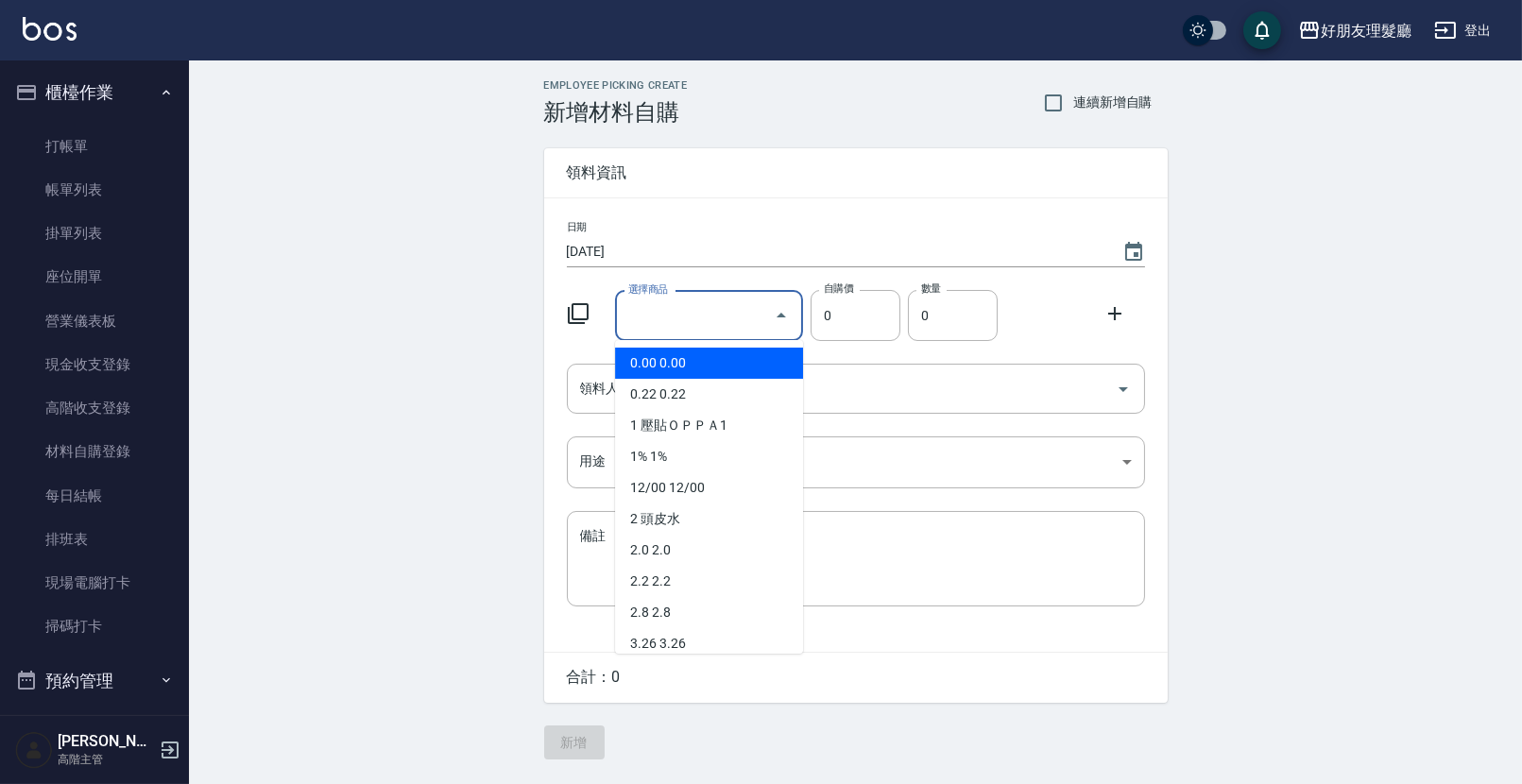
type input "ˋ"
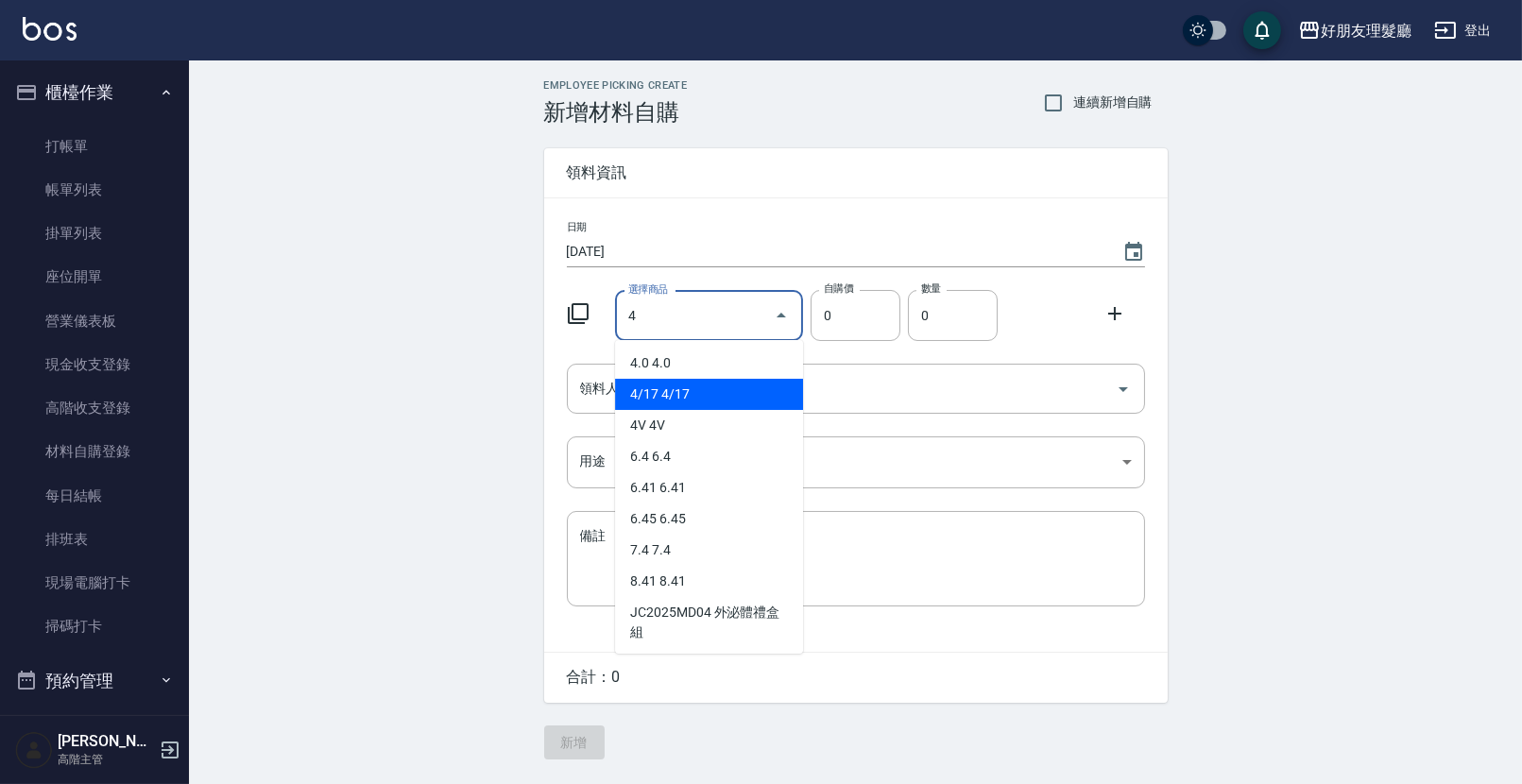
click at [639, 397] on li "4/17 4/17" at bounding box center [708, 394] width 188 height 31
type input "4/17"
type input "133"
type input "1"
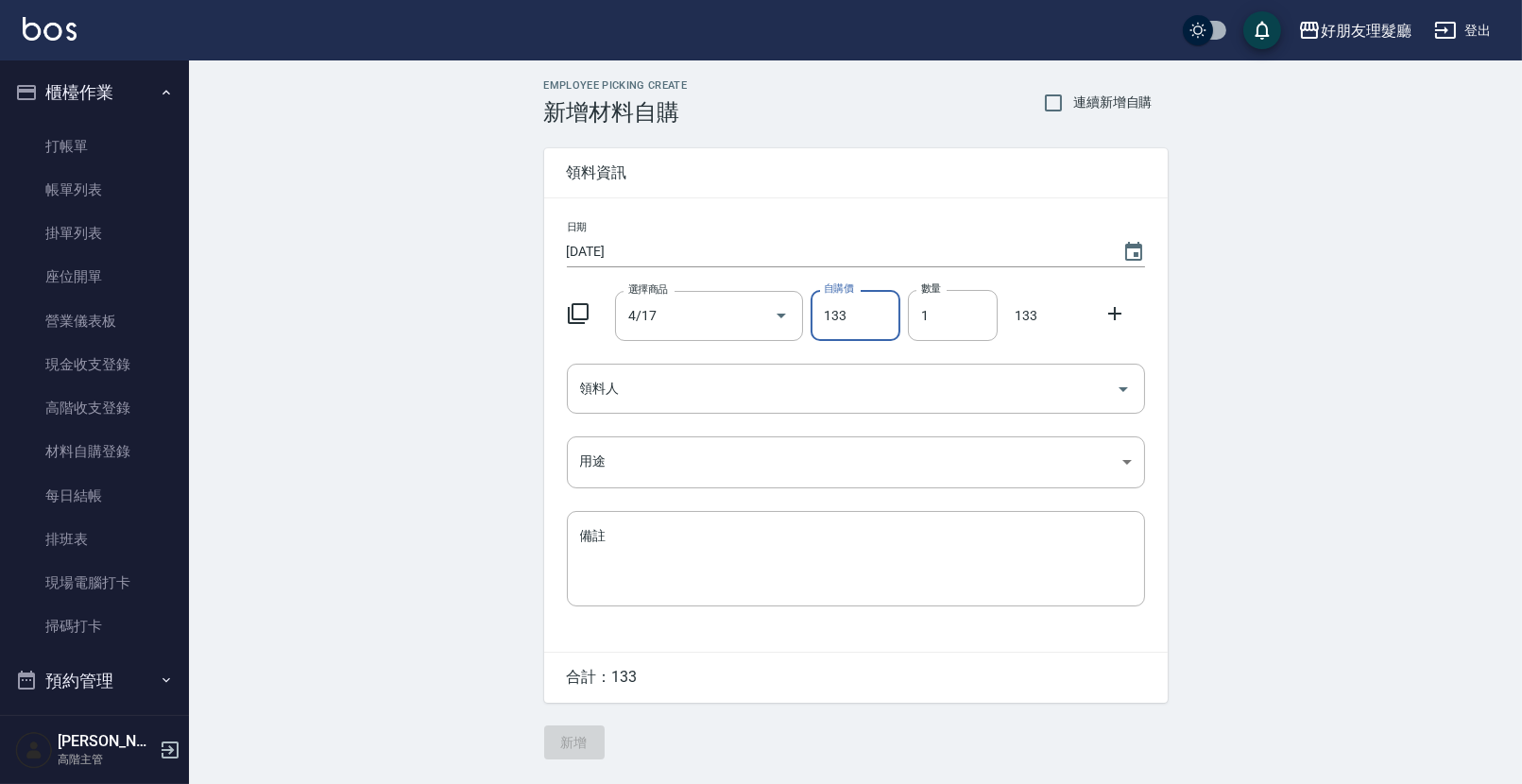
click at [1119, 319] on icon at bounding box center [1115, 313] width 23 height 23
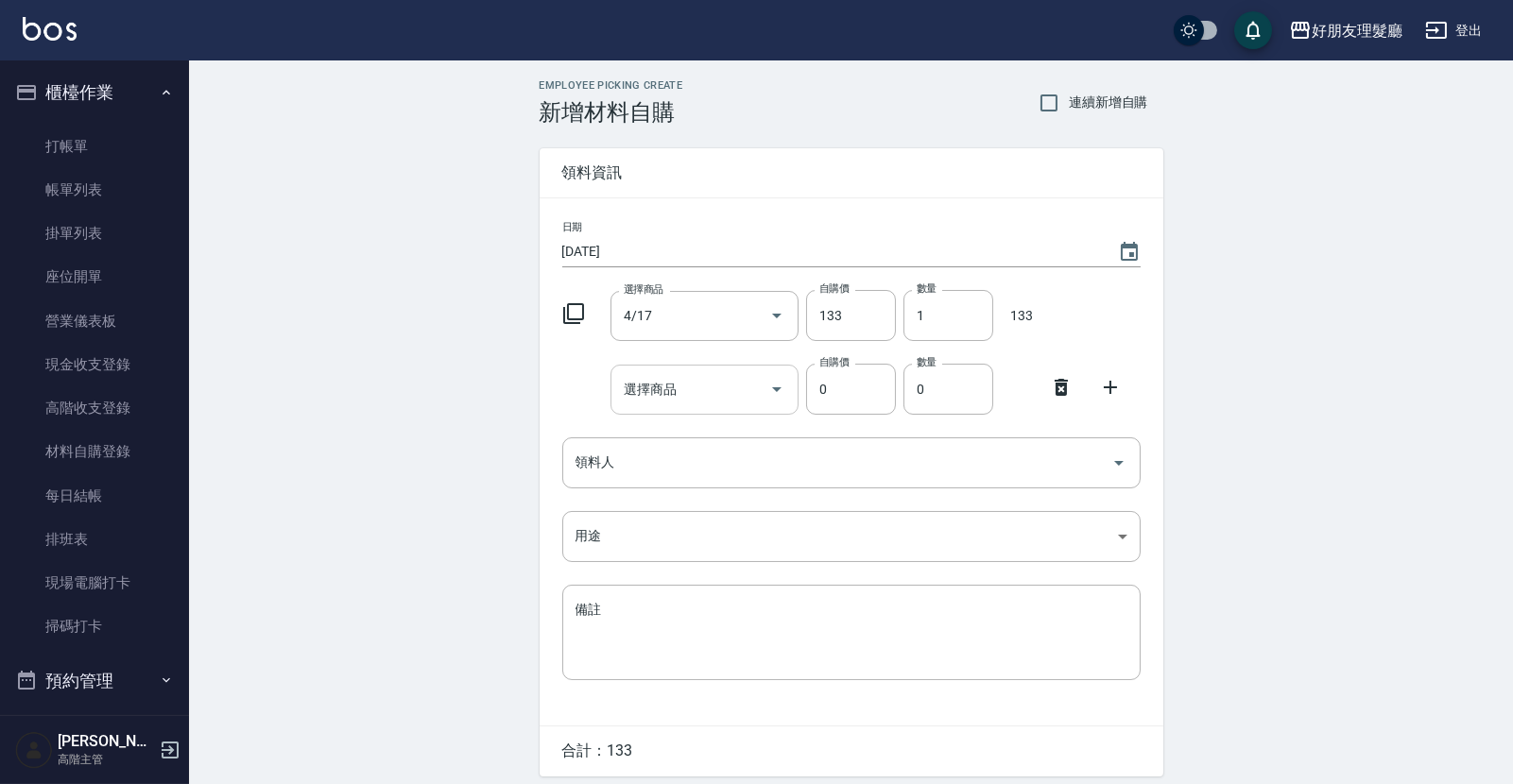
click at [744, 405] on div "選擇商品" at bounding box center [703, 390] width 188 height 50
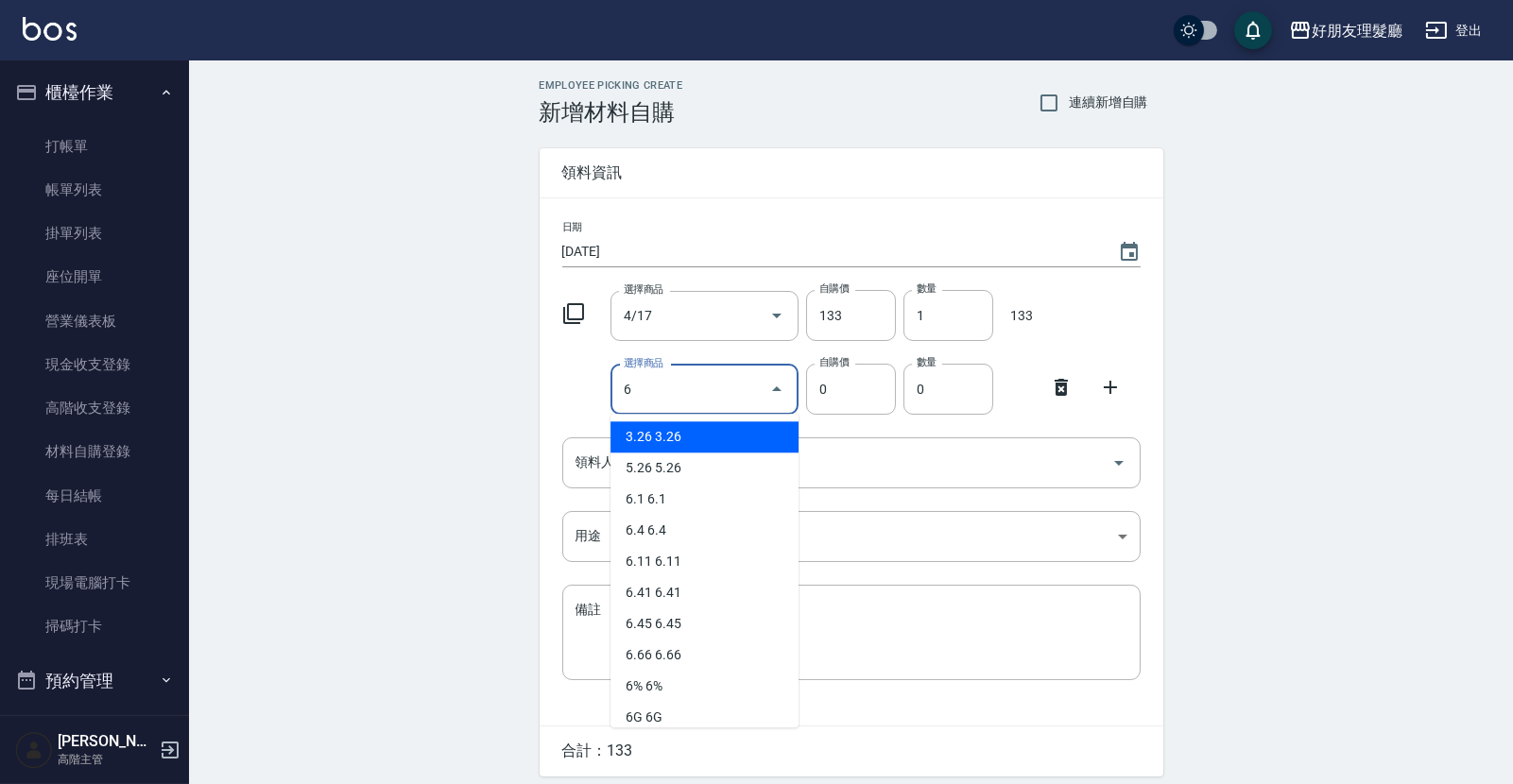
type input "6%"
click at [715, 429] on li "6% 6%" at bounding box center [703, 437] width 188 height 31
type input "130"
type input "1"
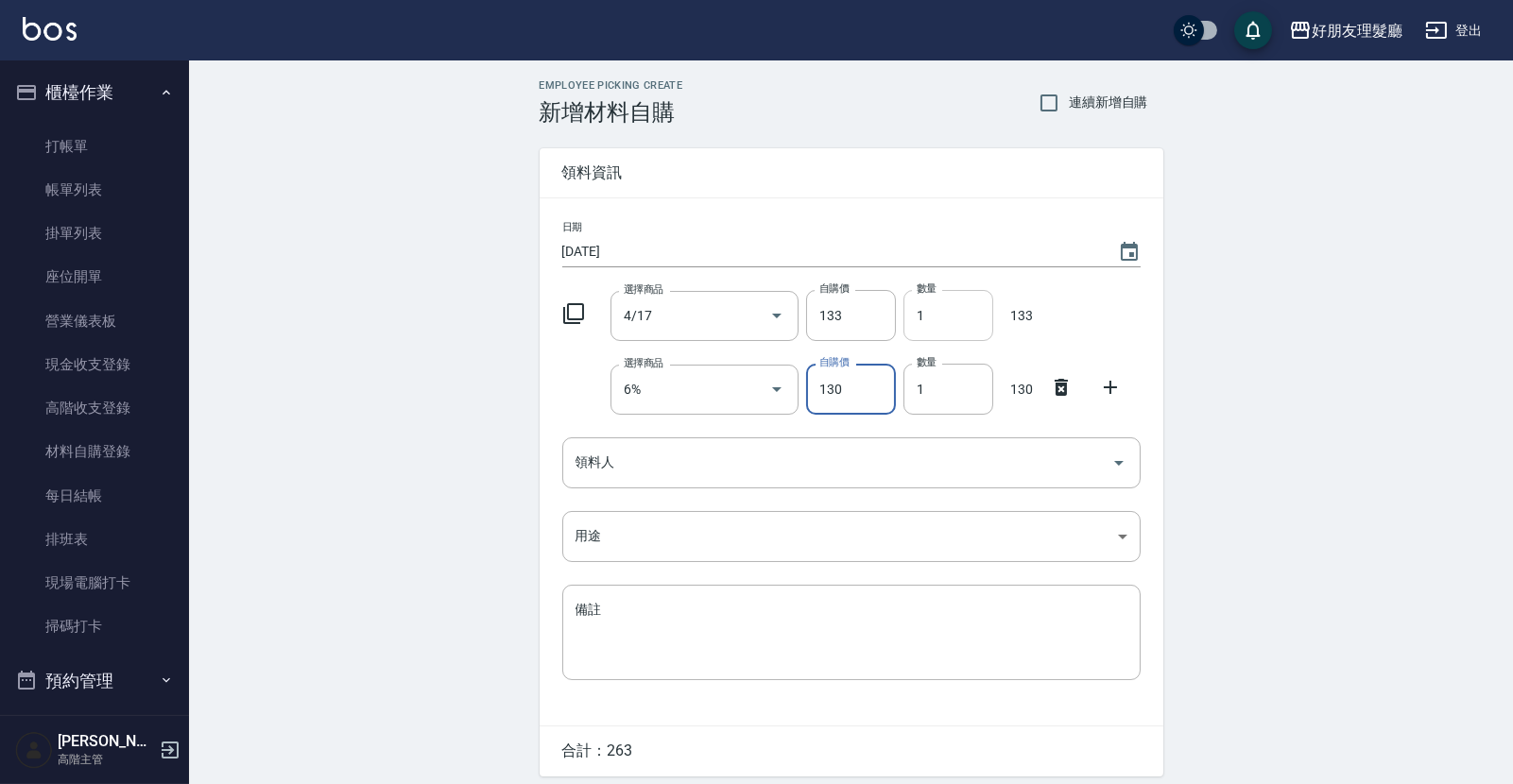
click at [937, 308] on input "1" at bounding box center [947, 316] width 90 height 51
type input "02"
click at [1284, 264] on div "Employee Picking Create 新增材料自購 連續新增自購 領料資訊 日期 [DATE] 選擇商品 4/17 選擇商品 自購價 133 自購價…" at bounding box center [851, 455] width 1324 height 792
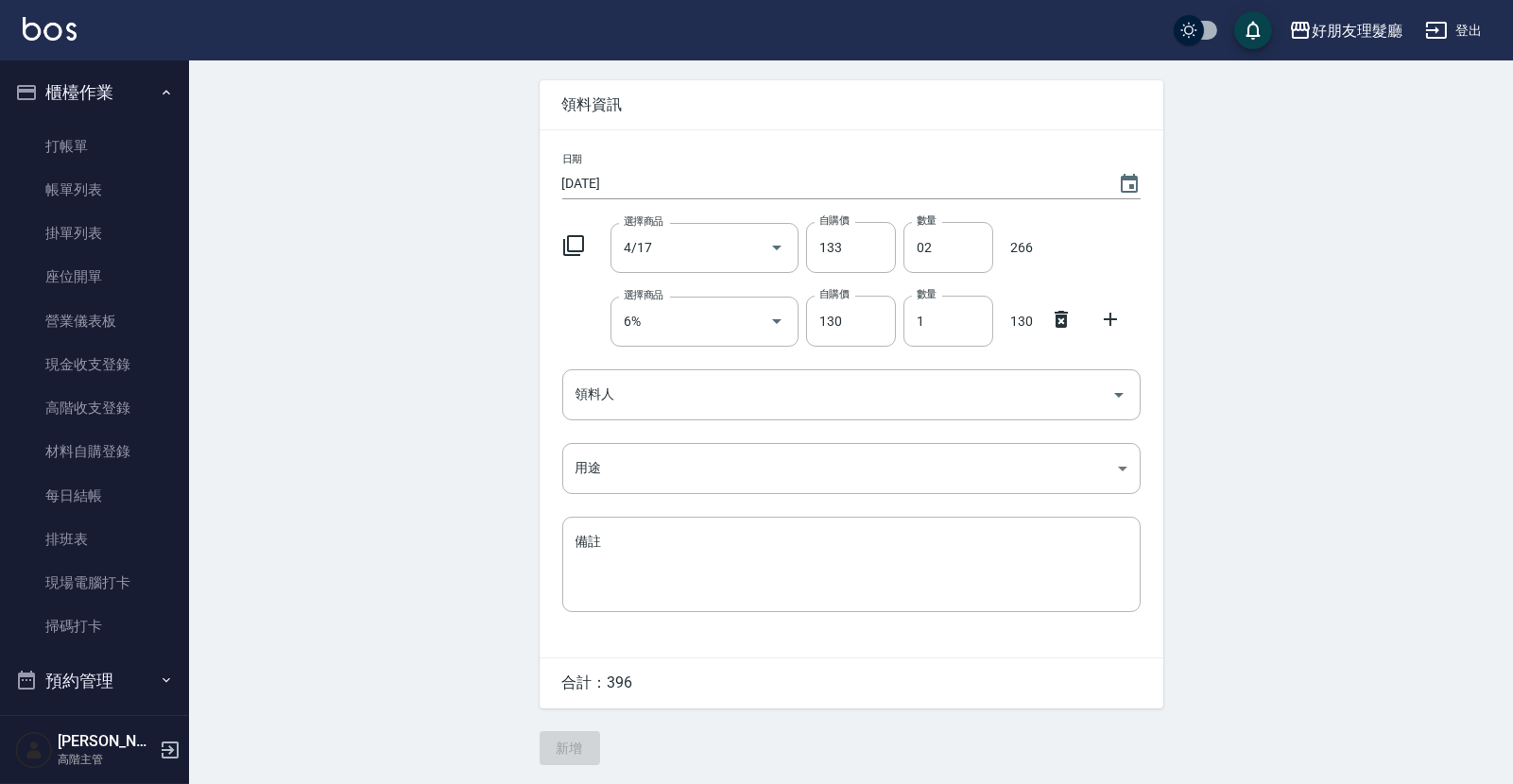
click at [769, 434] on div "日期 [DATE] 選擇商品 4/17 選擇商品 自購價 133 自購價 數量 02 數量 266 選擇商品 6% 選擇商品 自購價 130 自購價 數量 1…" at bounding box center [851, 394] width 624 height 527
click at [761, 455] on body "好朋友理髮廳 登出 櫃檯作業 打帳單 帳單列表 掛單列表 座位開單 營業儀表板 現金收支登錄 高階收支登錄 材料自購登錄 每日結帳 排班表 現場電腦打卡 掃碼…" at bounding box center [756, 358] width 1513 height 852
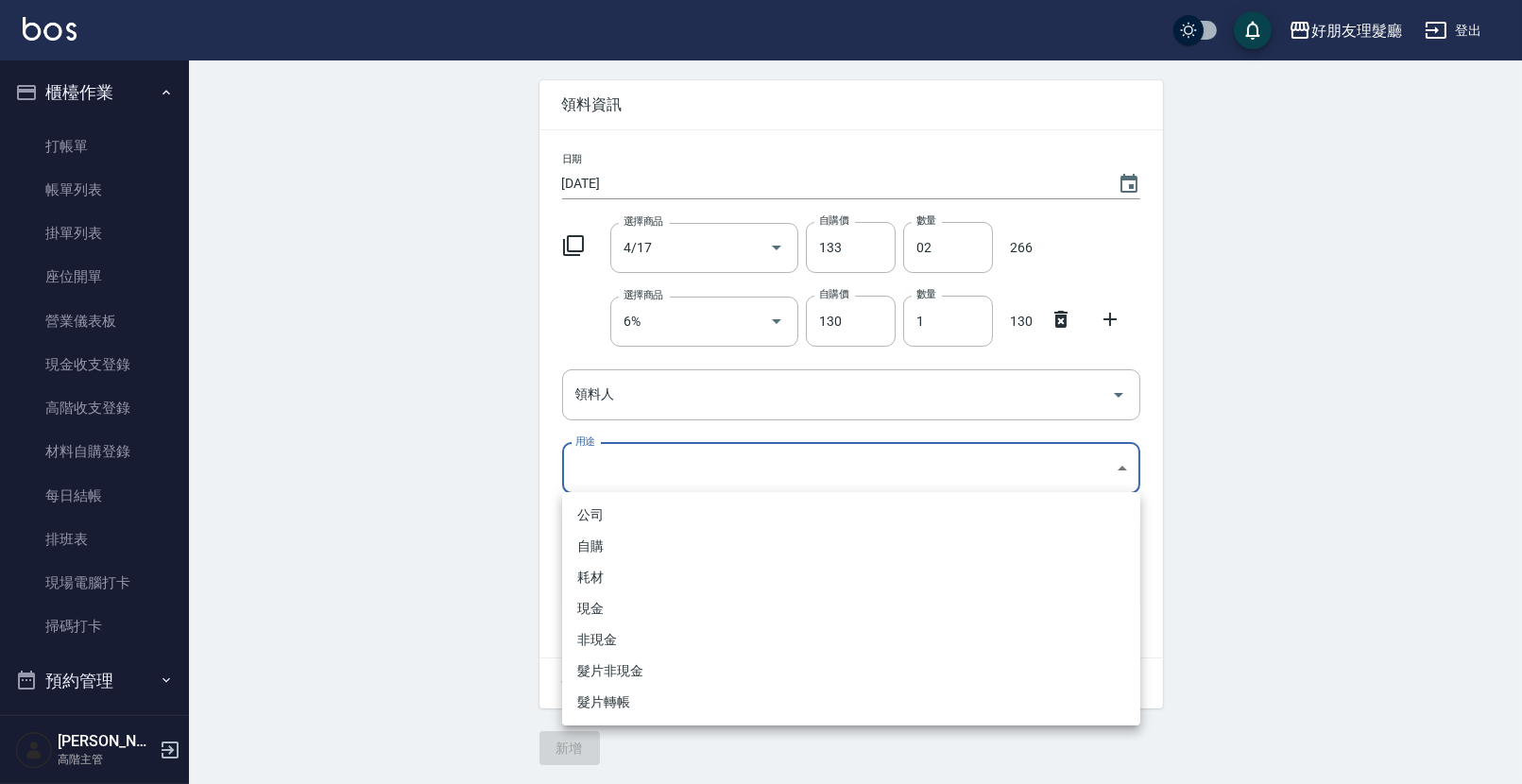
click at [667, 544] on li "自購" at bounding box center [851, 547] width 578 height 31
type input "自購"
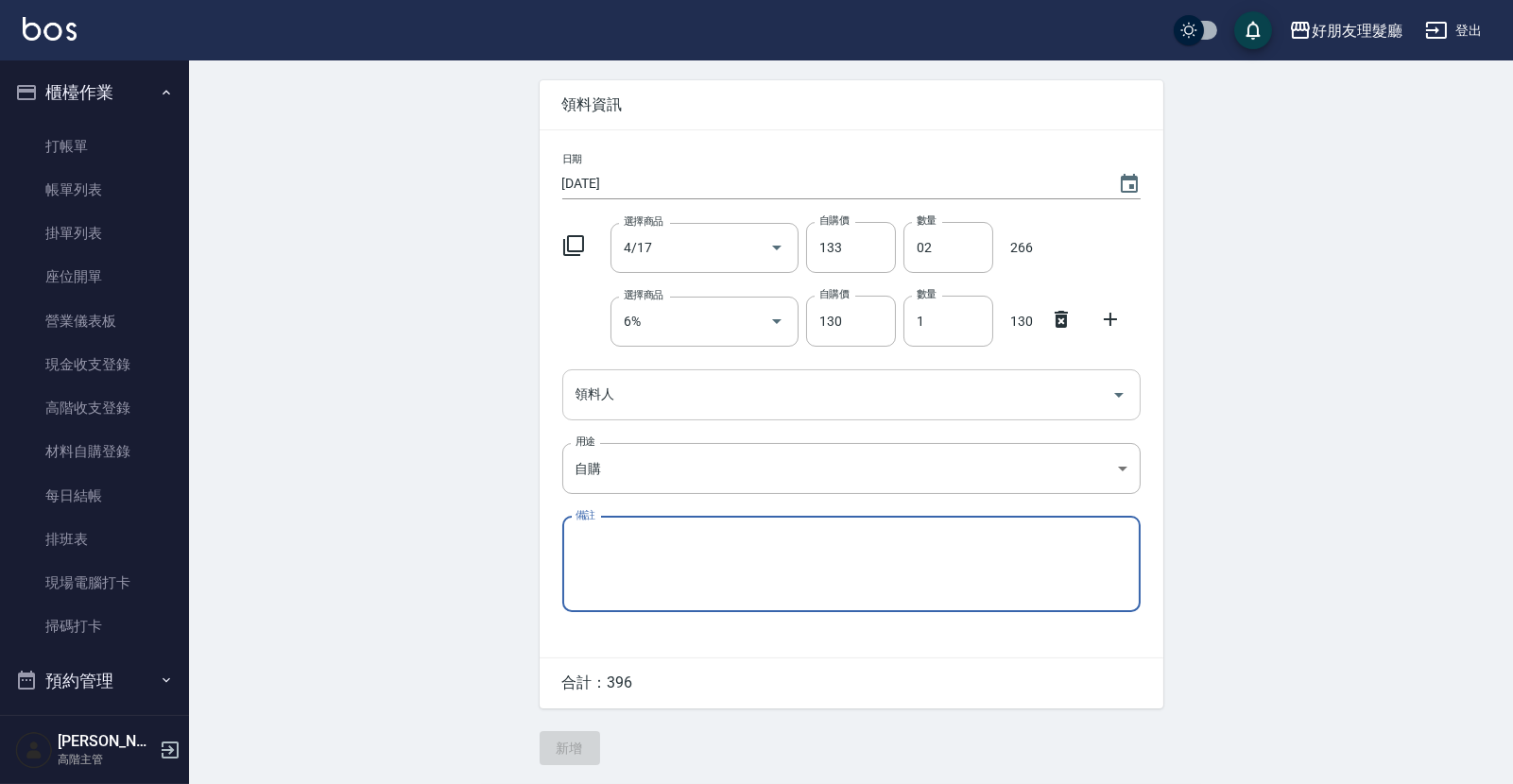
click at [695, 393] on input "領料人" at bounding box center [837, 394] width 533 height 33
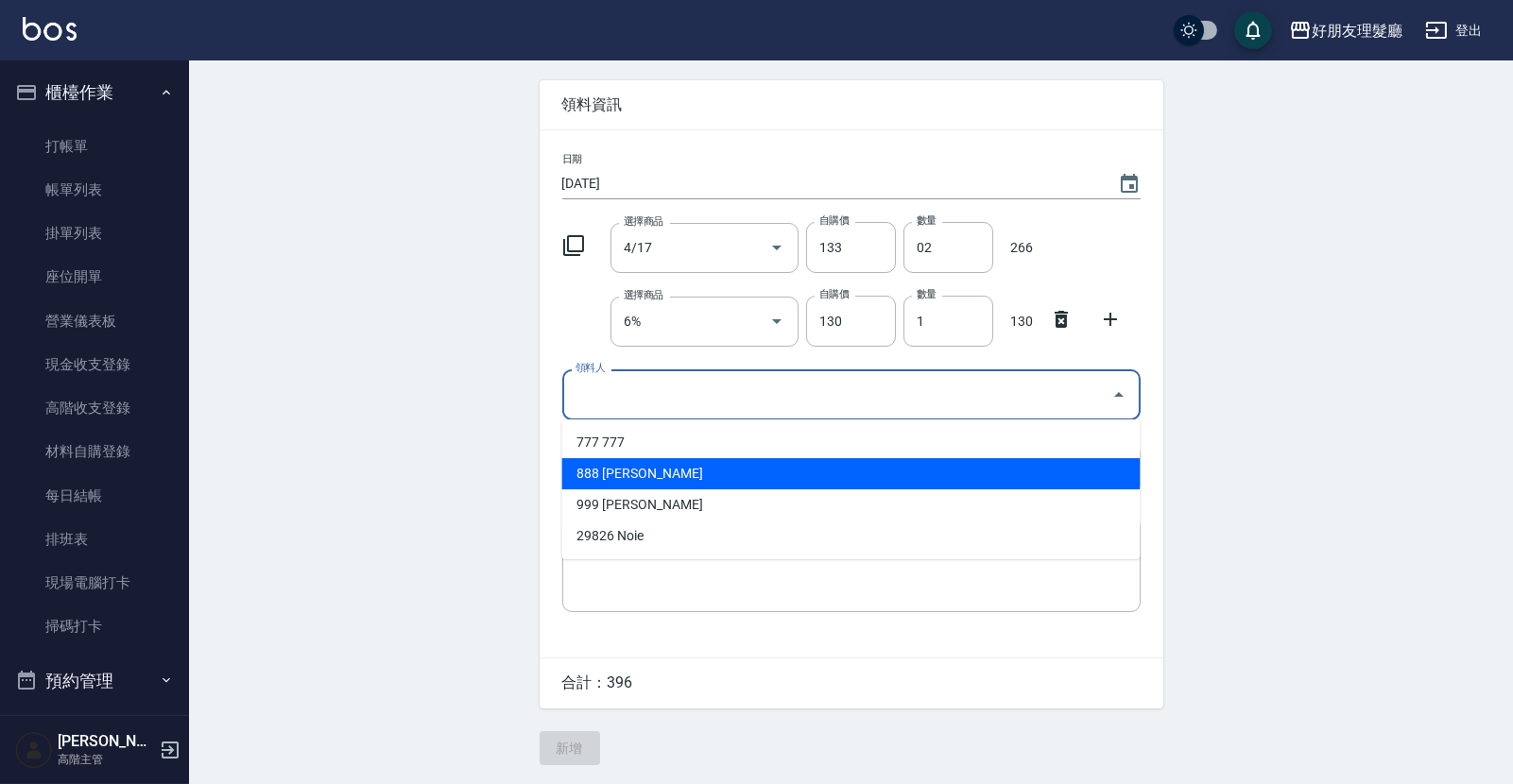
click at [647, 464] on li "888 [PERSON_NAME]" at bounding box center [850, 474] width 578 height 31
type input "[PERSON_NAME]"
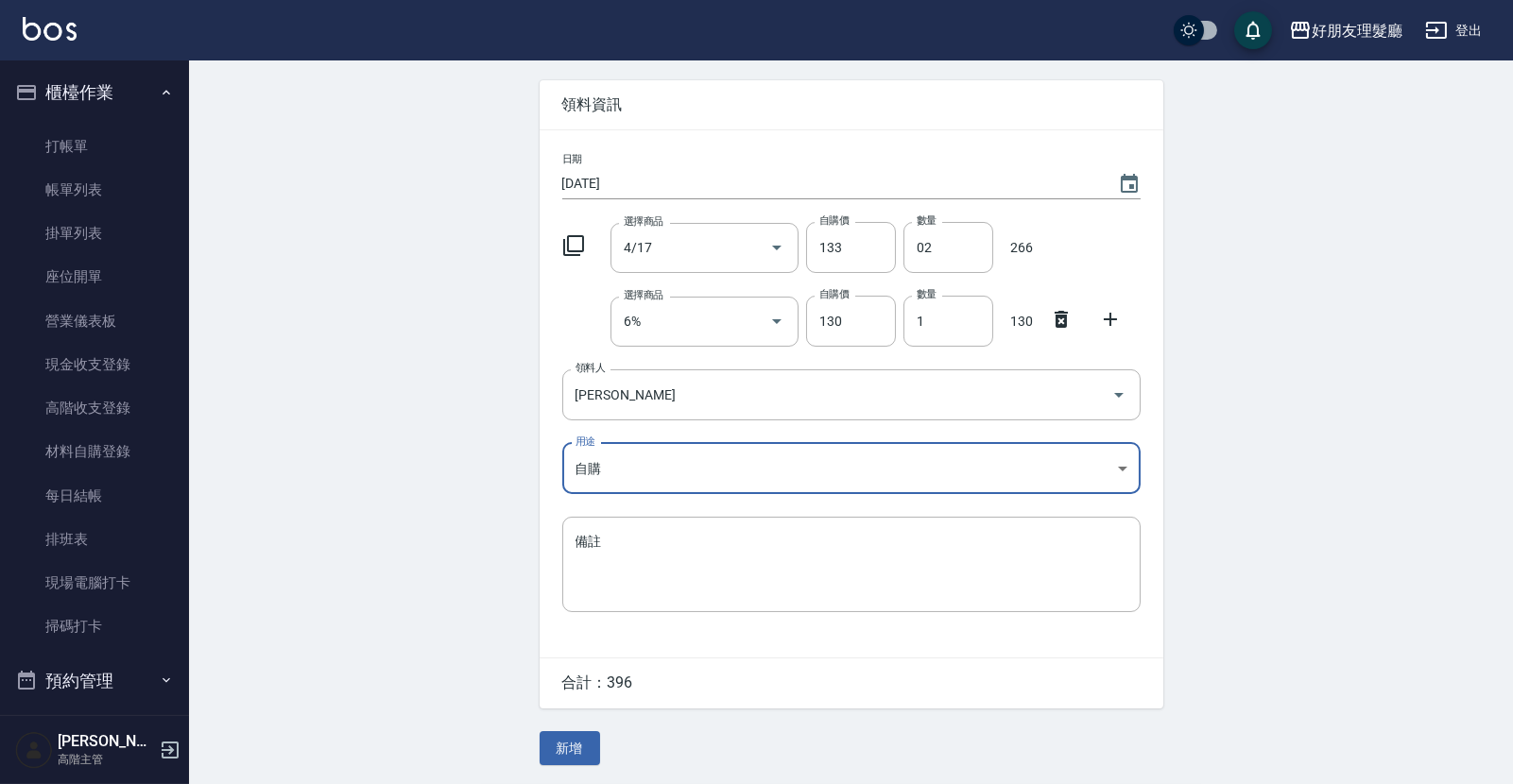
drag, startPoint x: 564, startPoint y: 748, endPoint x: 601, endPoint y: 708, distance: 54.5
click at [564, 748] on button "新增" at bounding box center [569, 749] width 60 height 35
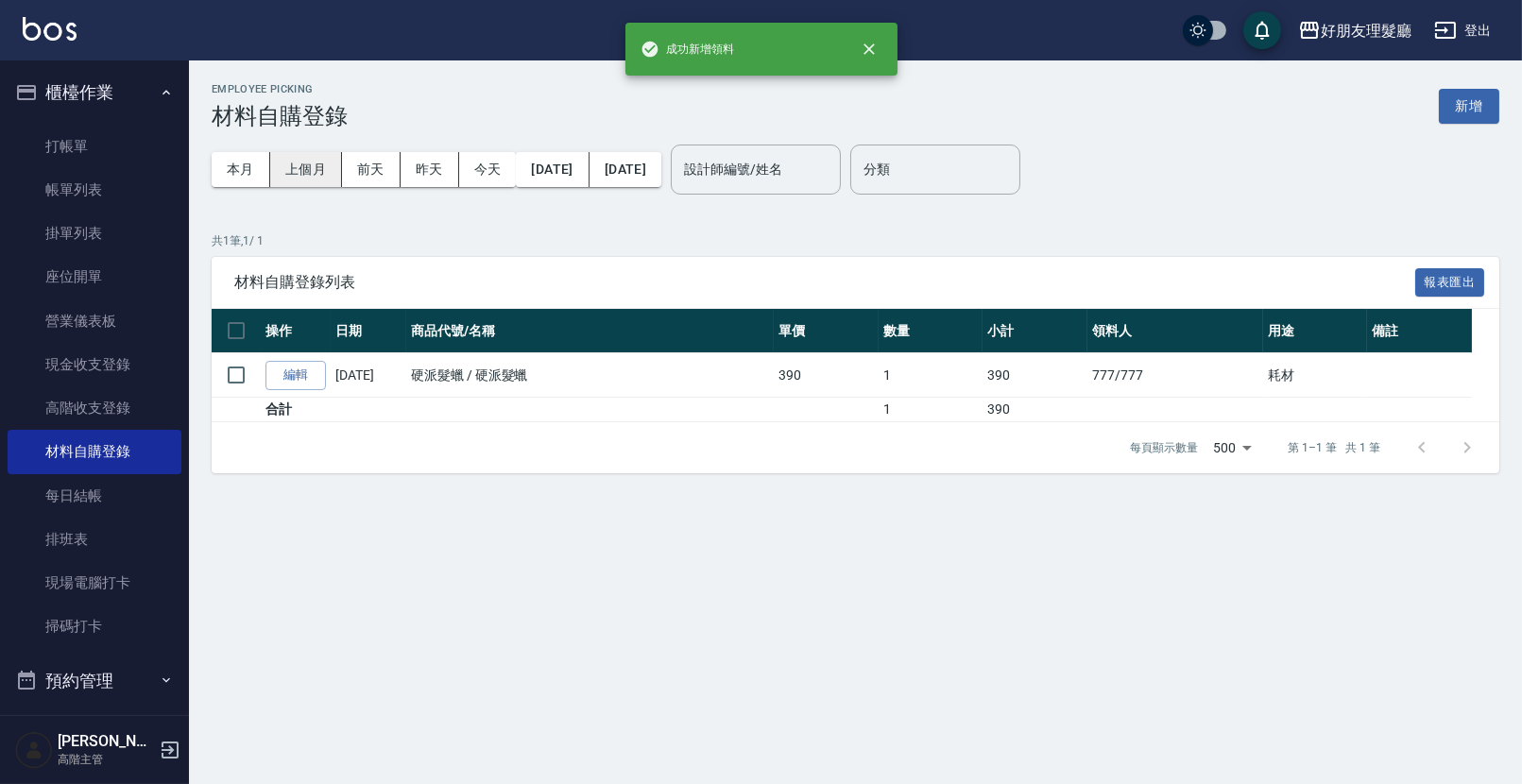
click at [313, 168] on button "上個月" at bounding box center [306, 170] width 72 height 35
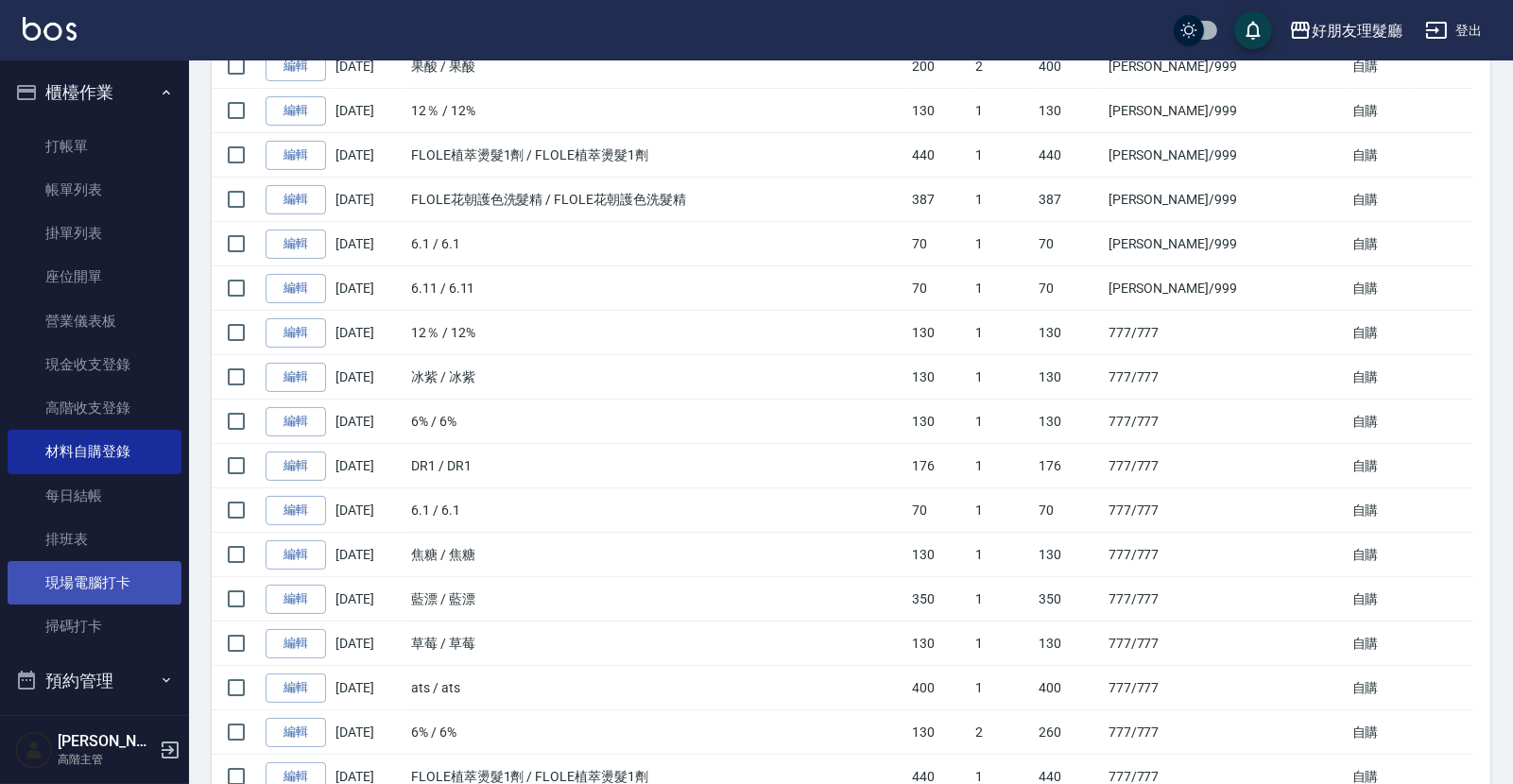
scroll to position [303, 0]
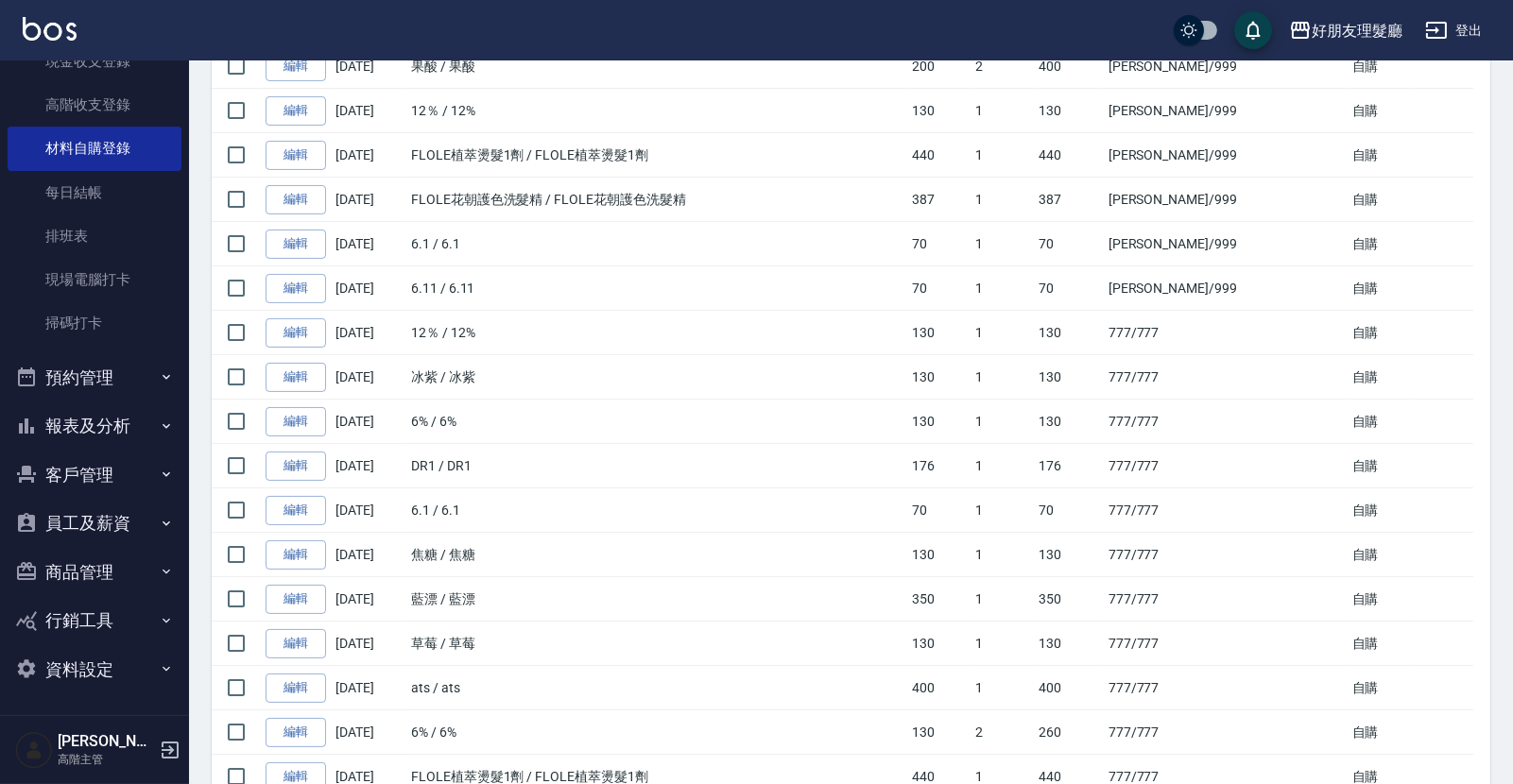
click at [127, 393] on button "預約管理" at bounding box center [94, 378] width 174 height 49
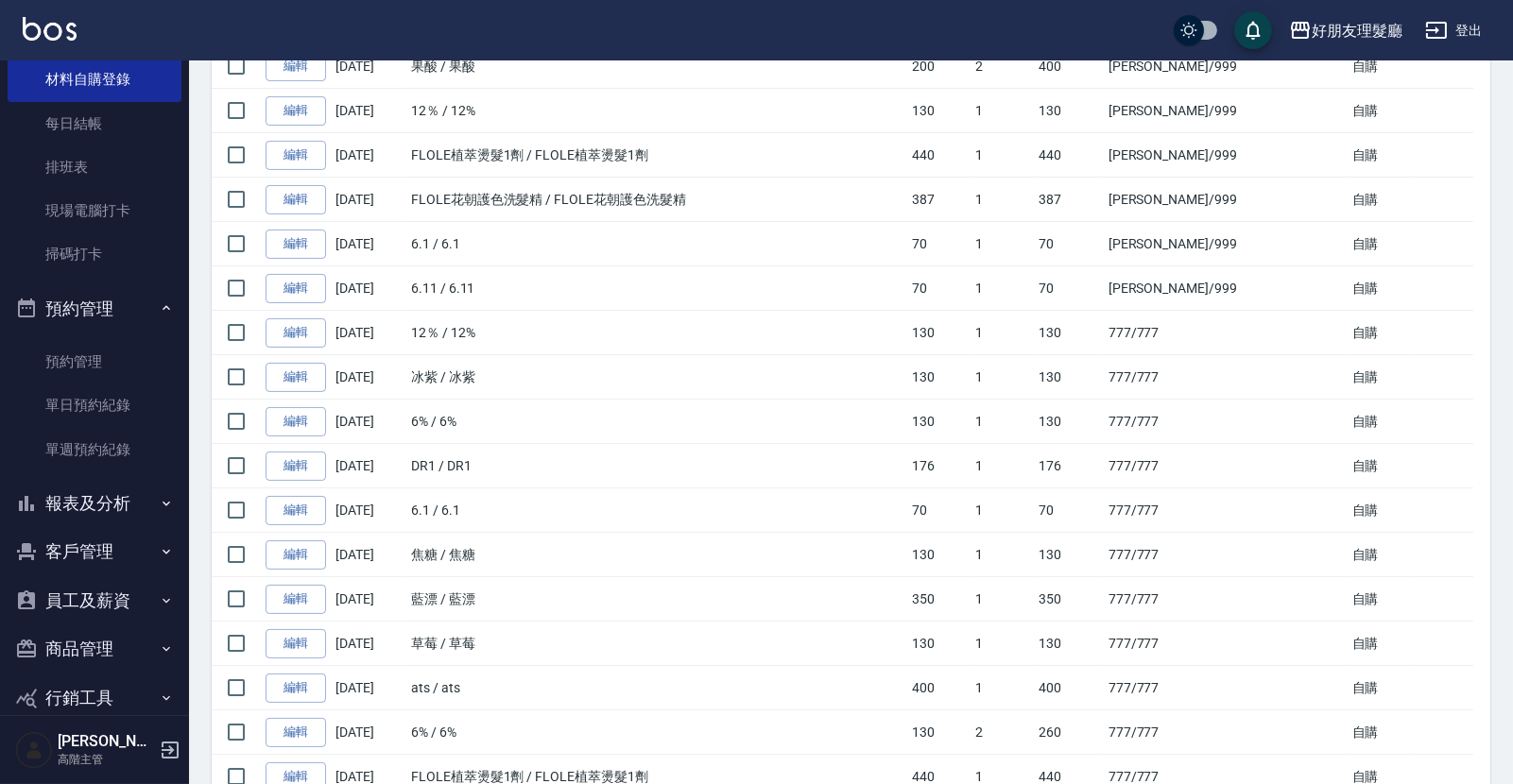
scroll to position [450, 0]
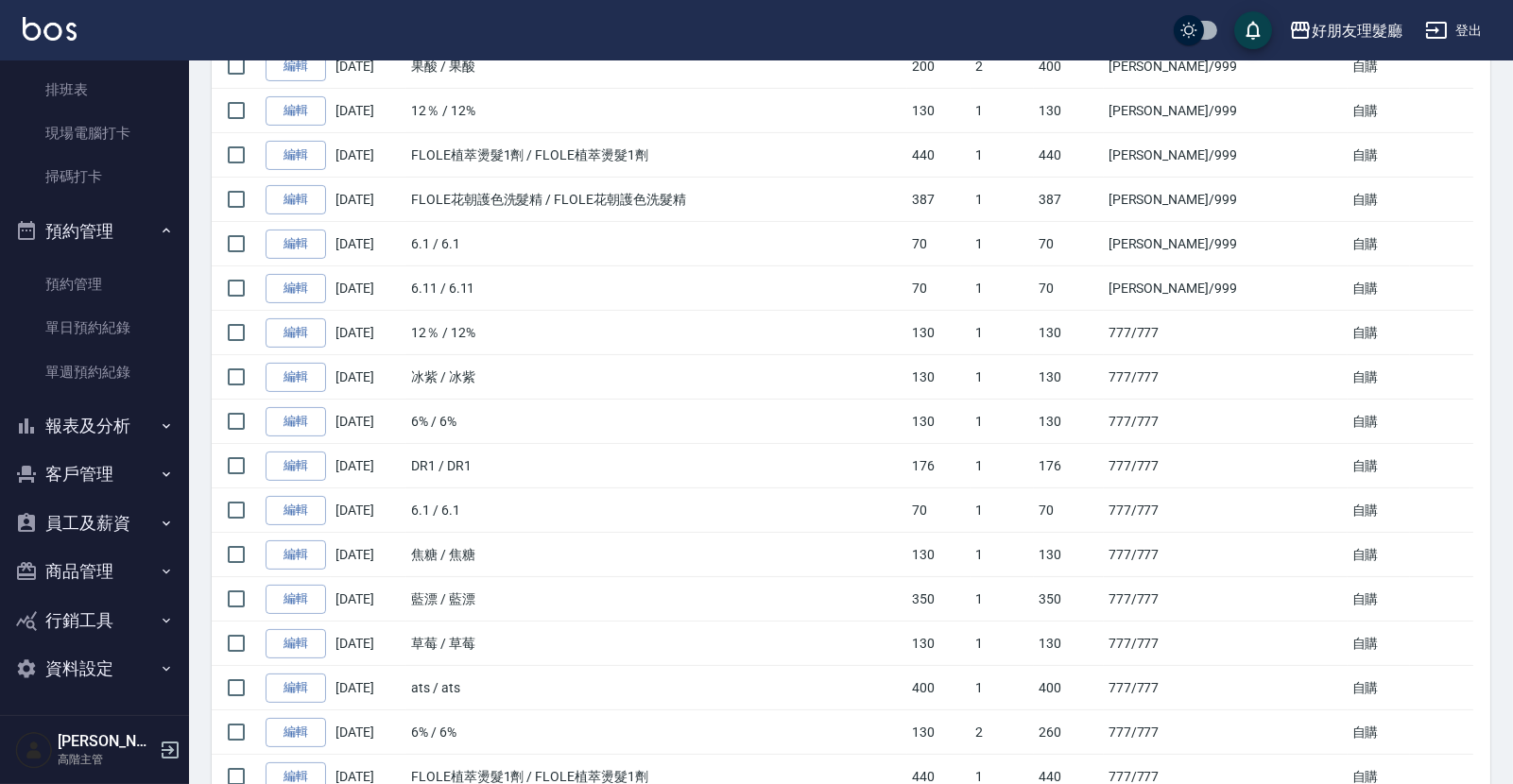
click at [126, 521] on button "員工及薪資" at bounding box center [94, 523] width 174 height 49
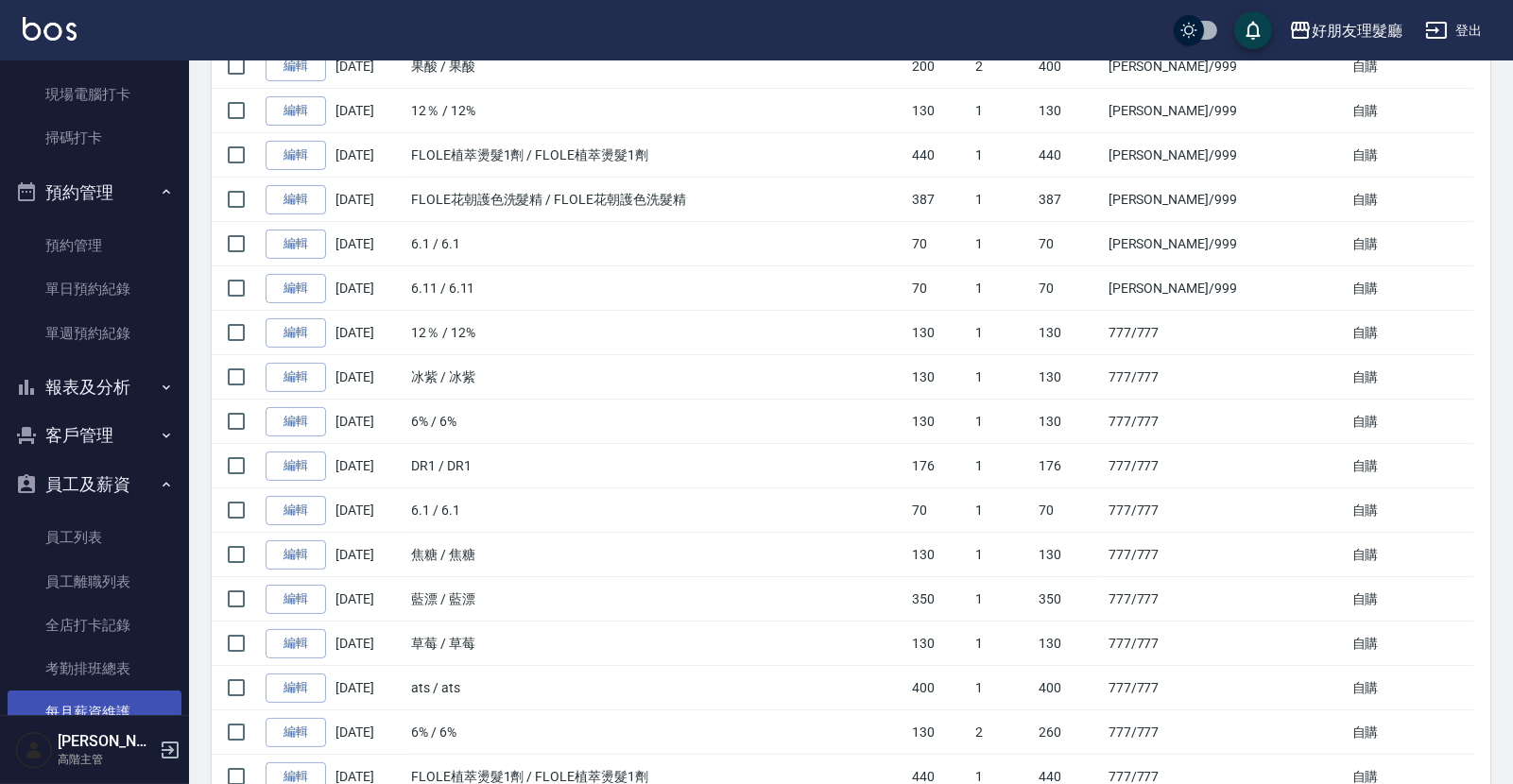
scroll to position [624, 0]
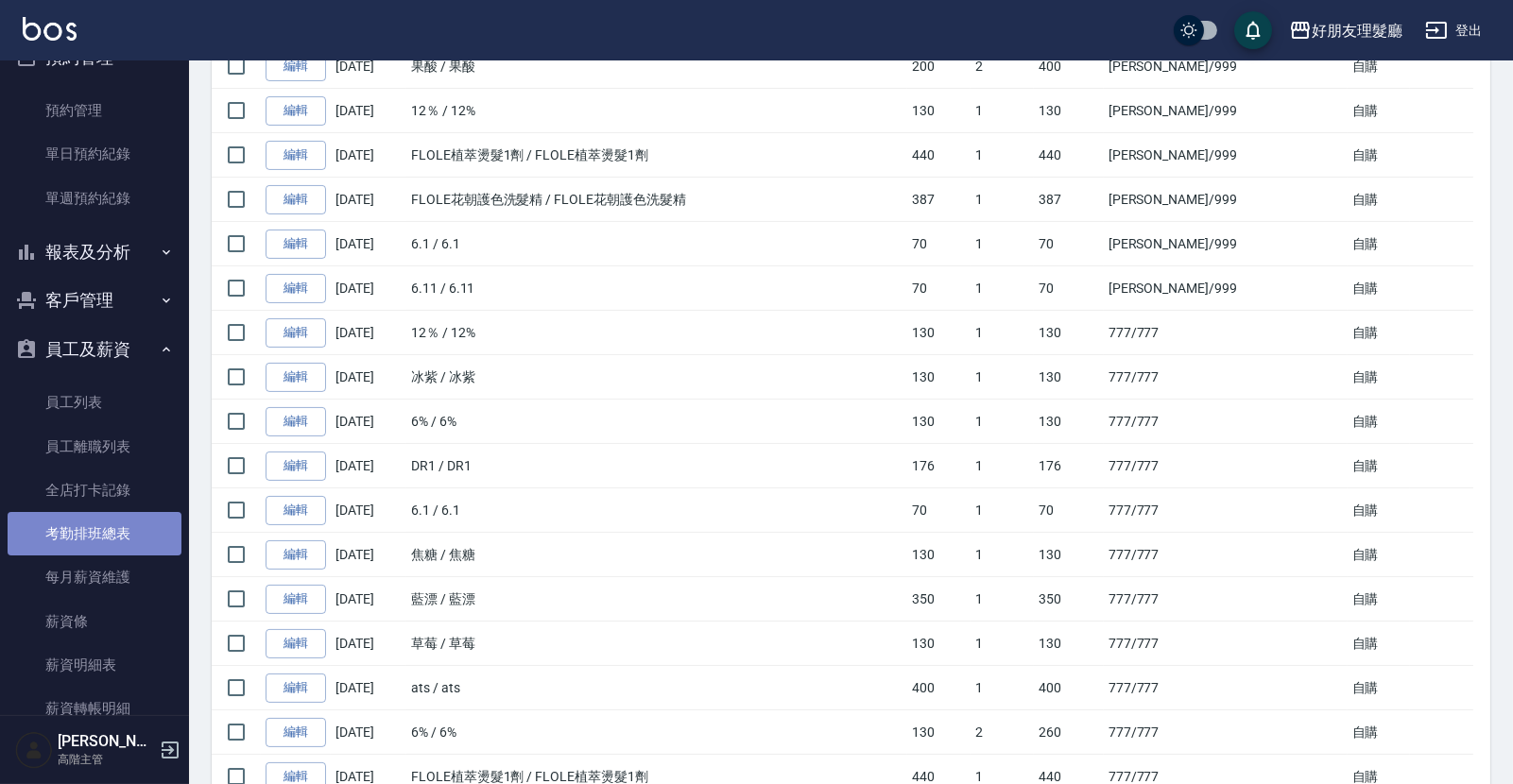
click at [120, 513] on link "考勤排班總表" at bounding box center [94, 534] width 174 height 43
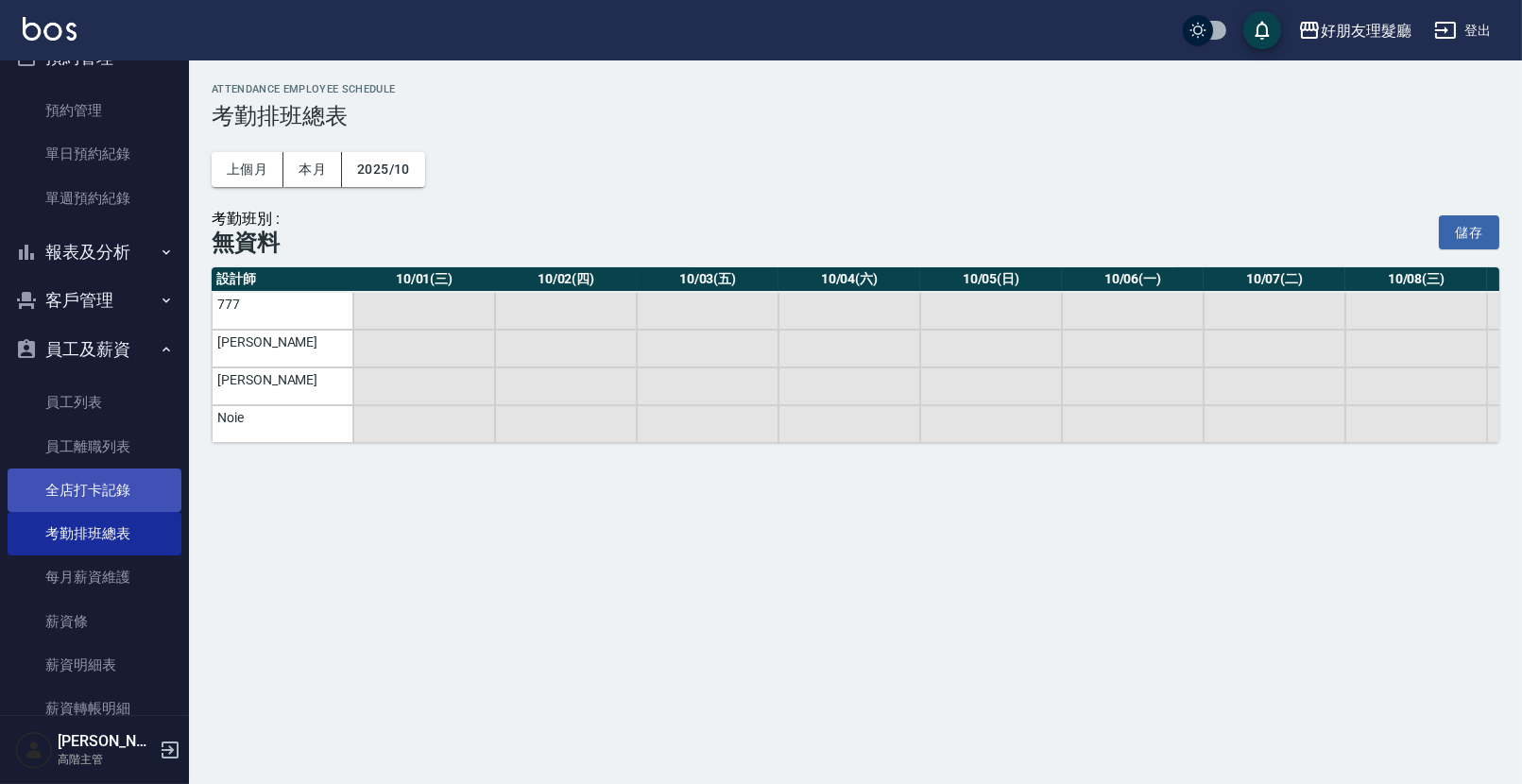
click at [122, 473] on link "全店打卡記錄" at bounding box center [94, 490] width 174 height 43
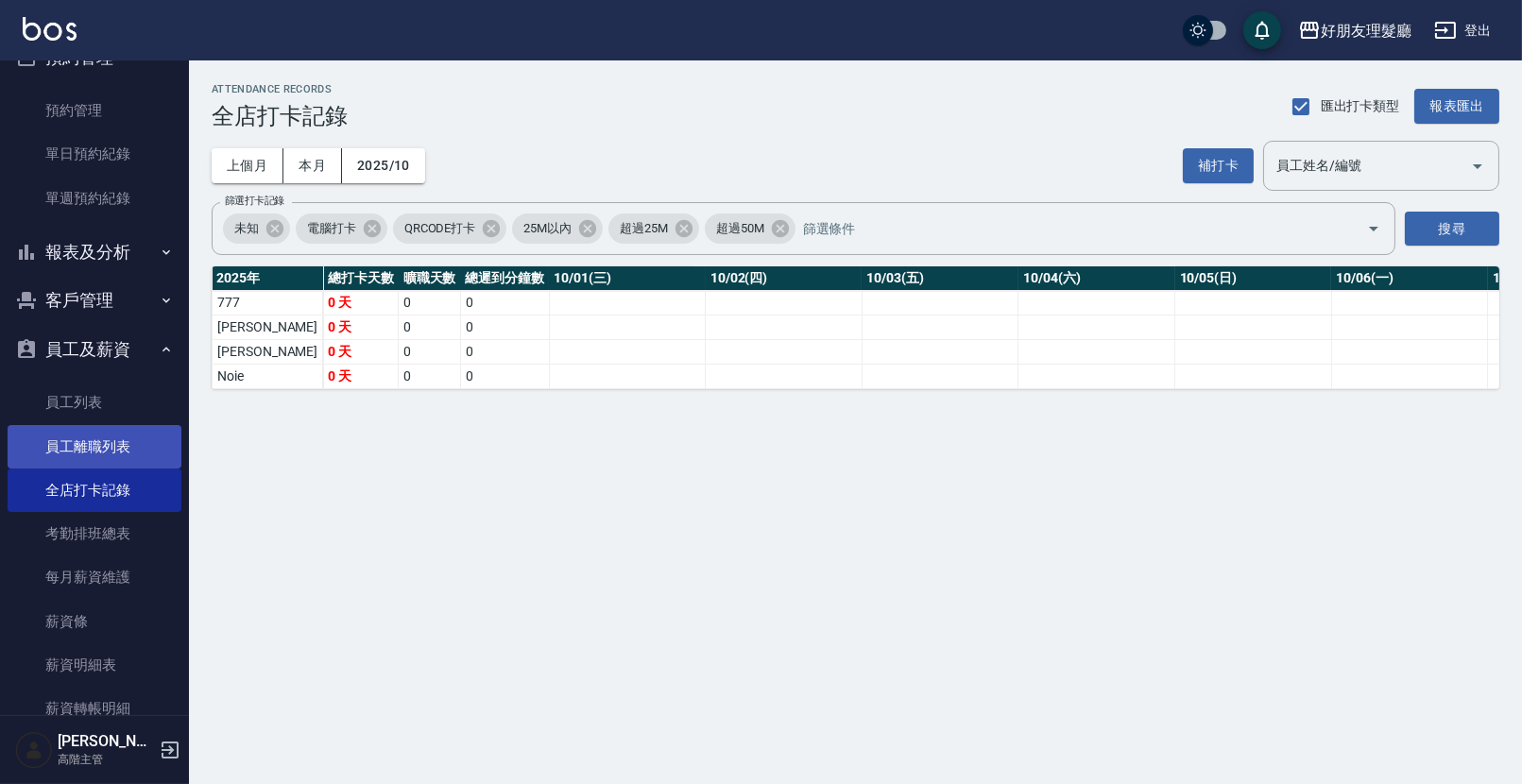
click at [125, 452] on link "員工離職列表" at bounding box center [94, 447] width 174 height 43
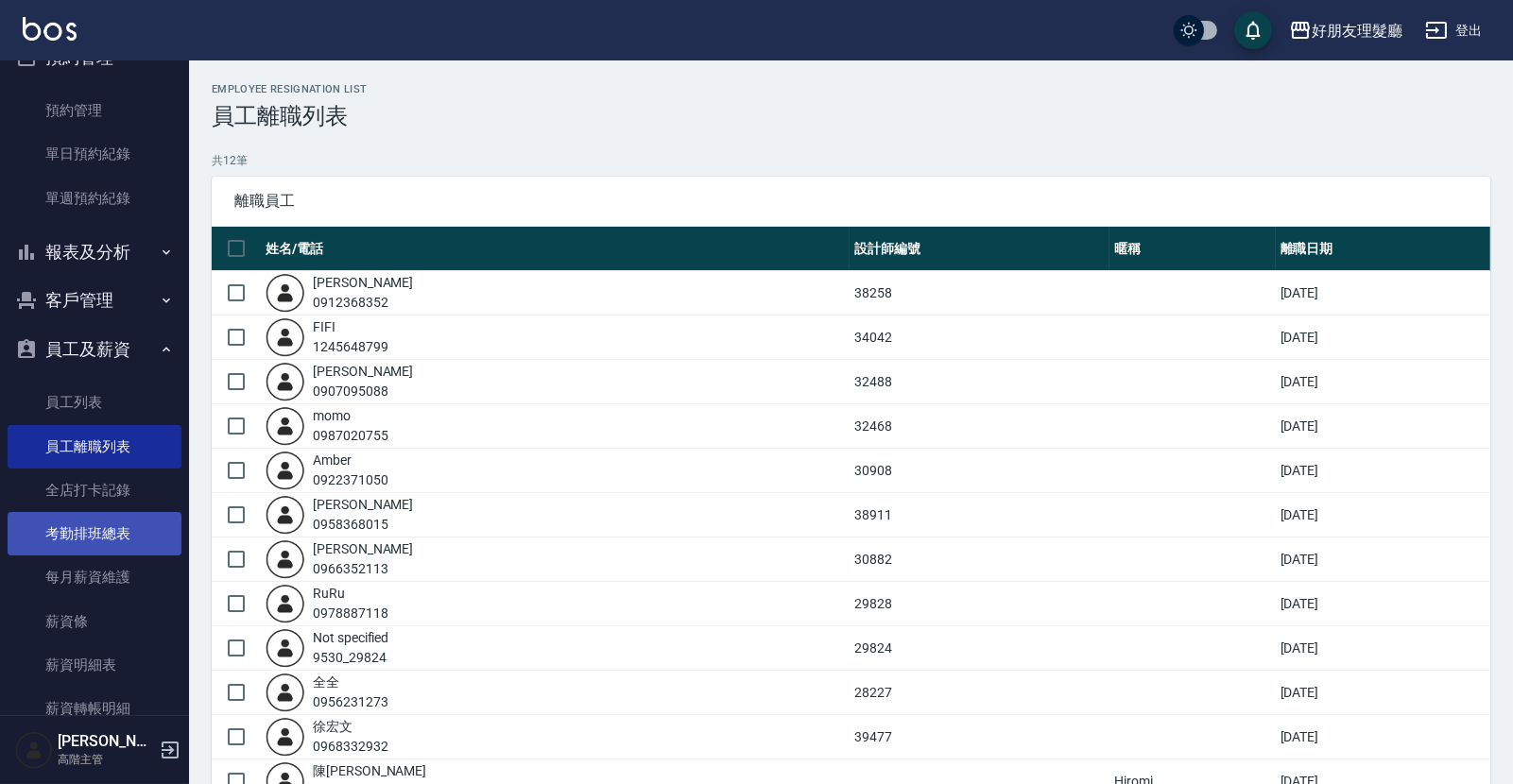
click at [140, 546] on link "考勤排班總表" at bounding box center [94, 534] width 174 height 43
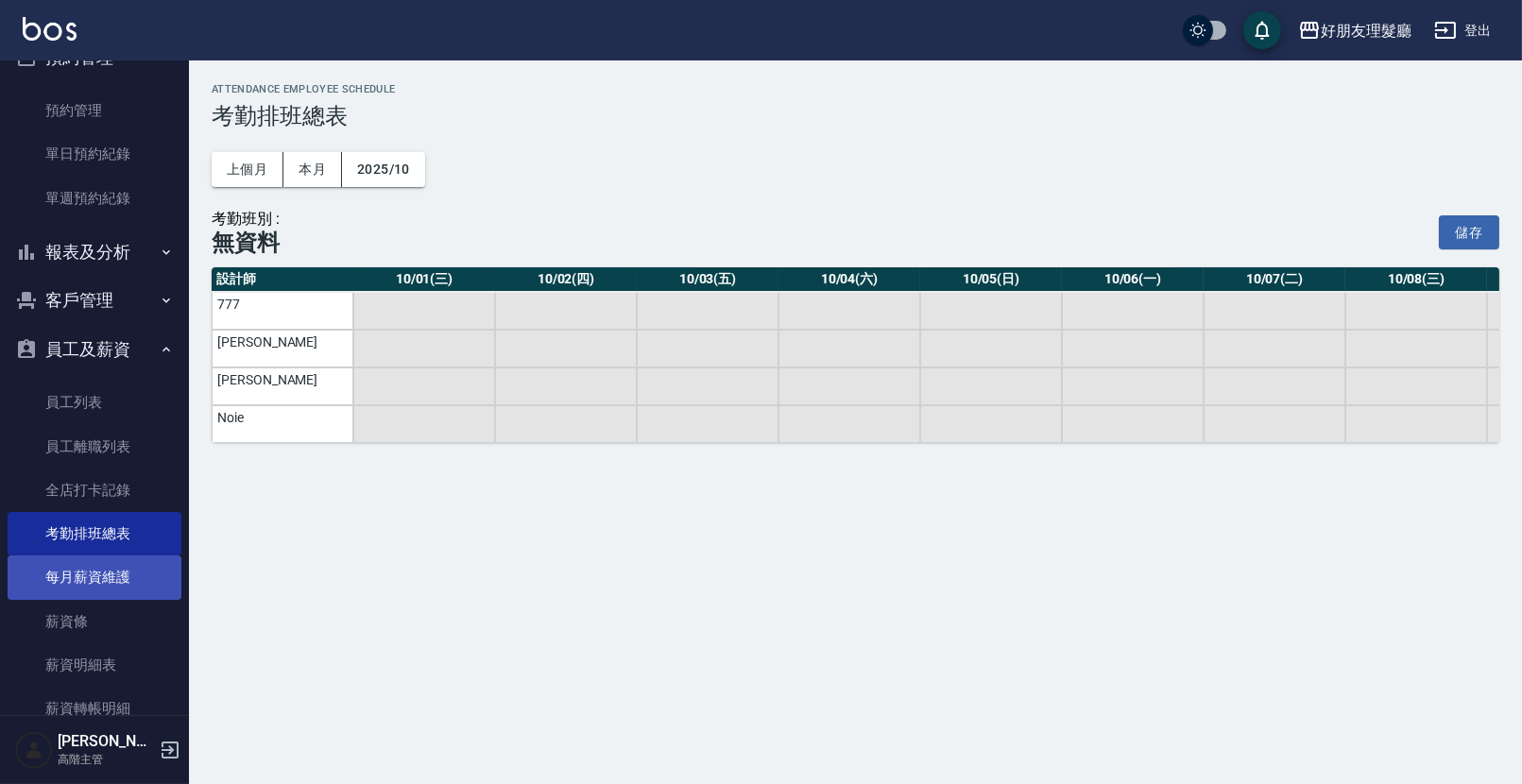
click at [139, 580] on link "每月薪資維護" at bounding box center [94, 577] width 174 height 43
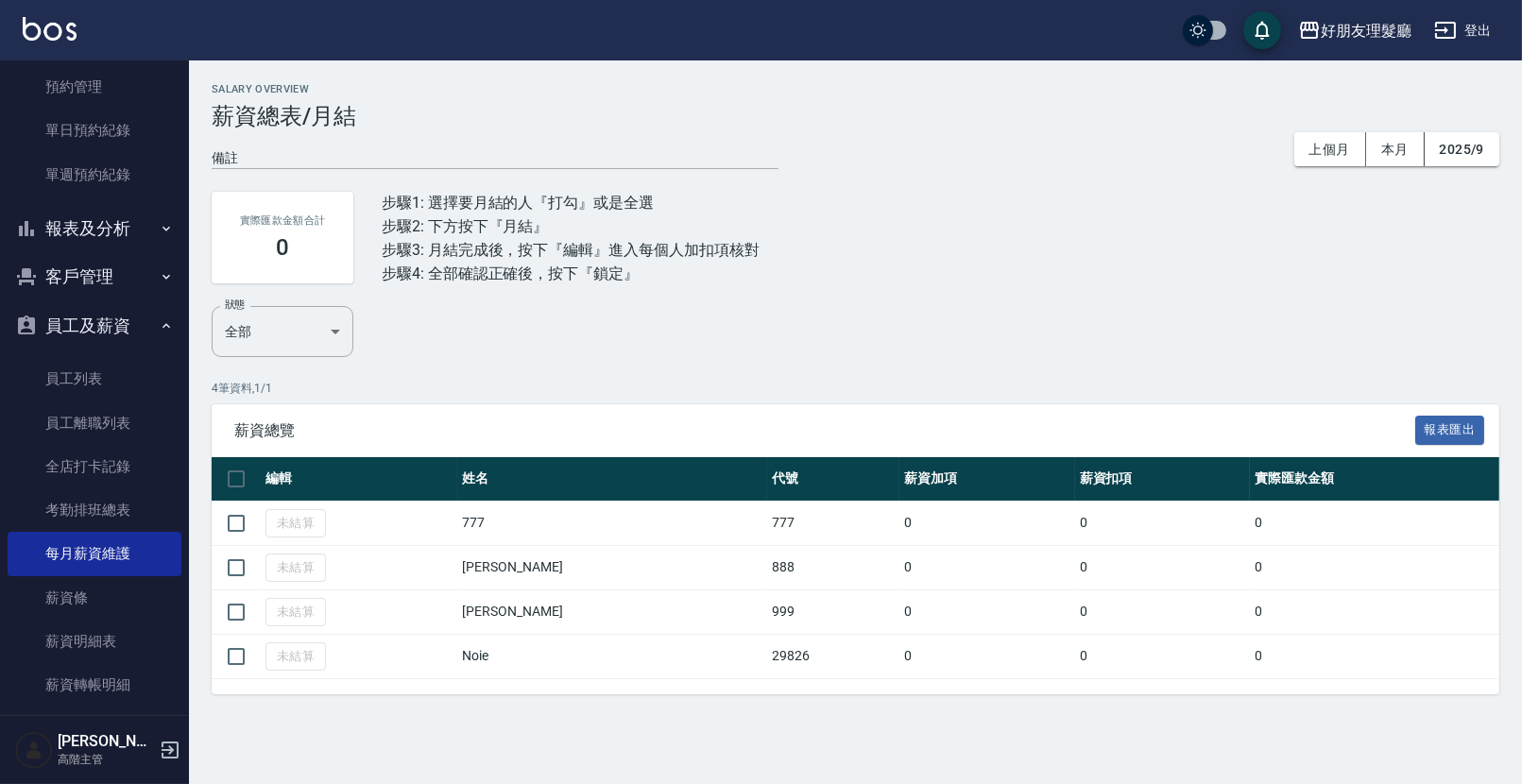
scroll to position [671, 0]
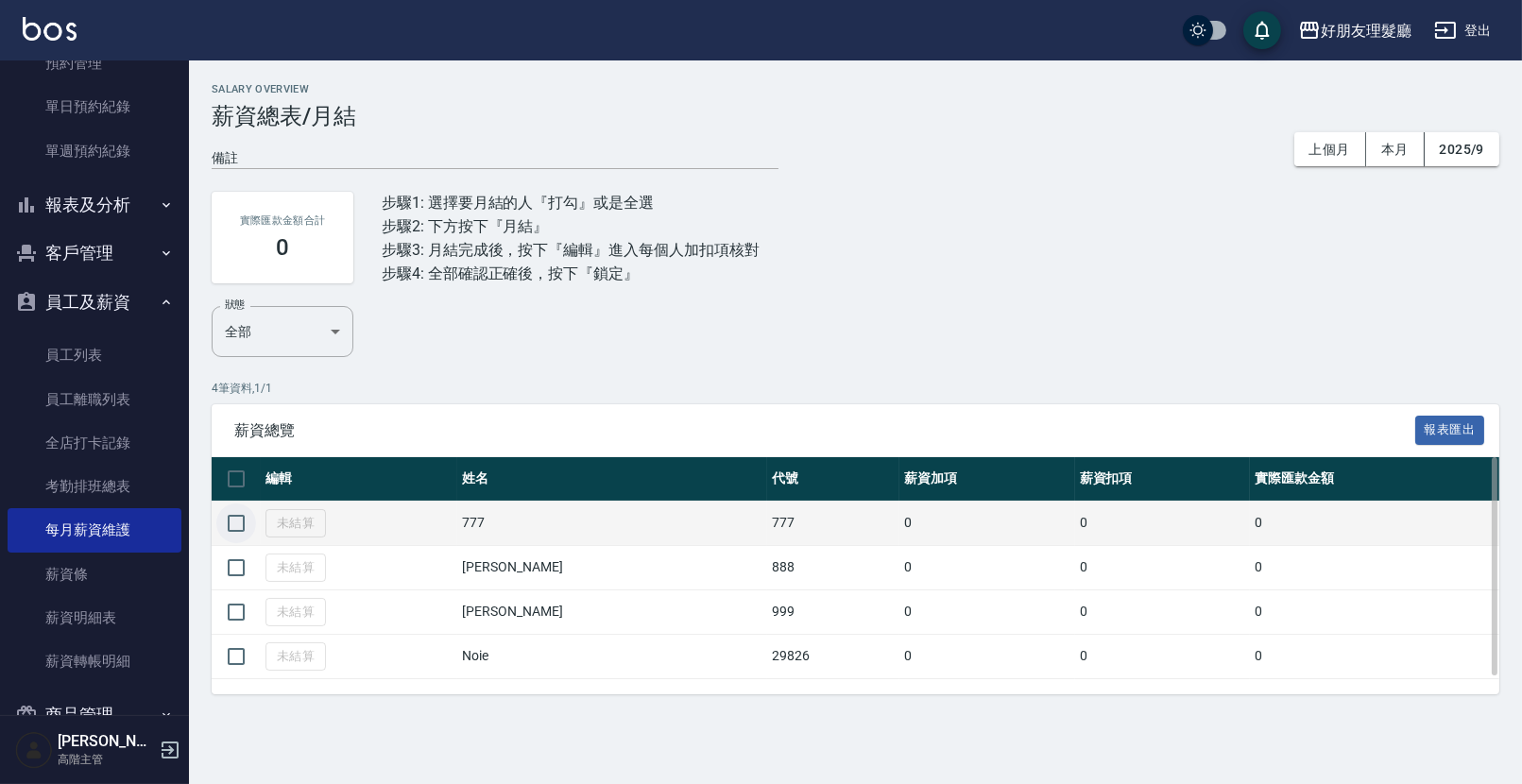
click at [217, 518] on input "checkbox" at bounding box center [236, 523] width 39 height 39
checkbox input "true"
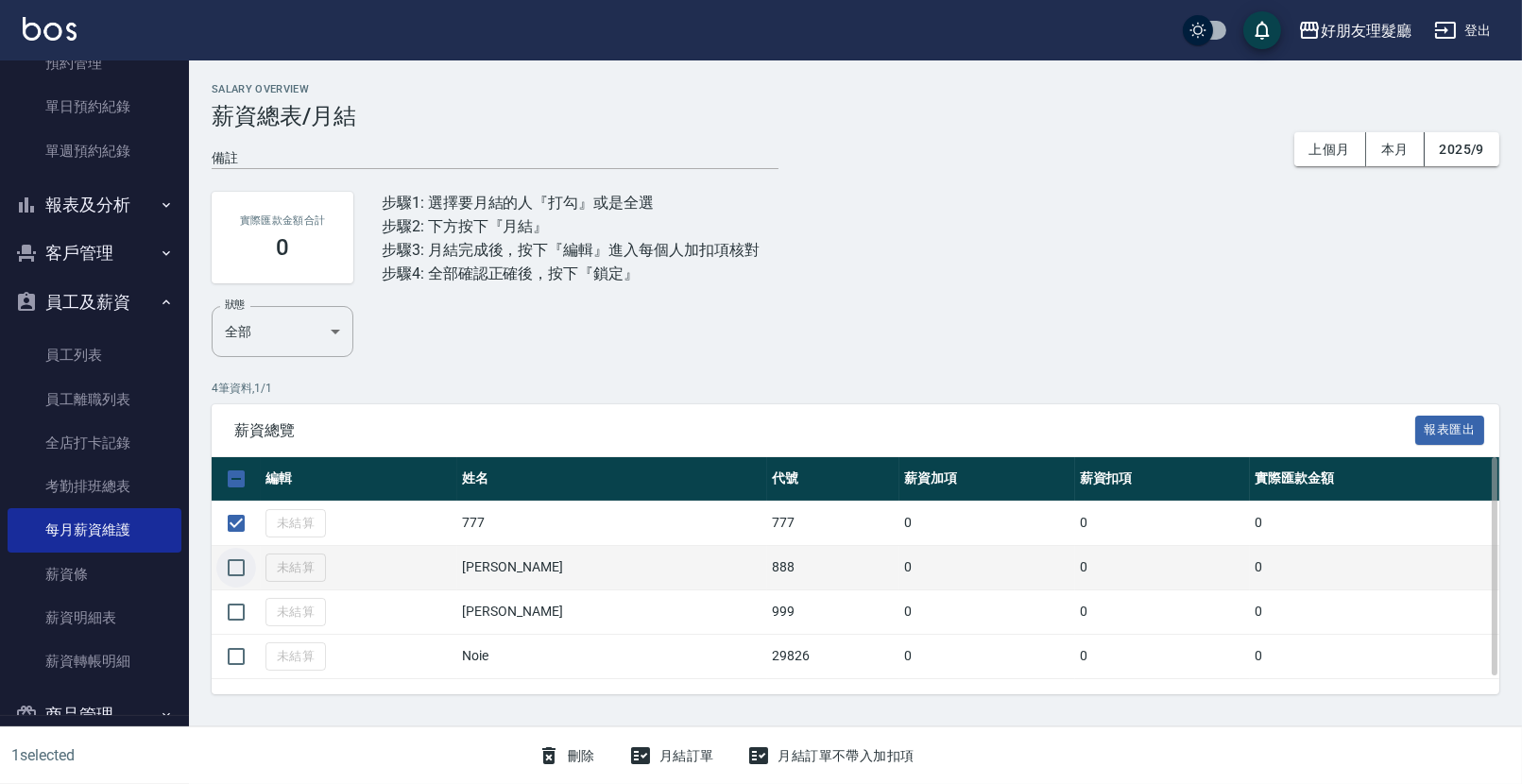
click at [238, 559] on input "checkbox" at bounding box center [236, 568] width 39 height 39
checkbox input "true"
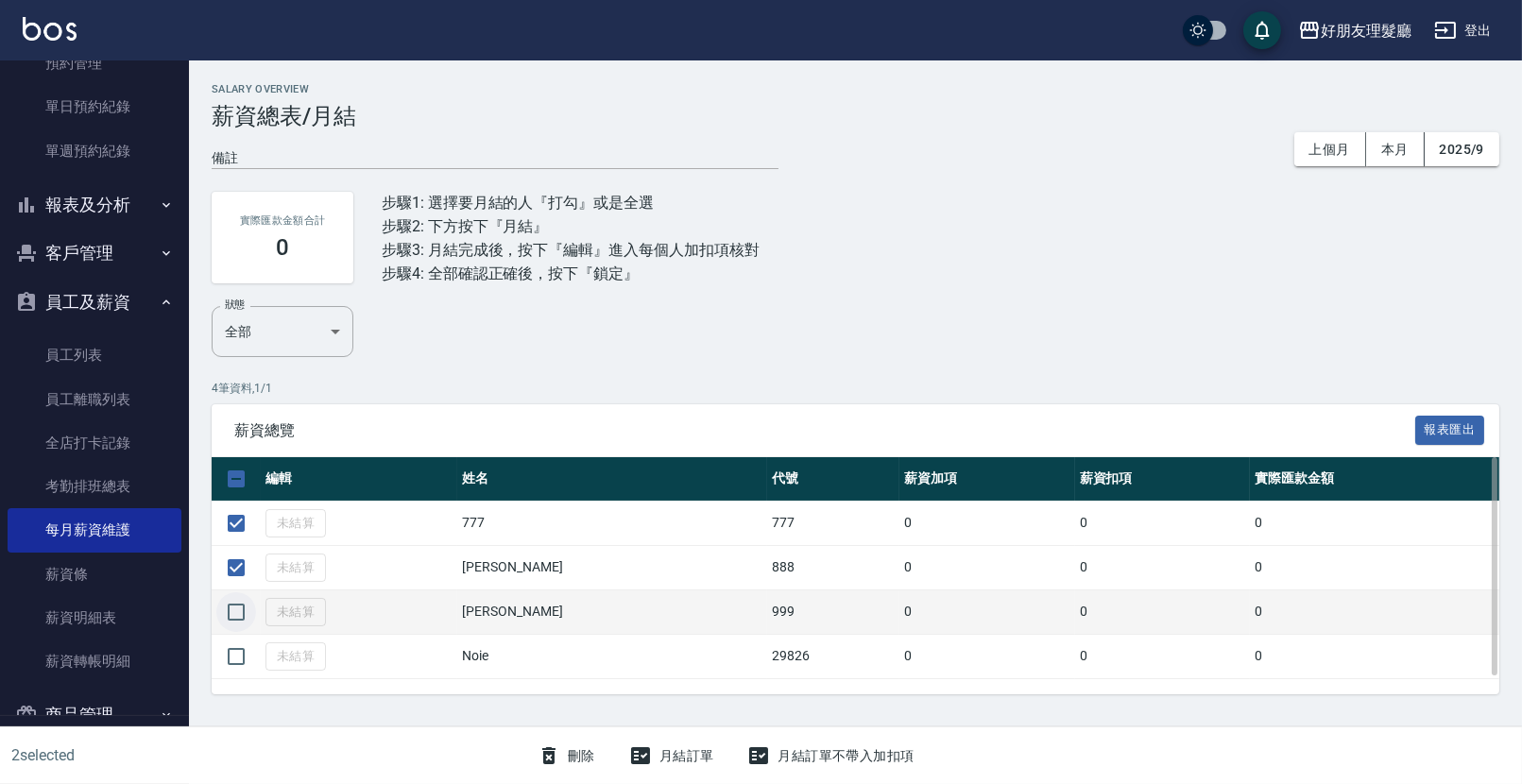
click at [238, 607] on input "checkbox" at bounding box center [236, 612] width 39 height 39
checkbox input "true"
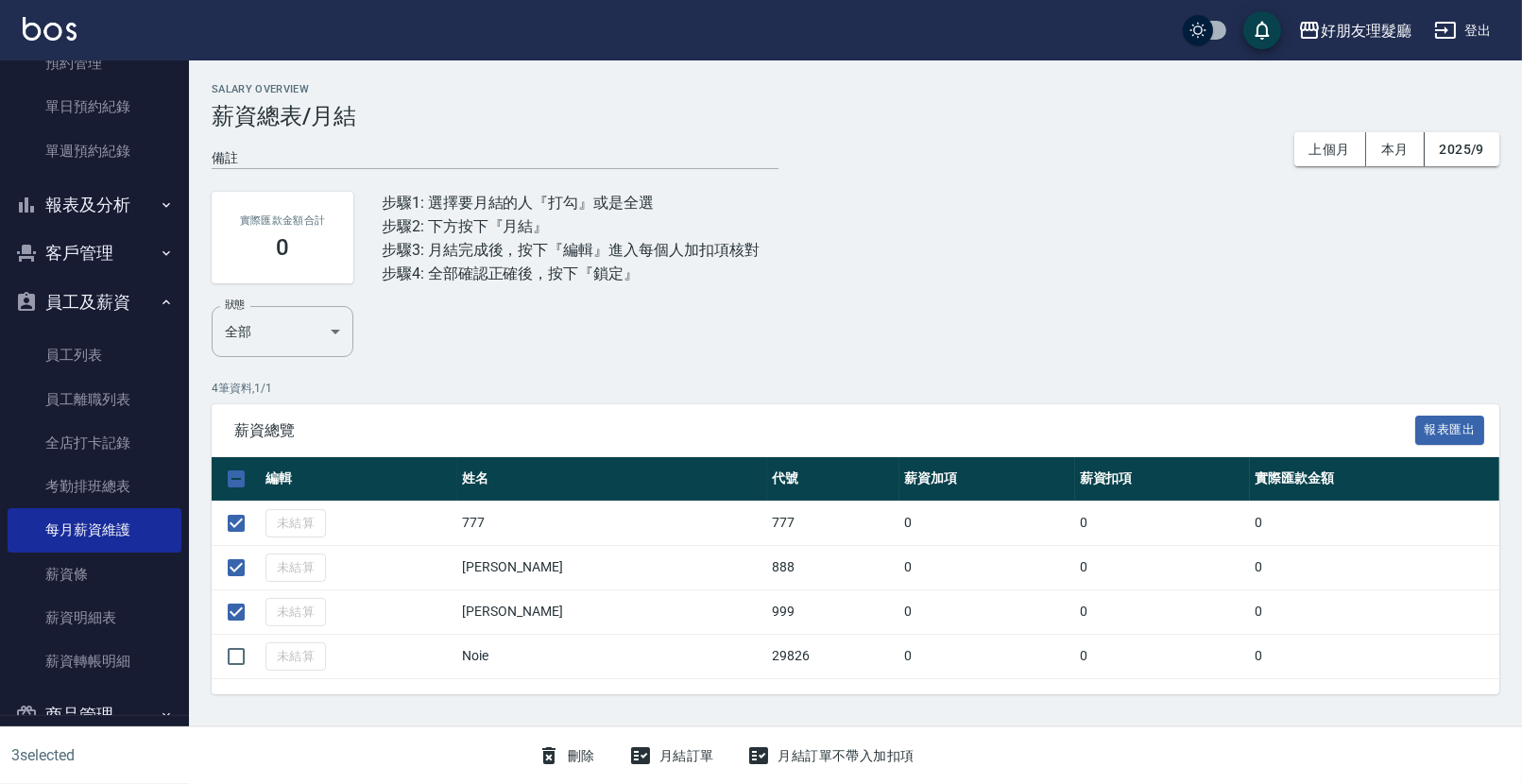
click at [691, 746] on button "月結訂單" at bounding box center [672, 756] width 100 height 35
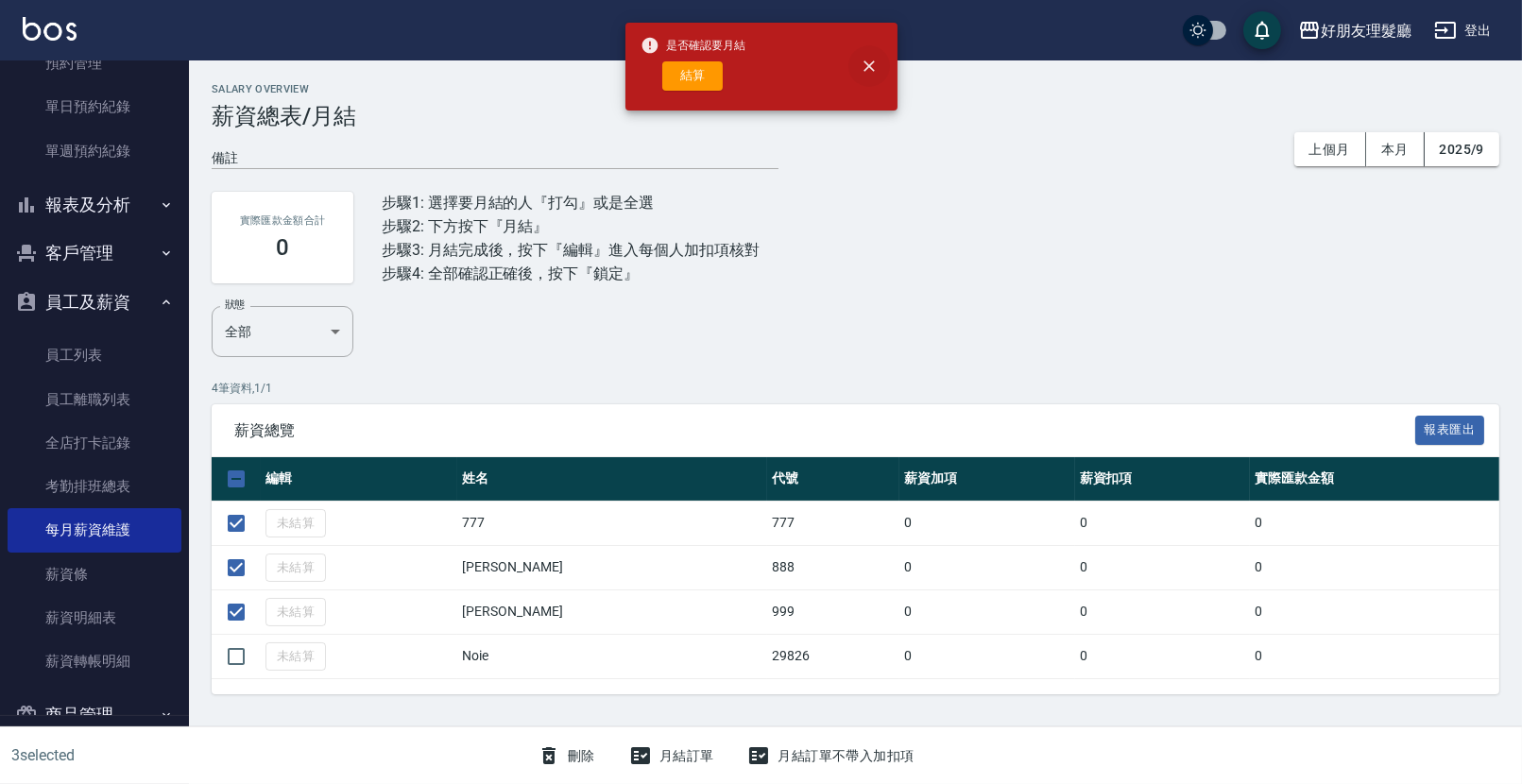
click at [884, 64] on button "close" at bounding box center [869, 66] width 41 height 41
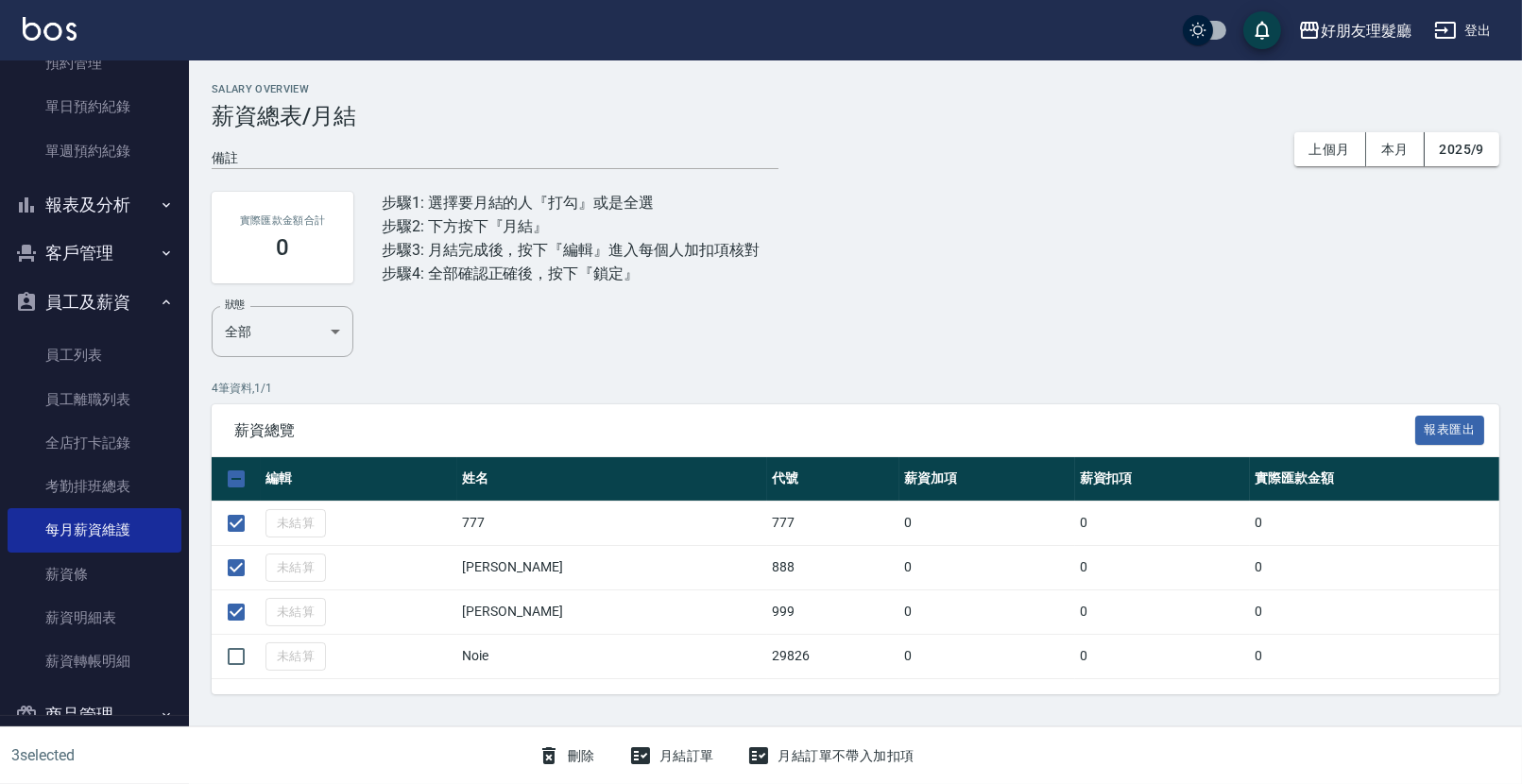
click at [692, 754] on div "月結訂單" at bounding box center [672, 756] width 100 height 35
click at [695, 754] on div "月結訂單" at bounding box center [672, 756] width 100 height 35
click at [664, 766] on div "月結訂單" at bounding box center [672, 756] width 100 height 35
click at [655, 757] on div "月結訂單" at bounding box center [672, 756] width 100 height 35
click at [656, 756] on div "月結訂單" at bounding box center [672, 756] width 100 height 35
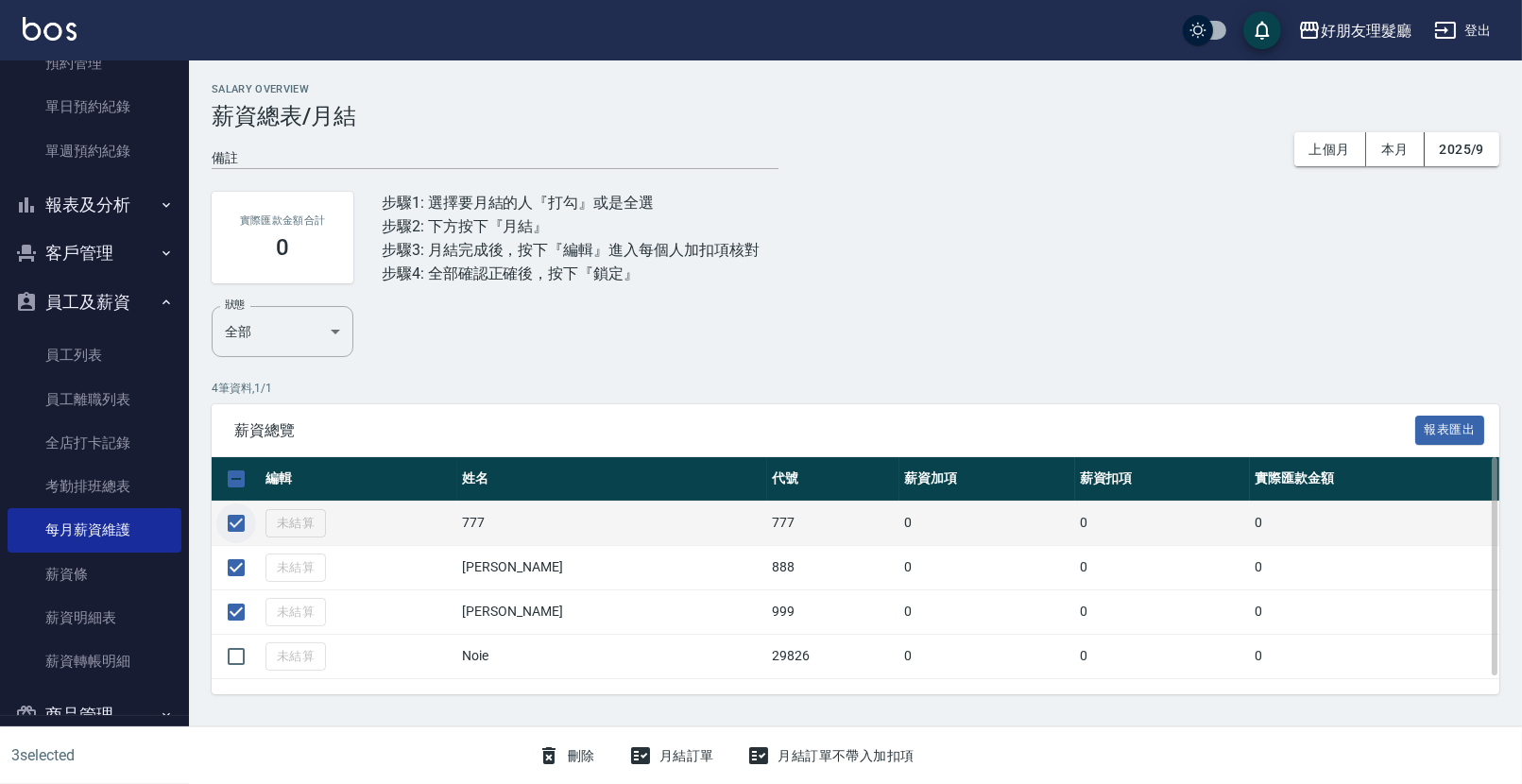
click at [238, 532] on input "checkbox" at bounding box center [236, 523] width 39 height 39
click at [237, 531] on input "checkbox" at bounding box center [236, 523] width 39 height 39
checkbox input "true"
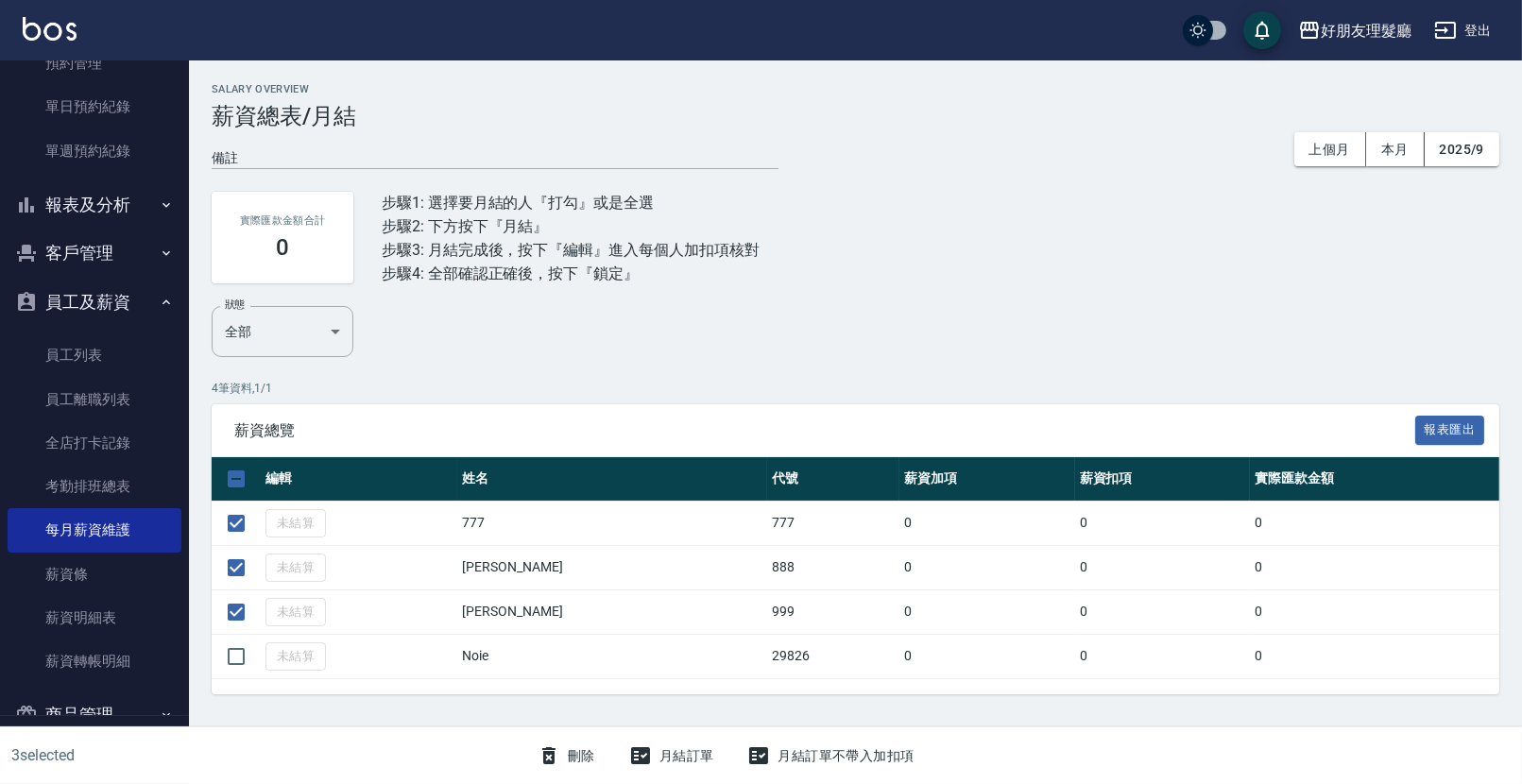
click at [679, 758] on div "月結訂單" at bounding box center [672, 756] width 100 height 35
click at [628, 764] on div "月結訂單" at bounding box center [672, 756] width 100 height 35
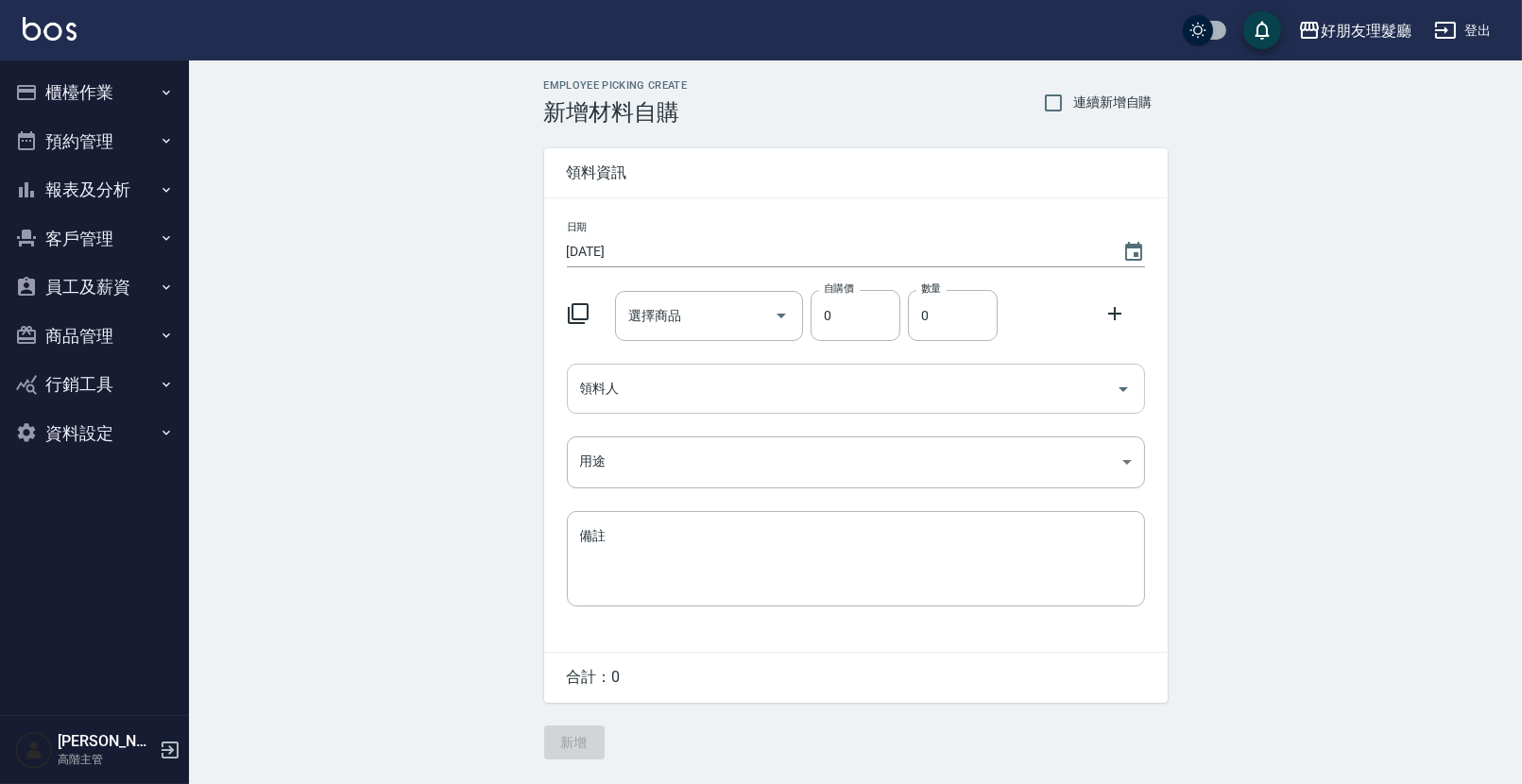
click at [727, 393] on input "領料人" at bounding box center [842, 389] width 533 height 33
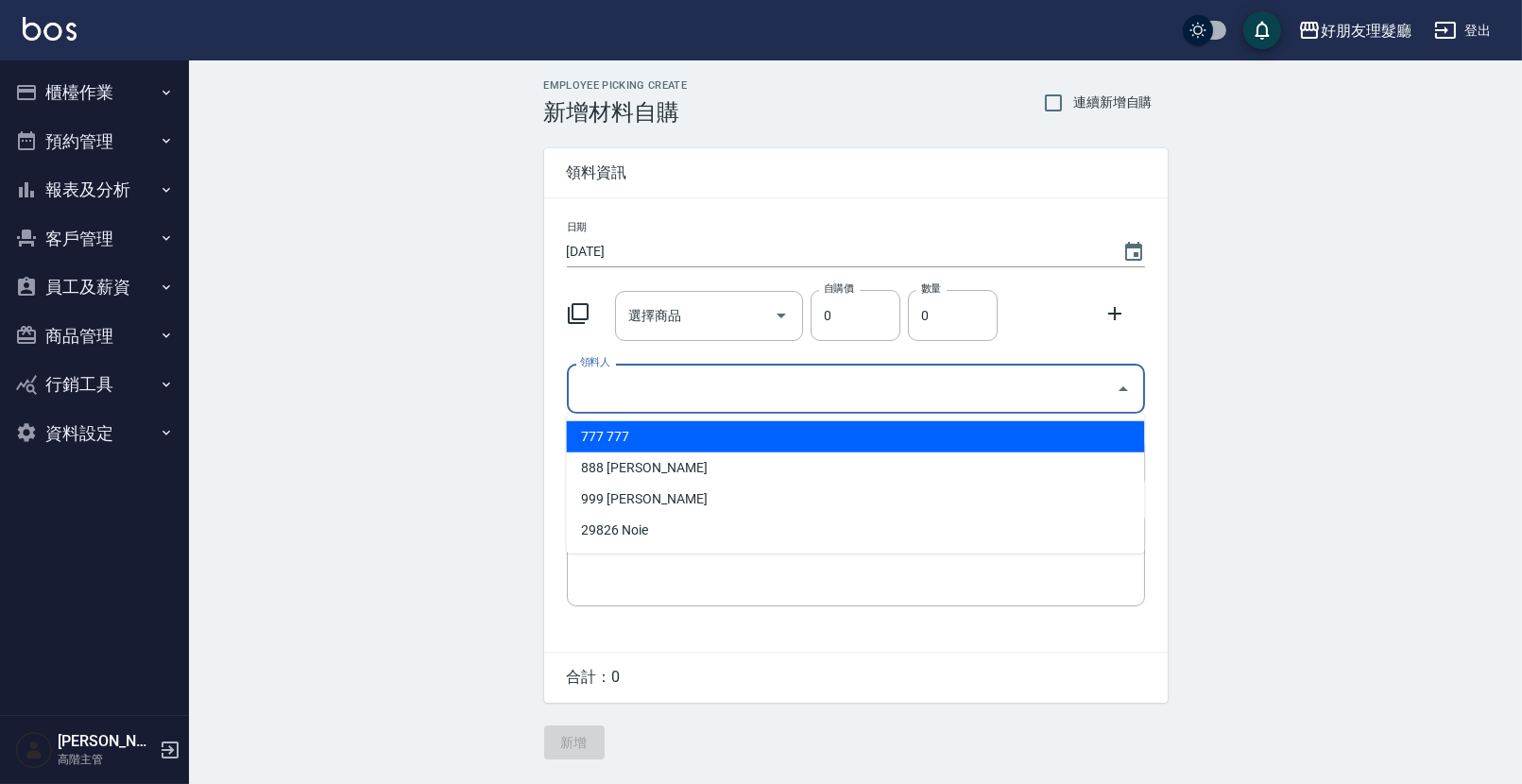
click at [703, 450] on li "777 777" at bounding box center [855, 437] width 578 height 31
type input "777"
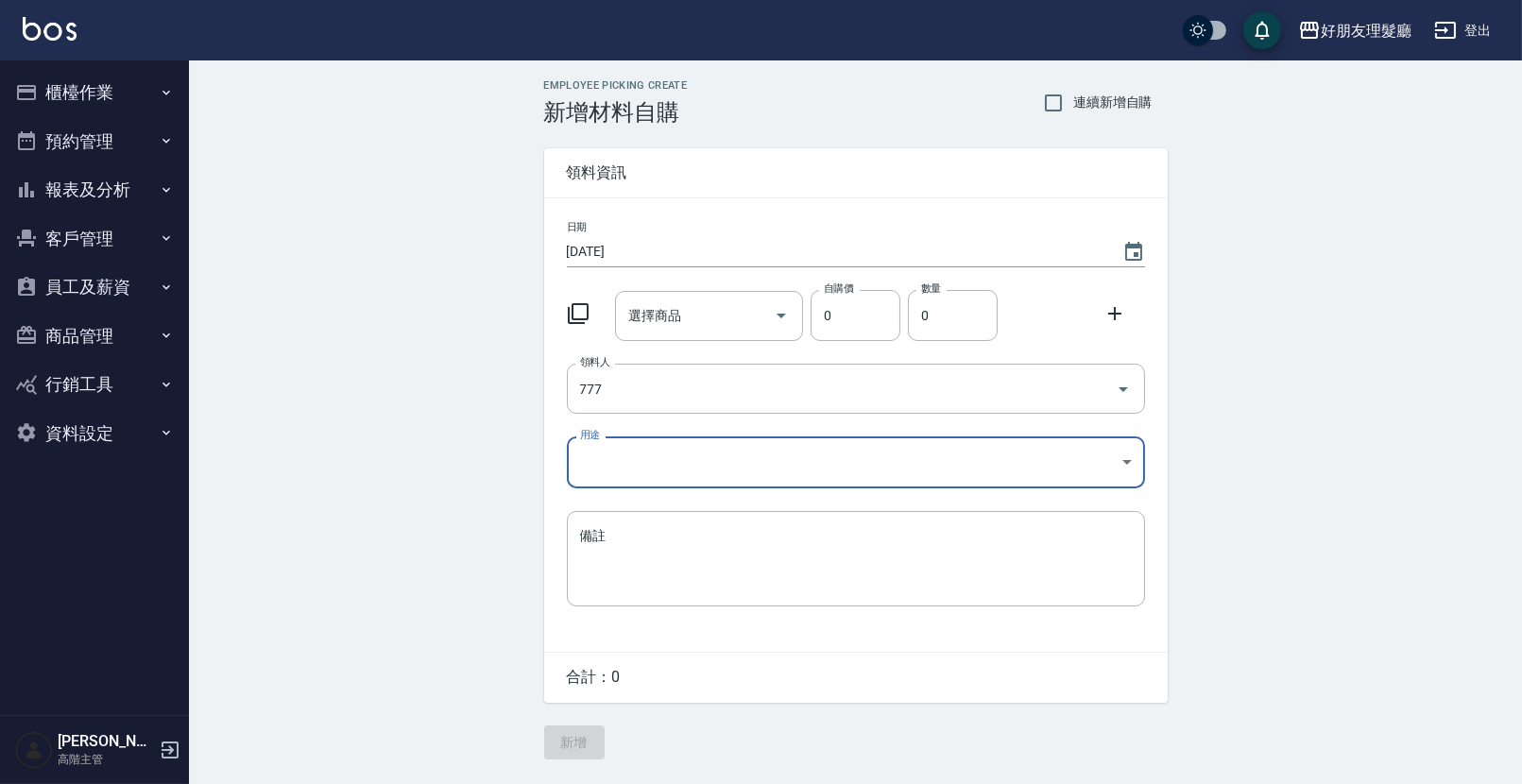
click at [679, 469] on body "好朋友理髮廳 登出 櫃檯作業 打帳單 帳單列表 掛單列表 座位開單 營業儀表板 現金收支登錄 高階收支登錄 材料自購登錄 每日結帳 排班表 現場電腦打卡 掃碼…" at bounding box center [761, 392] width 1522 height 784
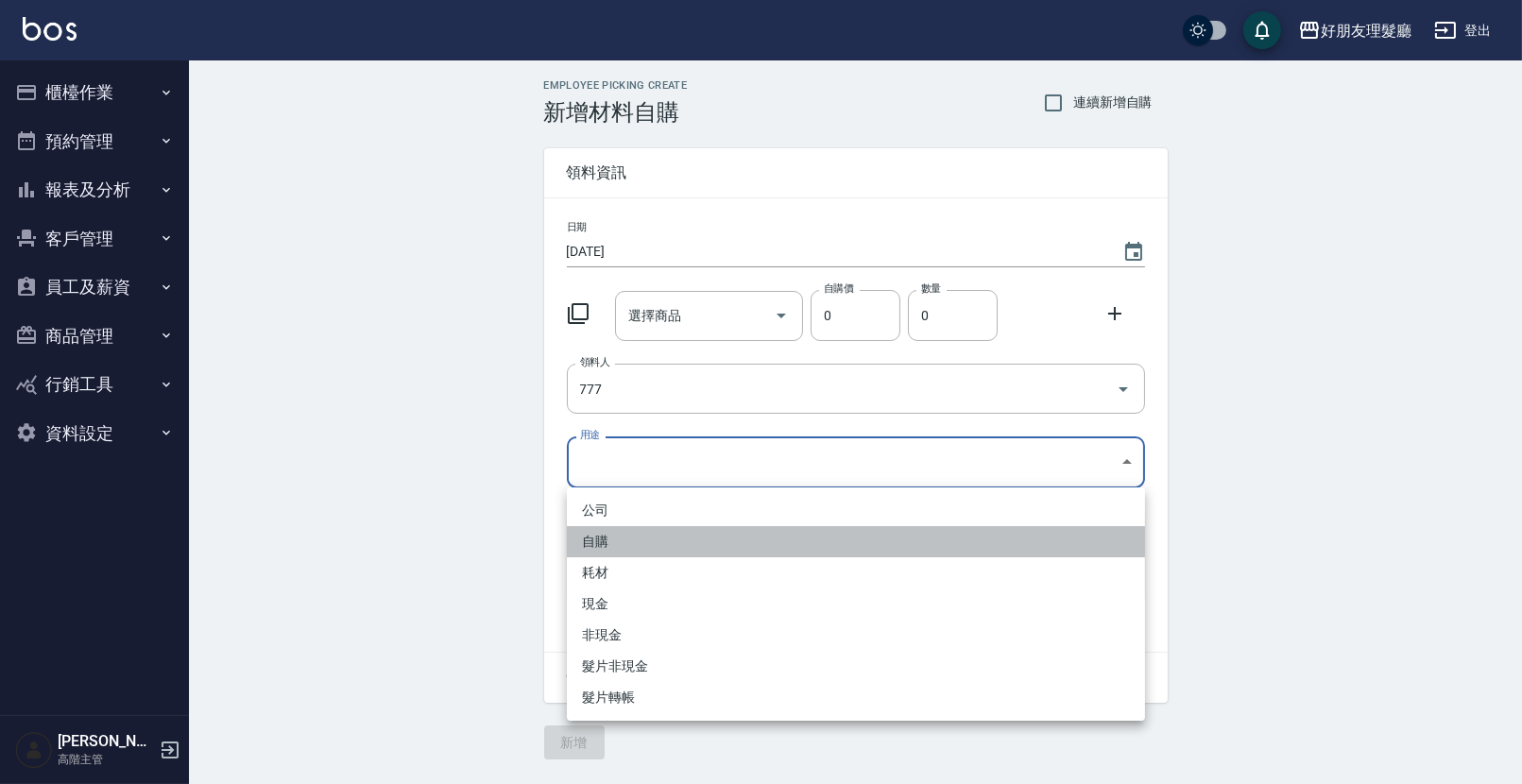
click at [639, 538] on li "自購" at bounding box center [856, 542] width 578 height 31
type input "自購"
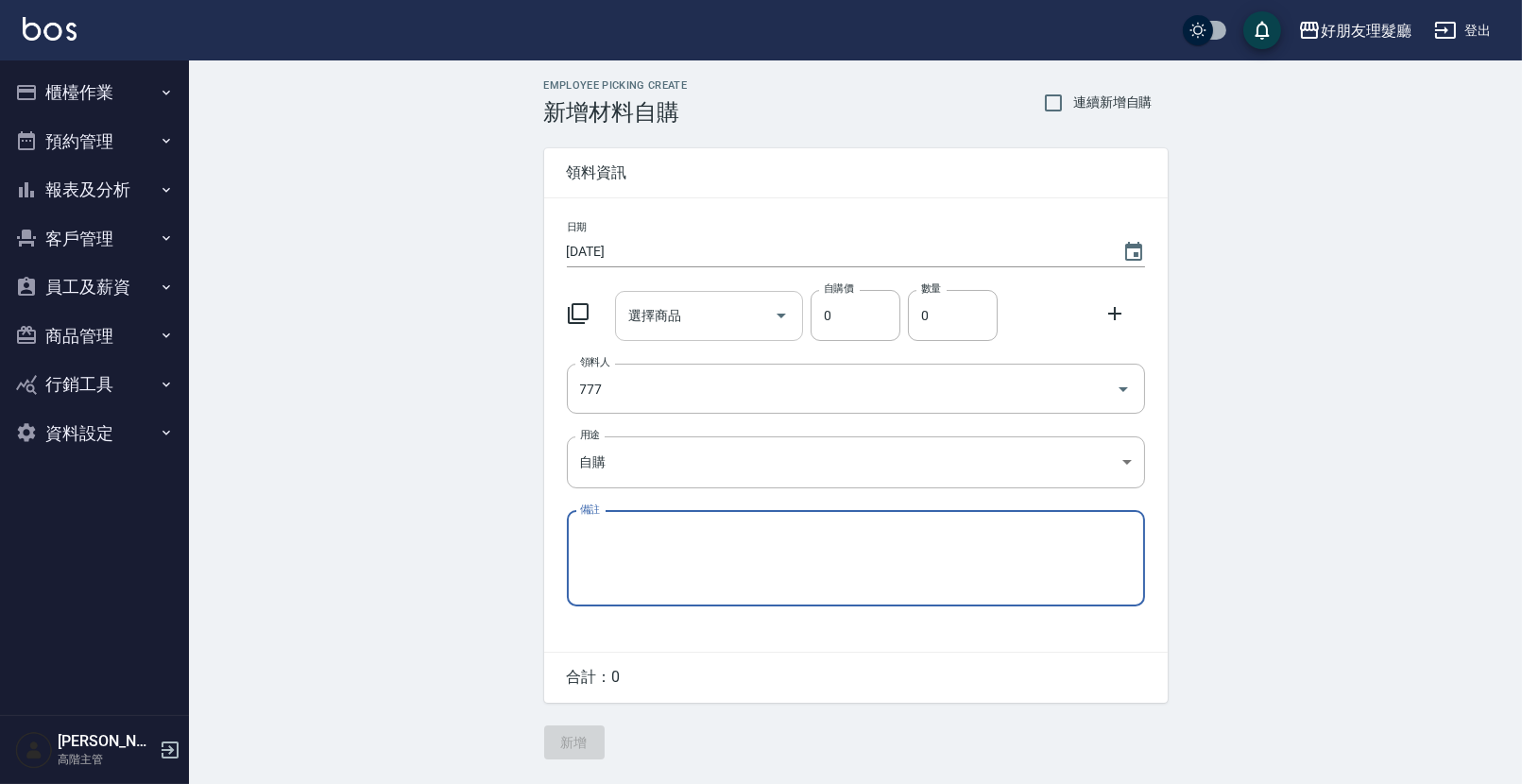
click at [739, 322] on input "選擇商品" at bounding box center [695, 316] width 143 height 33
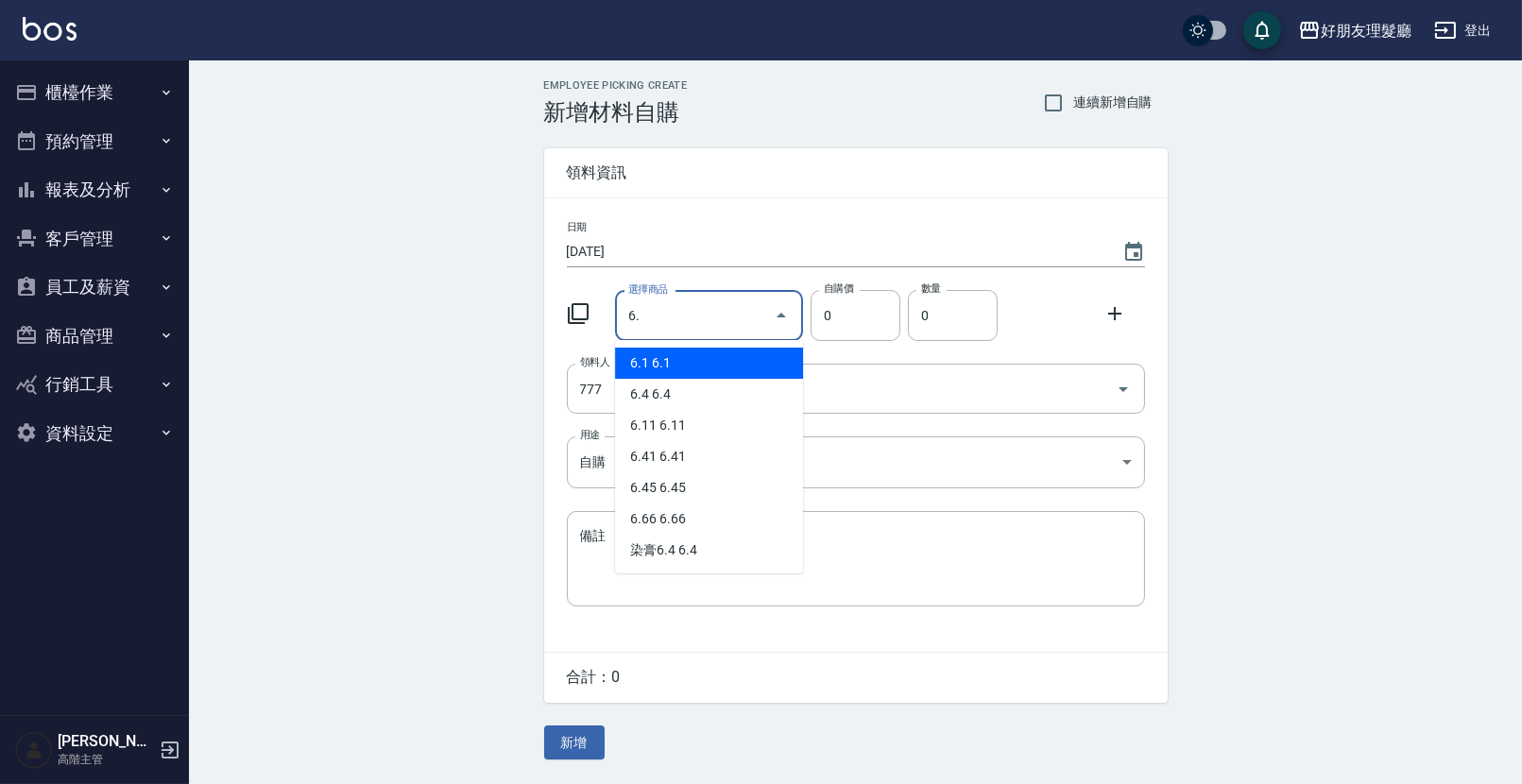
type input "6.1"
click at [740, 375] on li "6.1 6.1" at bounding box center [708, 363] width 188 height 31
type input "70"
type input "1"
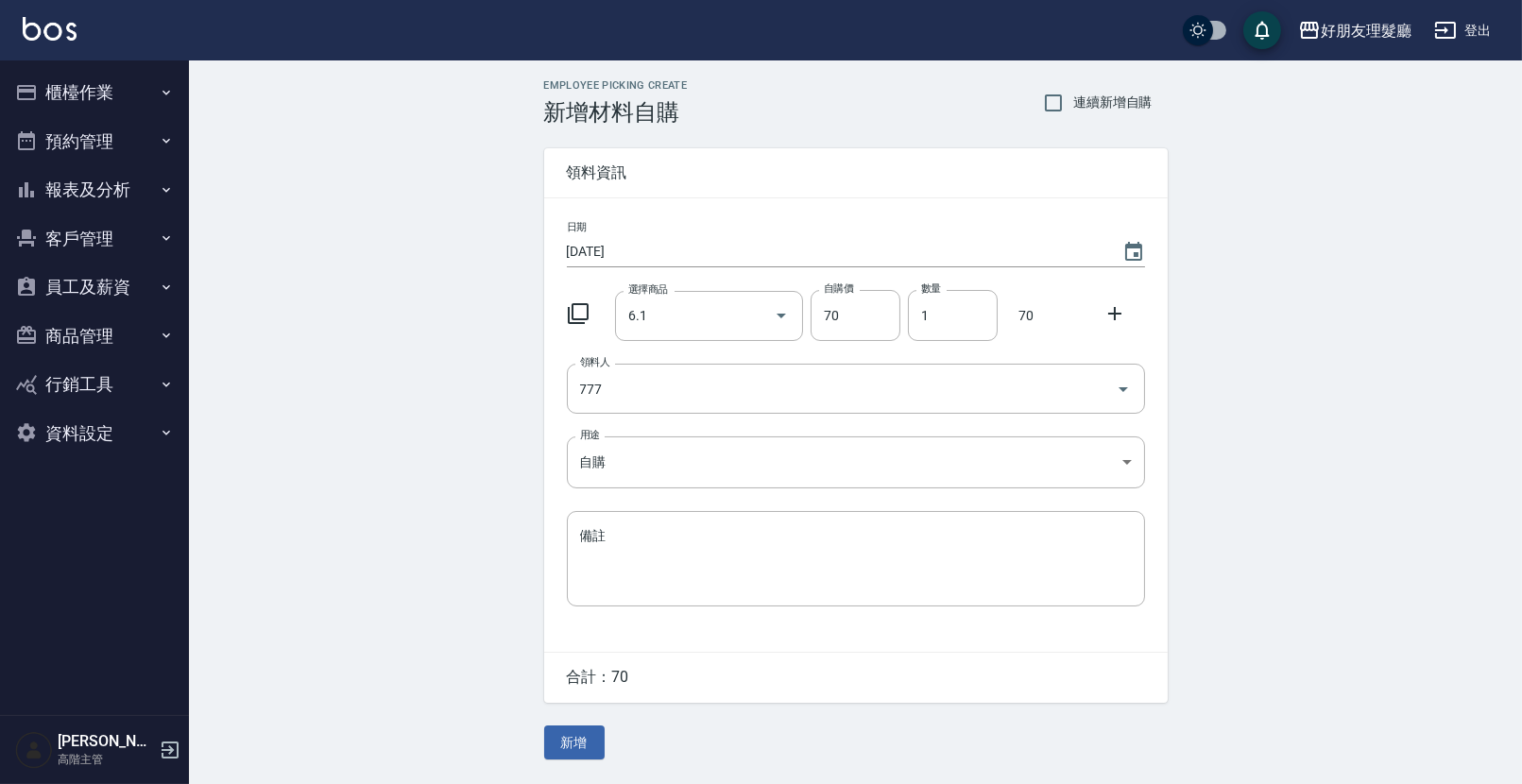
click at [1107, 308] on icon at bounding box center [1115, 313] width 23 height 23
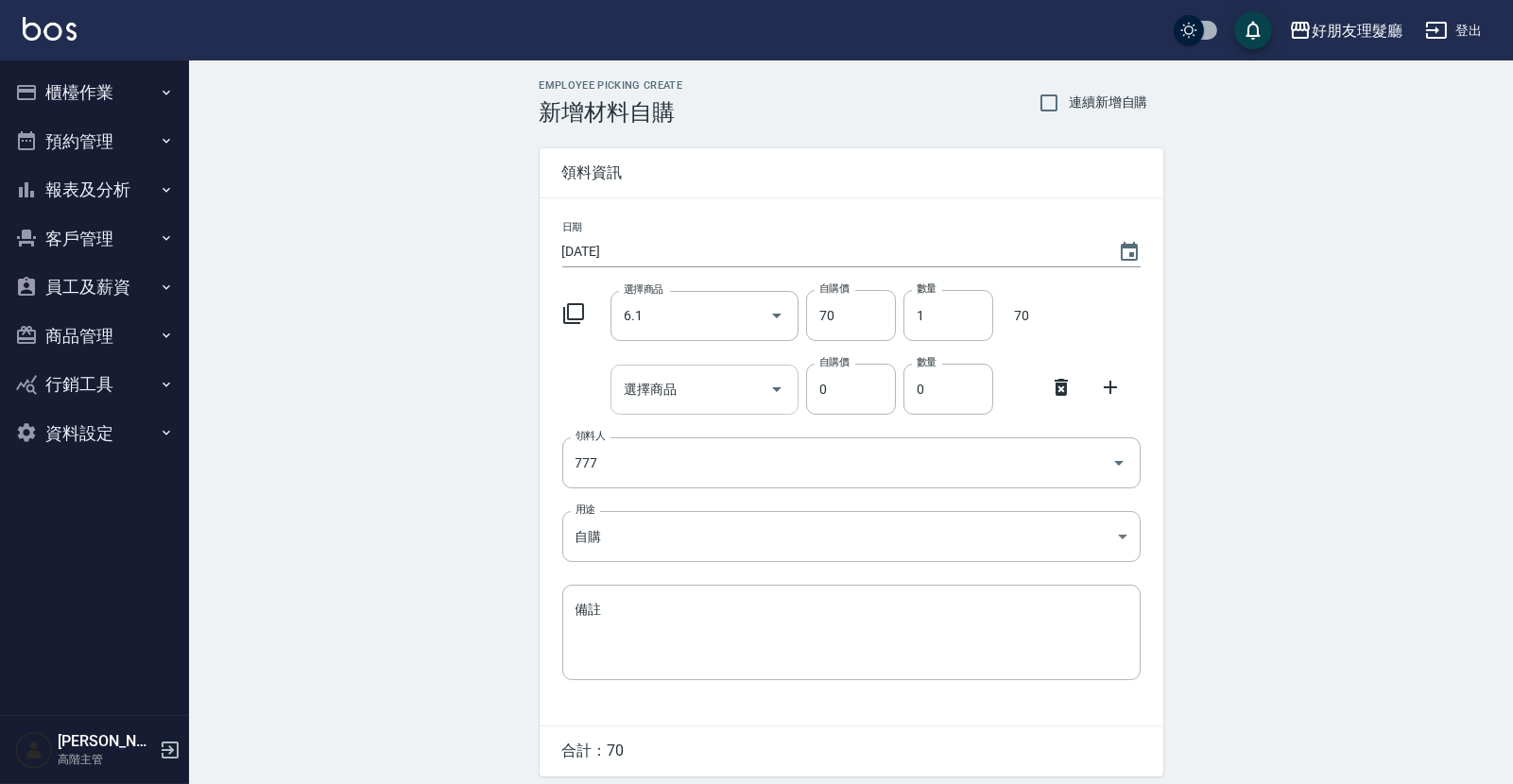
click at [746, 389] on input "選擇商品" at bounding box center [690, 390] width 143 height 33
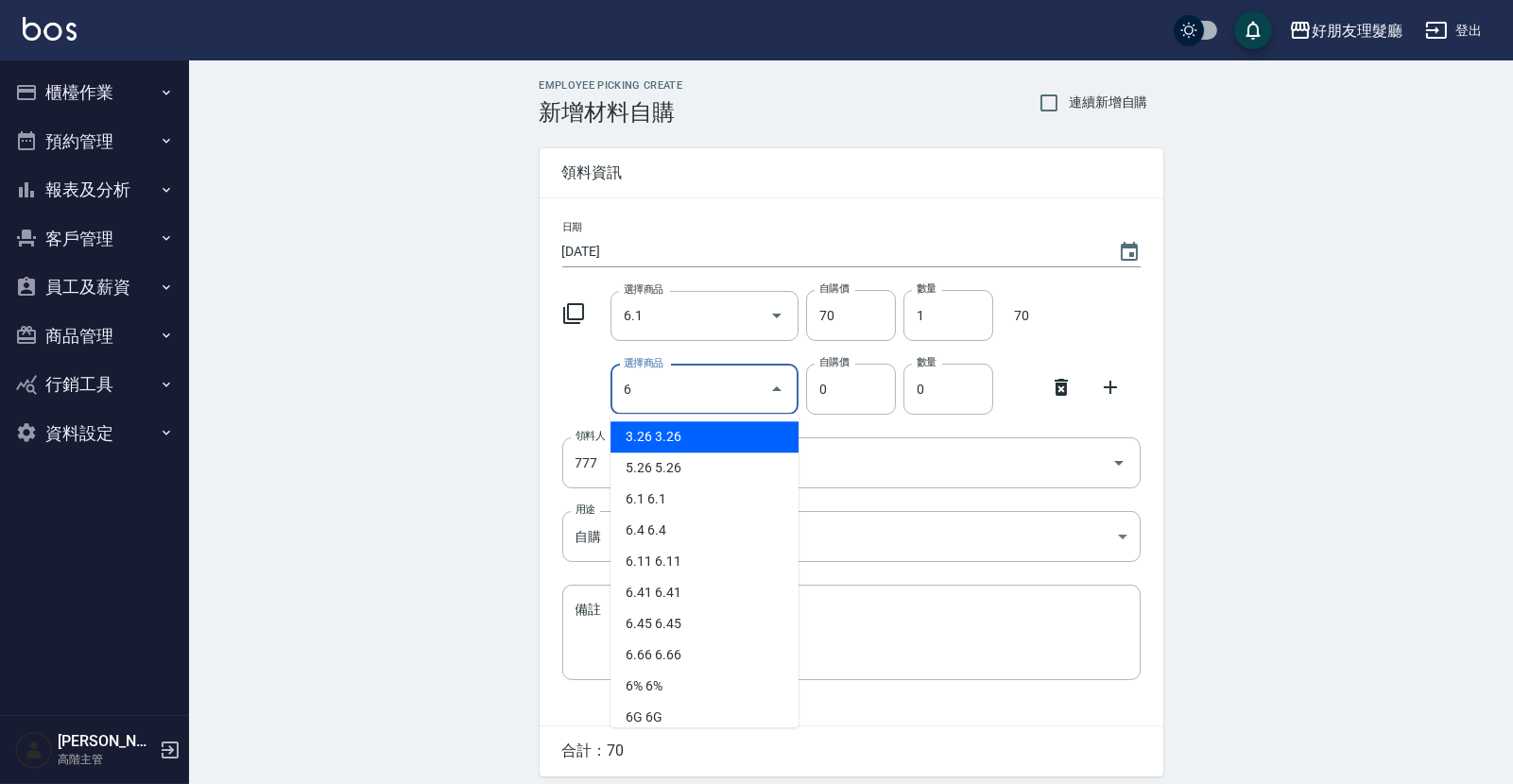
type input "6%"
click at [723, 447] on li "6% 6%" at bounding box center [703, 437] width 188 height 31
type input "130"
type input "1"
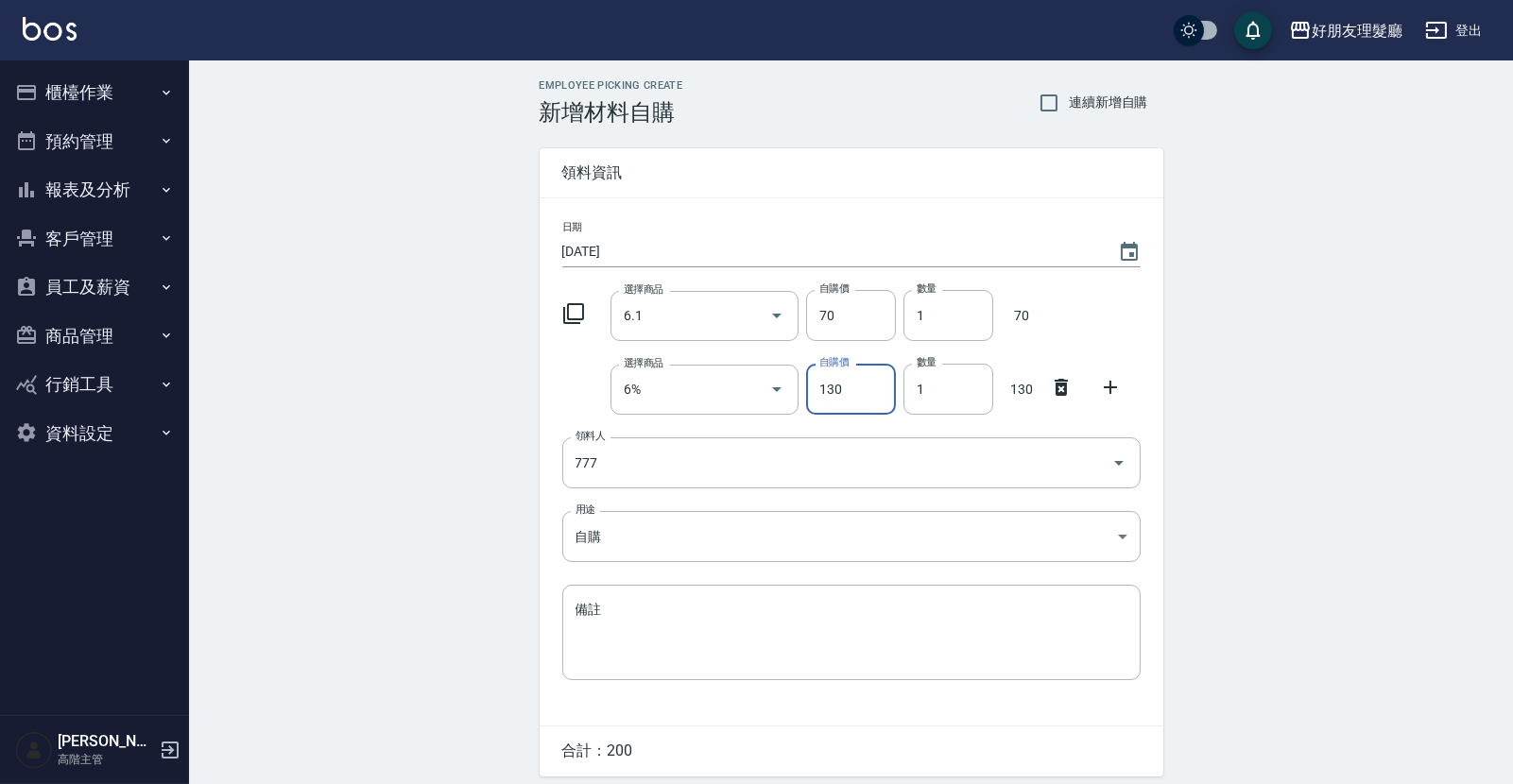
click at [1104, 388] on icon at bounding box center [1110, 387] width 23 height 23
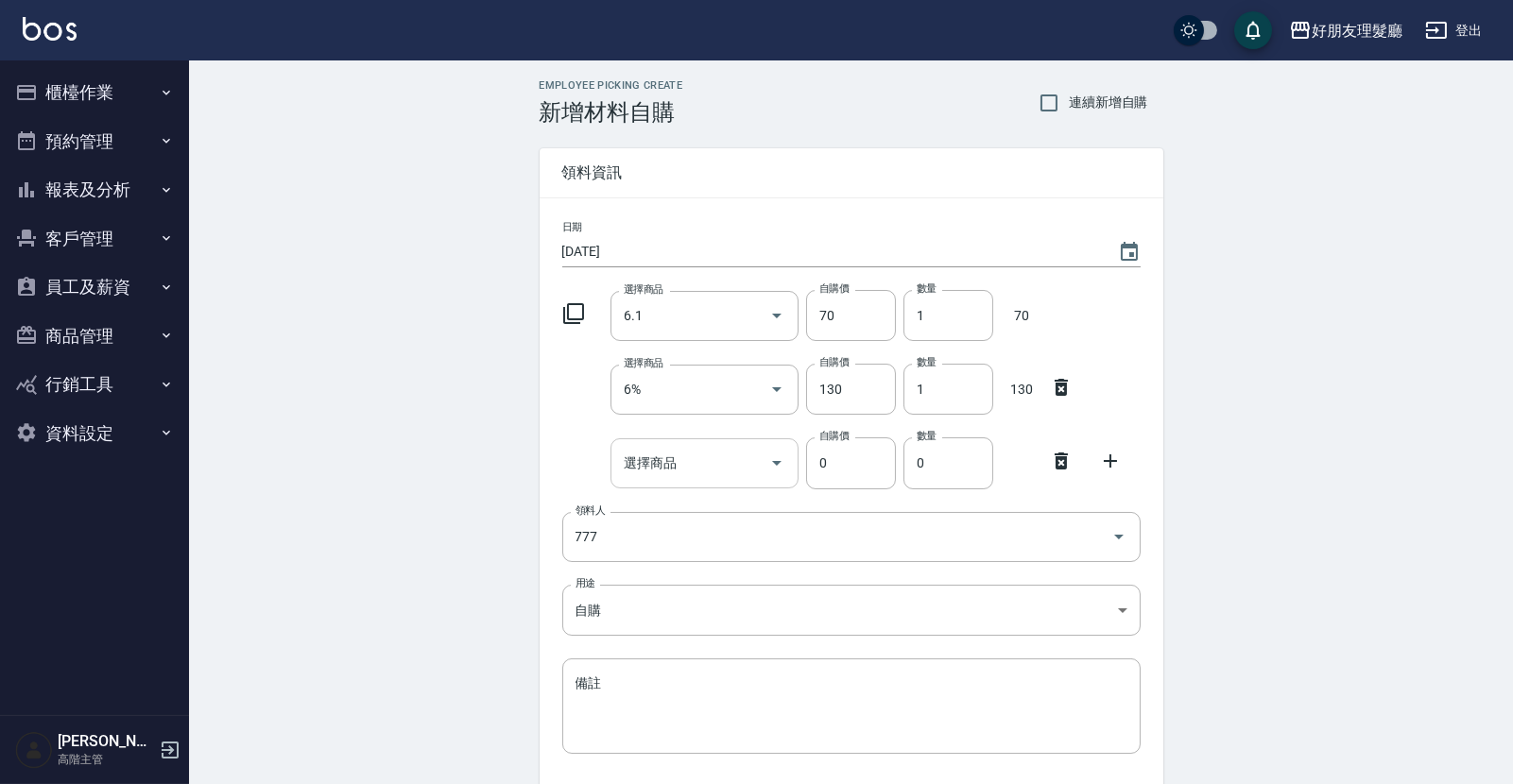
click at [735, 457] on input "選擇商品" at bounding box center [690, 463] width 143 height 33
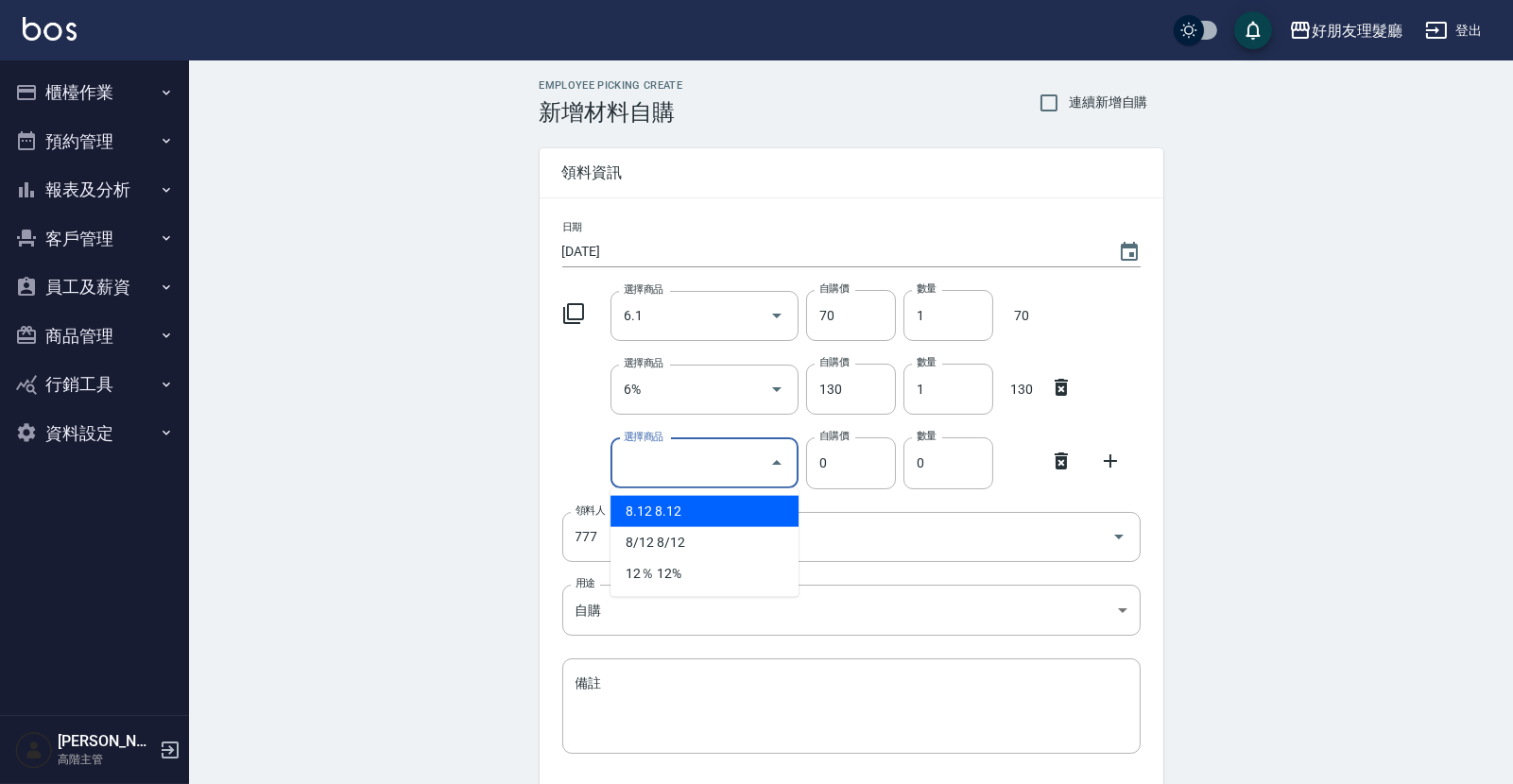
drag, startPoint x: 723, startPoint y: 465, endPoint x: 645, endPoint y: 573, distance: 133.2
click at [645, 573] on li "‍‍12％ 12%" at bounding box center [703, 574] width 188 height 31
type input "12%"
type input "130"
type input "1"
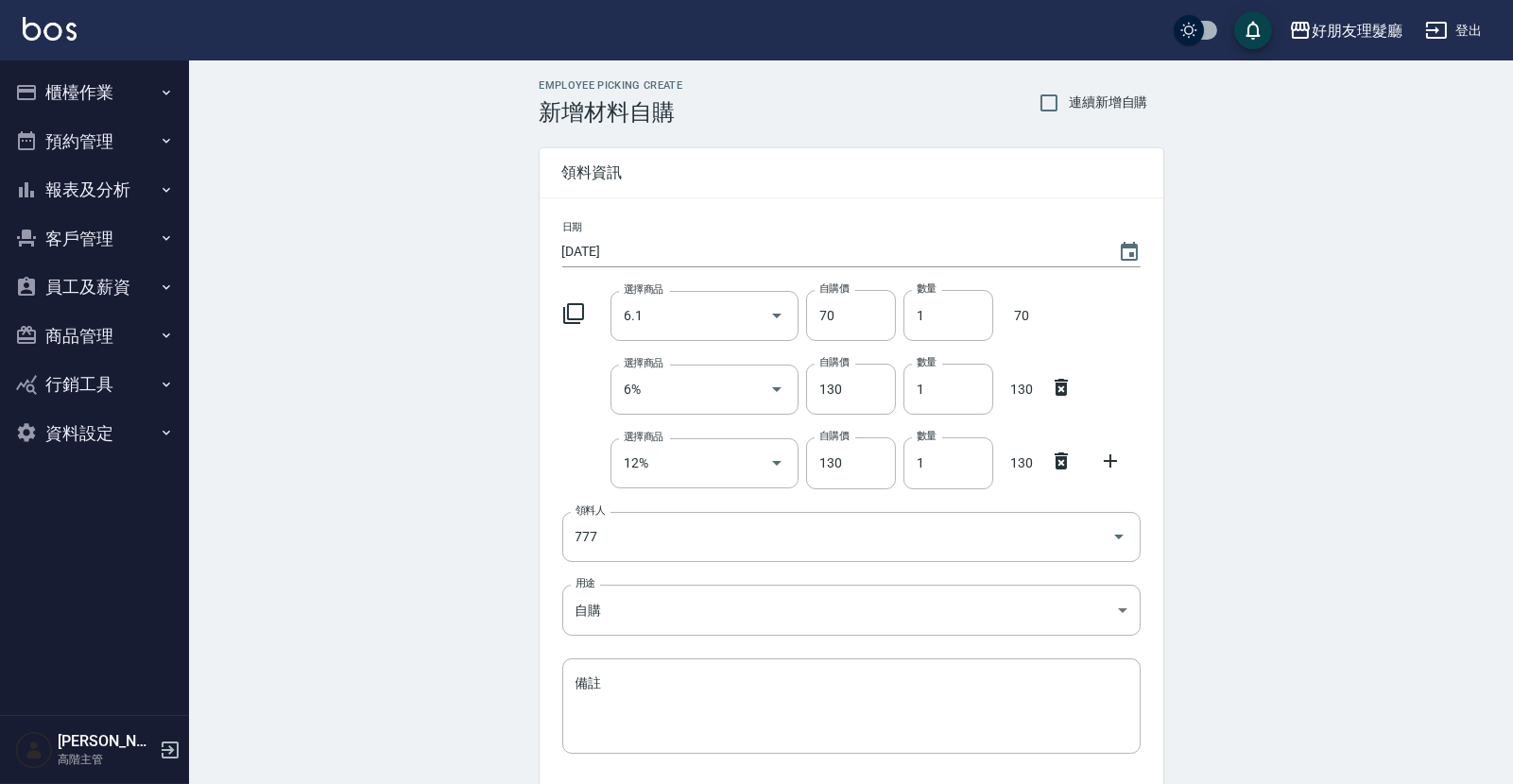
click at [1107, 466] on icon at bounding box center [1110, 460] width 23 height 23
click at [747, 538] on input "選擇商品" at bounding box center [690, 537] width 143 height 33
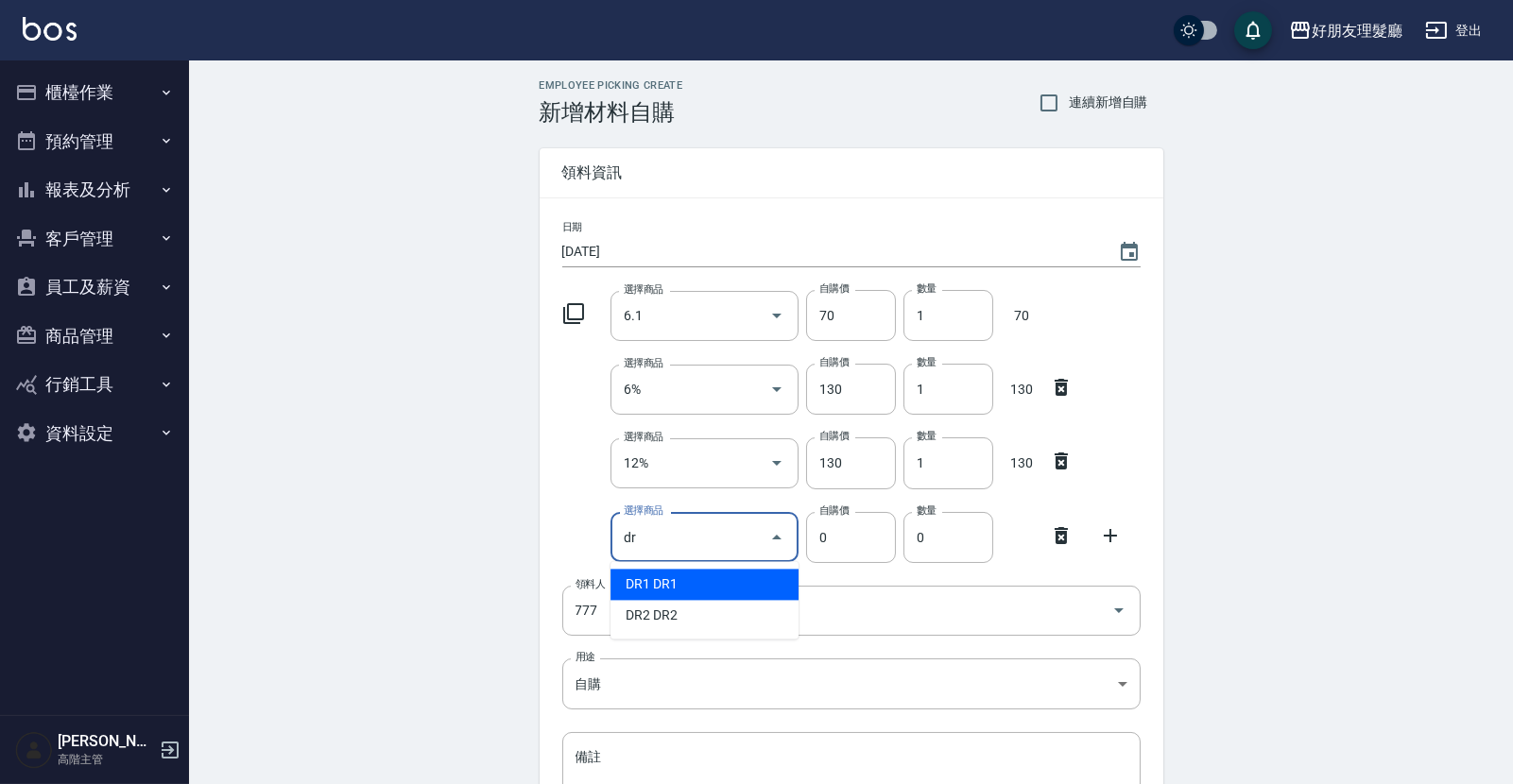
click at [658, 586] on li "DR1 DR1" at bounding box center [703, 584] width 188 height 31
type input "DR1"
type input "176"
type input "1"
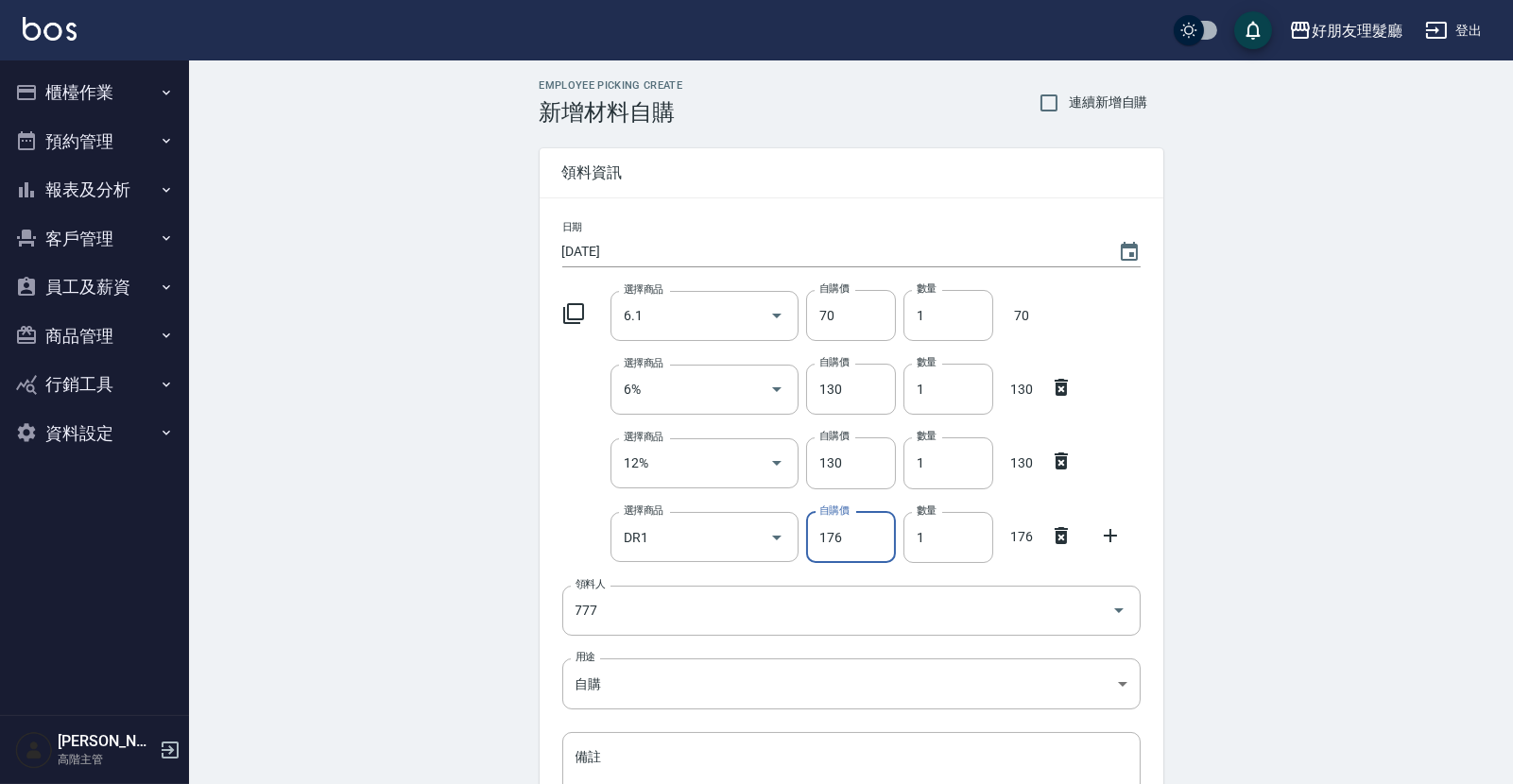
click at [1111, 530] on icon at bounding box center [1110, 535] width 23 height 23
click at [709, 618] on input "選擇商品" at bounding box center [690, 611] width 143 height 33
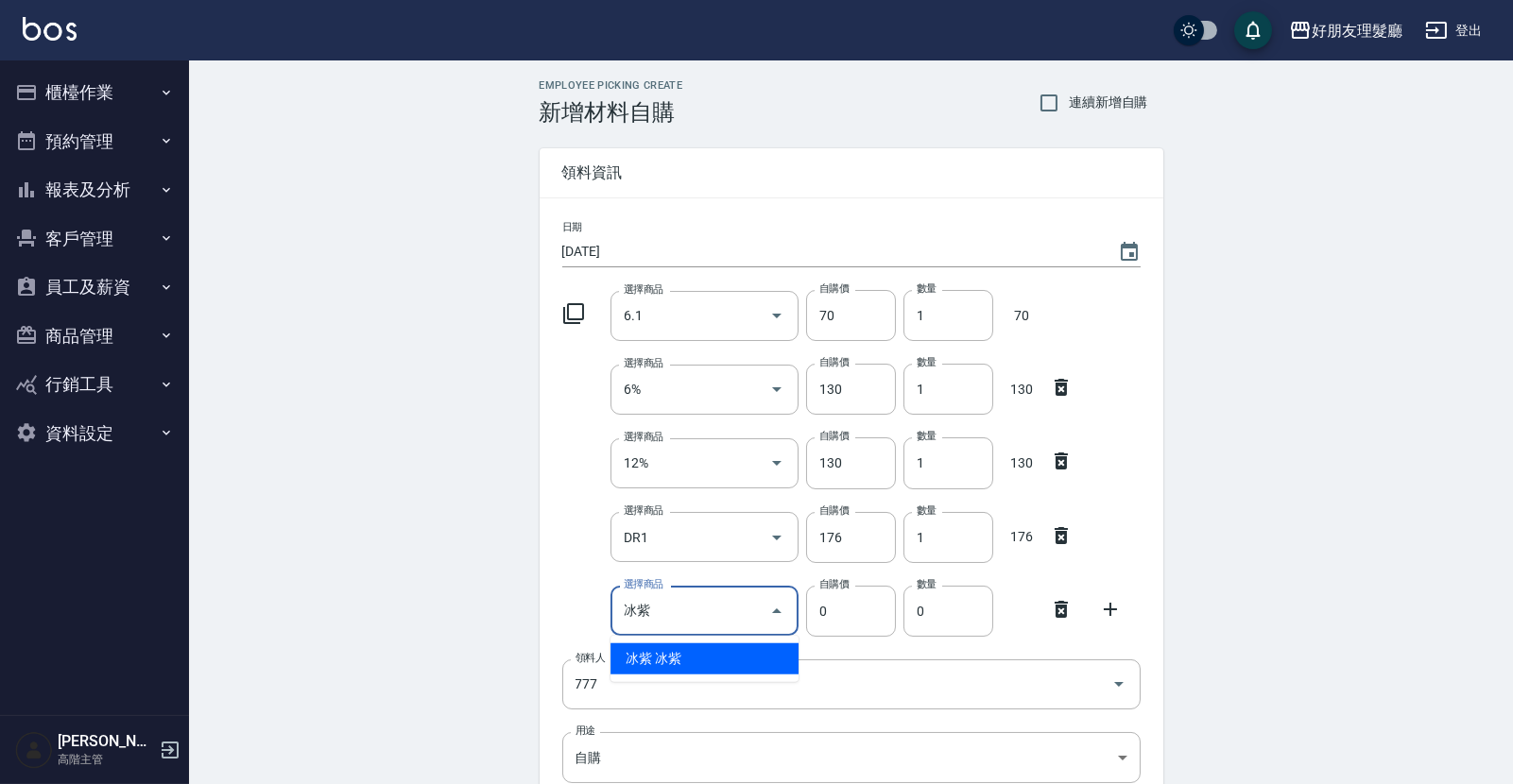
click at [672, 657] on li "冰紫 冰紫" at bounding box center [703, 659] width 188 height 31
type input "冰紫"
type input "130"
type input "1"
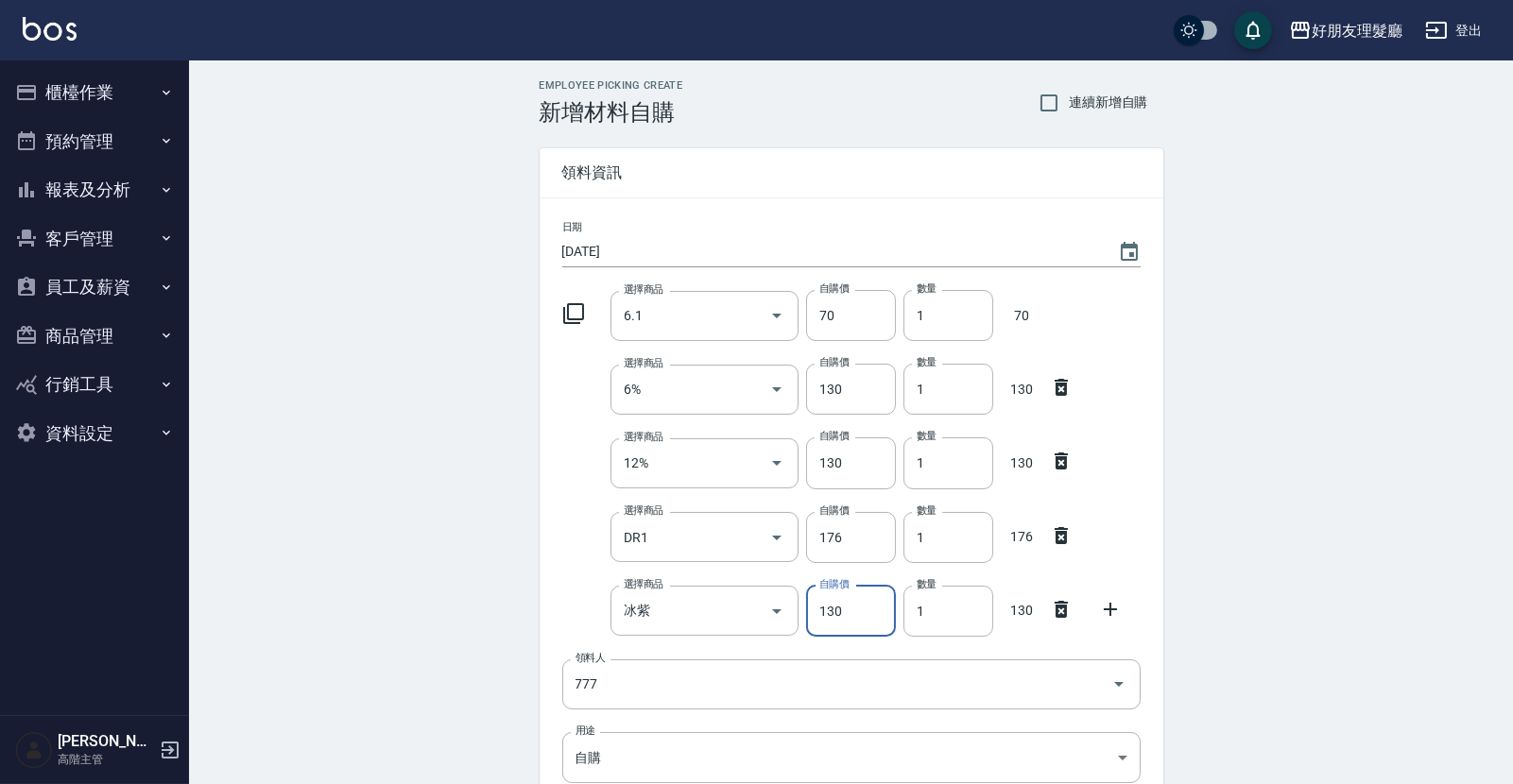
click at [1273, 389] on div "Employee Picking Create 新增材料自購 連續新增自購 領料資訊 日期 2025/09/19 選擇商品 6.1 選擇商品 自購價 70 自…" at bounding box center [851, 567] width 1324 height 1013
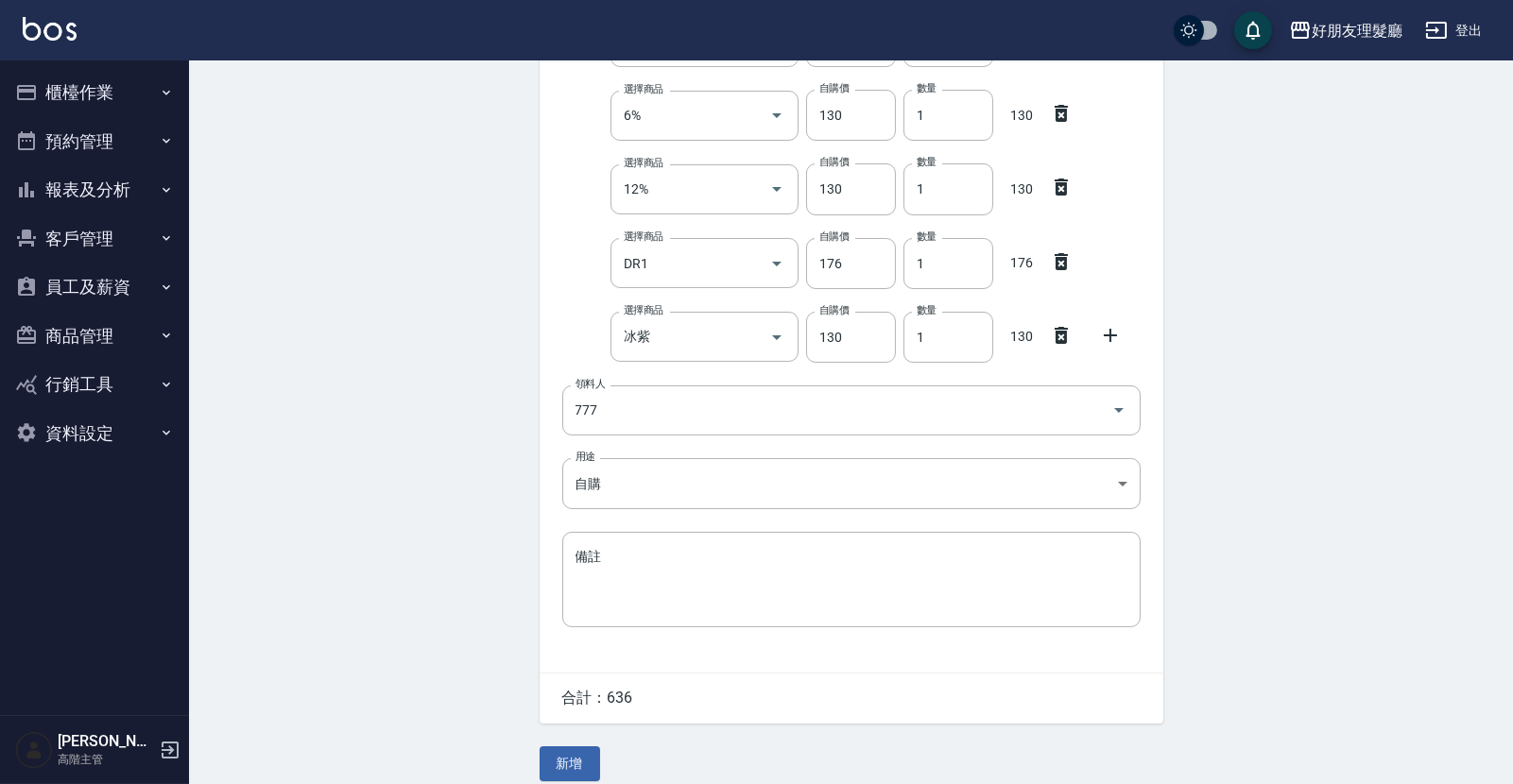
scroll to position [290, 0]
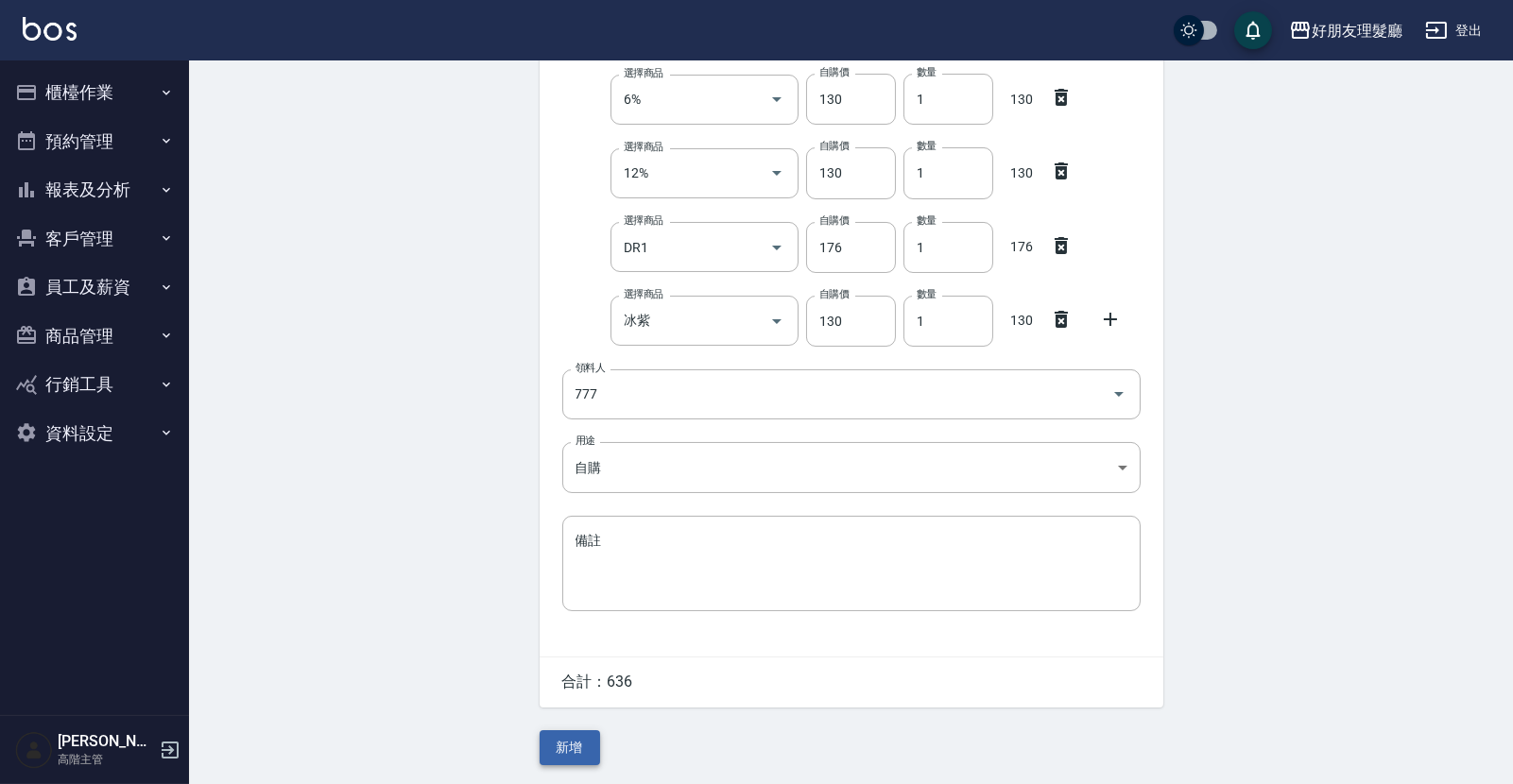
click at [588, 750] on button "新增" at bounding box center [569, 748] width 60 height 35
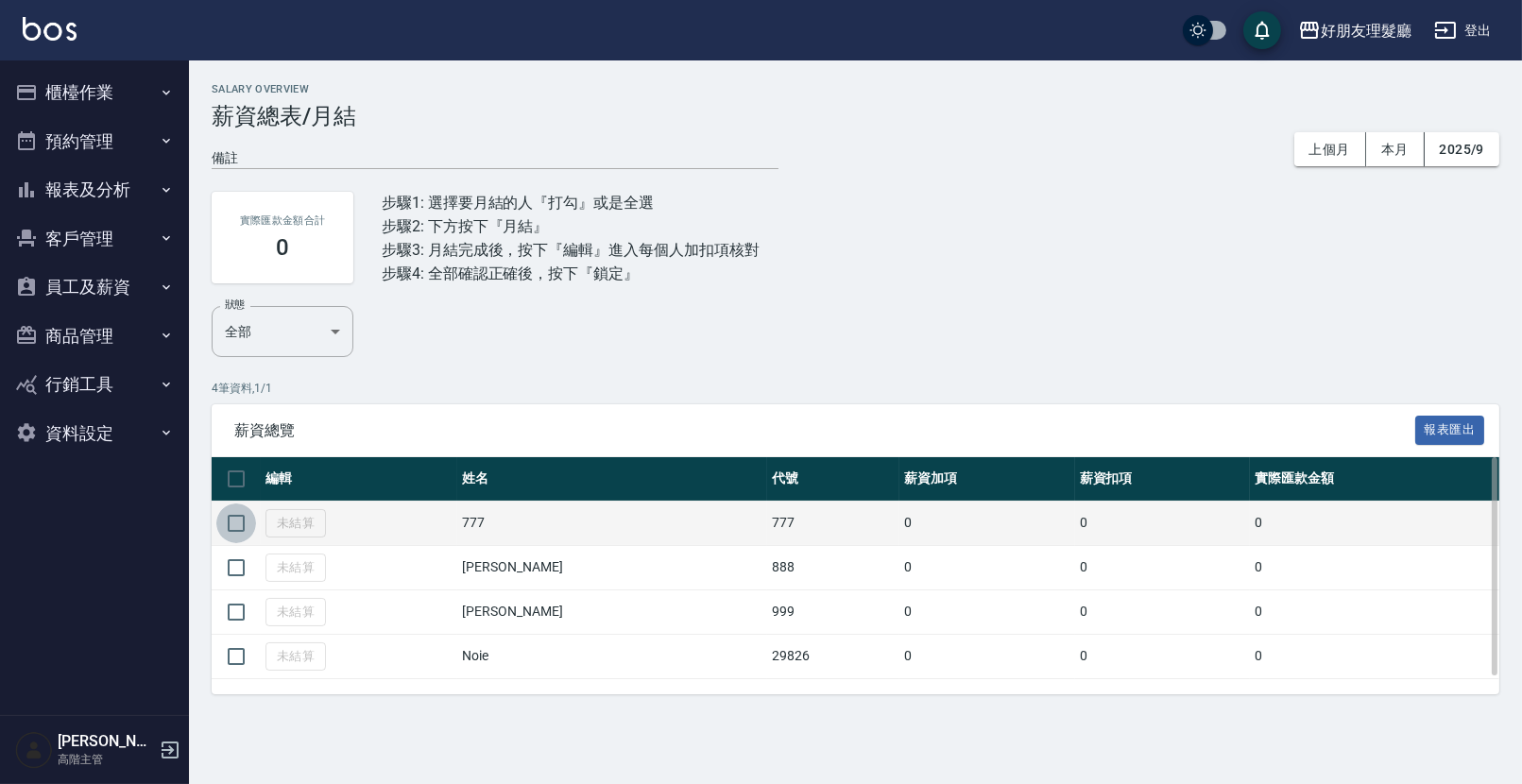
click at [237, 524] on input "checkbox" at bounding box center [236, 523] width 39 height 39
checkbox input "true"
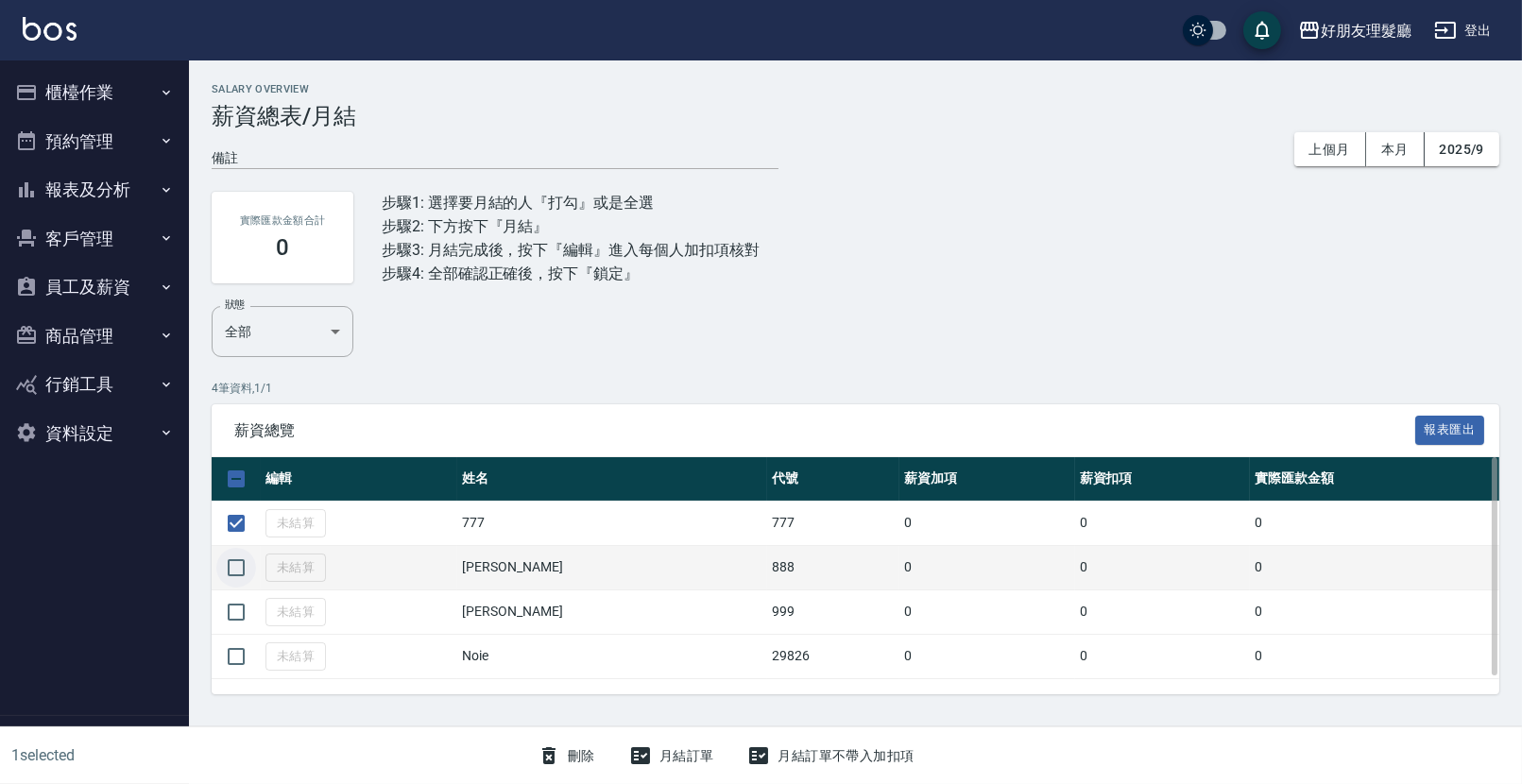
click at [236, 548] on input "checkbox" at bounding box center [236, 568] width 39 height 39
checkbox input "true"
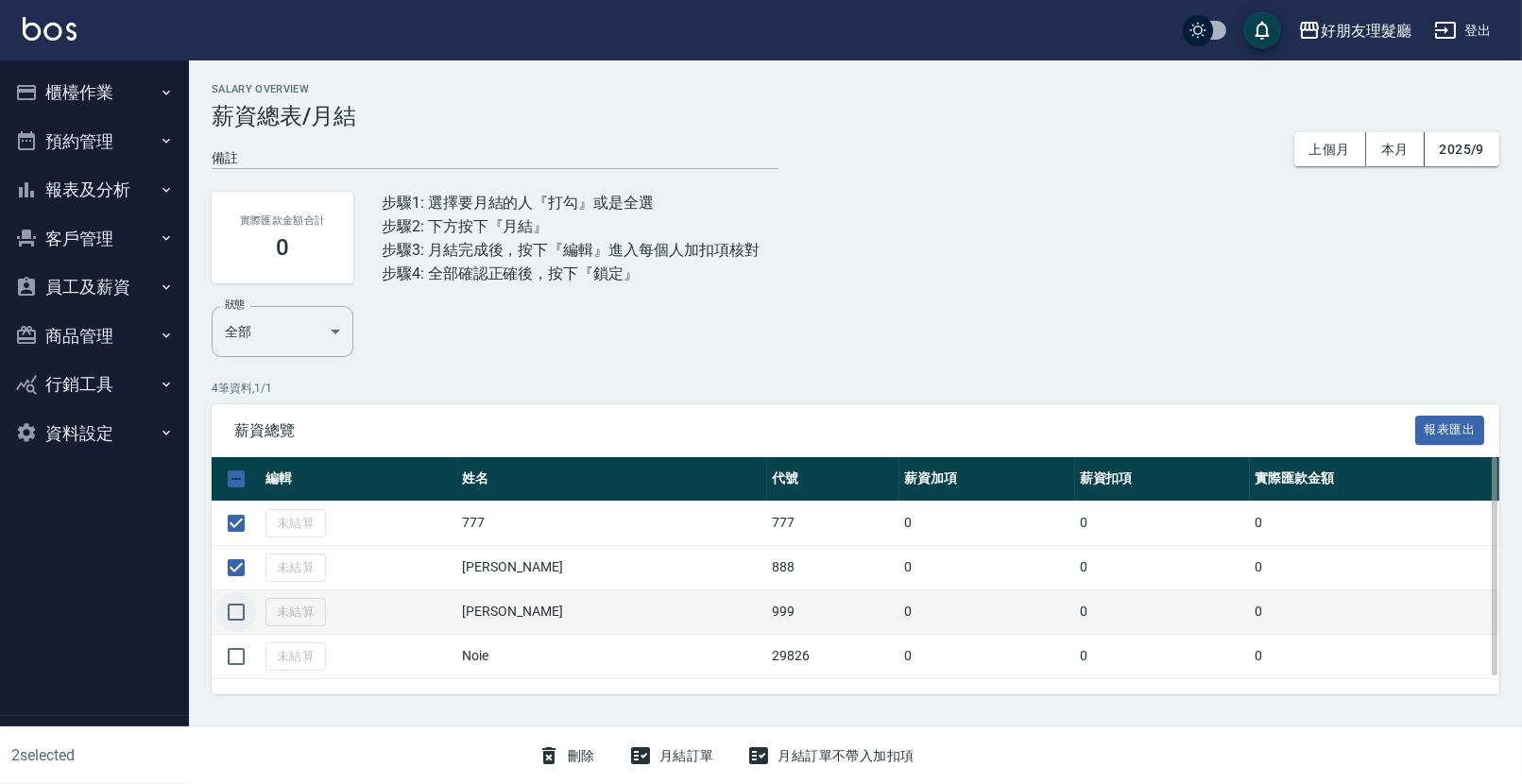
click at [251, 595] on input "checkbox" at bounding box center [236, 612] width 39 height 39
checkbox input "true"
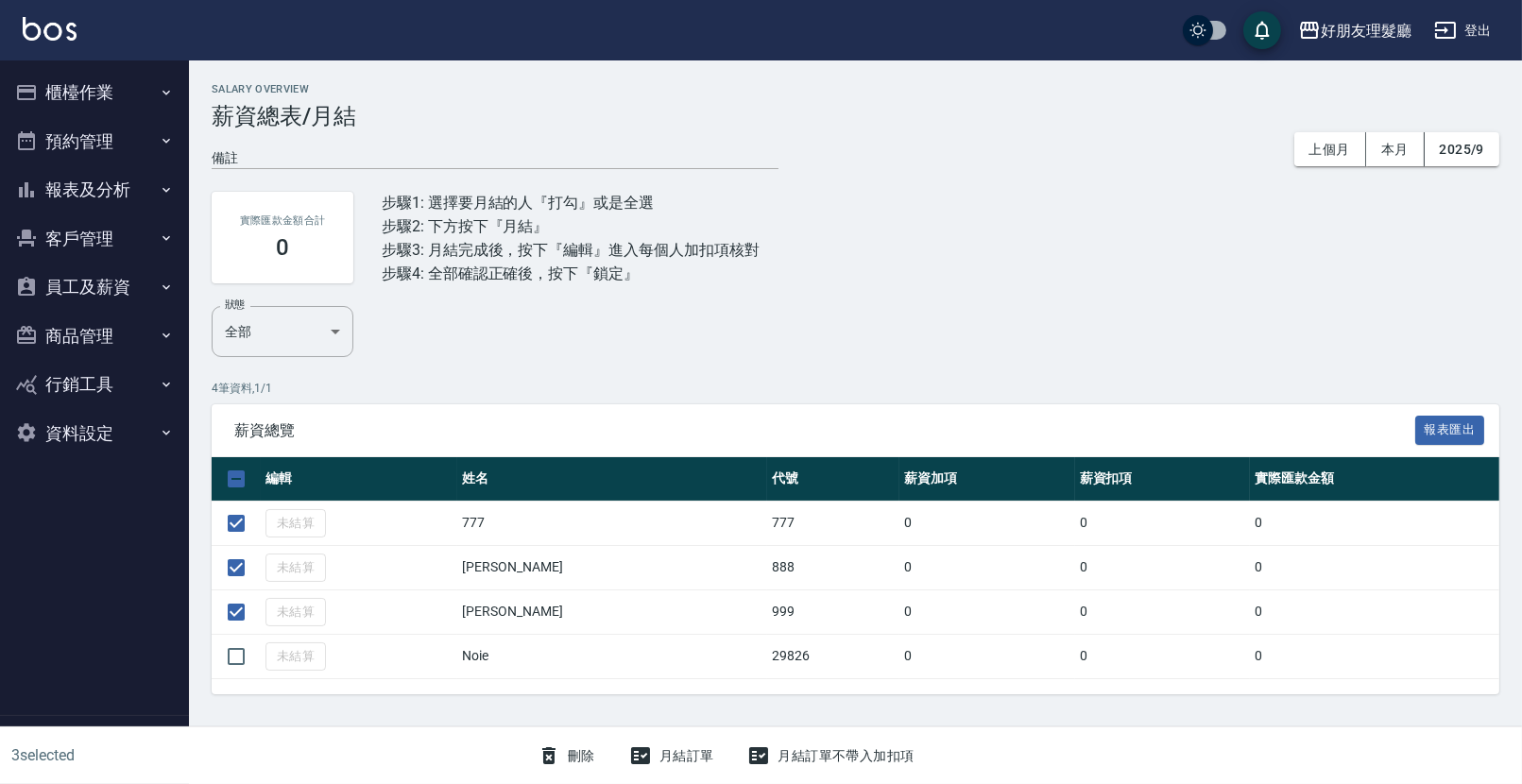
click at [668, 747] on button "月結訂單" at bounding box center [672, 756] width 100 height 35
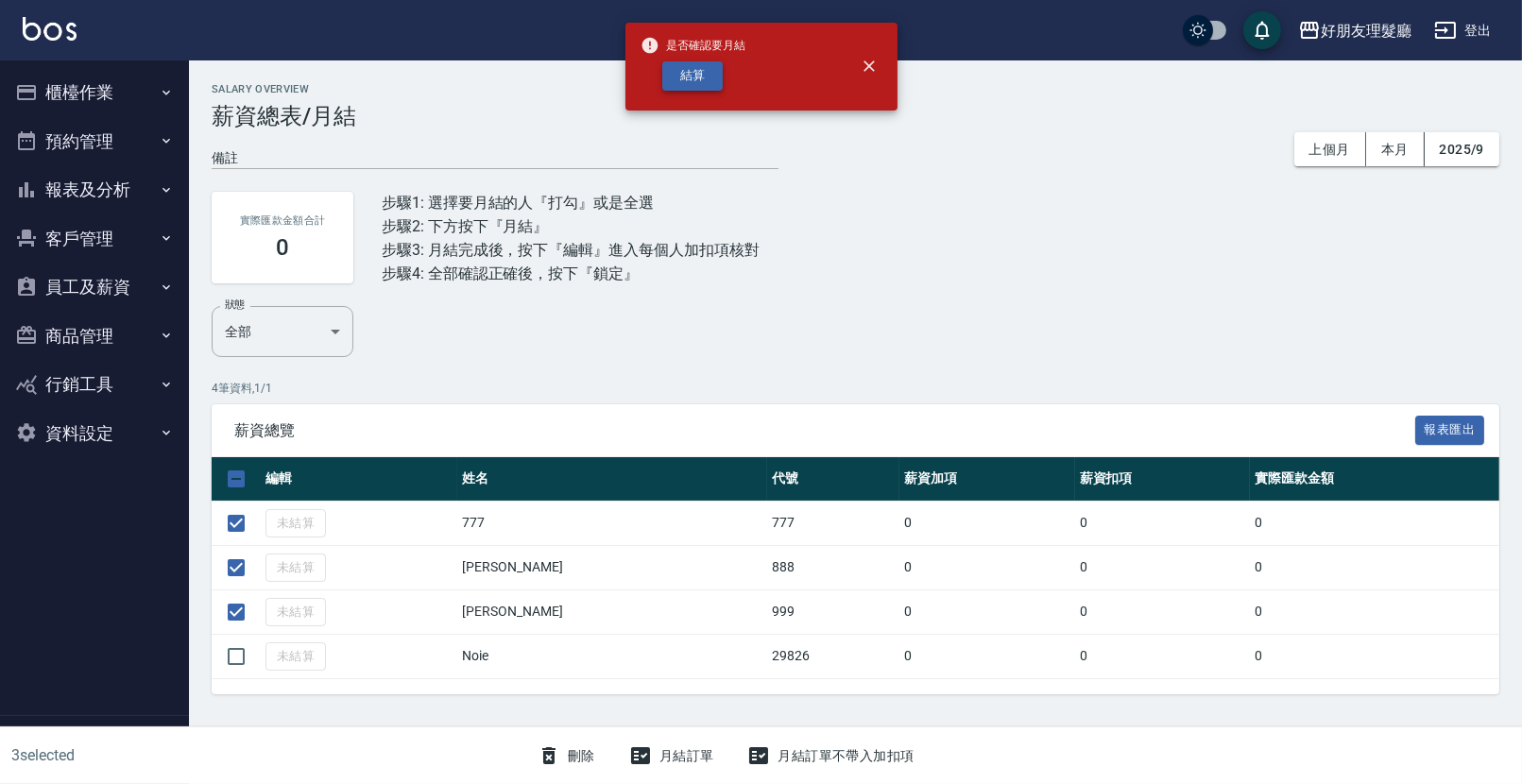
click at [686, 81] on button "結算" at bounding box center [692, 76] width 60 height 30
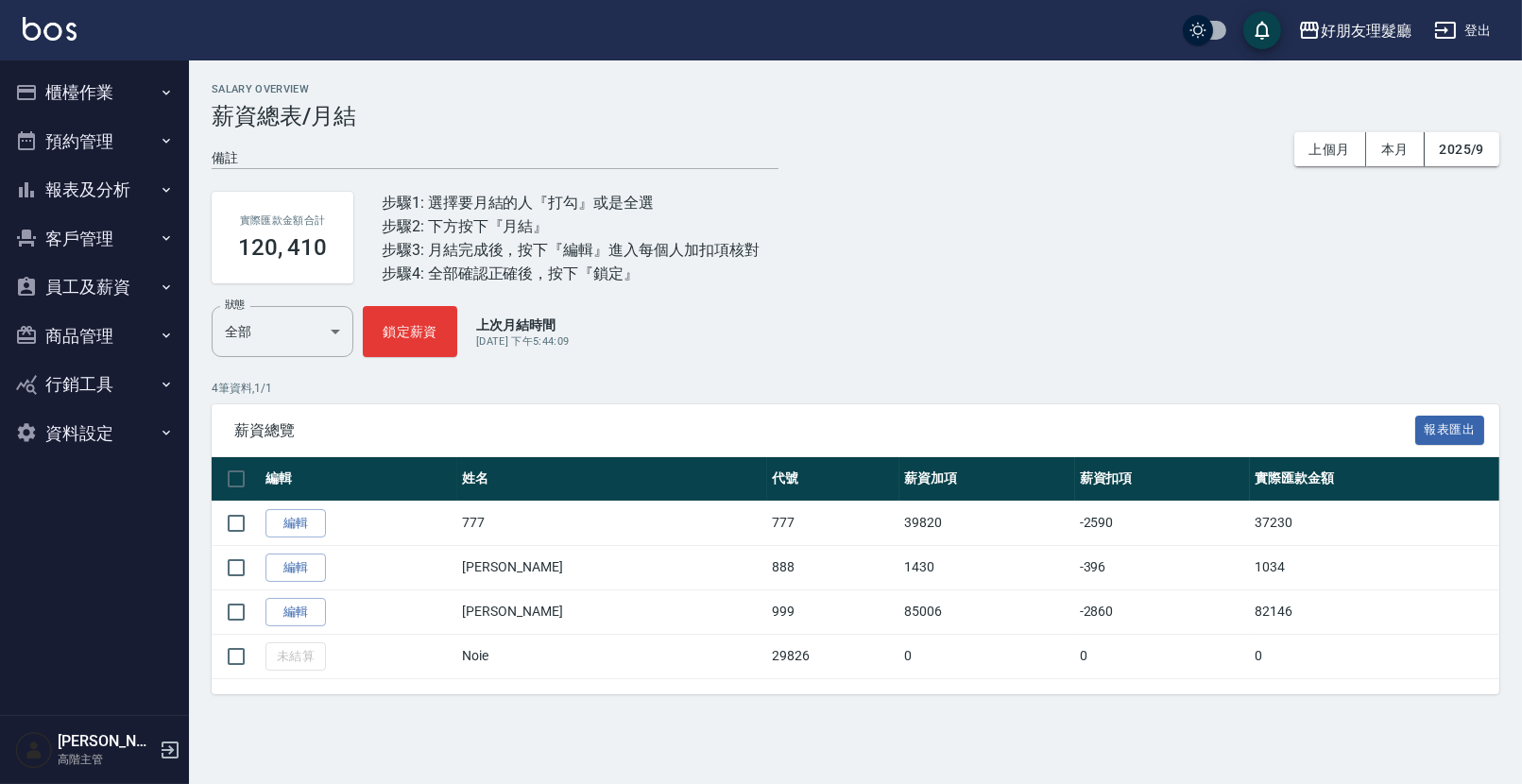
click at [91, 108] on button "櫃檯作業" at bounding box center [94, 92] width 174 height 49
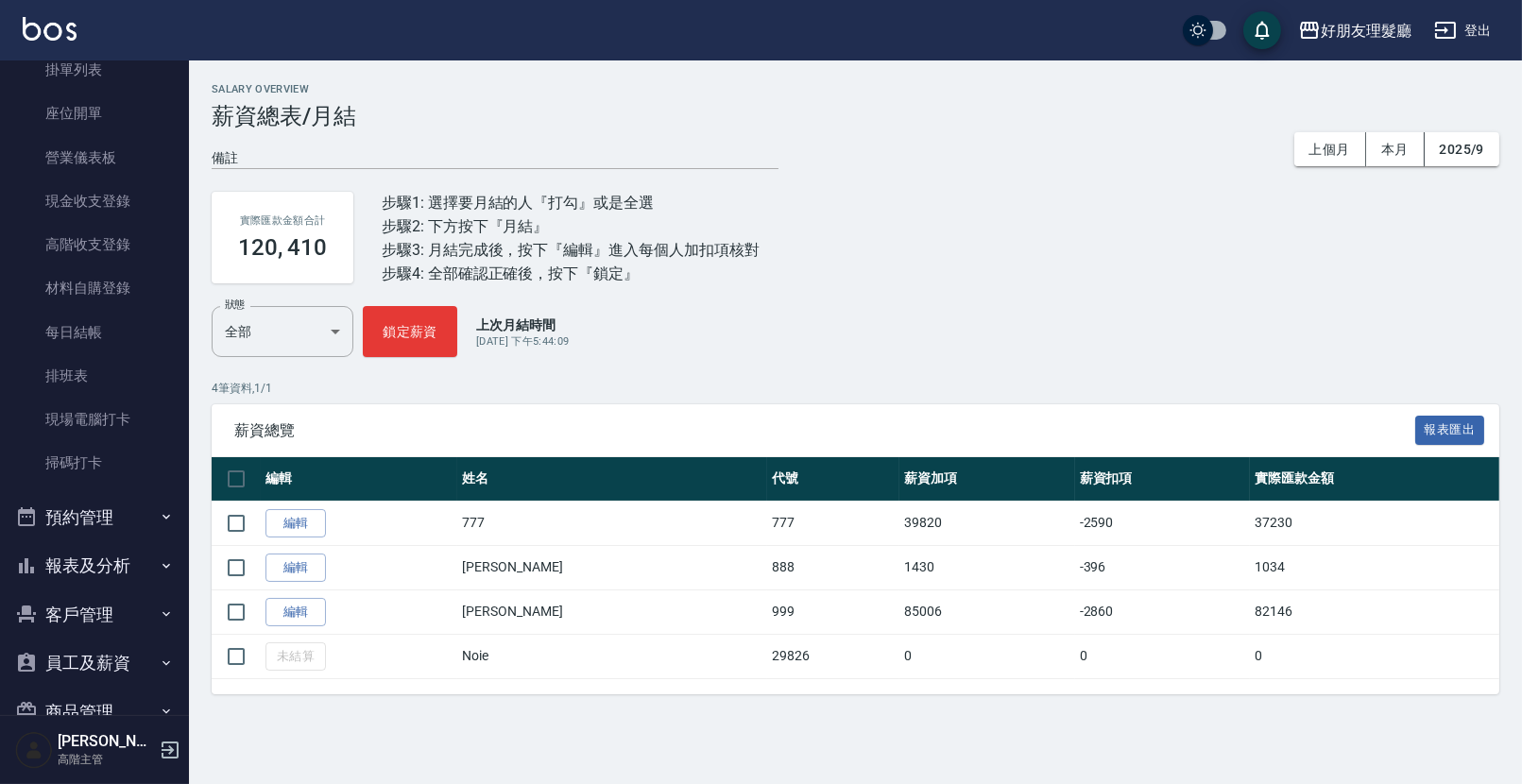
scroll to position [303, 0]
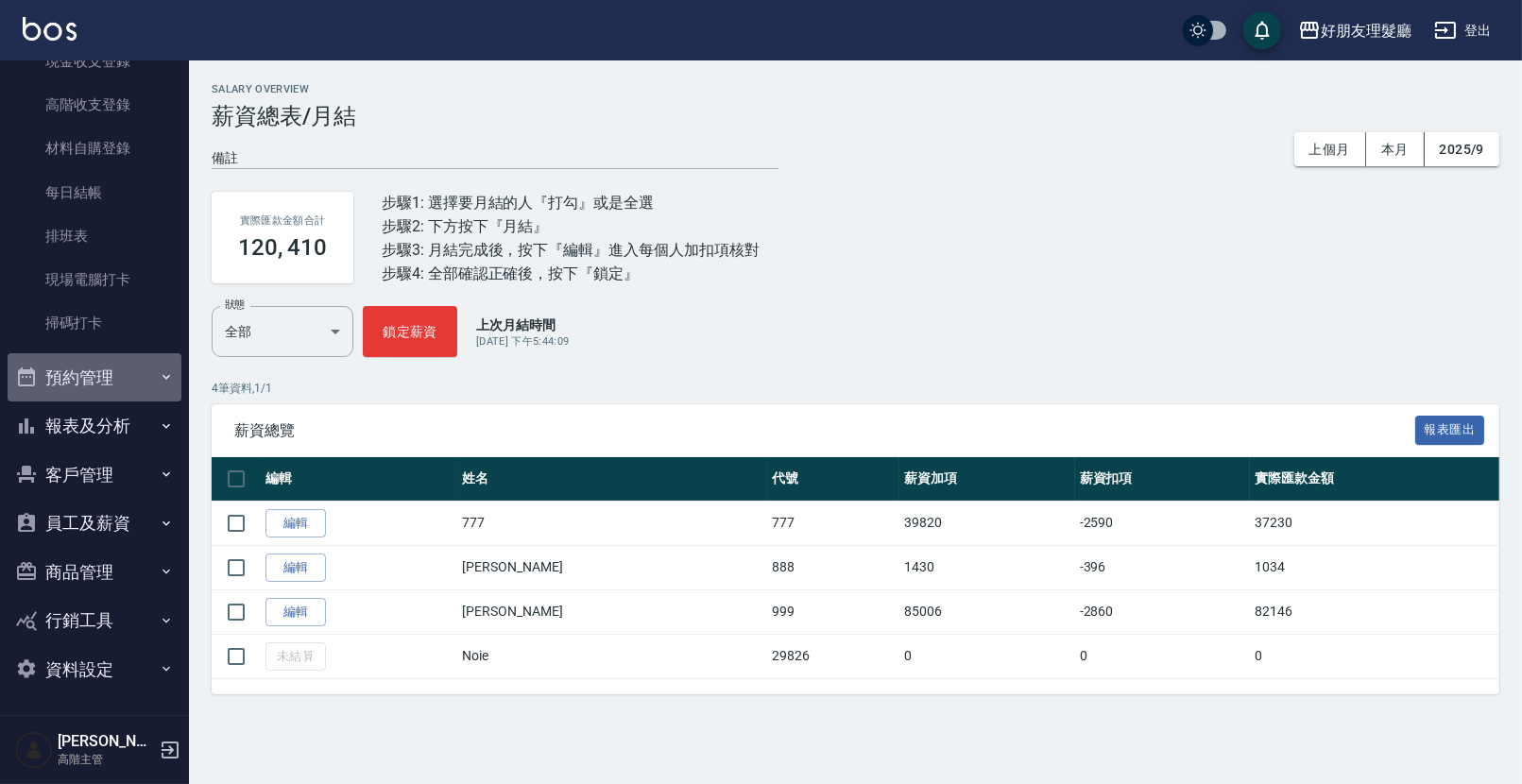
click at [124, 367] on button "預約管理" at bounding box center [94, 378] width 174 height 49
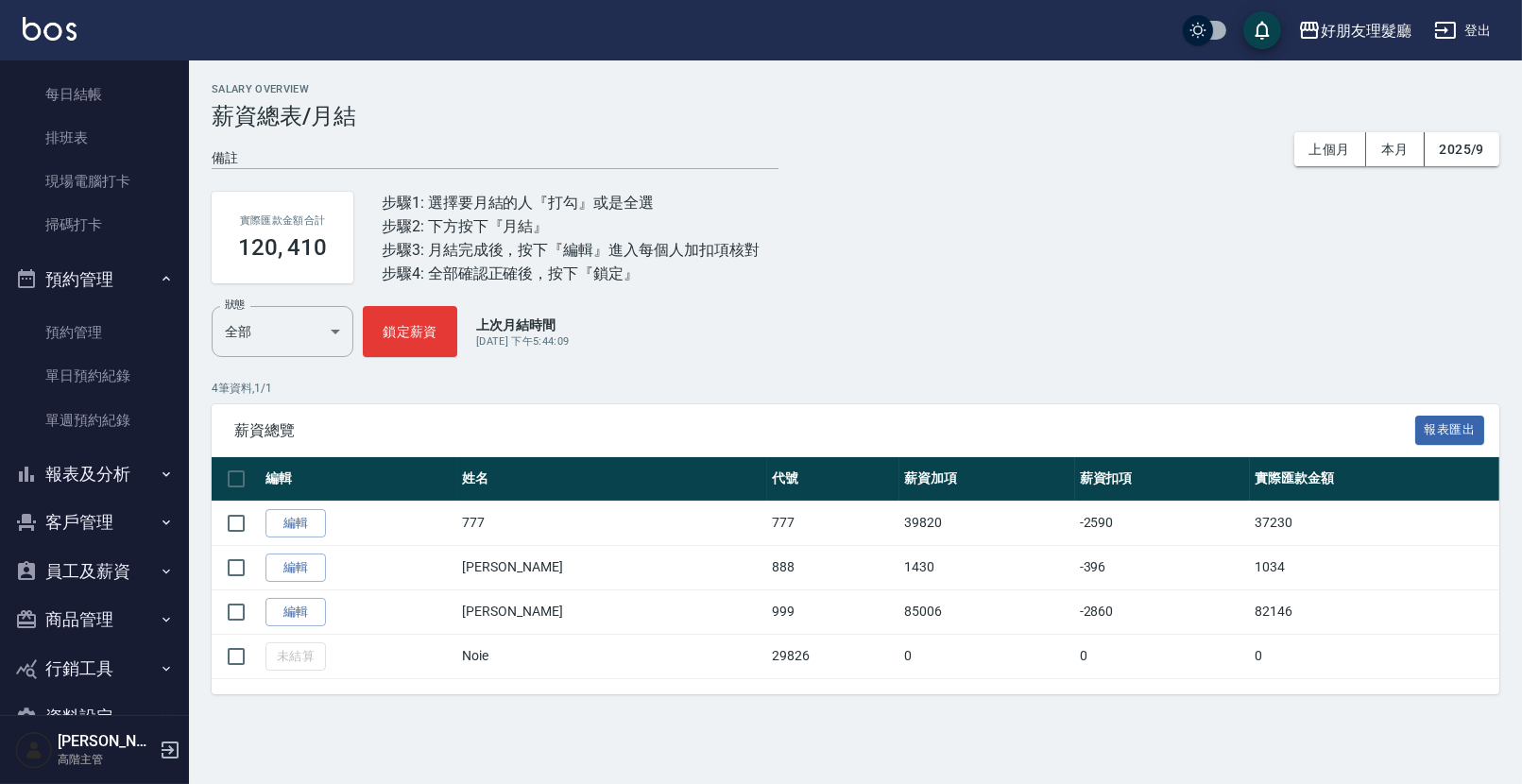
scroll to position [450, 0]
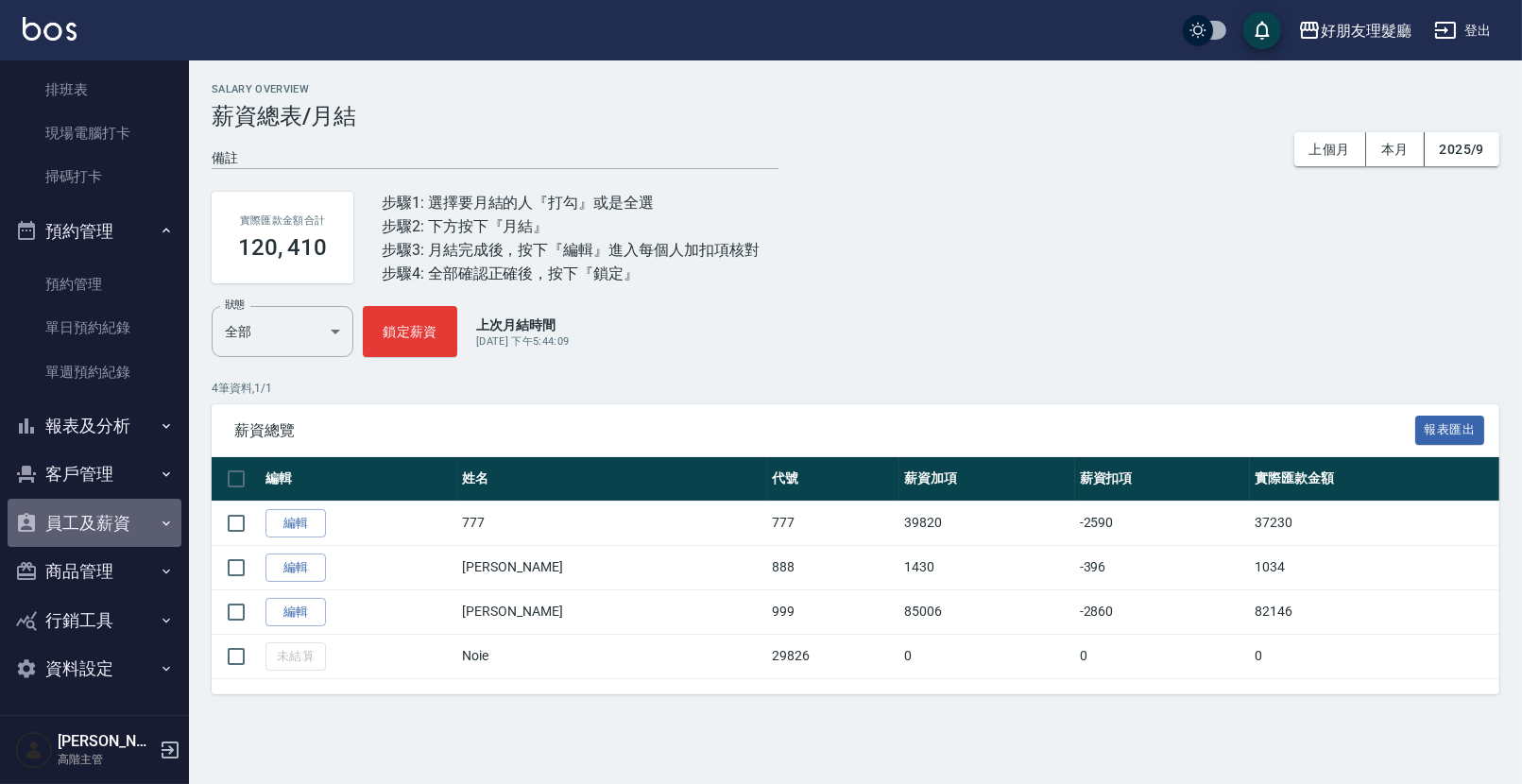
click at [131, 531] on button "員工及薪資" at bounding box center [94, 523] width 174 height 49
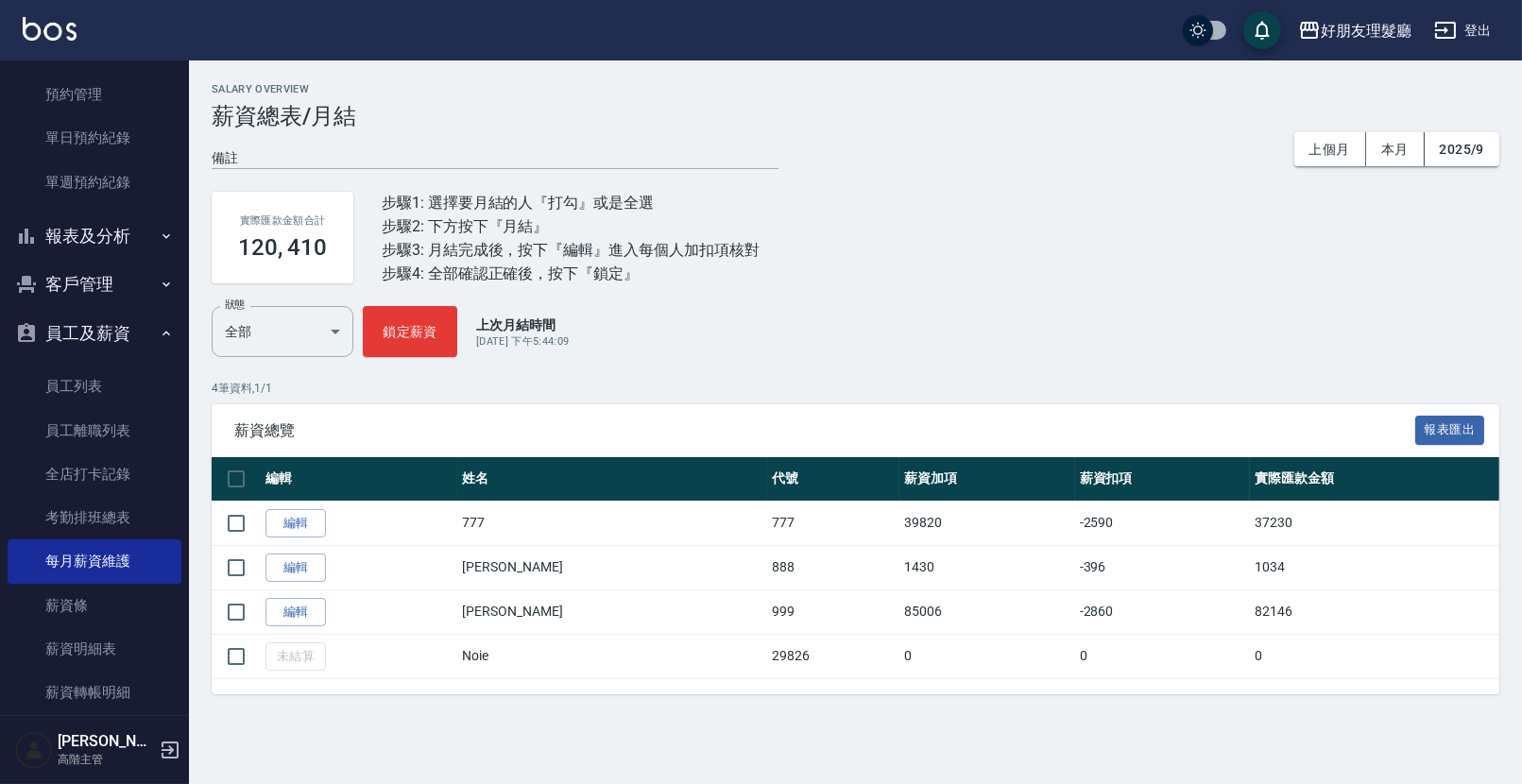
scroll to position [814, 0]
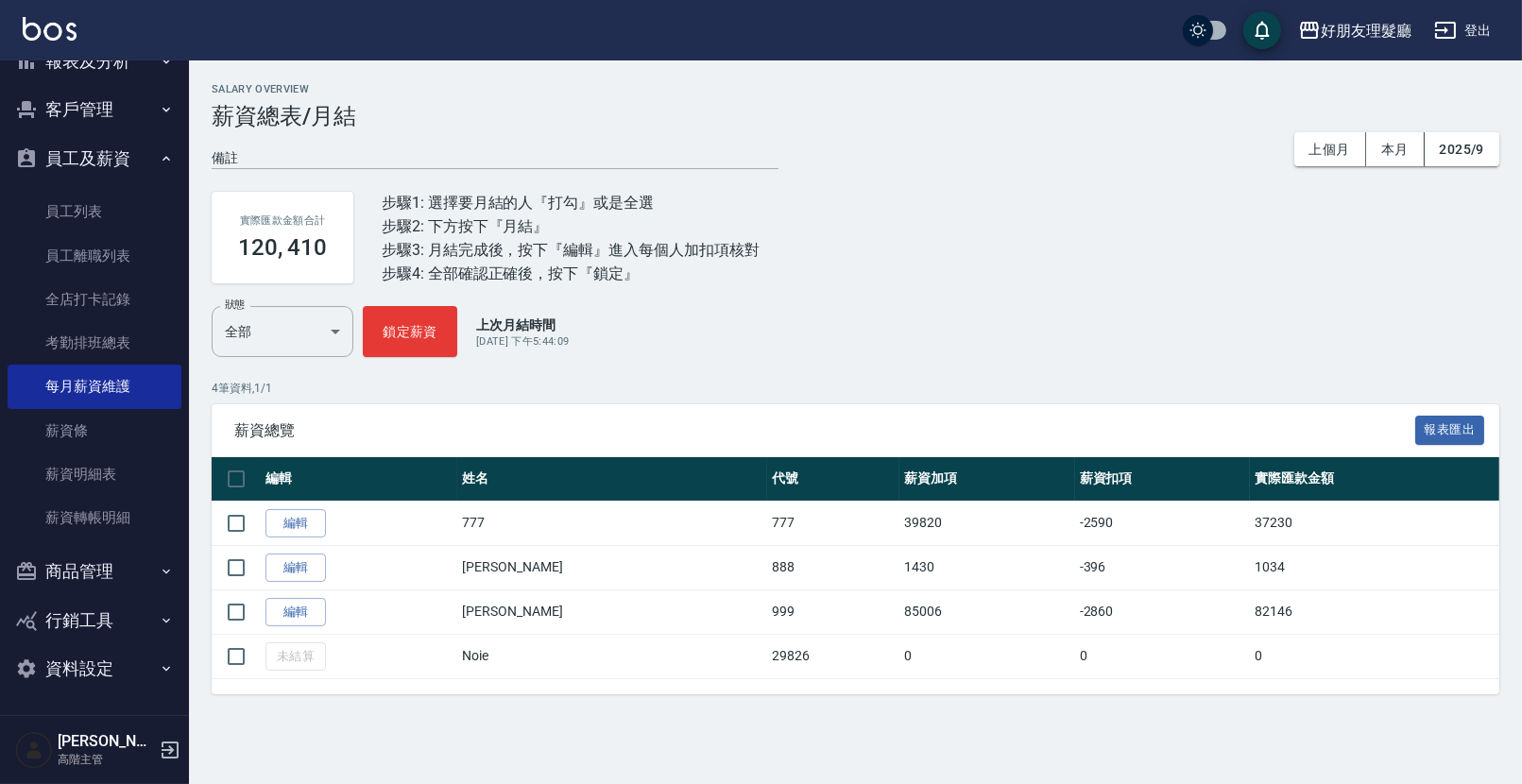
click at [117, 575] on button "商品管理" at bounding box center [94, 572] width 174 height 49
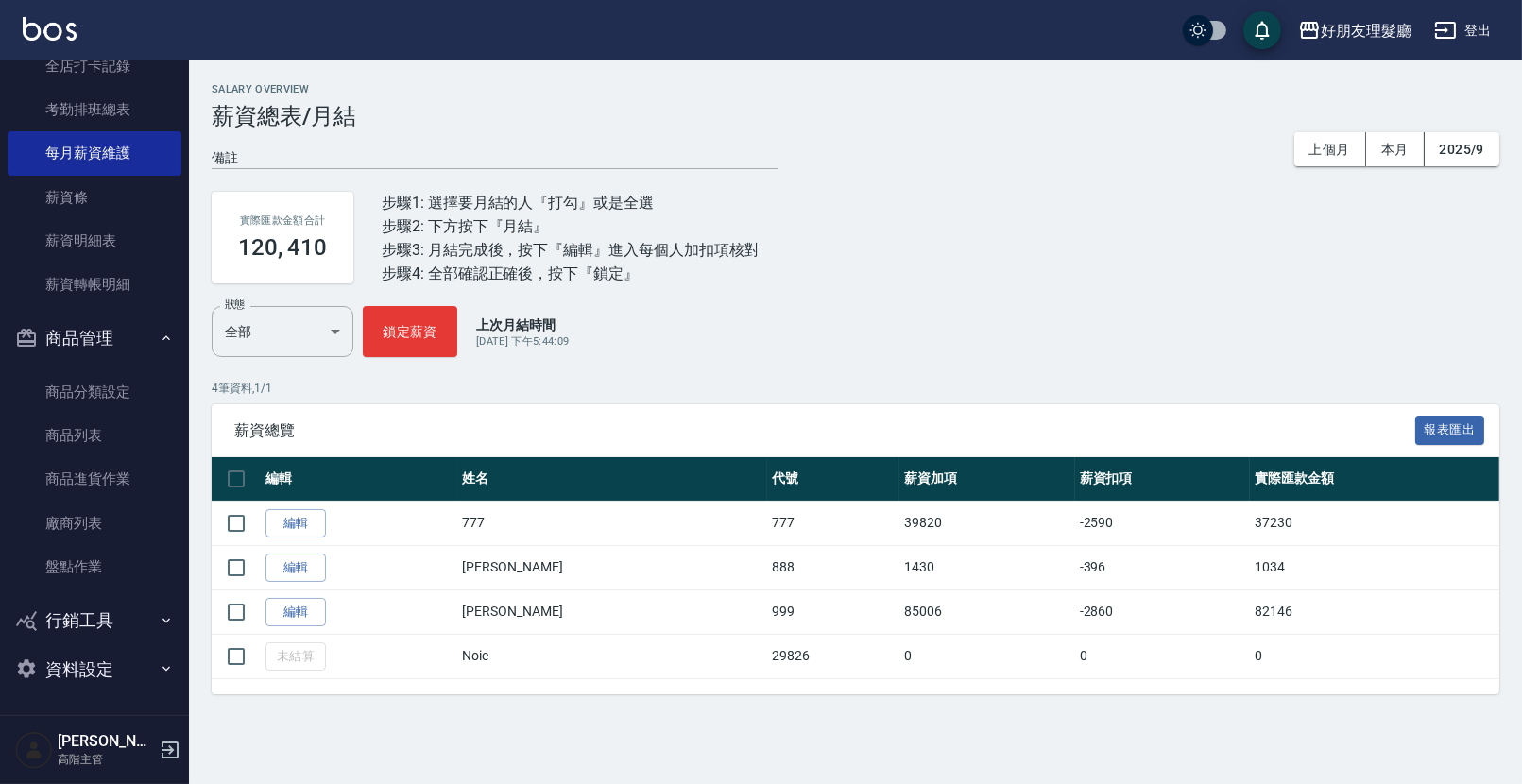
click at [124, 641] on button "行銷工具" at bounding box center [94, 621] width 174 height 49
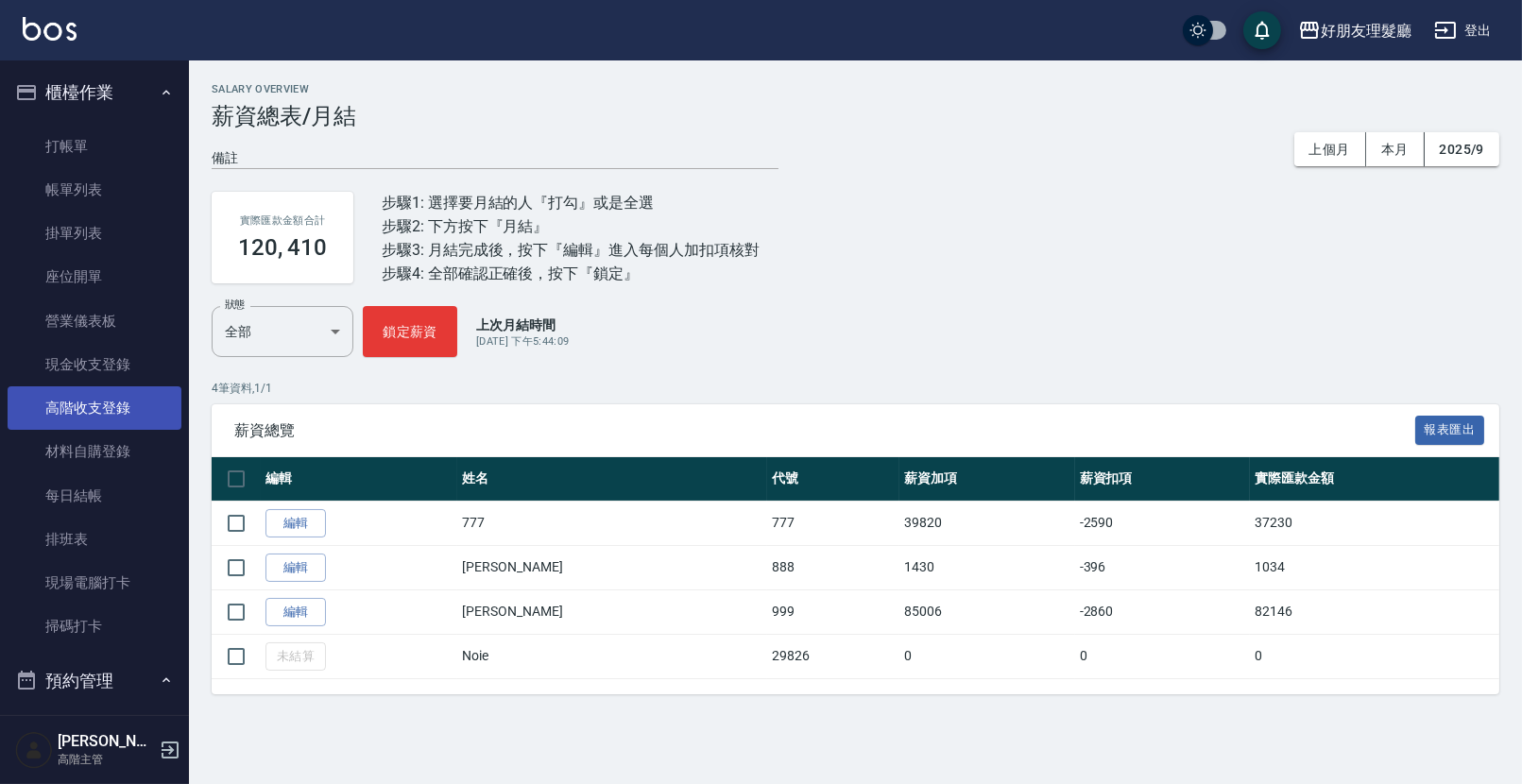
scroll to position [343, 0]
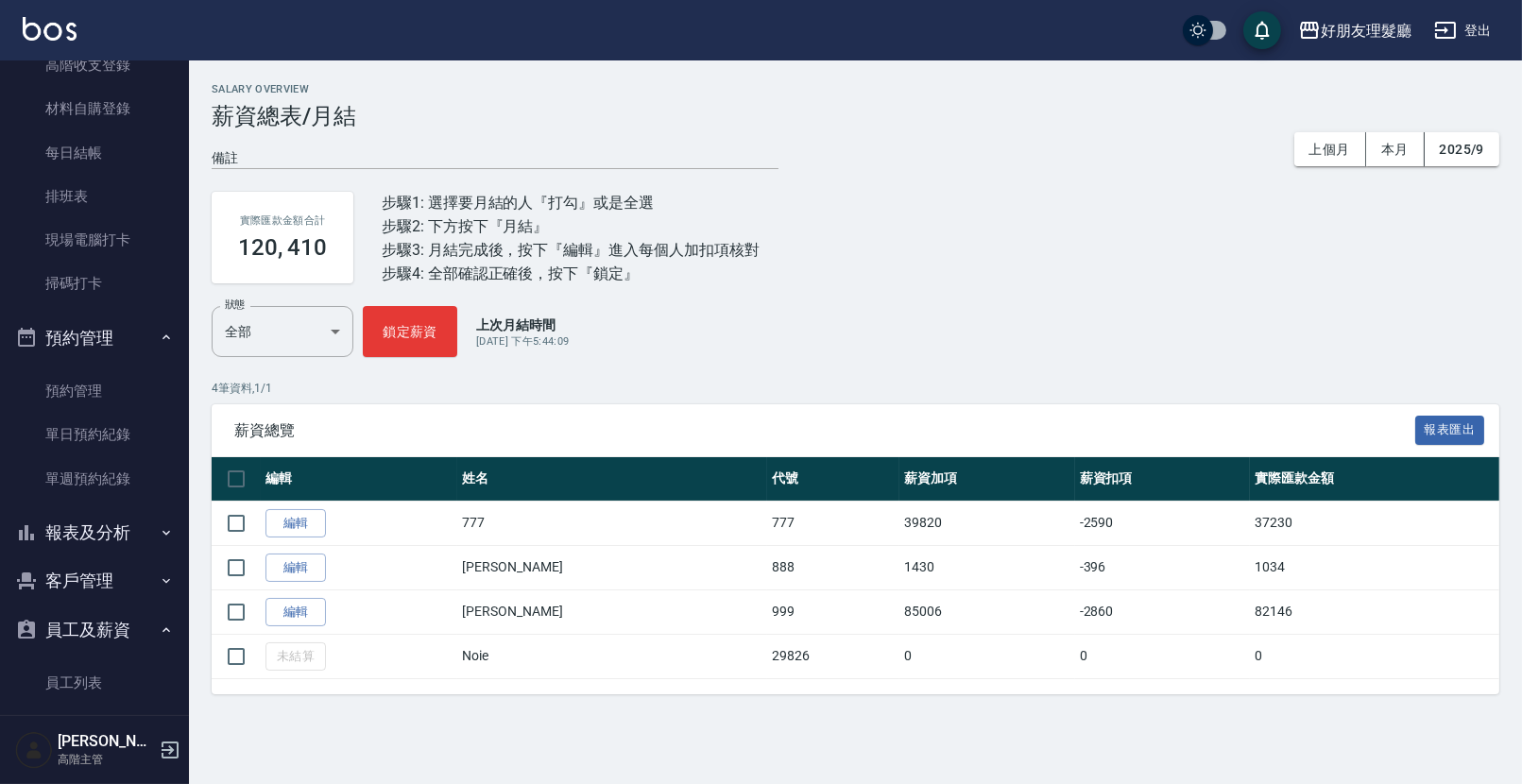
click at [111, 541] on button "報表及分析" at bounding box center [94, 533] width 174 height 49
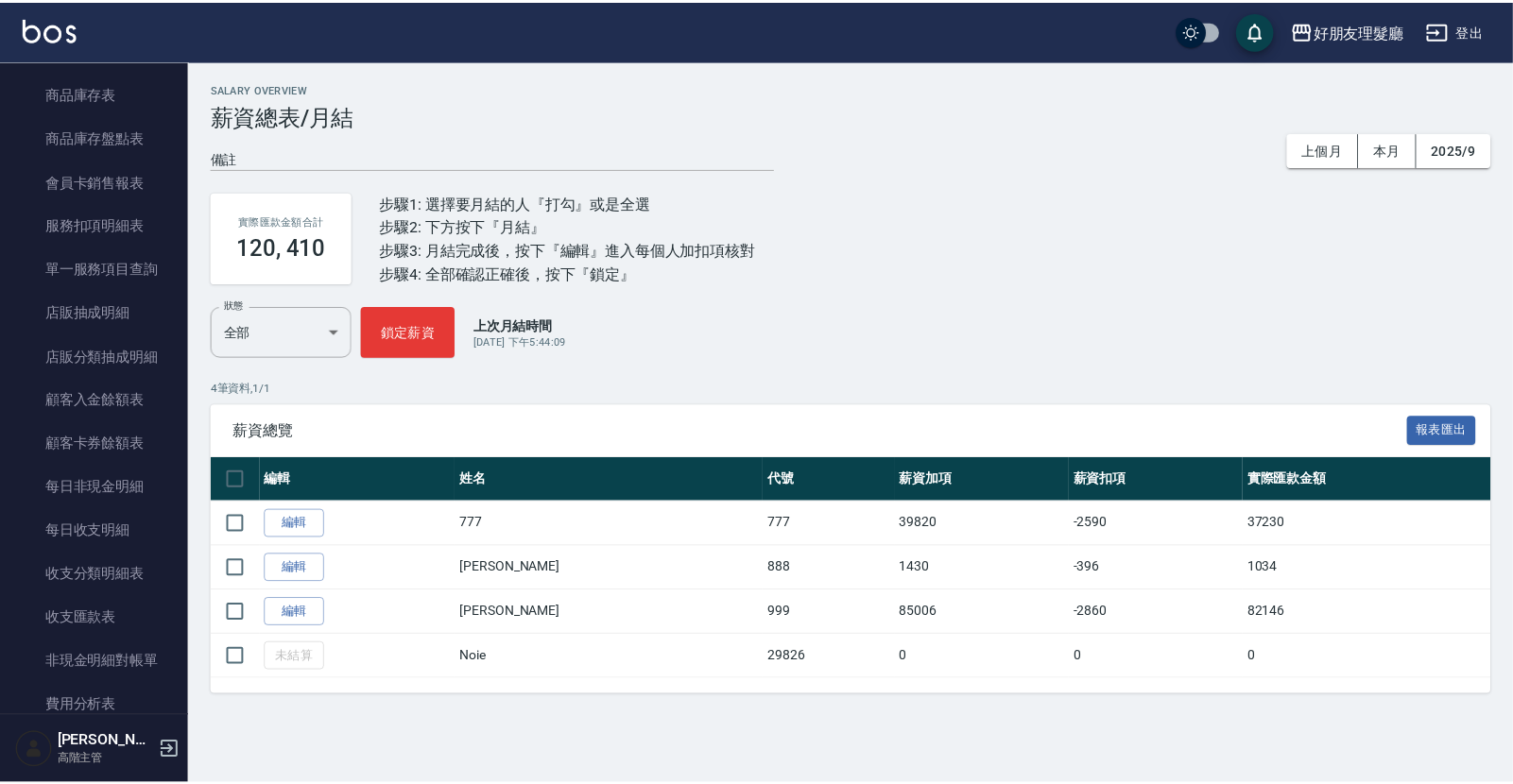
scroll to position [2274, 0]
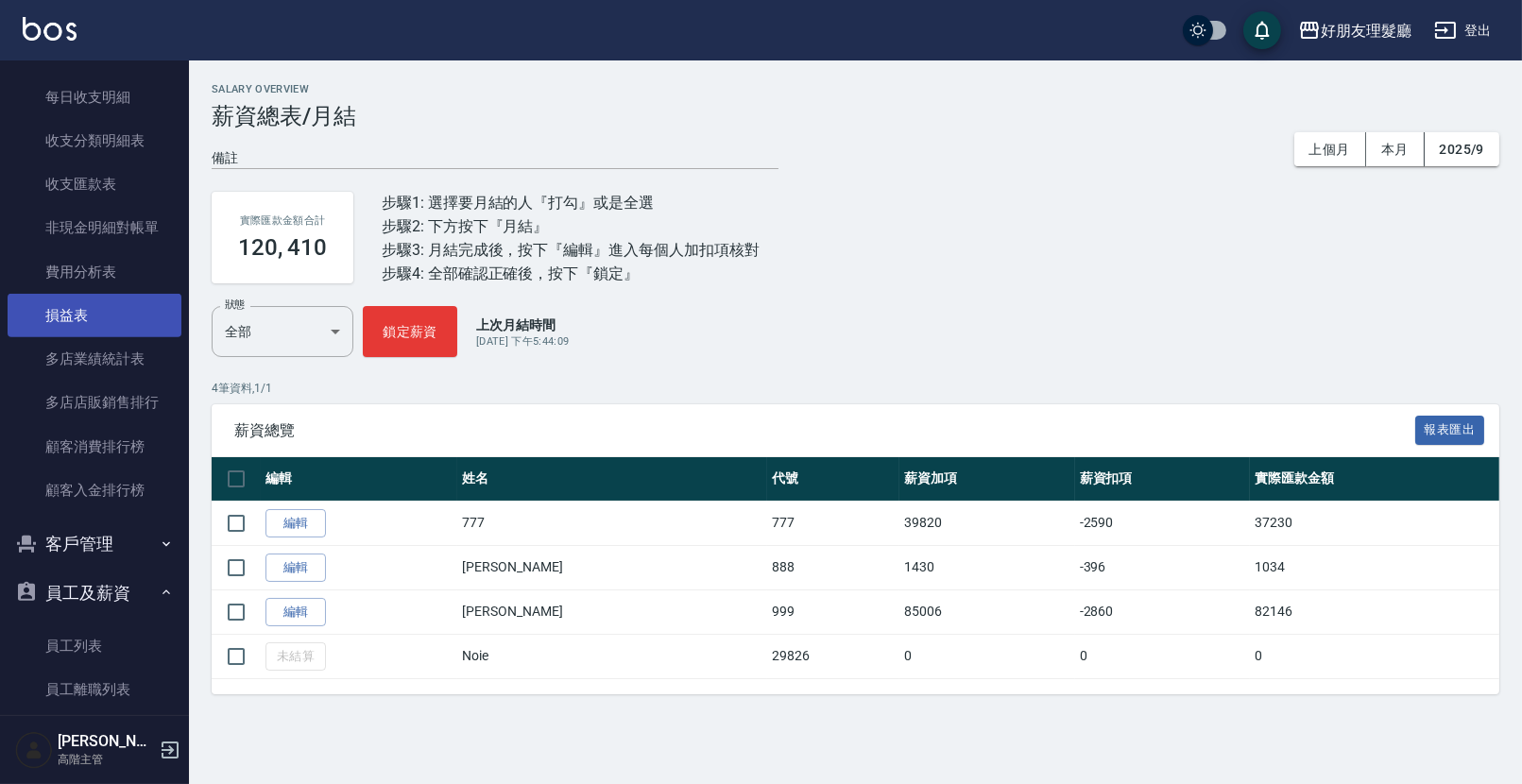
click at [106, 322] on link "損益表" at bounding box center [94, 316] width 174 height 43
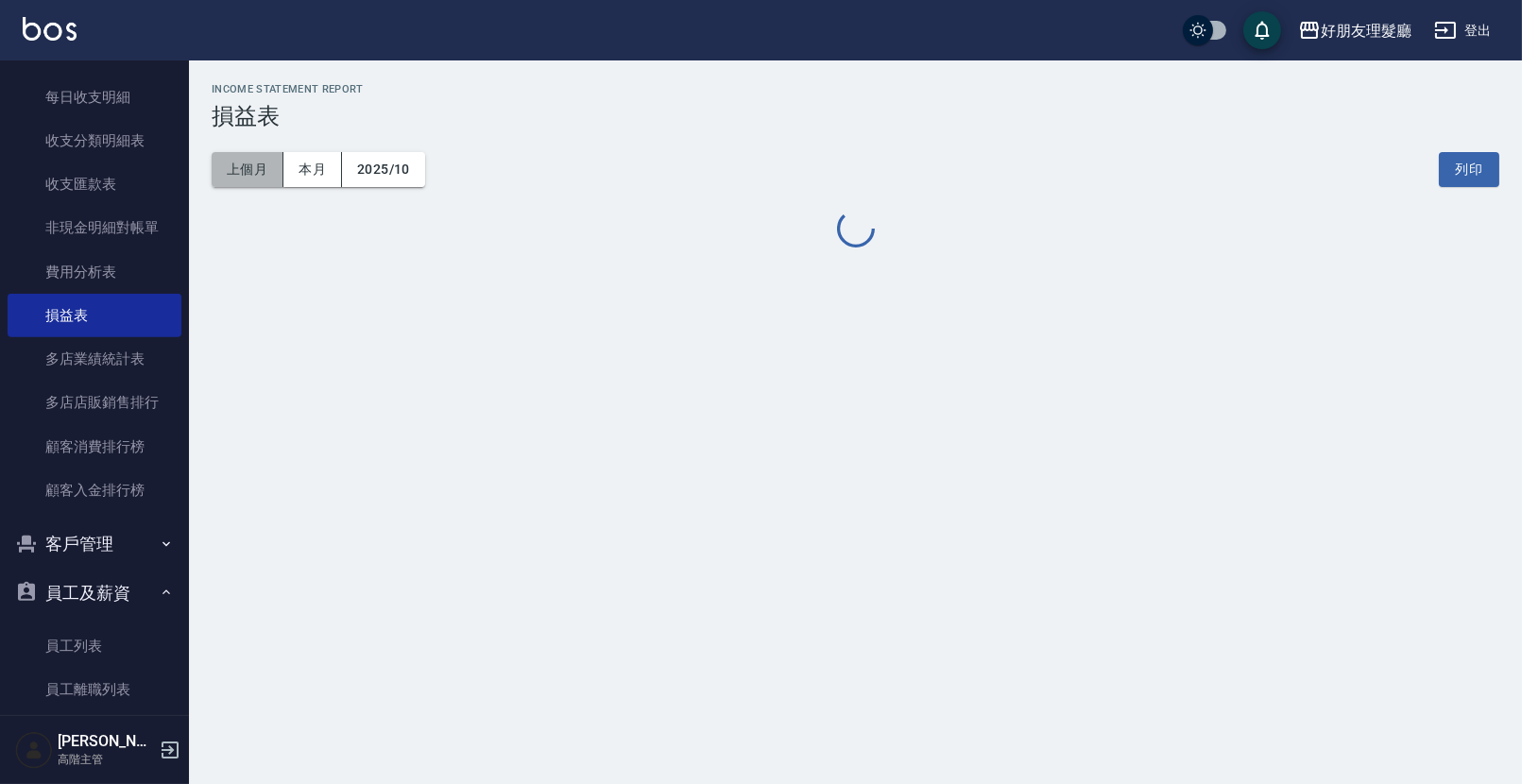
click at [251, 179] on button "上個月" at bounding box center [247, 170] width 72 height 35
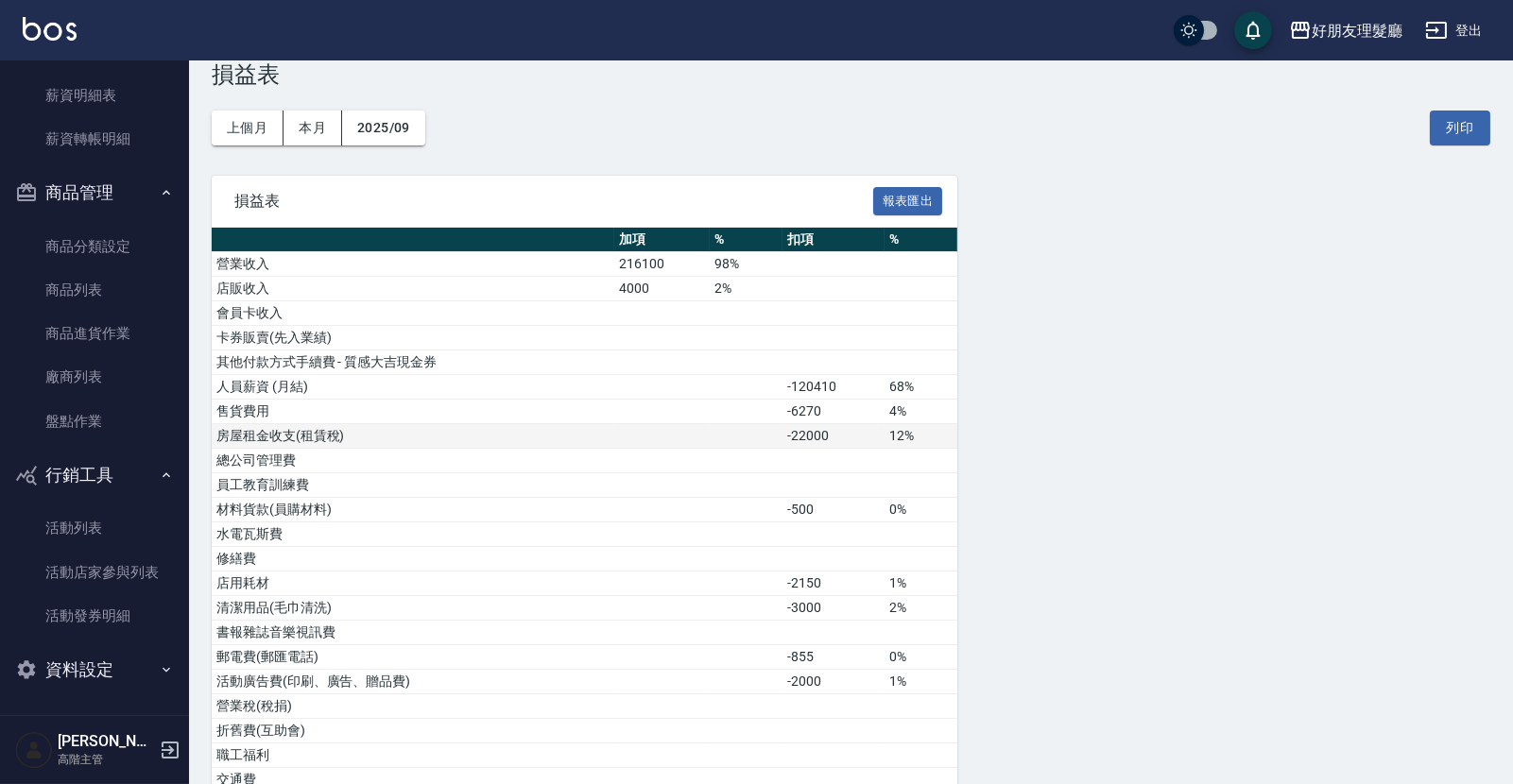
scroll to position [77, 0]
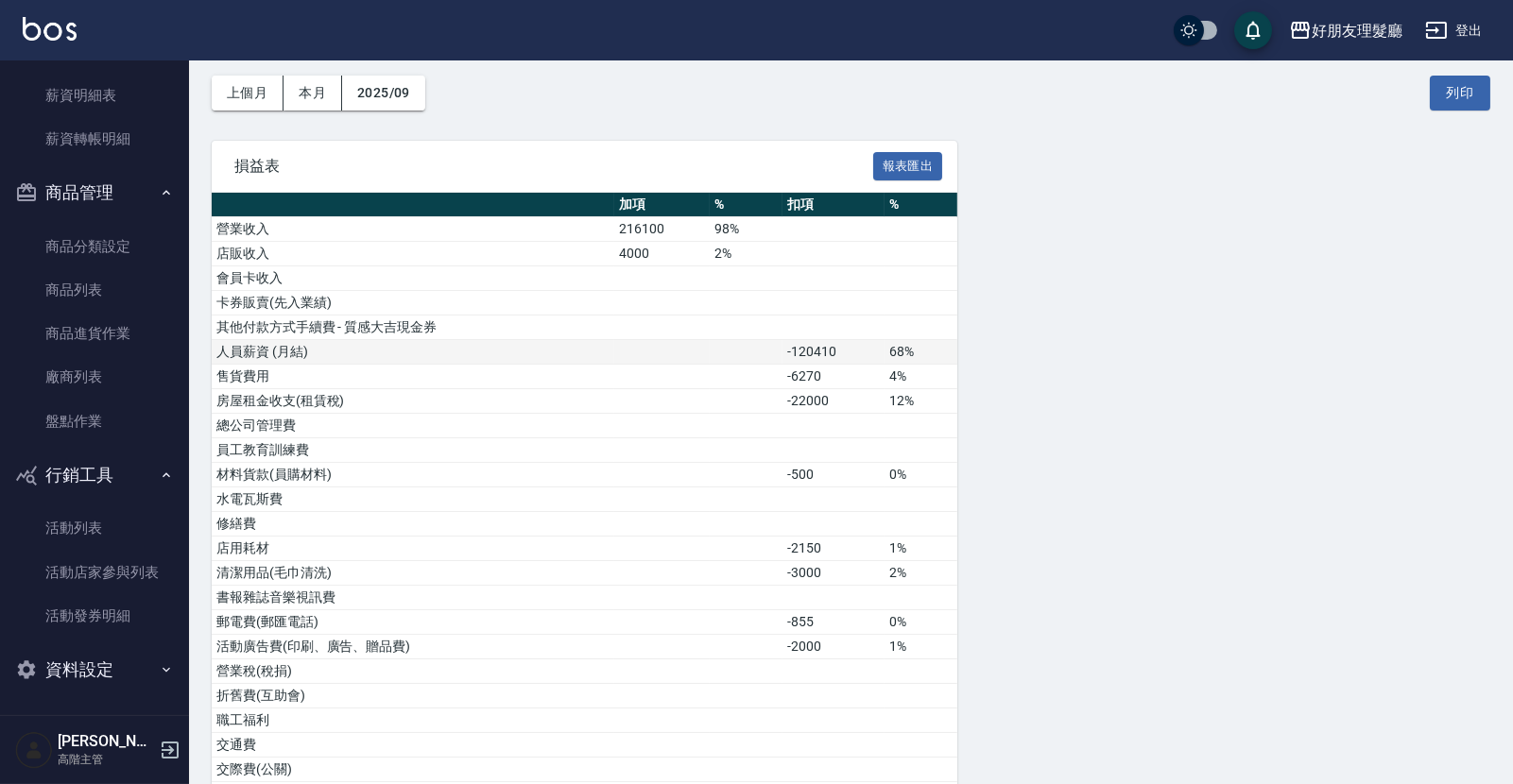
click at [427, 343] on td "人員薪資 (月結)" at bounding box center [412, 352] width 402 height 25
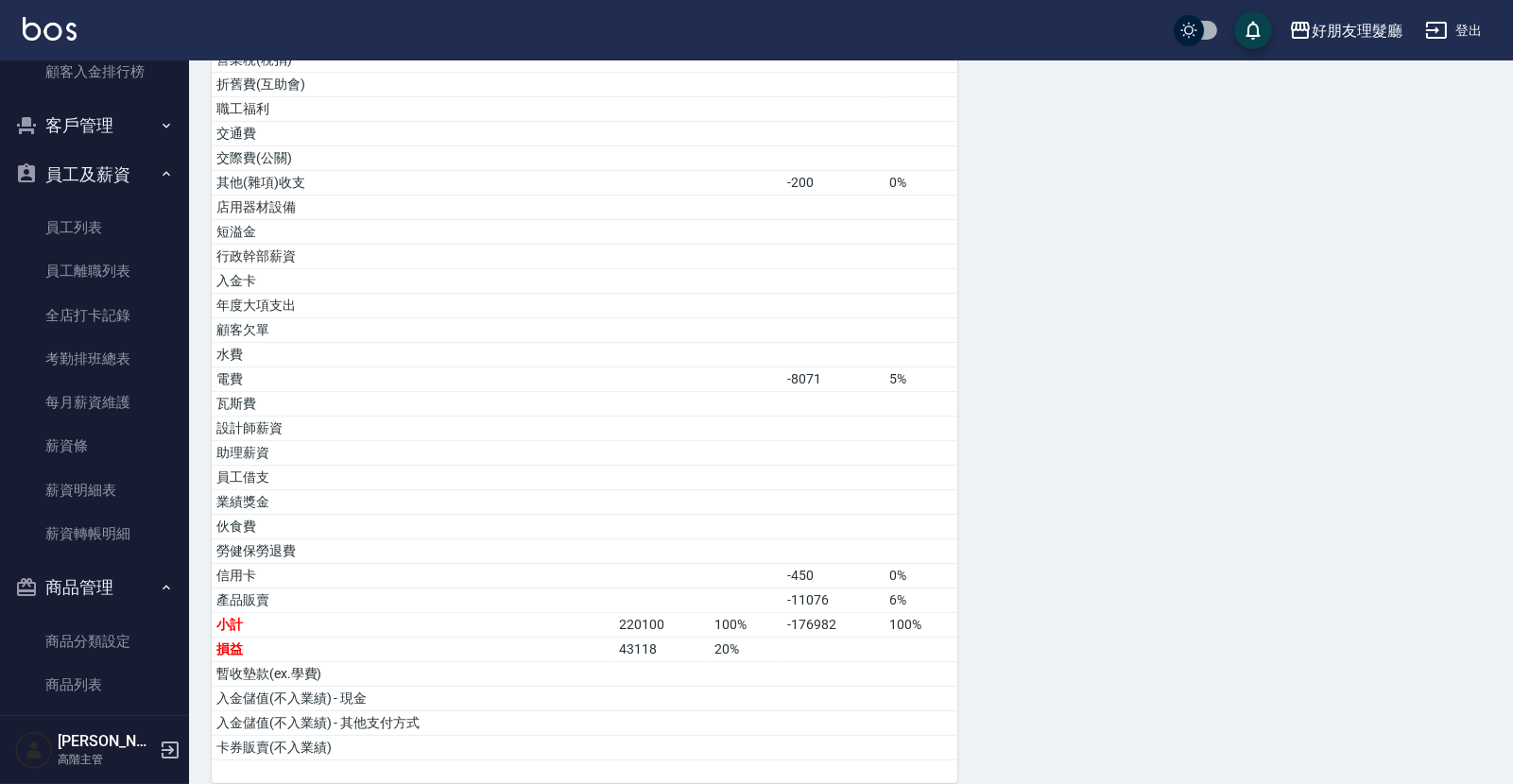
scroll to position [2659, 0]
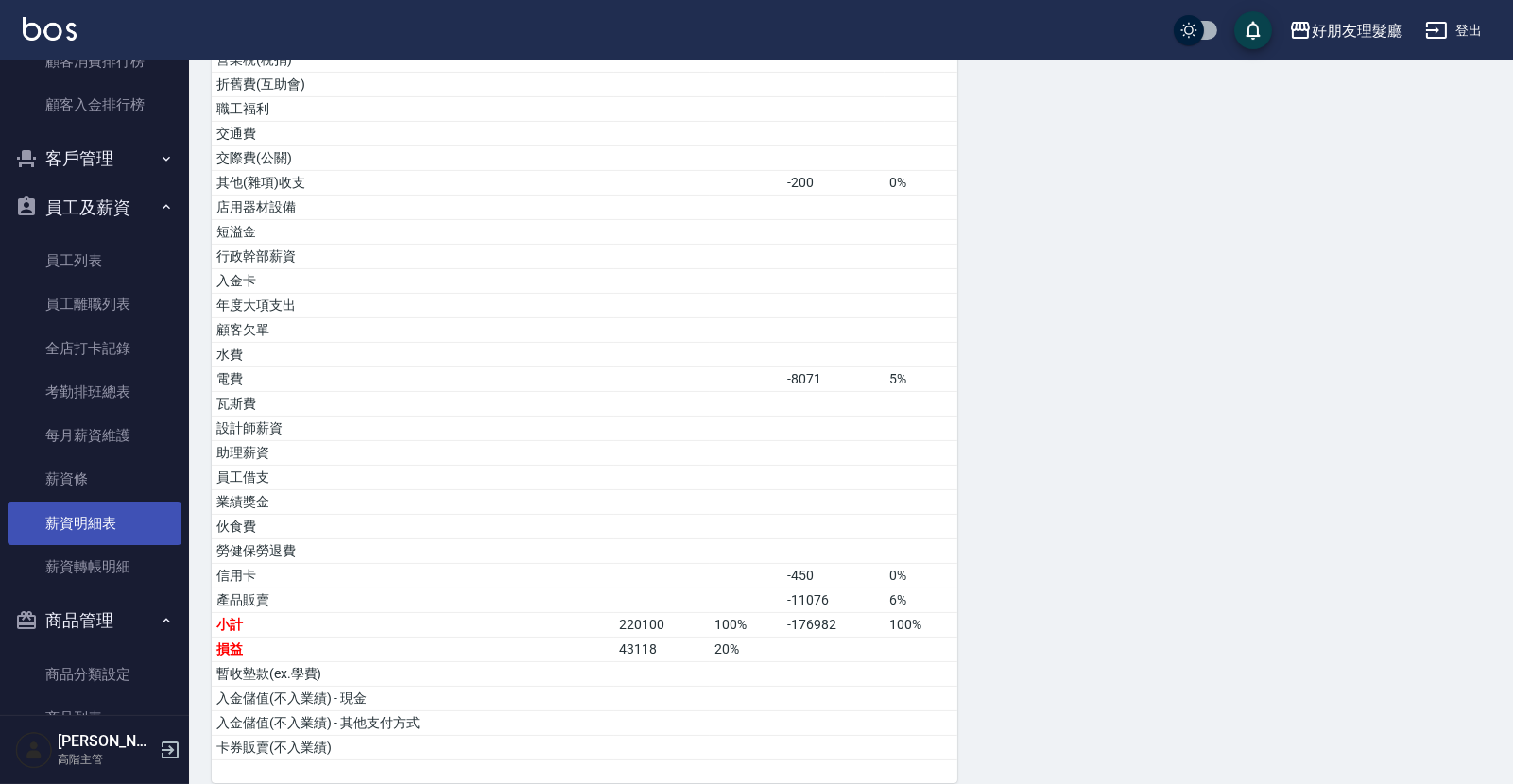
click at [100, 530] on link "薪資明細表" at bounding box center [94, 523] width 174 height 43
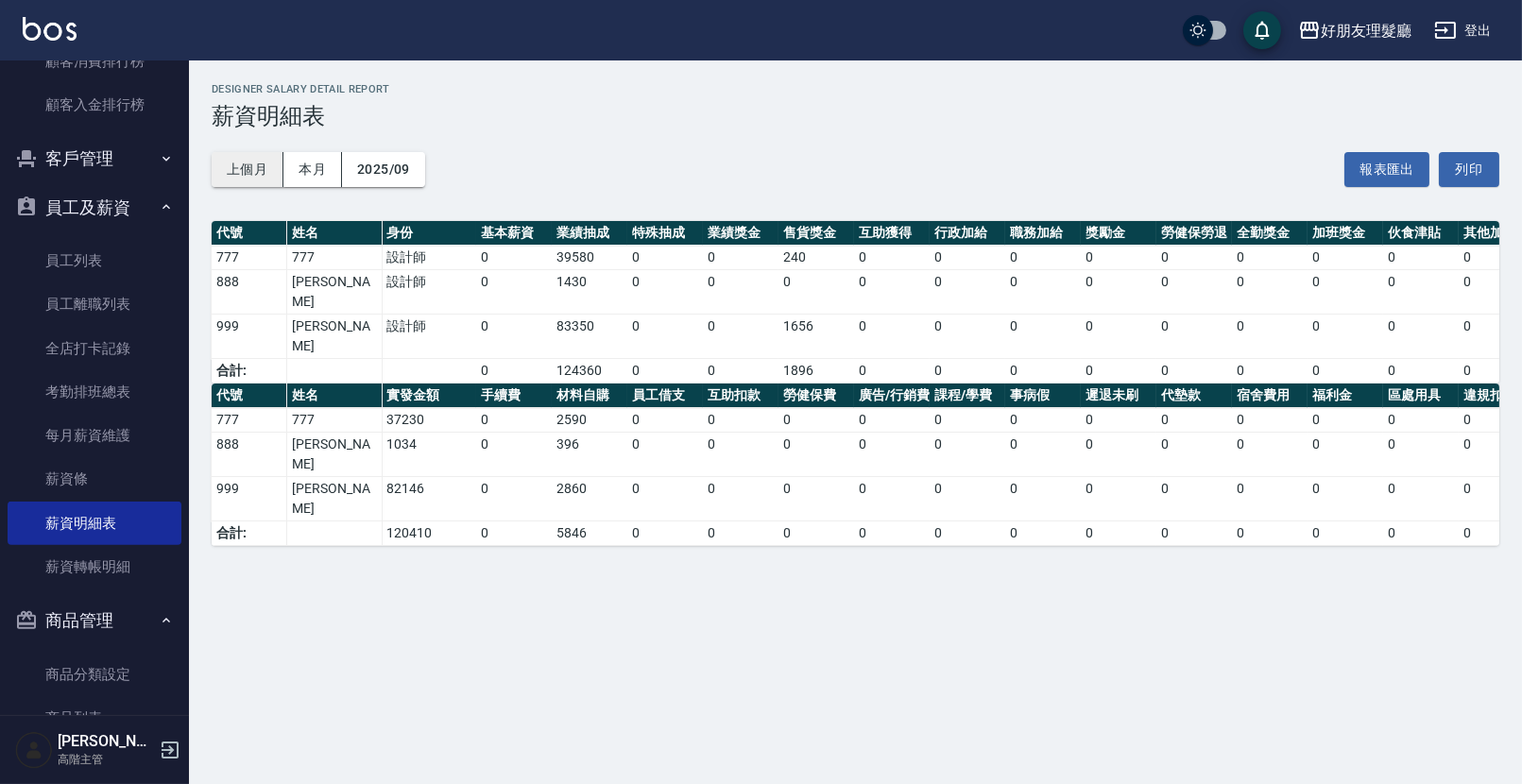
click at [252, 161] on button "上個月" at bounding box center [247, 170] width 72 height 35
click at [251, 161] on button "上個月" at bounding box center [247, 170] width 72 height 35
click at [128, 448] on link "每月薪資維護" at bounding box center [94, 436] width 174 height 43
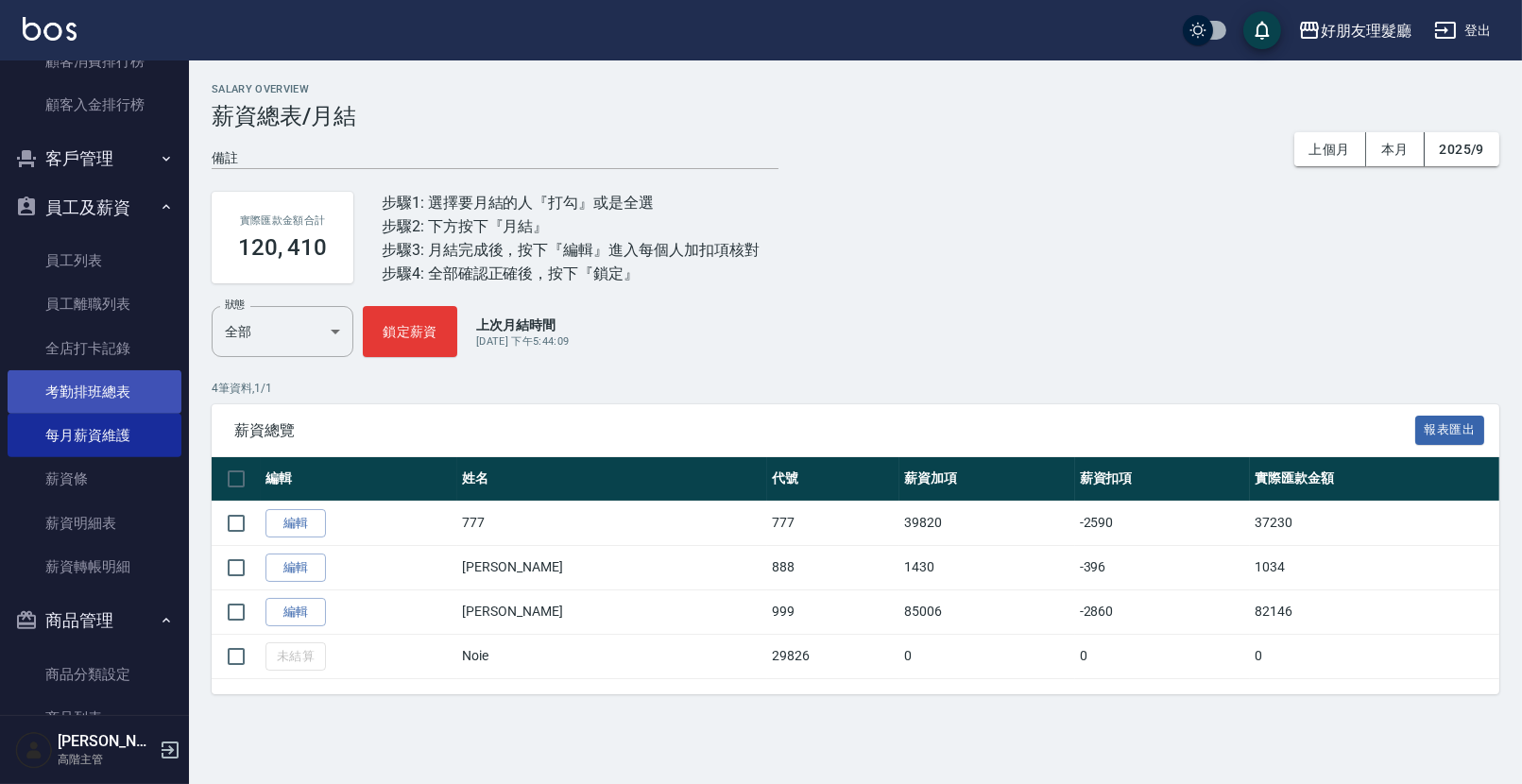
click at [131, 395] on link "考勤排班總表" at bounding box center [94, 392] width 174 height 43
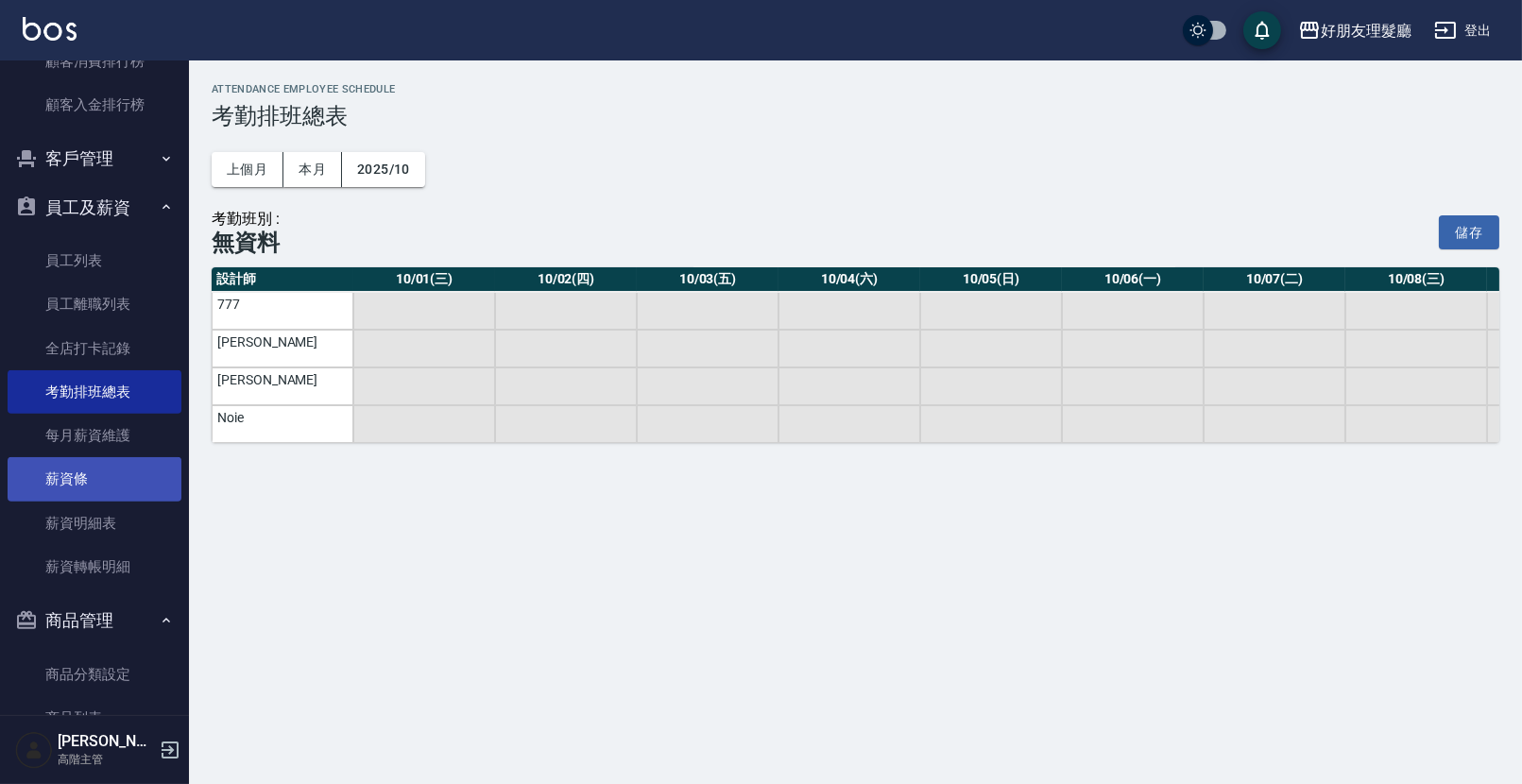
click at [127, 472] on link "薪資條" at bounding box center [94, 479] width 174 height 43
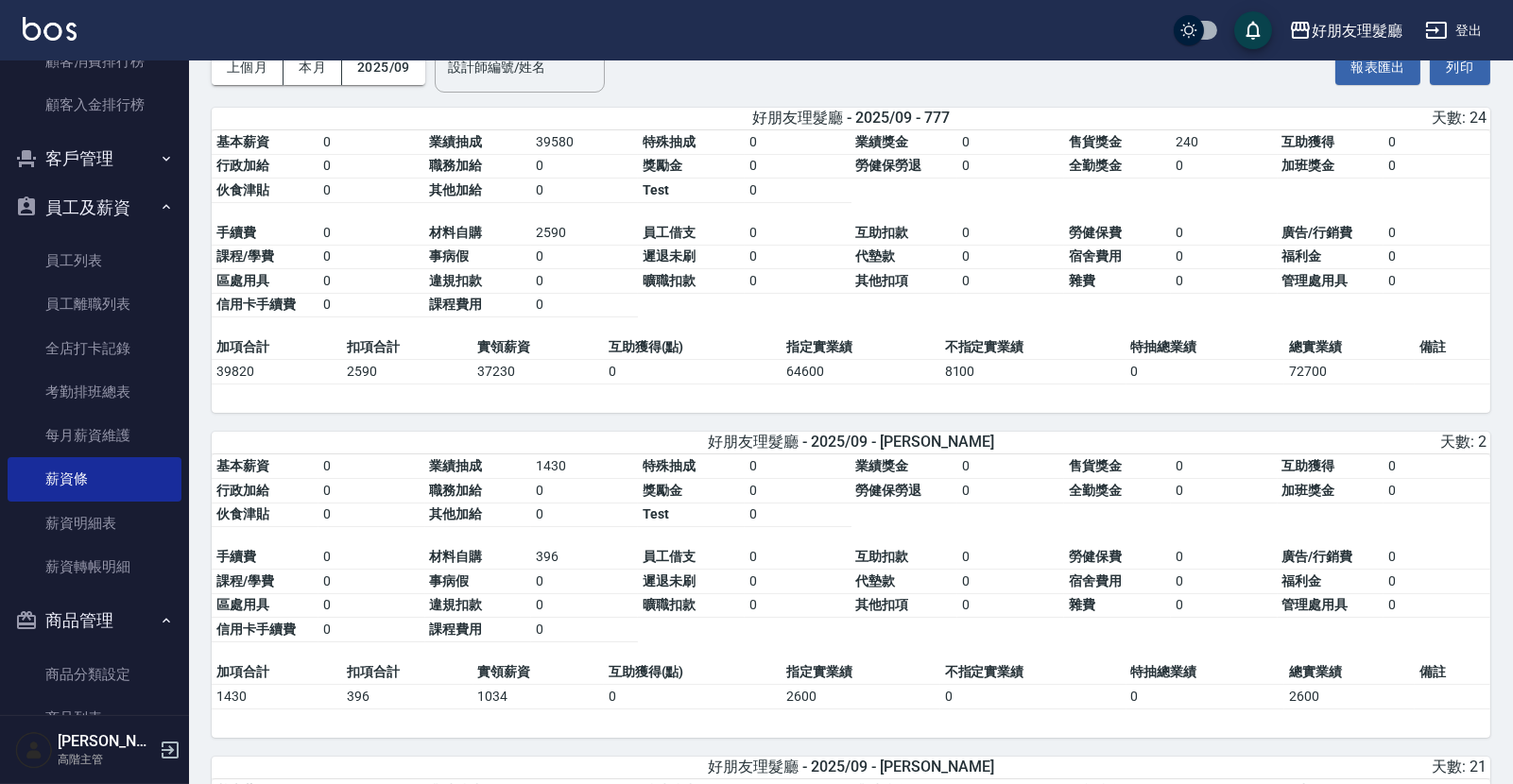
scroll to position [114, 0]
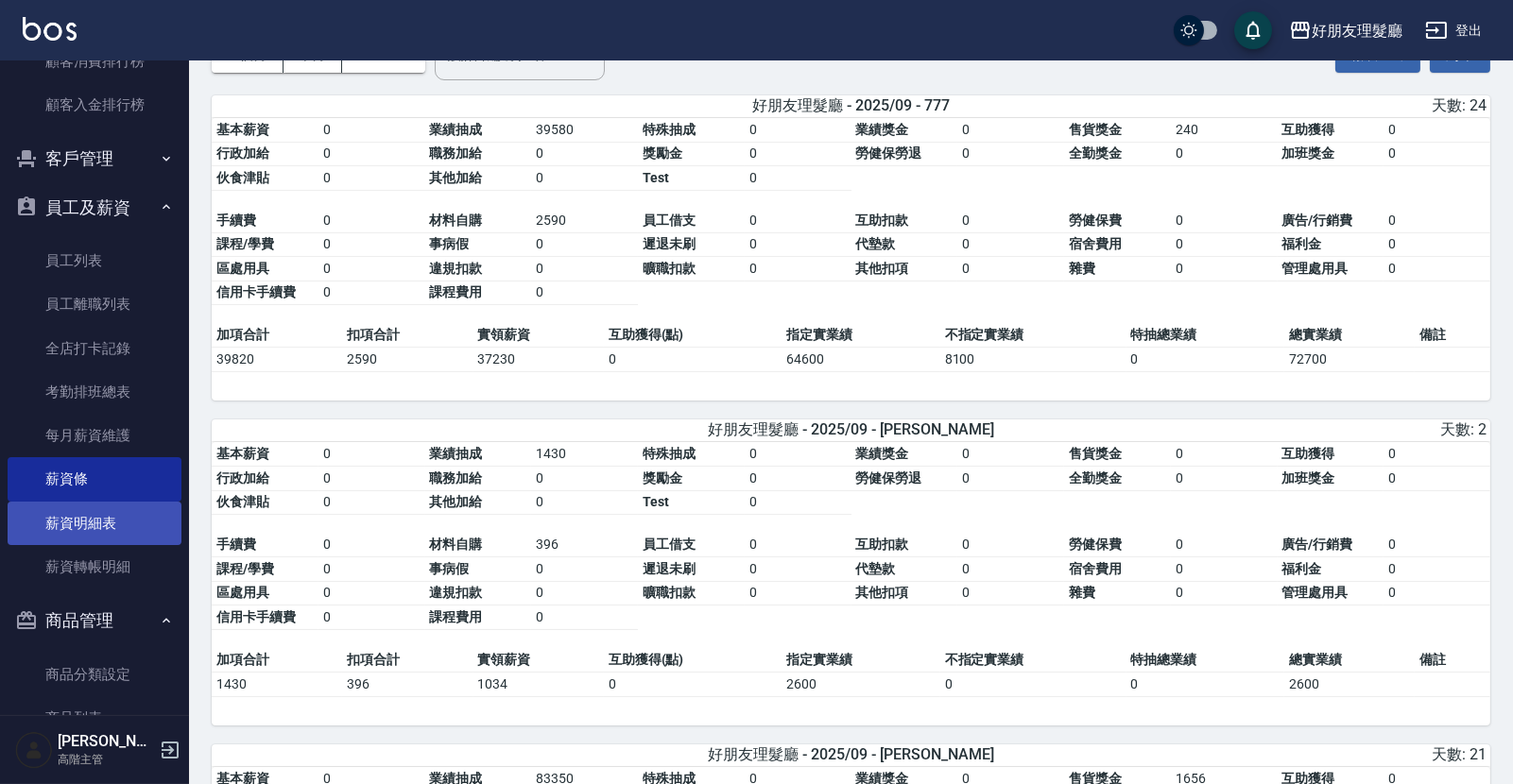
click at [121, 515] on link "薪資明細表" at bounding box center [94, 523] width 174 height 43
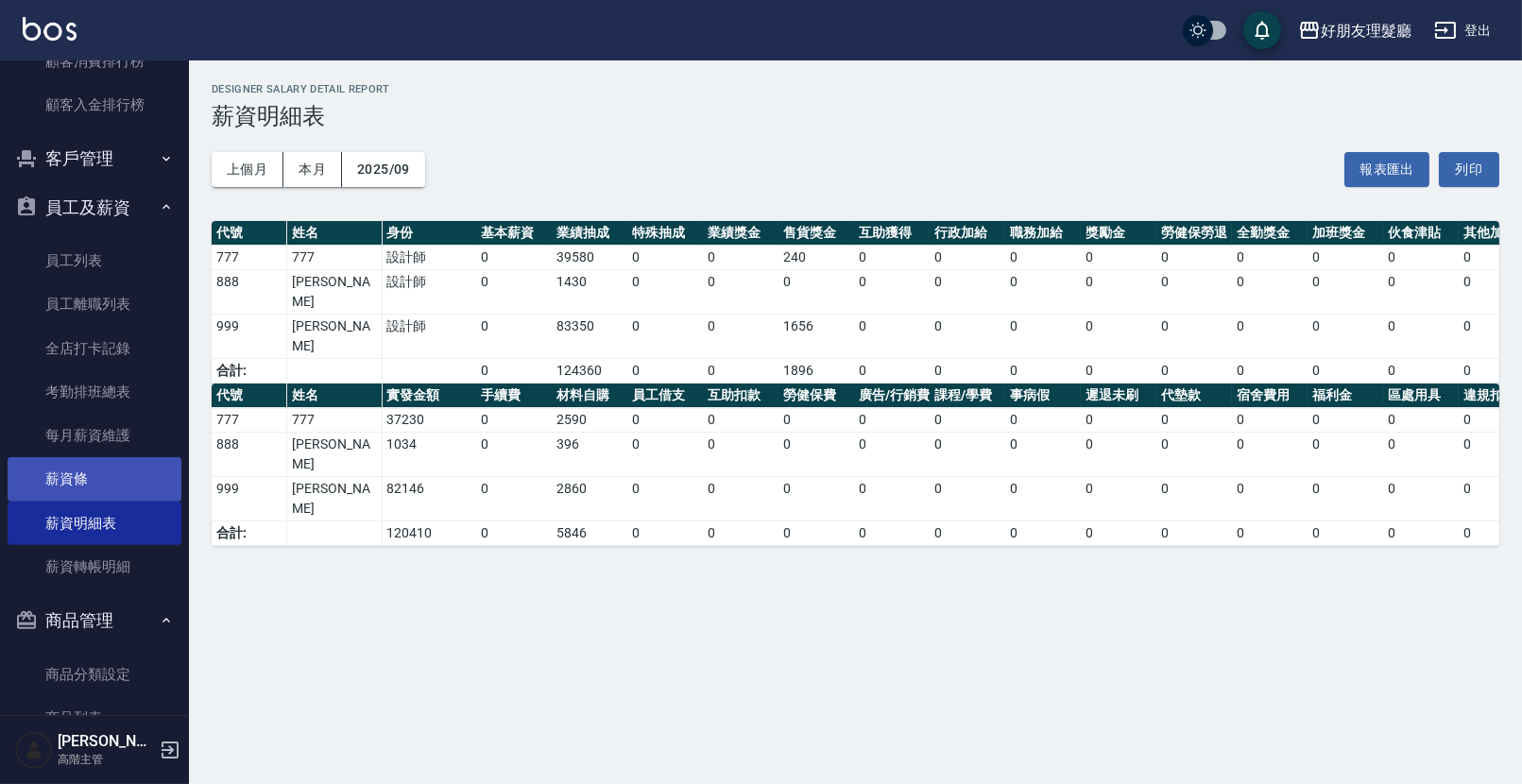
click at [109, 494] on link "薪資條" at bounding box center [94, 479] width 174 height 43
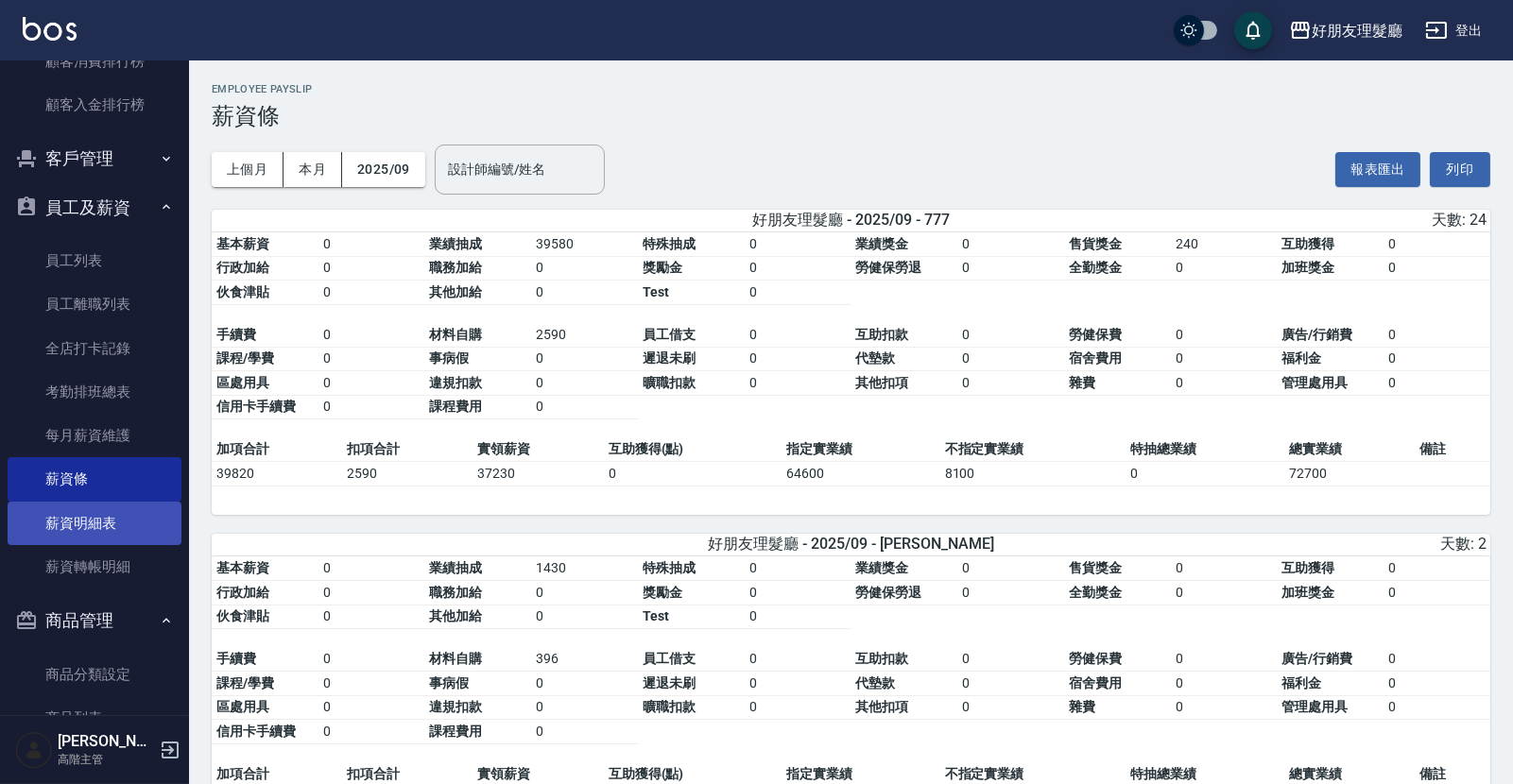
click at [116, 530] on link "薪資明細表" at bounding box center [94, 523] width 174 height 43
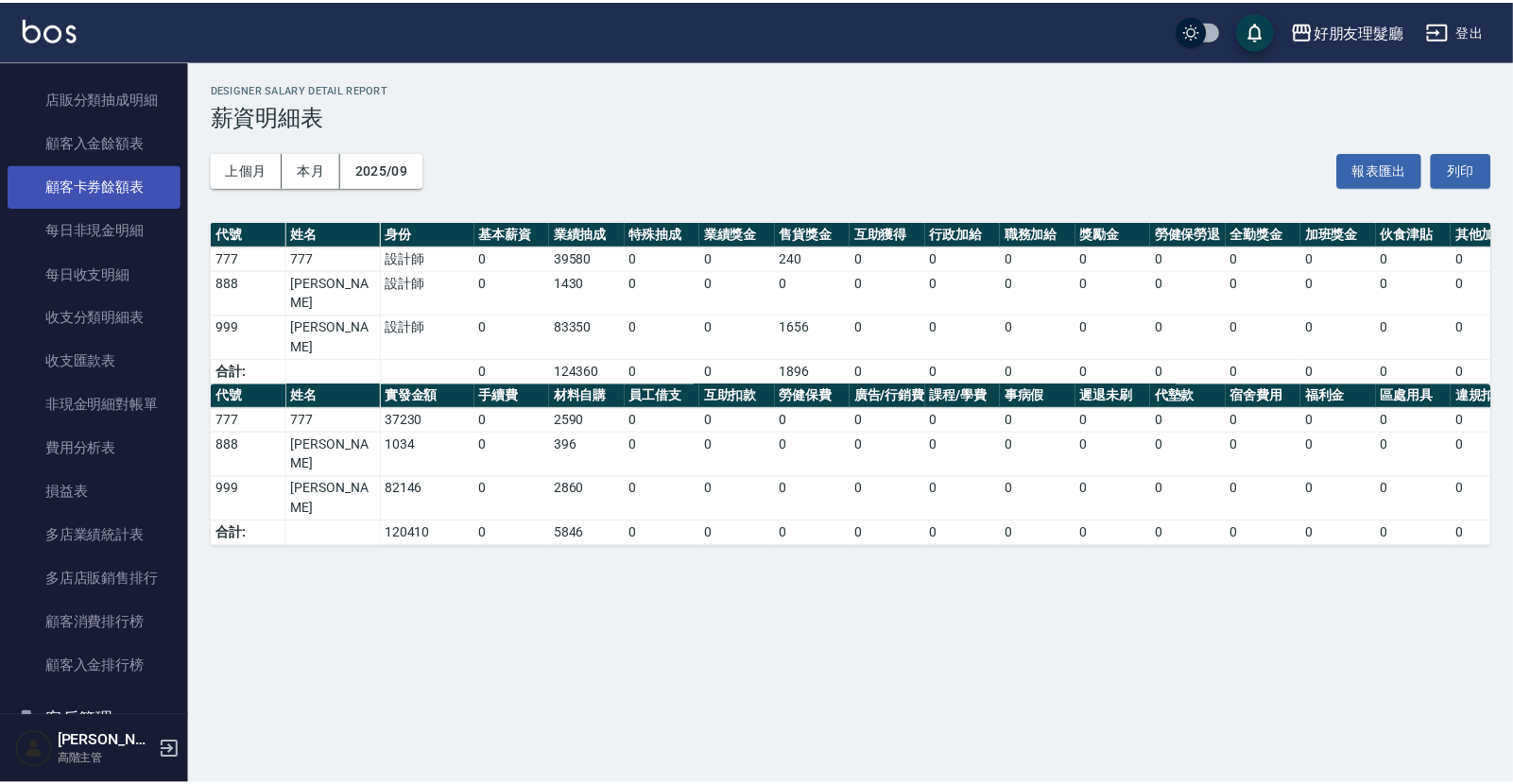
scroll to position [2124, 0]
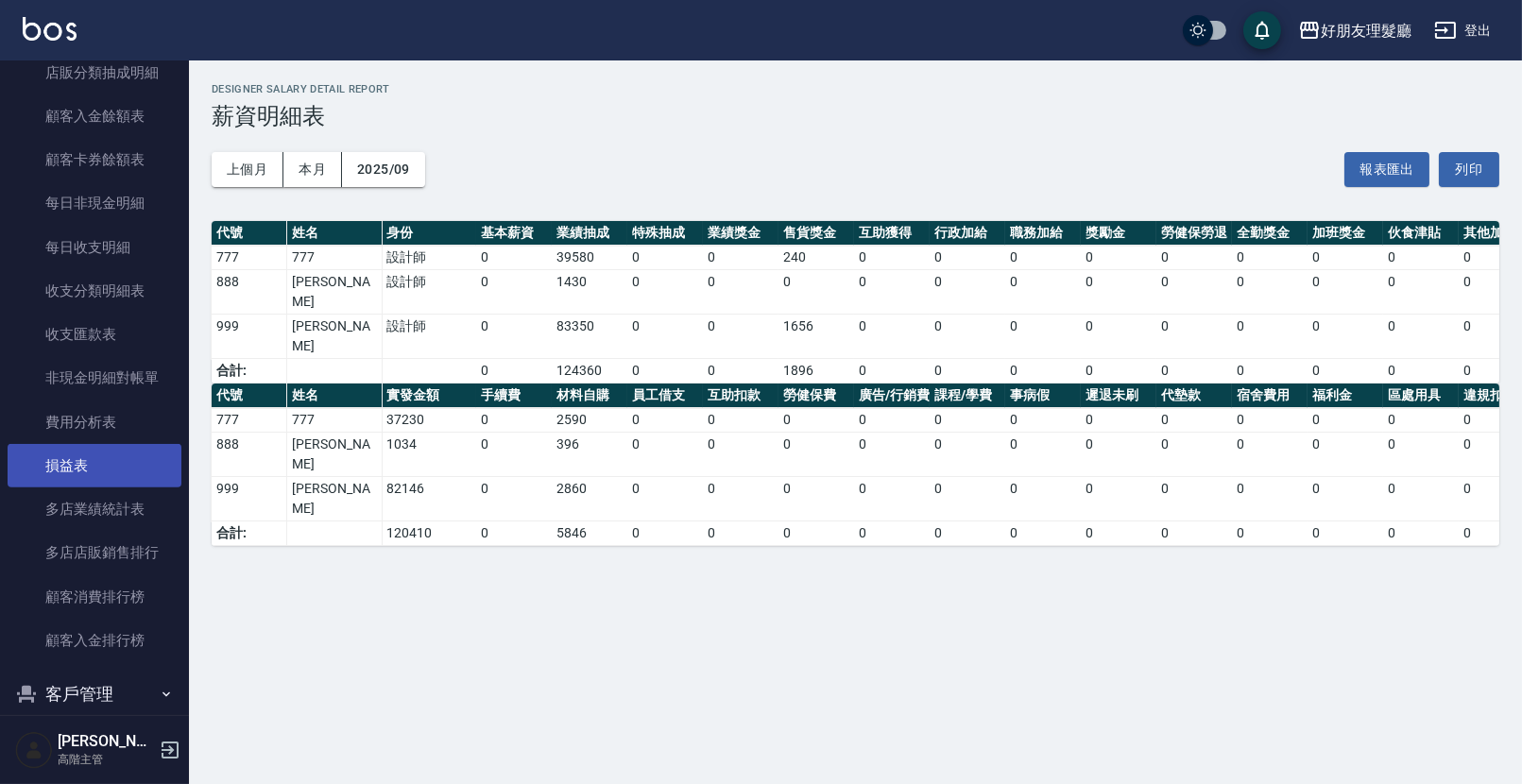
click at [129, 461] on link "損益表" at bounding box center [94, 465] width 174 height 43
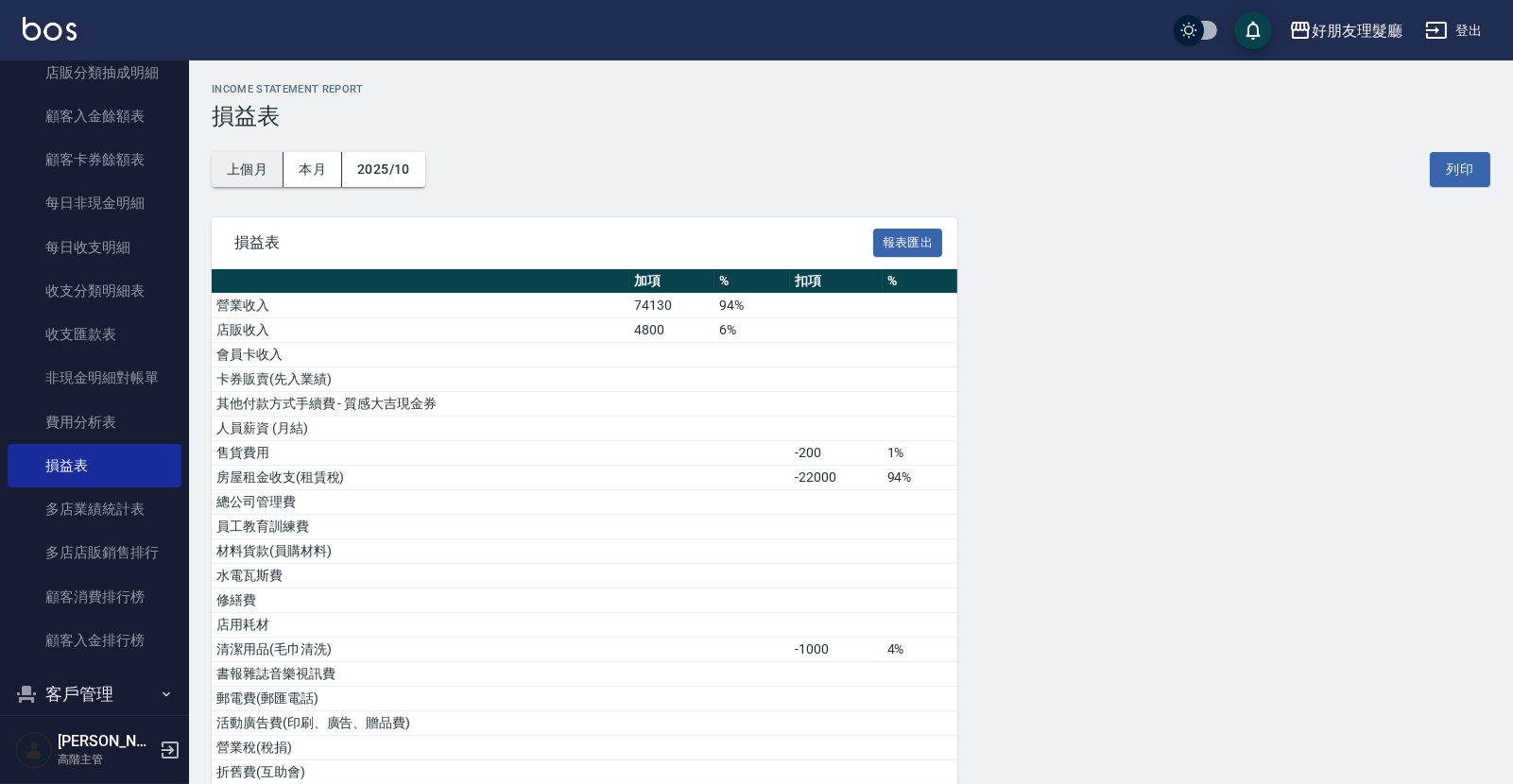
click at [260, 174] on button "上個月" at bounding box center [247, 170] width 72 height 35
click at [323, 174] on button "本月" at bounding box center [313, 170] width 59 height 35
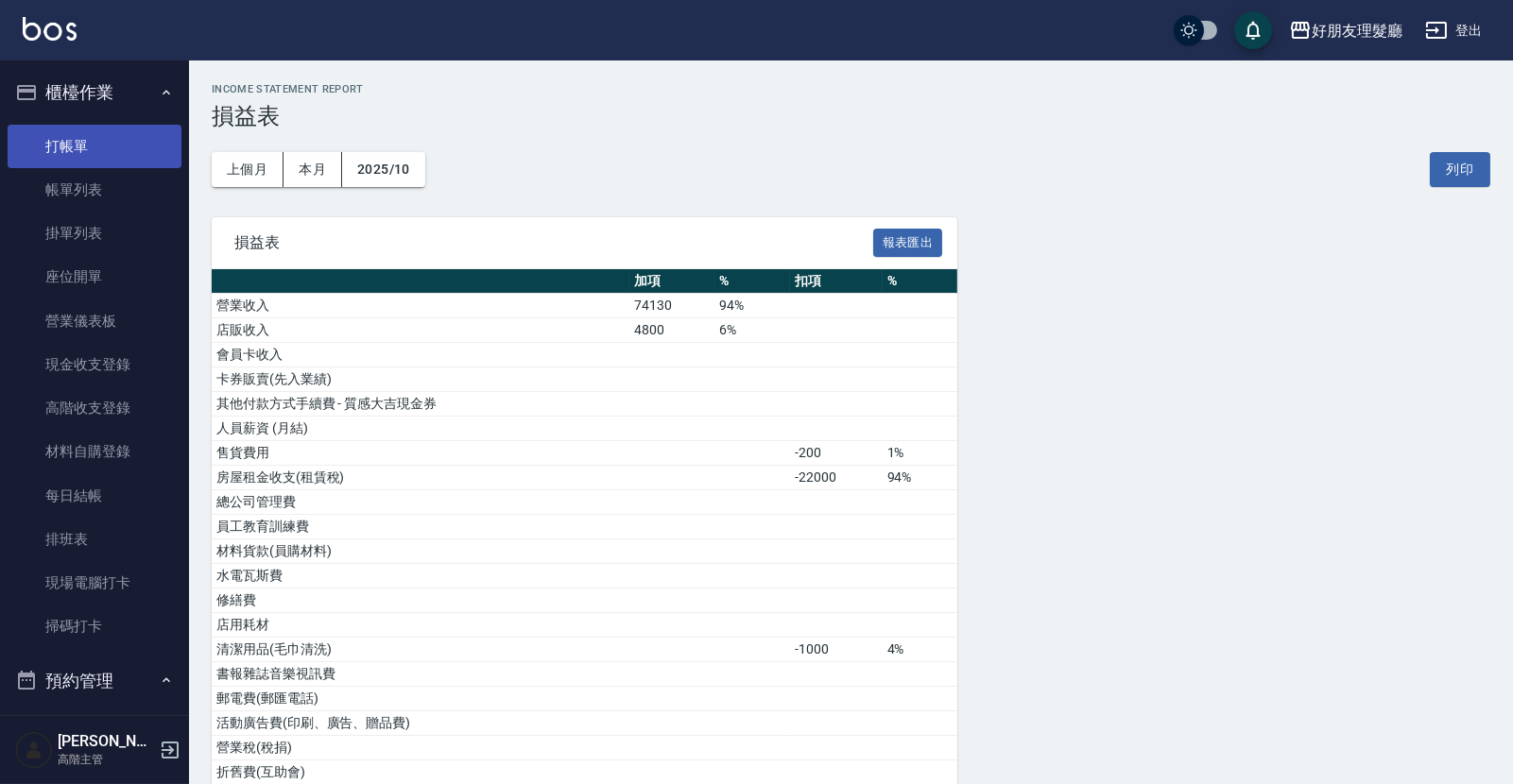
click at [60, 141] on link "打帳單" at bounding box center [94, 147] width 174 height 43
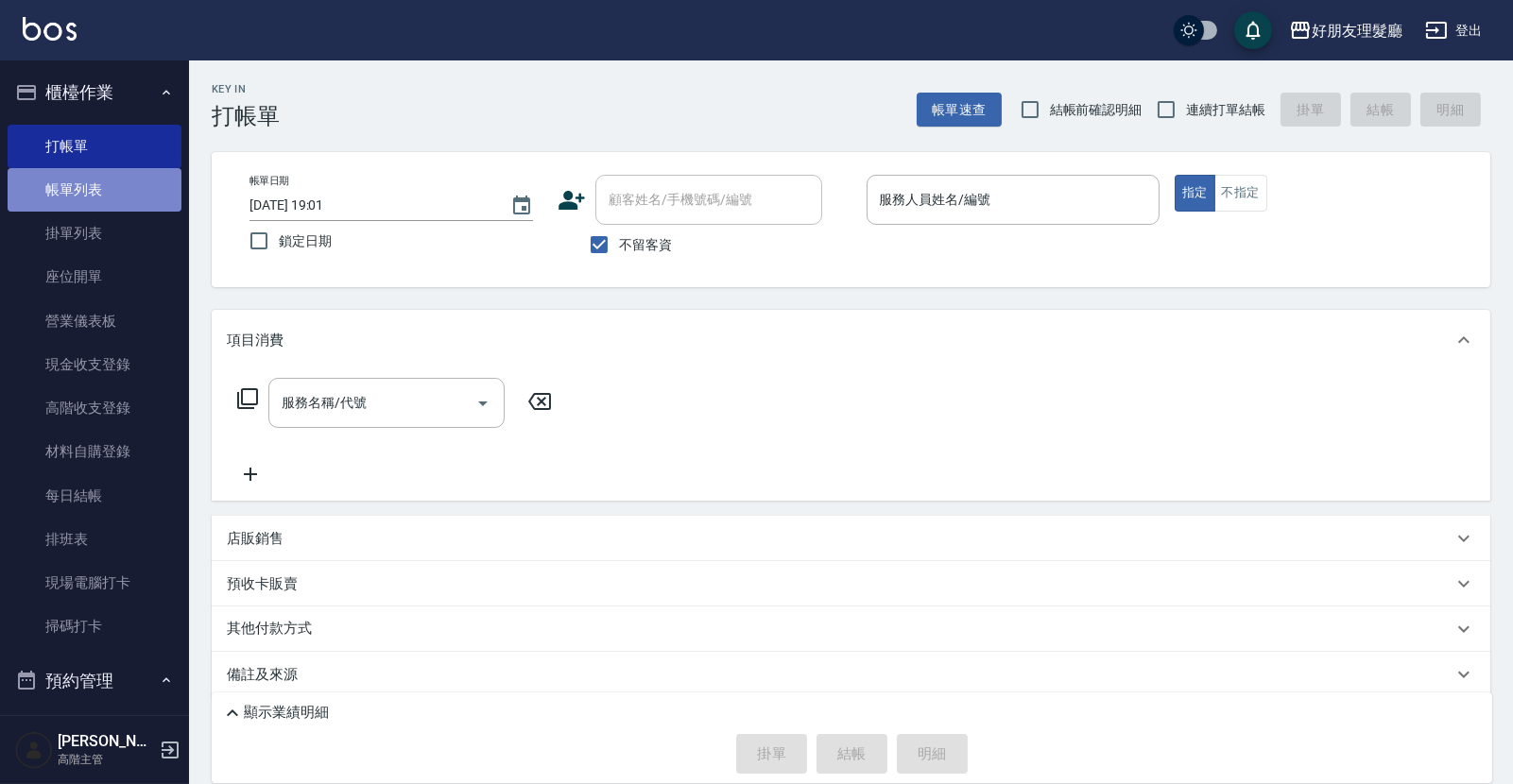
click at [104, 196] on link "帳單列表" at bounding box center [94, 190] width 174 height 43
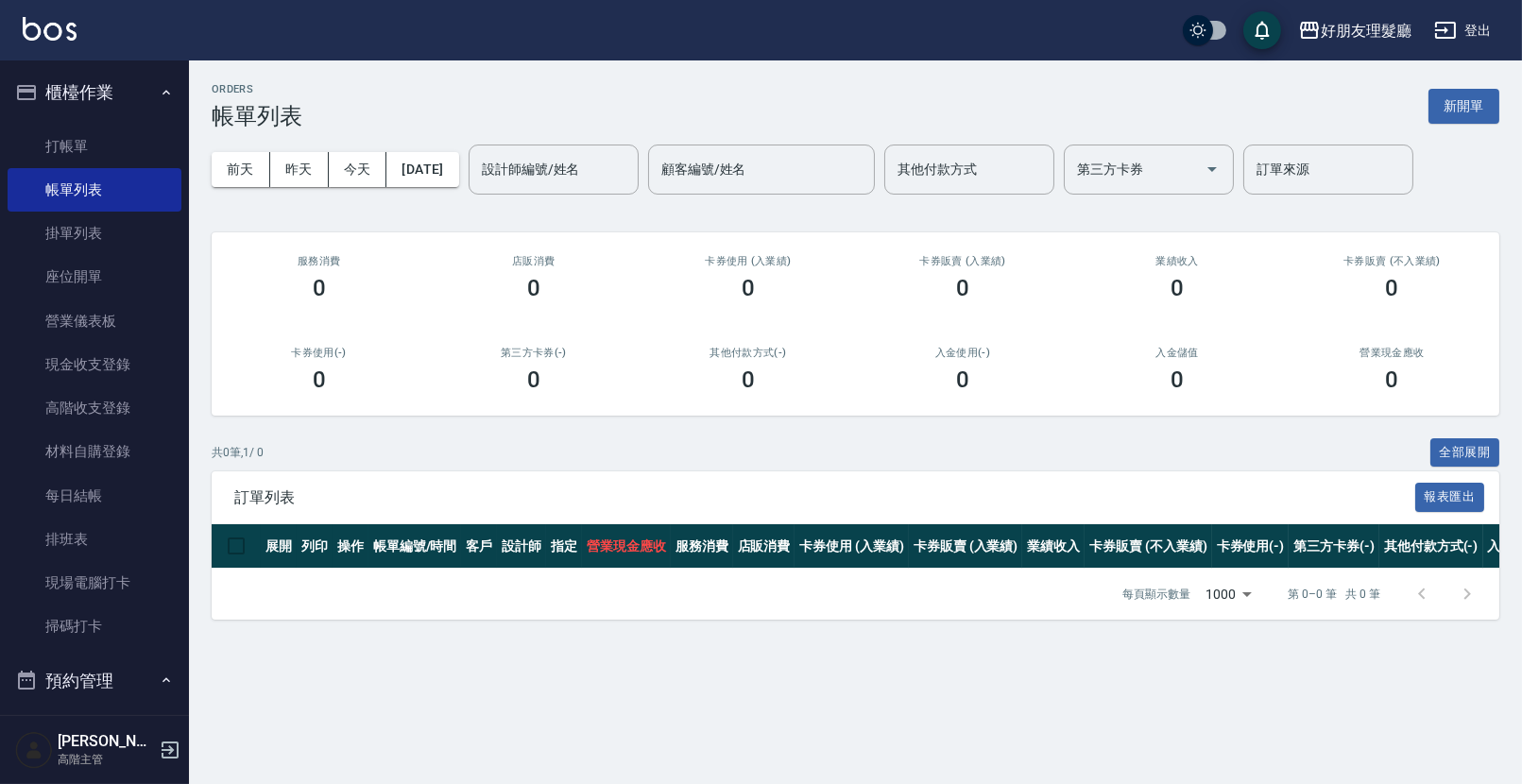
drag, startPoint x: 1215, startPoint y: 391, endPoint x: 1225, endPoint y: 437, distance: 47.1
click at [1227, 395] on div "入金儲值 0" at bounding box center [1178, 369] width 214 height 91
